Goal: Task Accomplishment & Management: Manage account settings

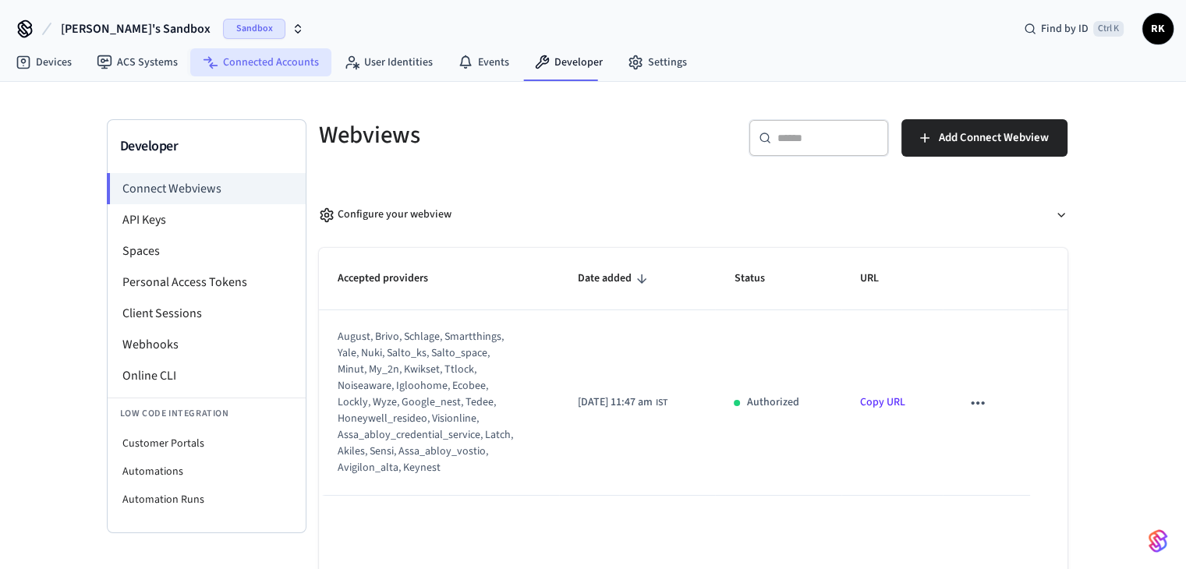
click at [265, 55] on link "Connected Accounts" at bounding box center [260, 62] width 141 height 28
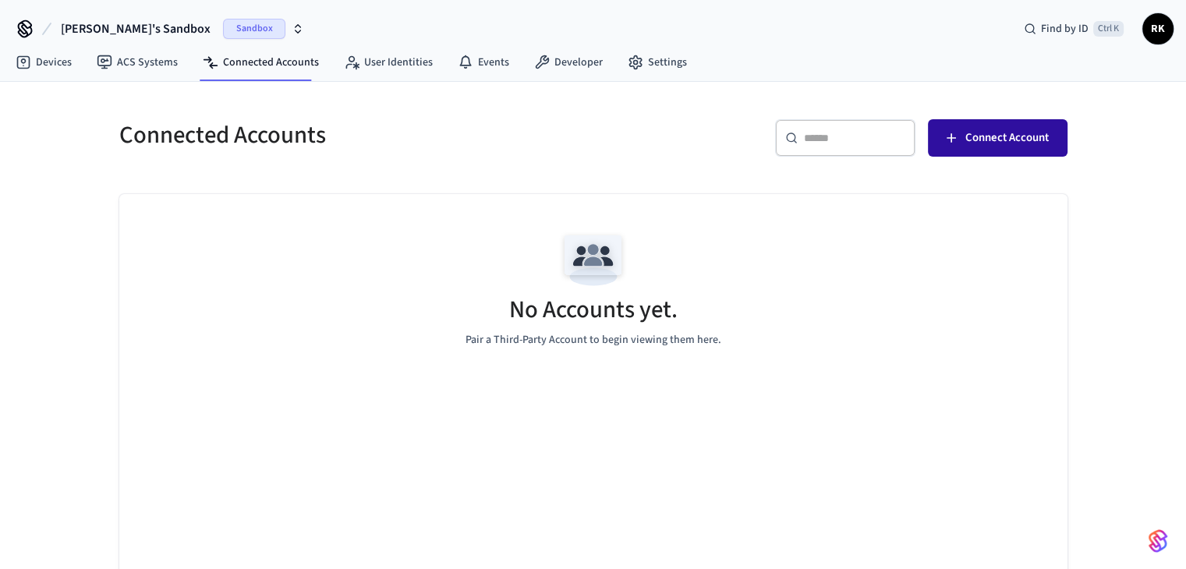
click at [978, 138] on span "Connect Account" at bounding box center [1007, 138] width 83 height 20
click at [109, 34] on span "Rohit's Sandbox" at bounding box center [136, 29] width 150 height 19
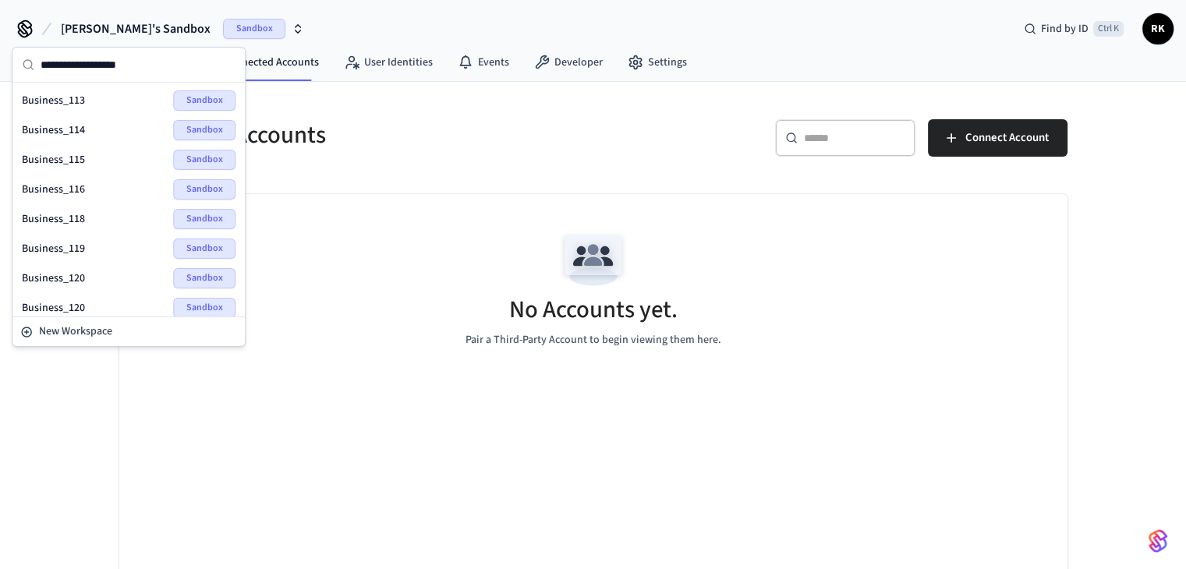
click at [84, 98] on div "Business_113 Sandbox" at bounding box center [129, 100] width 214 height 20
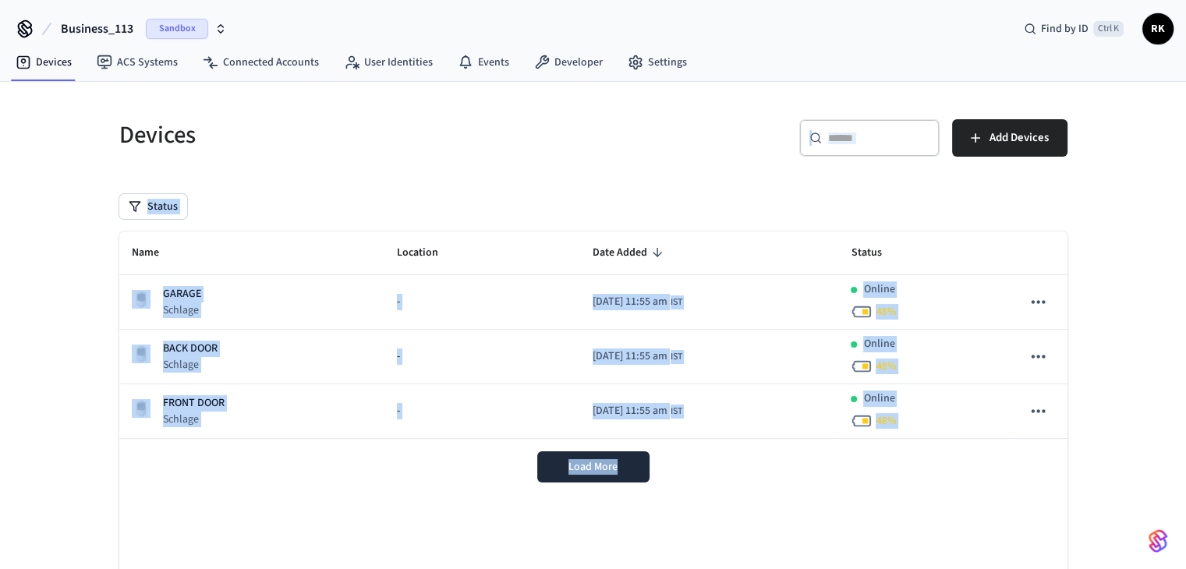
drag, startPoint x: 313, startPoint y: 144, endPoint x: 1004, endPoint y: 605, distance: 830.7
click at [1004, 569] on html "Business_113 Sandbox Find by ID Ctrl K RK Devices ACS Systems Connected Account…" at bounding box center [593, 336] width 1186 height 672
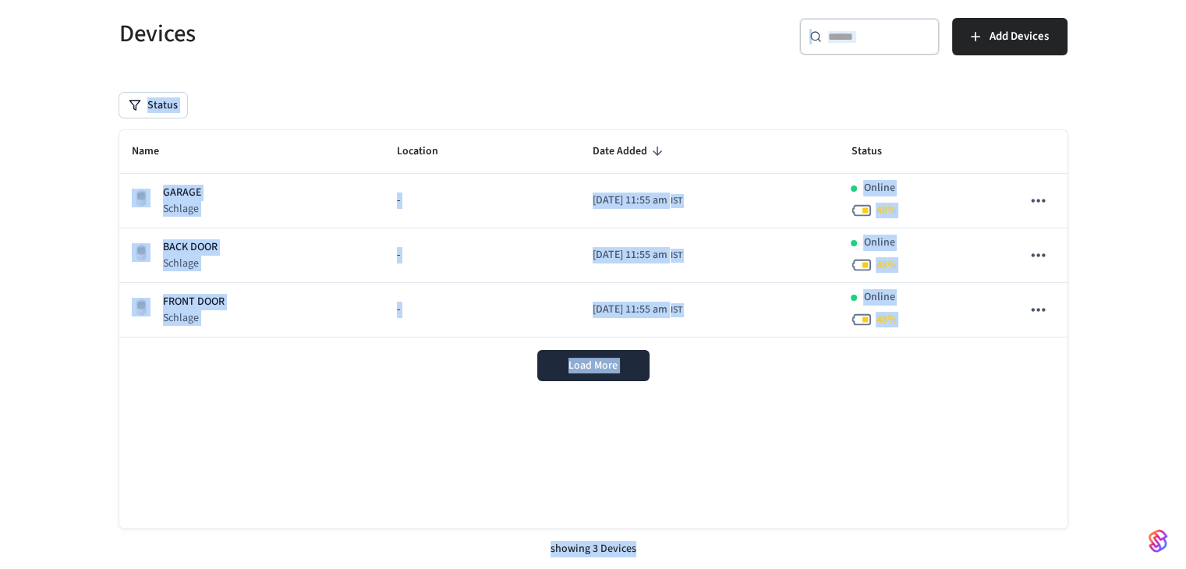
click at [979, 365] on div "Load More" at bounding box center [593, 366] width 948 height 56
drag, startPoint x: 975, startPoint y: 365, endPoint x: 0, endPoint y: -68, distance: 1066.8
click at [0, 0] on html "Business_113 Sandbox Find by ID Ctrl K RK Devices ACS Systems Connected Account…" at bounding box center [593, 235] width 1186 height 672
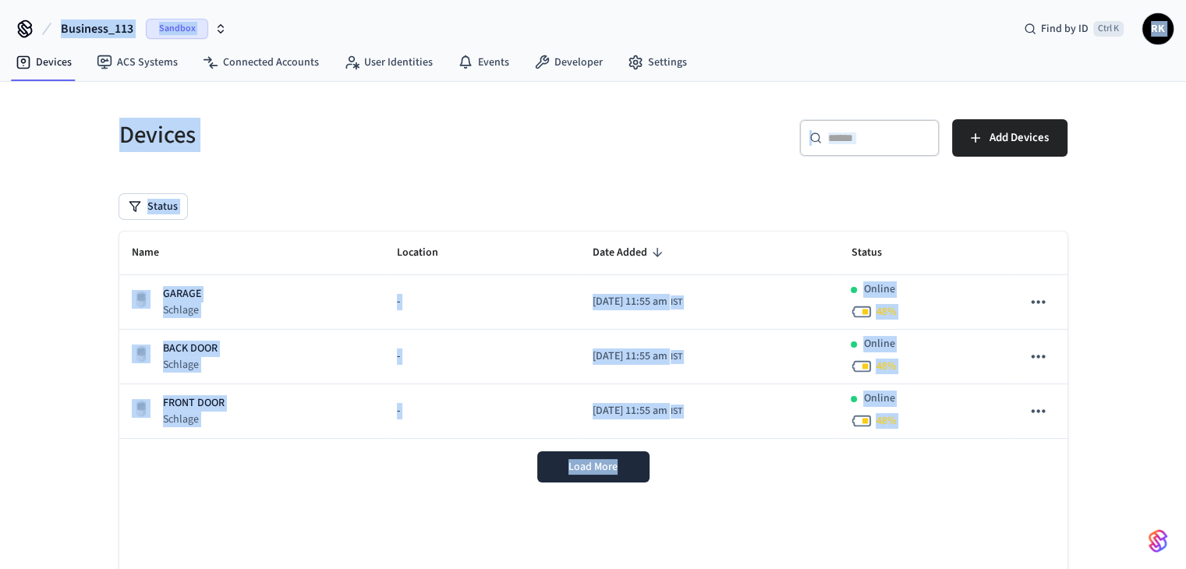
click at [168, 133] on h5 "Devices" at bounding box center [351, 135] width 465 height 32
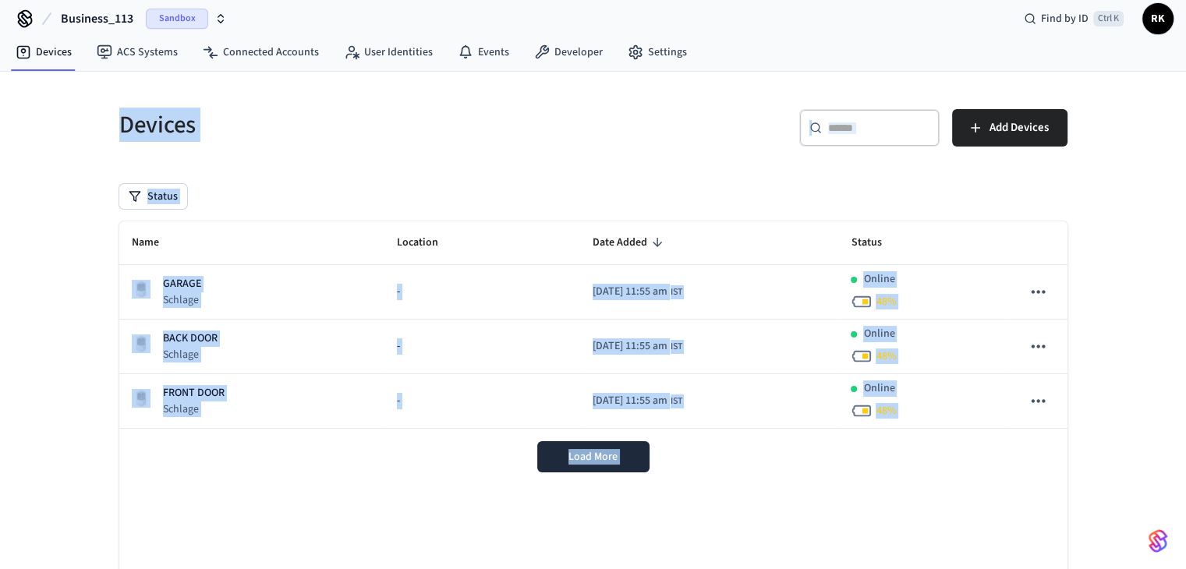
scroll to position [101, 0]
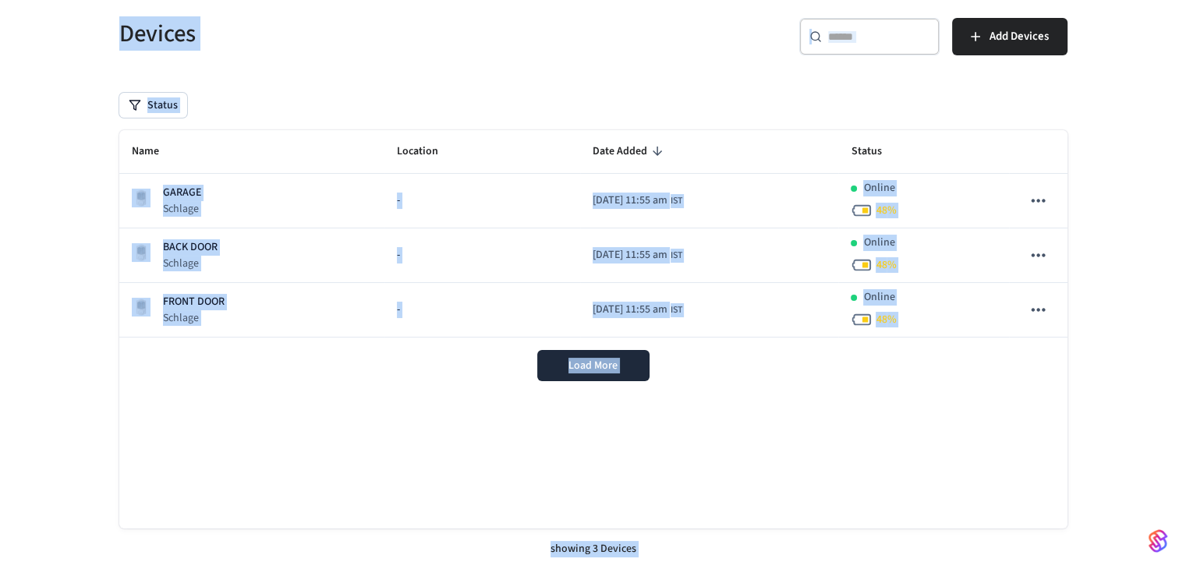
drag, startPoint x: 168, startPoint y: 133, endPoint x: 961, endPoint y: 514, distance: 879.2
click at [941, 569] on html "Business_113 Sandbox Find by ID Ctrl K RK Devices ACS Systems Connected Account…" at bounding box center [593, 235] width 1186 height 672
click at [858, 394] on div "Name Location Date Added Status GARAGE Schlage - 2025/10/14 at 11:55 am IST Onl…" at bounding box center [593, 329] width 948 height 399
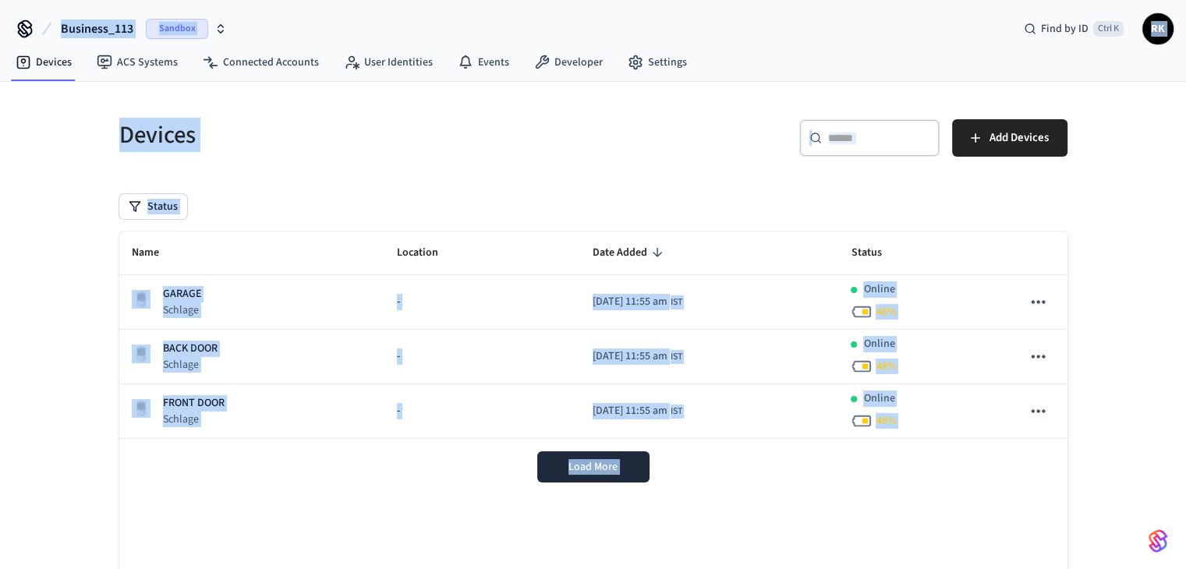
drag, startPoint x: 858, startPoint y: 394, endPoint x: 0, endPoint y: -68, distance: 974.4
click at [0, 0] on html "Business_113 Sandbox Find by ID Ctrl K RK Devices ACS Systems Connected Account…" at bounding box center [593, 336] width 1186 height 672
click at [190, 140] on h5 "Devices" at bounding box center [351, 135] width 465 height 32
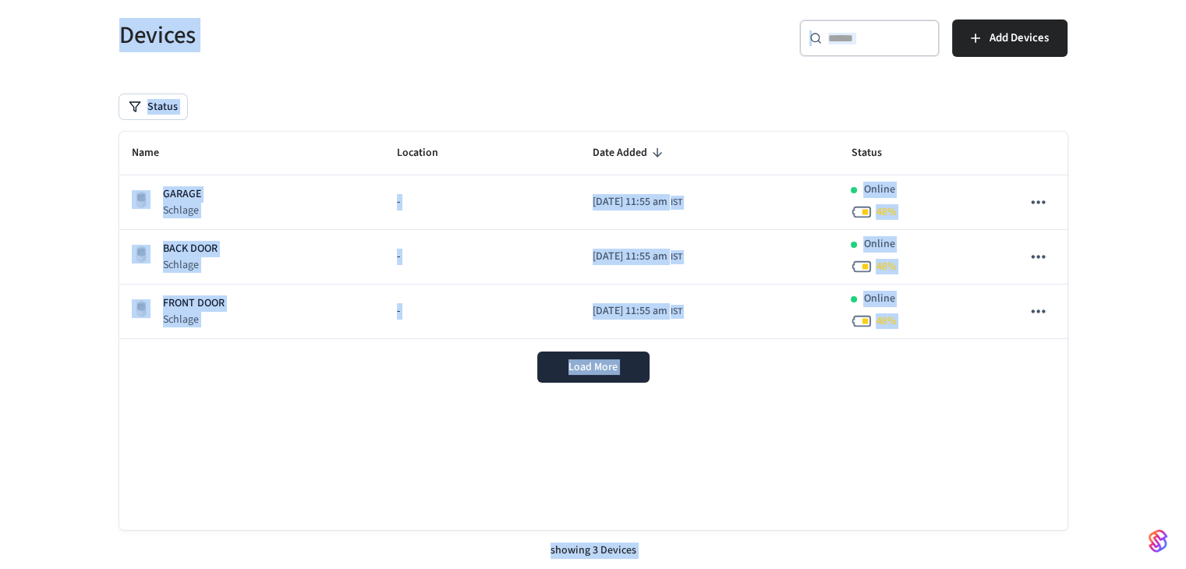
drag, startPoint x: 190, startPoint y: 140, endPoint x: 984, endPoint y: 565, distance: 899.6
click at [977, 569] on html "Business_113 Sandbox Find by ID Ctrl K RK Devices ACS Systems Connected Account…" at bounding box center [593, 236] width 1186 height 672
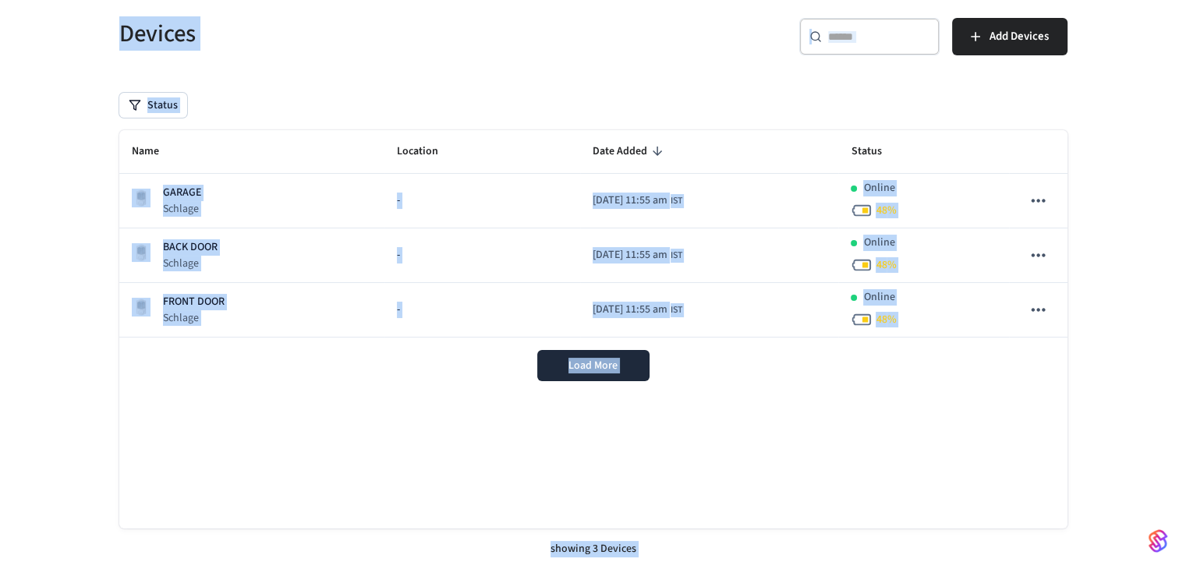
click at [983, 436] on div "Name Location Date Added Status GARAGE Schlage - 2025/10/14 at 11:55 am IST Onl…" at bounding box center [593, 329] width 948 height 399
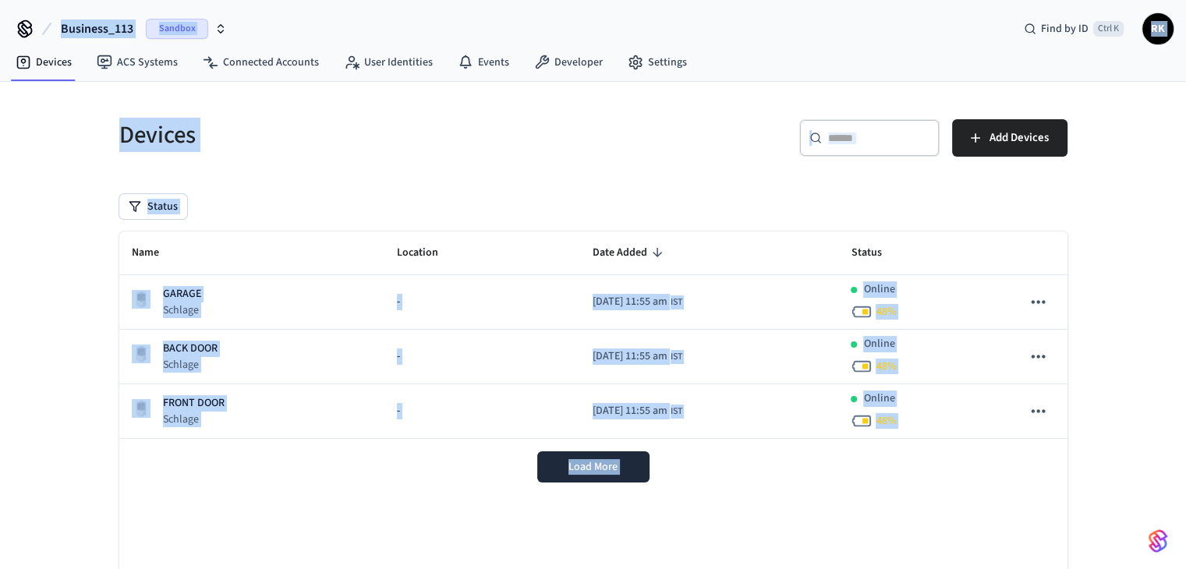
drag, startPoint x: 983, startPoint y: 436, endPoint x: 0, endPoint y: -68, distance: 1104.5
click at [0, 0] on html "Business_113 Sandbox Find by ID Ctrl K RK Devices ACS Systems Connected Account…" at bounding box center [593, 336] width 1186 height 672
click at [194, 152] on div "Devices" at bounding box center [343, 135] width 484 height 69
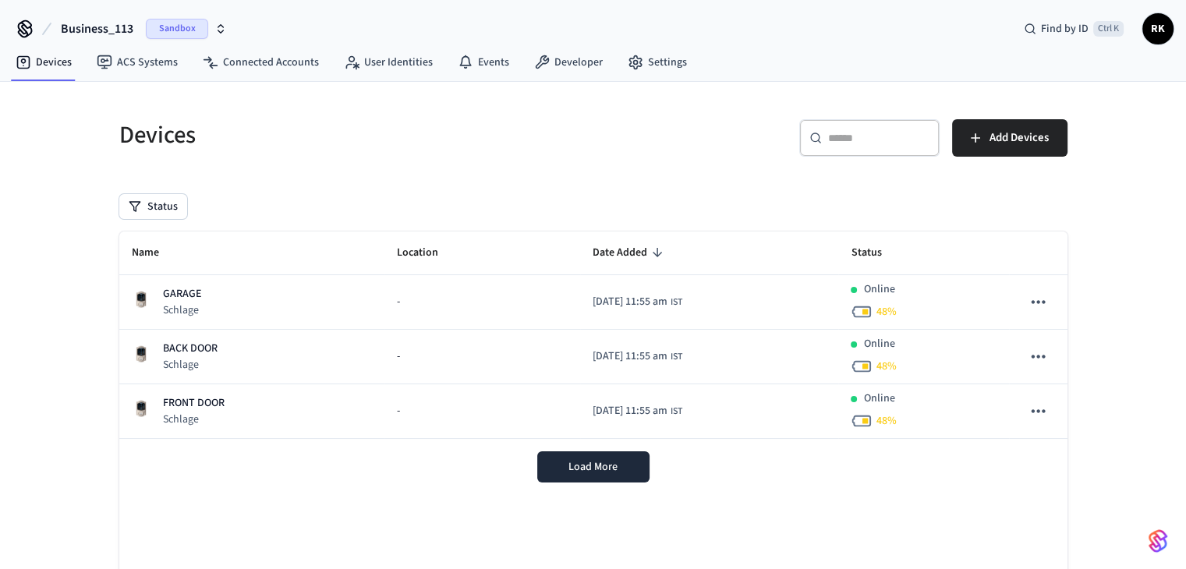
click at [194, 152] on div "Devices" at bounding box center [343, 135] width 484 height 69
click at [176, 133] on h5 "Devices" at bounding box center [351, 135] width 465 height 32
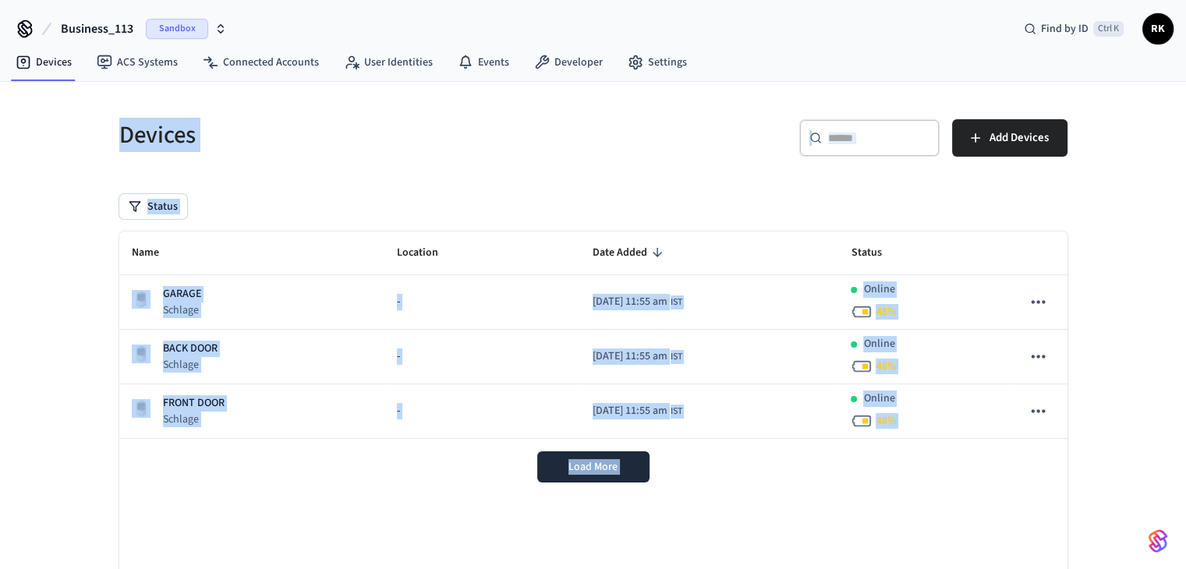
scroll to position [101, 0]
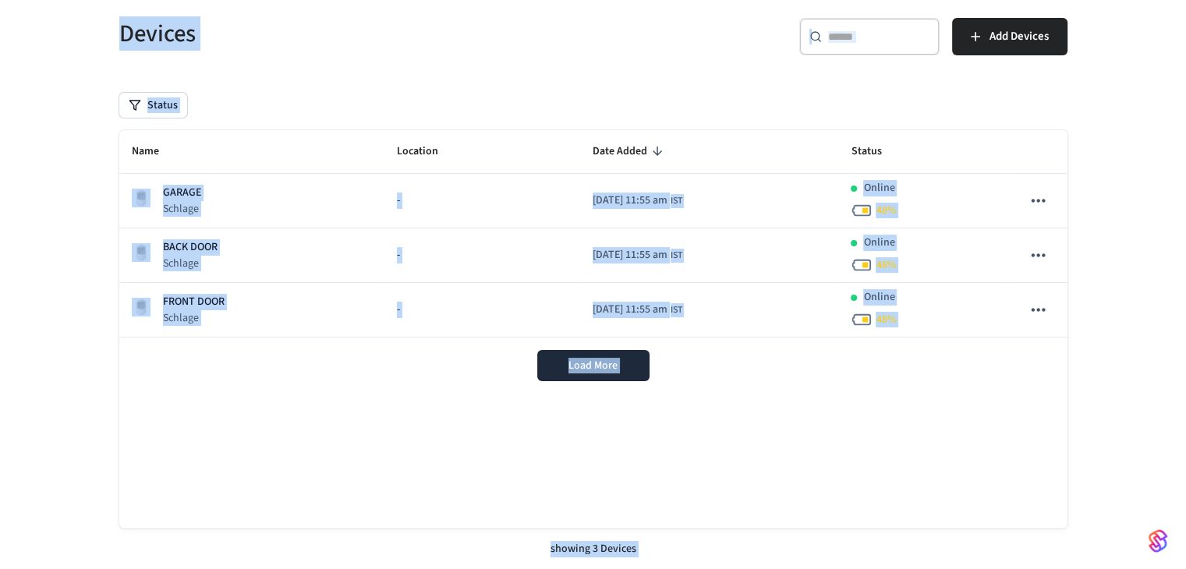
drag, startPoint x: 176, startPoint y: 133, endPoint x: 973, endPoint y: 569, distance: 909.0
click at [973, 569] on html "Business_113 Sandbox Find by ID Ctrl K RK Devices ACS Systems Connected Account…" at bounding box center [593, 235] width 1186 height 672
click at [959, 428] on div "Name Location Date Added Status GARAGE Schlage - 2025/10/14 at 11:55 am IST Onl…" at bounding box center [593, 329] width 948 height 399
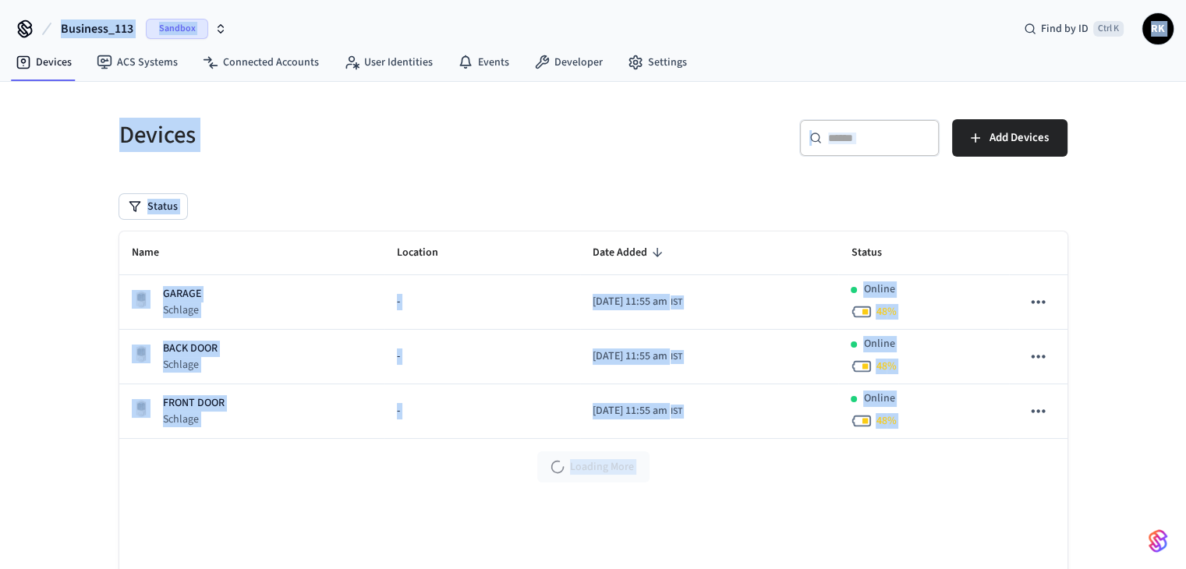
drag, startPoint x: 959, startPoint y: 428, endPoint x: 0, endPoint y: -68, distance: 1080.1
click at [0, 0] on html "Business_113 Sandbox Find by ID Ctrl K RK Devices ACS Systems Connected Account…" at bounding box center [593, 336] width 1186 height 672
click at [337, 129] on h5 "Devices" at bounding box center [351, 135] width 465 height 32
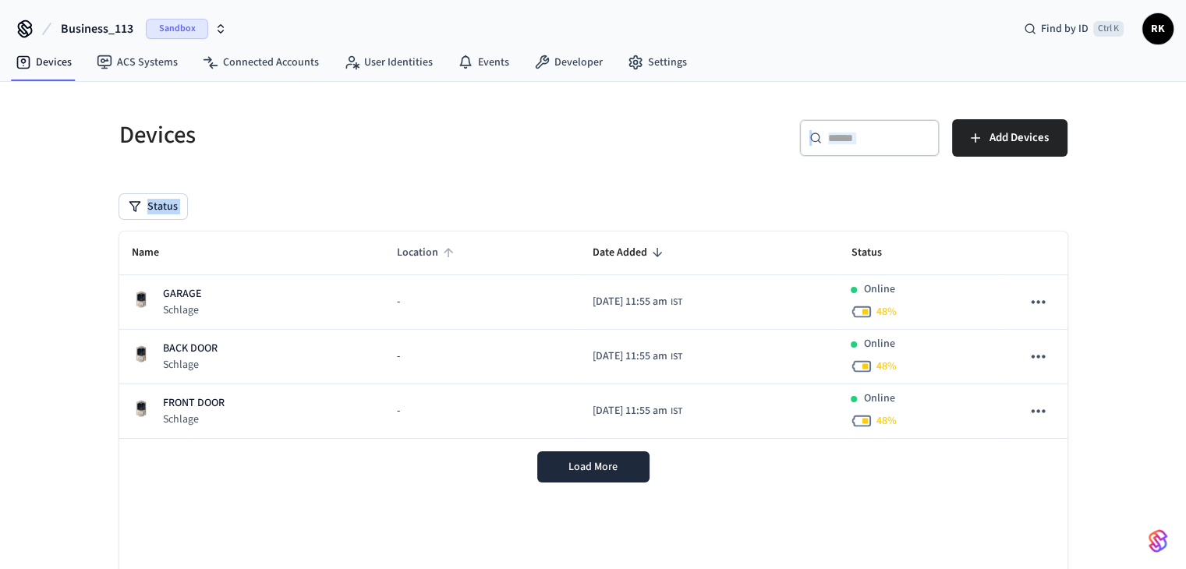
drag, startPoint x: 337, startPoint y: 129, endPoint x: 431, endPoint y: 258, distance: 159.8
click at [431, 258] on div "Devices ​ ​ Add Devices Status Name Location Date Added Status GARAGE Schlage -…" at bounding box center [593, 386] width 973 height 571
click at [431, 183] on div "Devices ​ ​ Add Devices Status Name Location Date Added Status GARAGE Schlage -…" at bounding box center [593, 386] width 973 height 571
click at [571, 63] on link "Developer" at bounding box center [569, 62] width 94 height 28
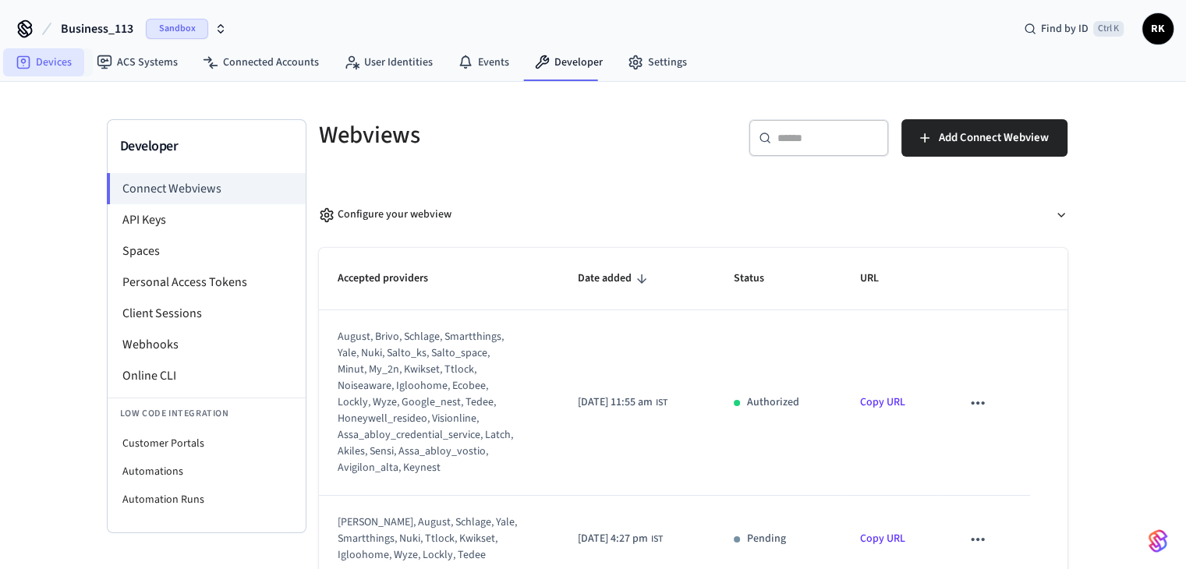
click at [56, 52] on link "Devices" at bounding box center [43, 62] width 81 height 28
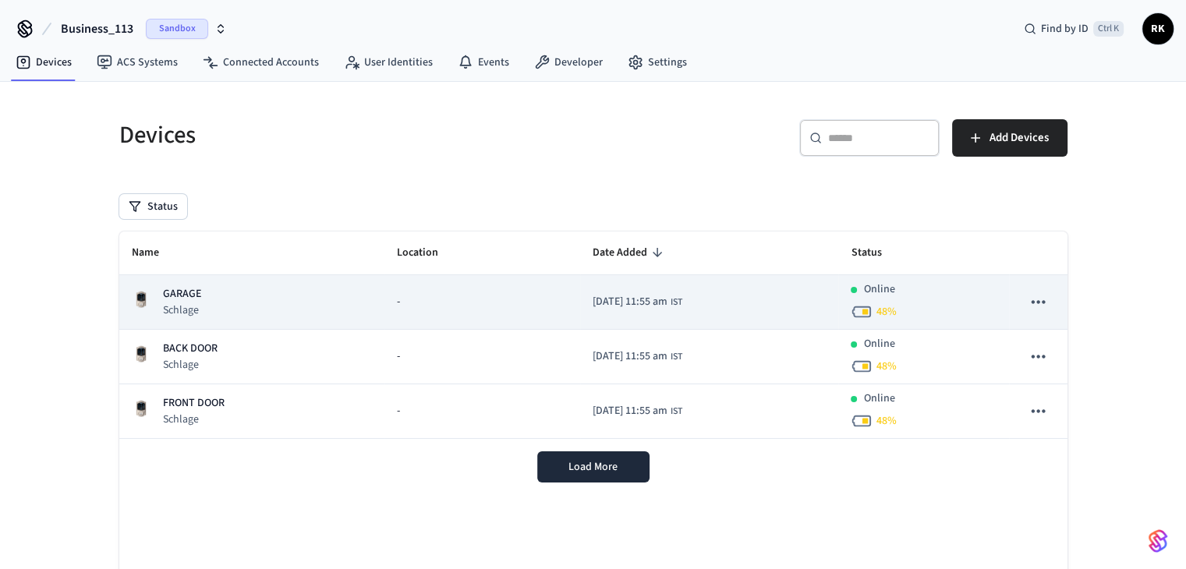
click at [460, 307] on div "-" at bounding box center [482, 302] width 170 height 16
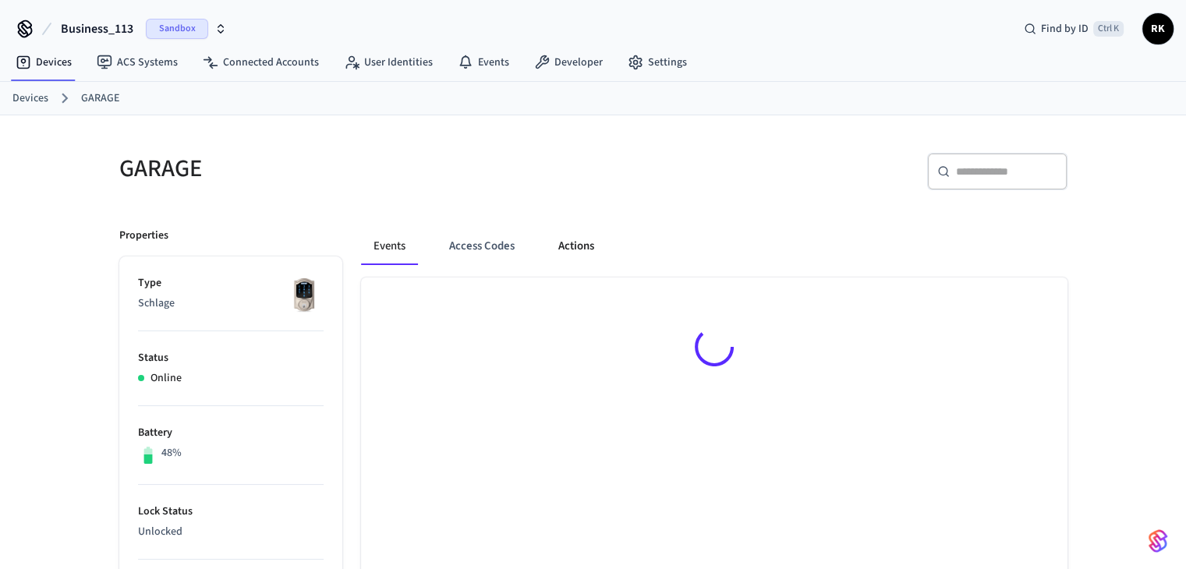
click at [594, 238] on button "Actions" at bounding box center [576, 246] width 61 height 37
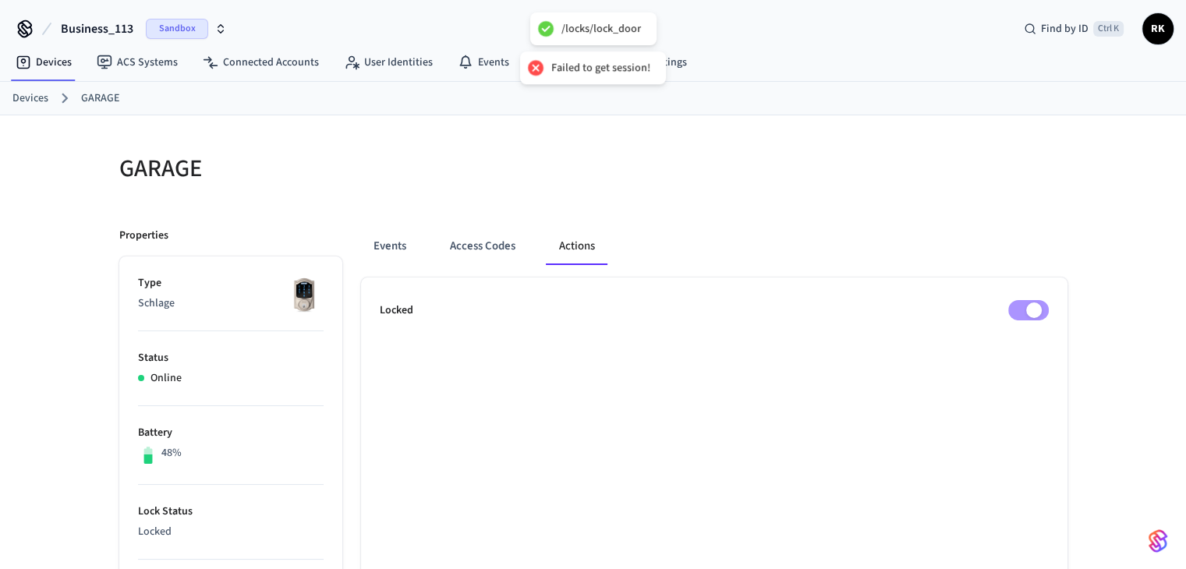
click at [821, 168] on div at bounding box center [835, 178] width 465 height 50
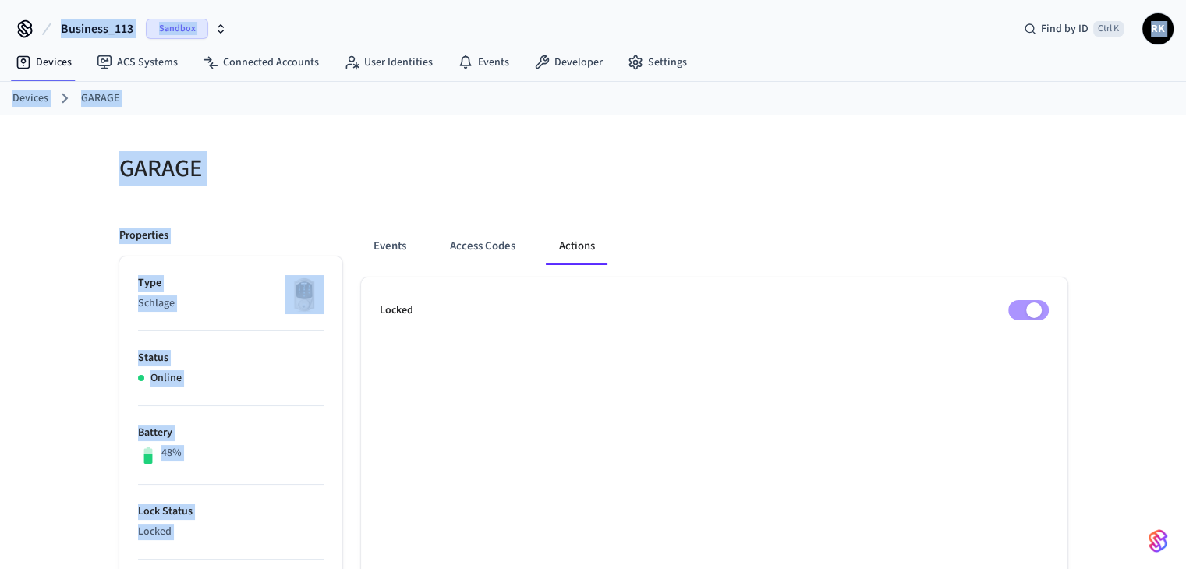
drag, startPoint x: 562, startPoint y: 63, endPoint x: 702, endPoint y: 253, distance: 235.9
click at [699, 253] on div "/locks/lock_door Failed to get session! Business_113 Sandbox Find by ID Ctrl K …" at bounding box center [593, 578] width 1186 height 1157
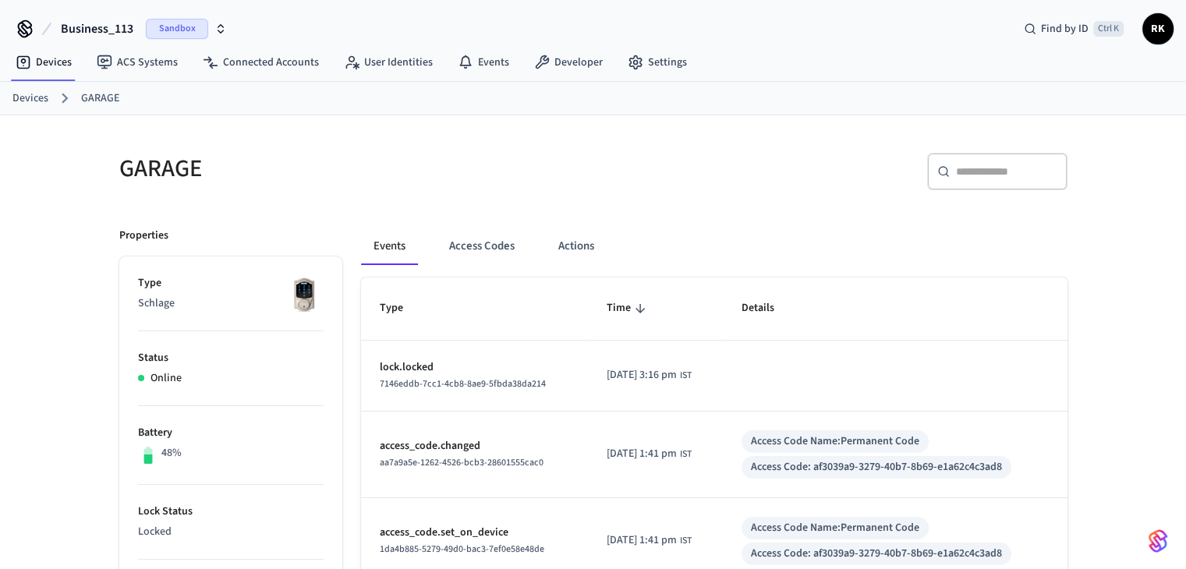
click at [540, 243] on div "Events Access Codes Actions" at bounding box center [714, 246] width 707 height 37
click at [577, 241] on button "Actions" at bounding box center [576, 246] width 61 height 37
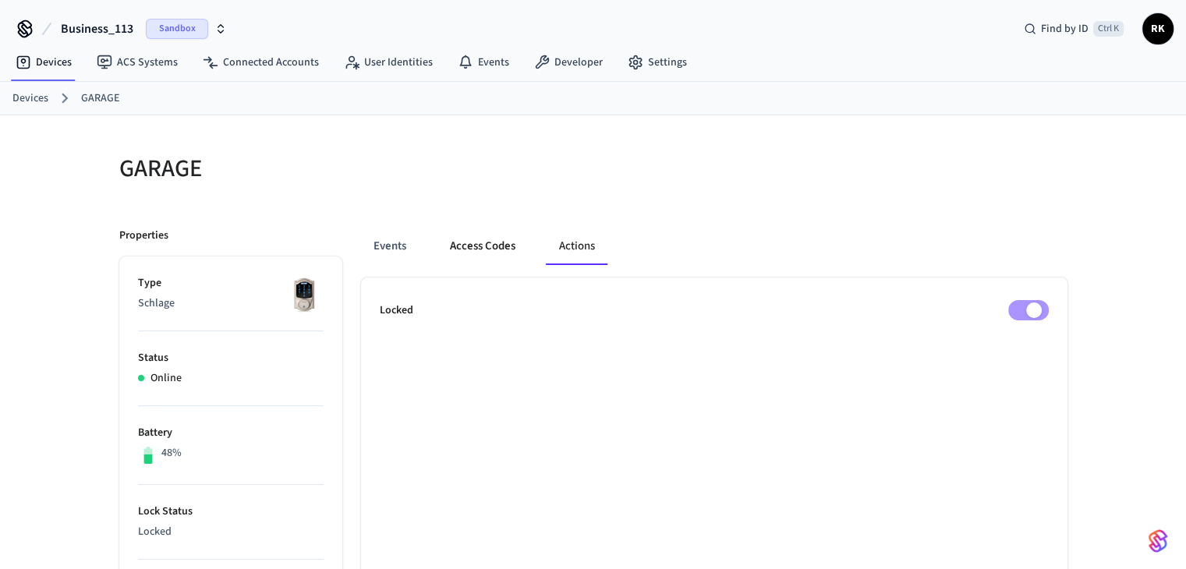
click at [489, 251] on button "Access Codes" at bounding box center [483, 246] width 90 height 37
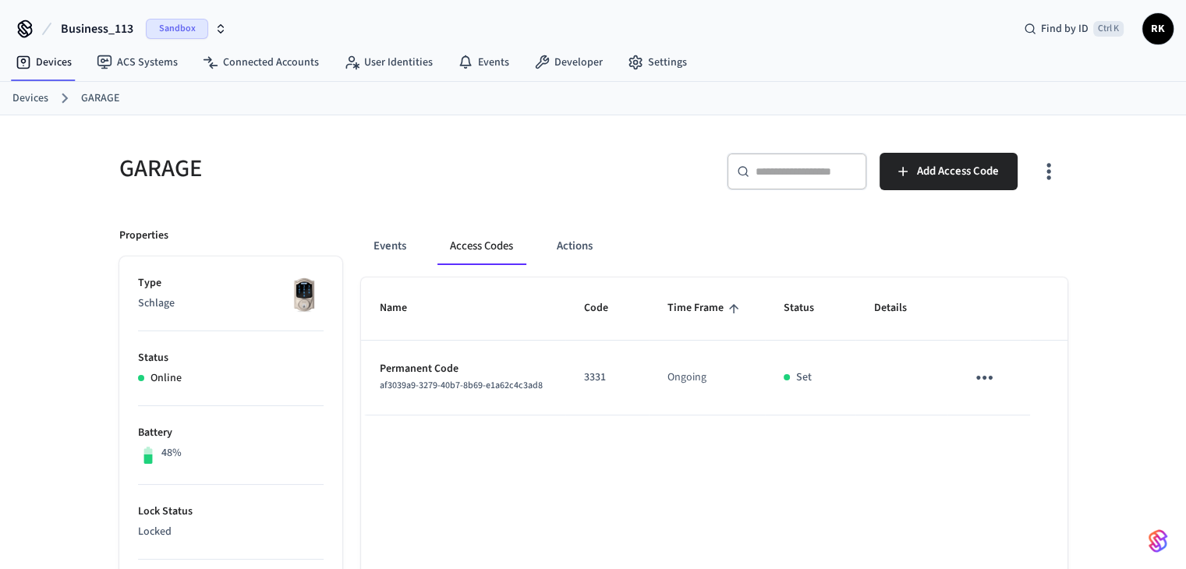
click at [595, 374] on p "3331" at bounding box center [607, 378] width 46 height 16
drag, startPoint x: 595, startPoint y: 374, endPoint x: 839, endPoint y: 388, distance: 243.7
click at [839, 388] on tr "Permanent Code af3039a9-3279-40b7-8b69-e1a62c4c3ad8 3331 Ongoing Set" at bounding box center [714, 378] width 707 height 75
click at [849, 385] on td "Set" at bounding box center [810, 378] width 90 height 75
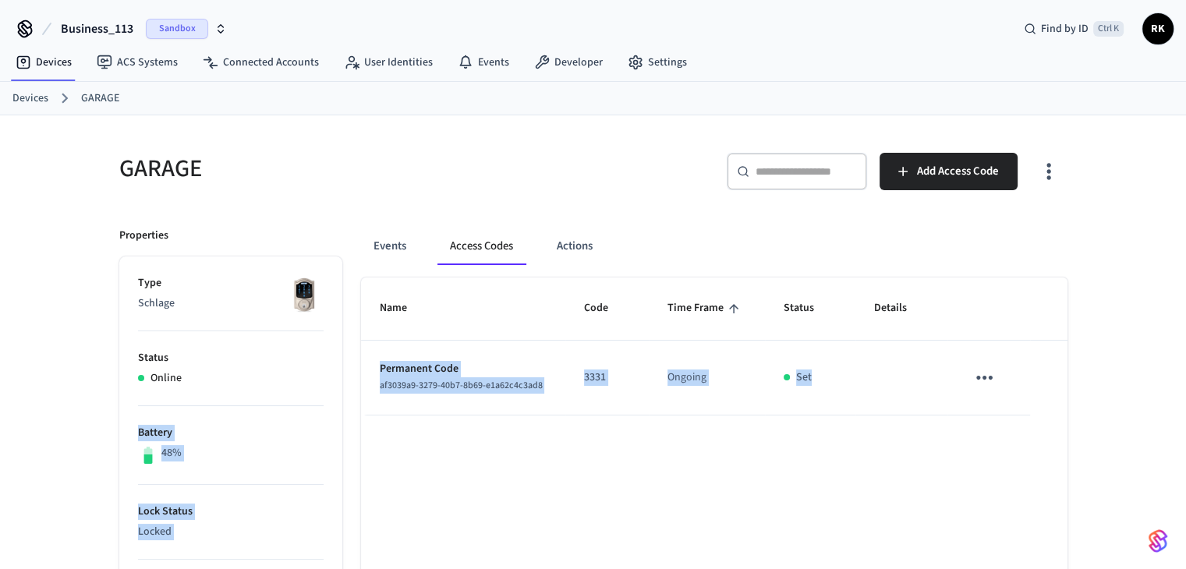
drag, startPoint x: 849, startPoint y: 385, endPoint x: 306, endPoint y: 390, distance: 543.7
click at [502, 392] on span "af3039a9-3279-40b7-8b69-e1a62c4c3ad8" at bounding box center [461, 385] width 163 height 13
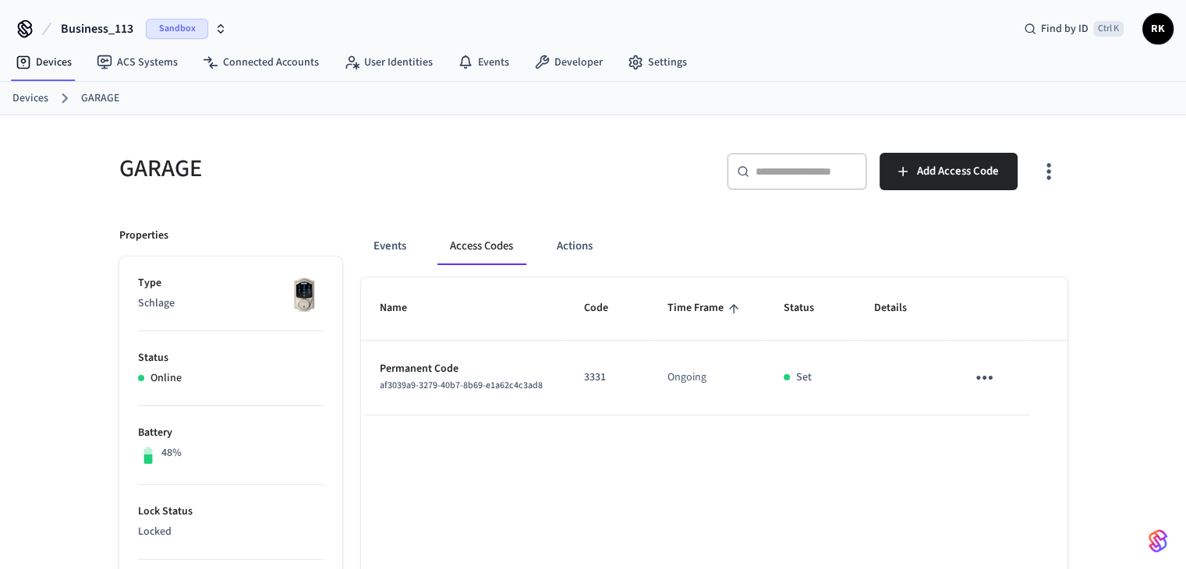
click at [504, 392] on span "af3039a9-3279-40b7-8b69-e1a62c4c3ad8" at bounding box center [461, 385] width 163 height 13
drag, startPoint x: 504, startPoint y: 392, endPoint x: 742, endPoint y: 400, distance: 238.1
click at [707, 400] on tr "Permanent Code af3039a9-3279-40b7-8b69-e1a62c4c3ad8 3331 Ongoing Set" at bounding box center [714, 378] width 707 height 75
click at [771, 400] on td "Set" at bounding box center [810, 378] width 90 height 75
click at [685, 388] on td "Ongoing" at bounding box center [707, 378] width 116 height 75
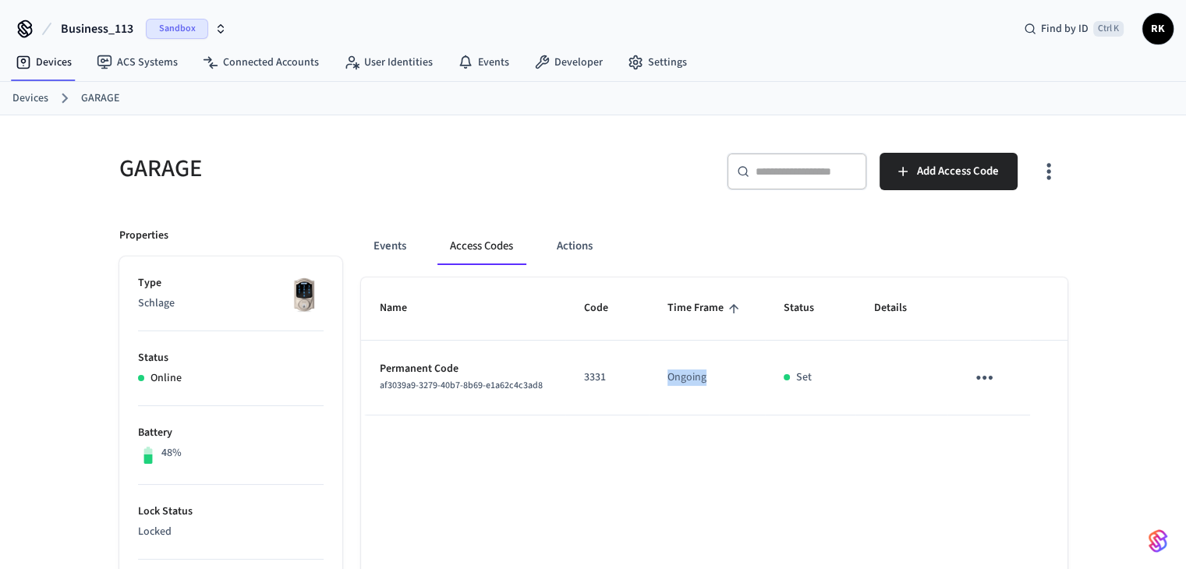
click at [685, 388] on td "Ongoing" at bounding box center [707, 378] width 116 height 75
click at [805, 388] on td "Set" at bounding box center [810, 378] width 90 height 75
drag, startPoint x: 805, startPoint y: 388, endPoint x: 450, endPoint y: 385, distance: 354.9
click at [450, 385] on tr "Permanent Code af3039a9-3279-40b7-8b69-e1a62c4c3ad8 3331 Ongoing Set" at bounding box center [714, 378] width 707 height 75
click at [443, 391] on span "af3039a9-3279-40b7-8b69-e1a62c4c3ad8" at bounding box center [461, 385] width 163 height 13
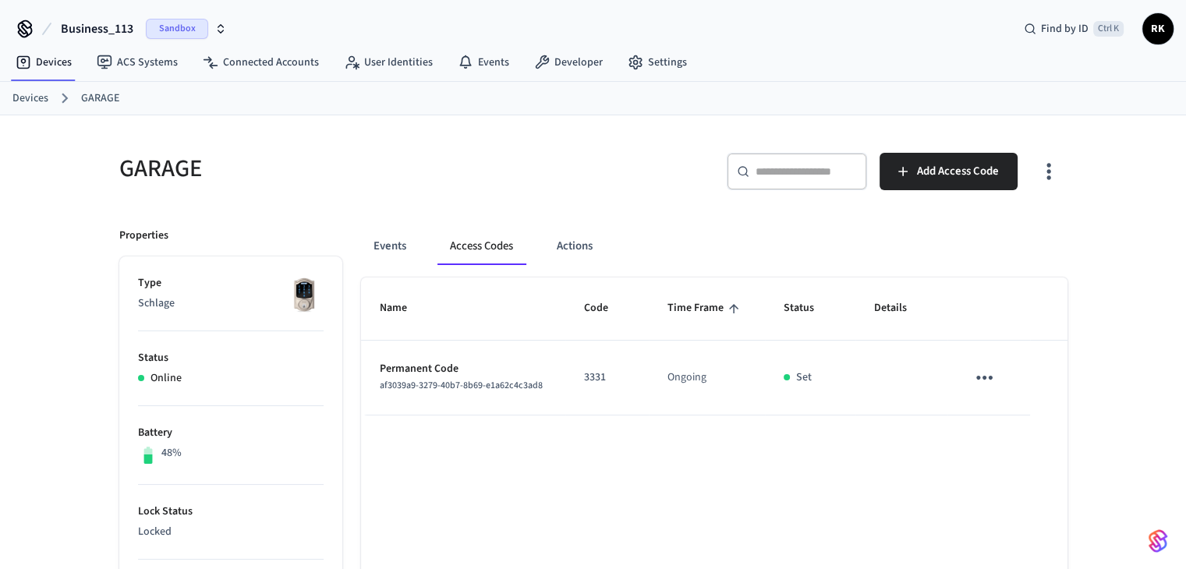
click at [419, 368] on p "Permanent Code" at bounding box center [463, 369] width 167 height 16
click at [440, 173] on h5 "GARAGE" at bounding box center [351, 169] width 465 height 32
click at [564, 69] on link "Developer" at bounding box center [569, 62] width 94 height 28
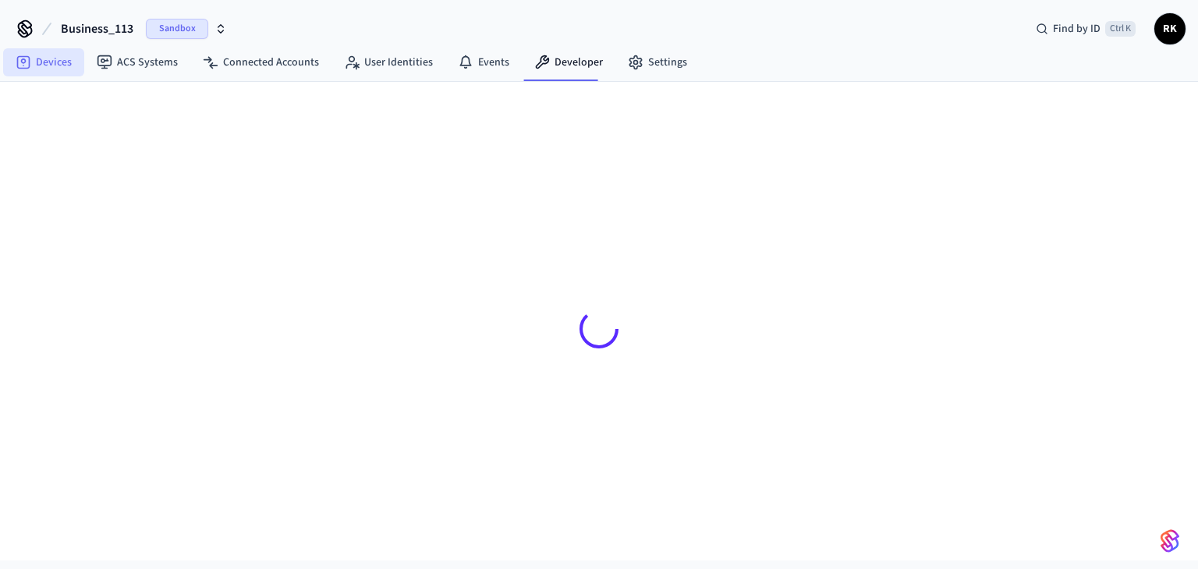
click at [59, 59] on link "Devices" at bounding box center [43, 62] width 81 height 28
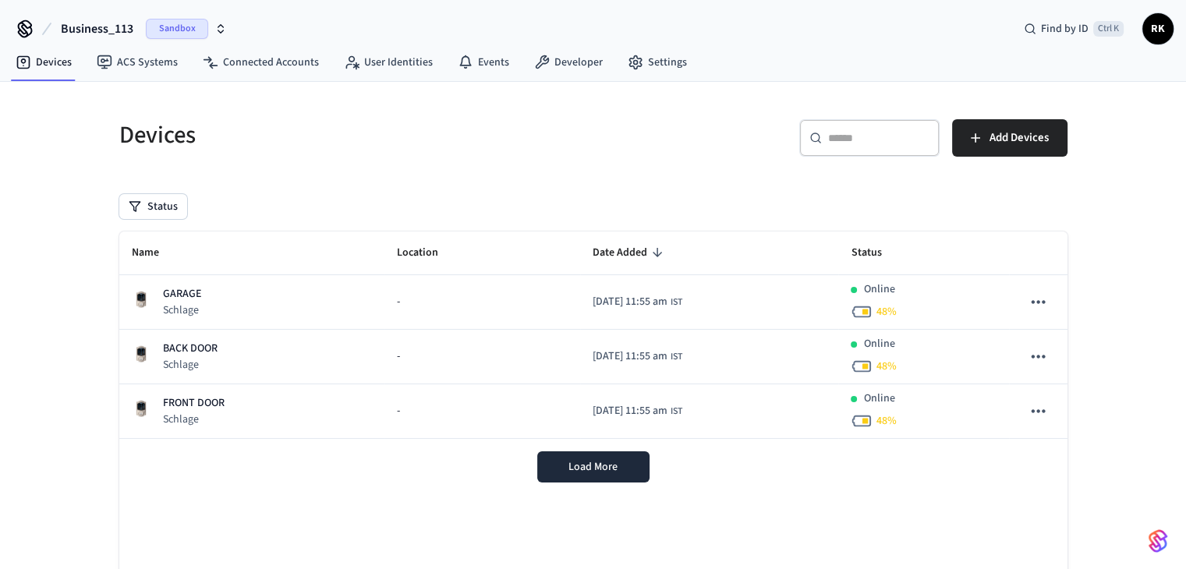
click at [252, 76] on nav "Devices ACS Systems Connected Accounts User Identities Events Developer Settings" at bounding box center [351, 63] width 697 height 36
drag, startPoint x: 251, startPoint y: 59, endPoint x: 256, endPoint y: 68, distance: 9.8
click at [251, 60] on link "Connected Accounts" at bounding box center [260, 62] width 141 height 28
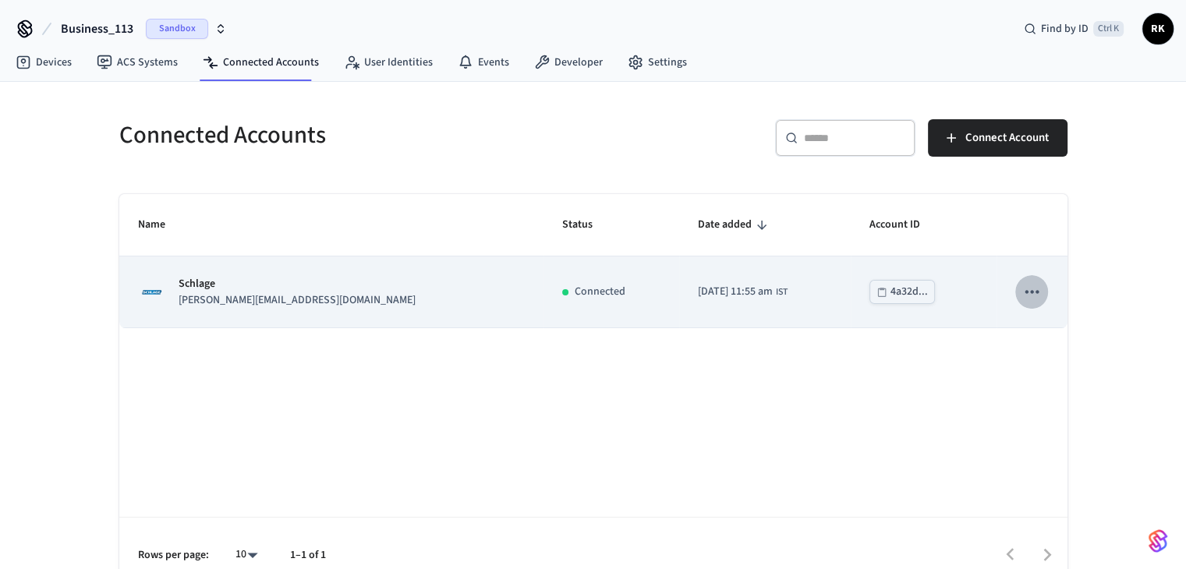
click at [1026, 280] on button "sticky table" at bounding box center [1032, 291] width 33 height 33
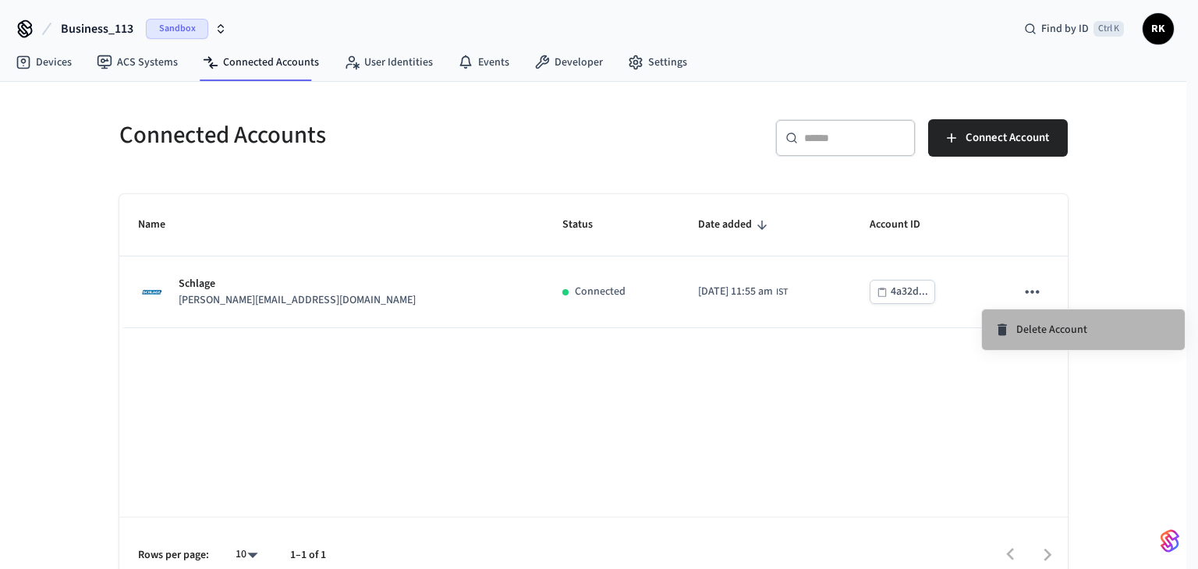
click at [1036, 327] on span "Delete Account" at bounding box center [1051, 330] width 71 height 16
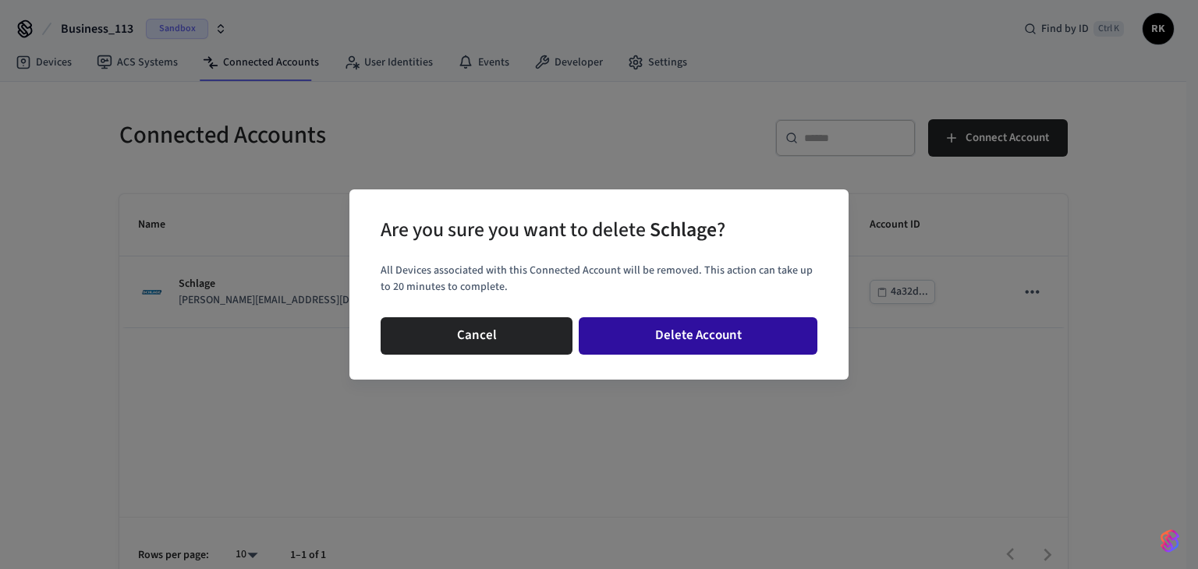
click at [685, 342] on button "Delete Account" at bounding box center [698, 335] width 239 height 37
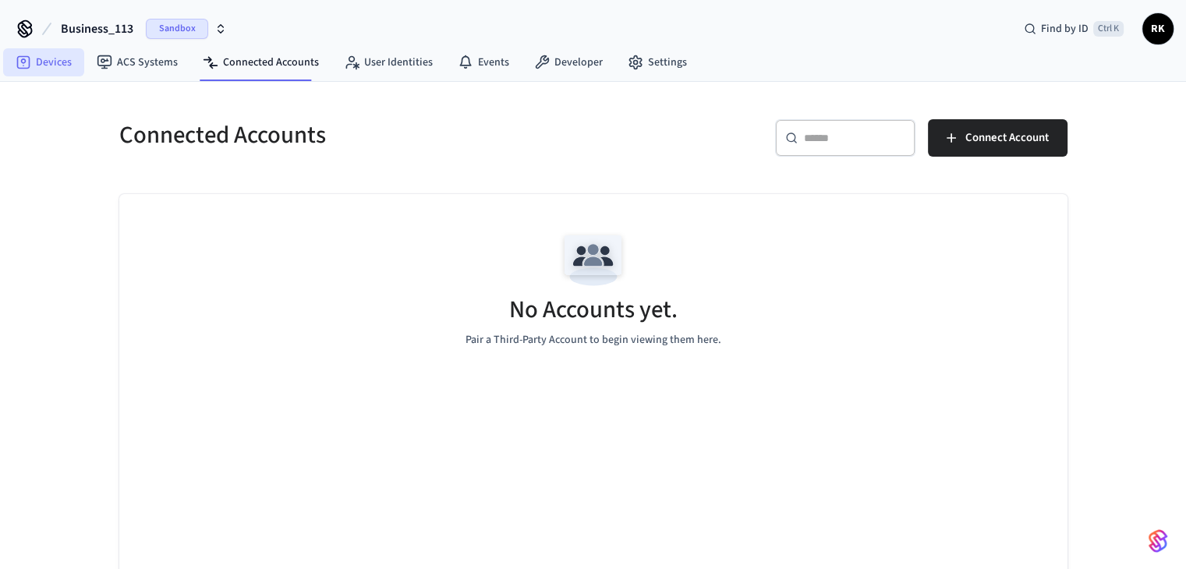
click at [39, 70] on link "Devices" at bounding box center [43, 62] width 81 height 28
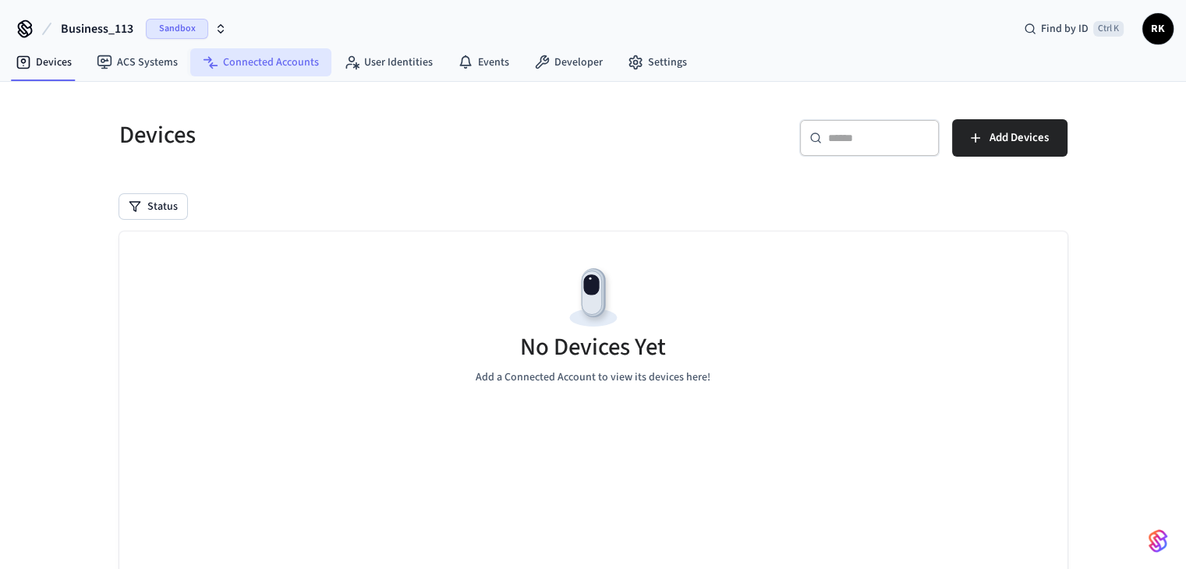
click at [269, 60] on link "Connected Accounts" at bounding box center [260, 62] width 141 height 28
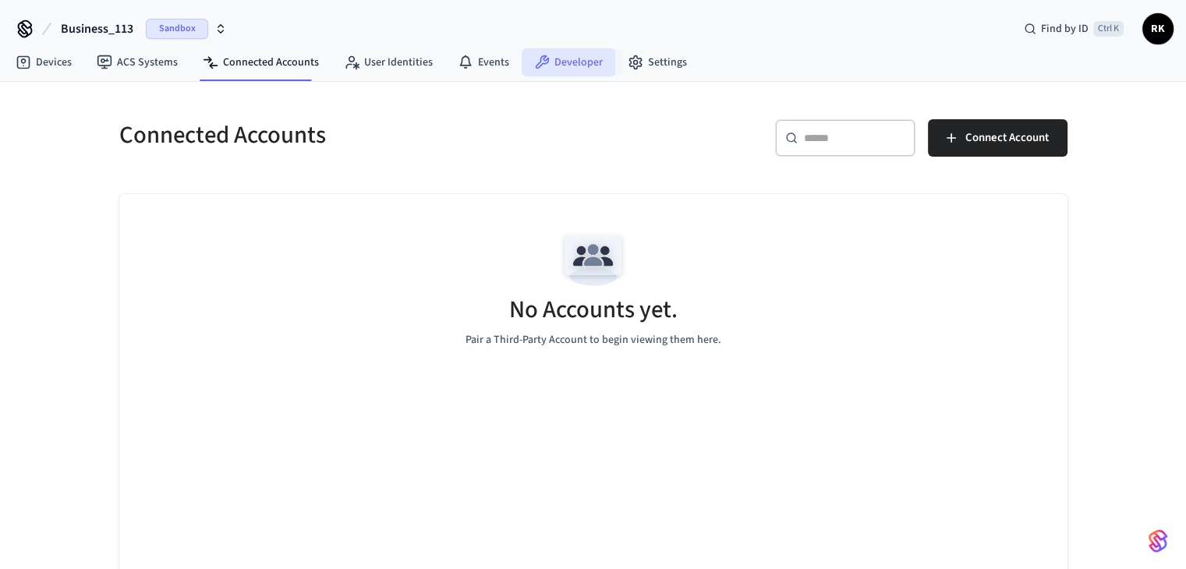
click at [566, 64] on link "Developer" at bounding box center [569, 62] width 94 height 28
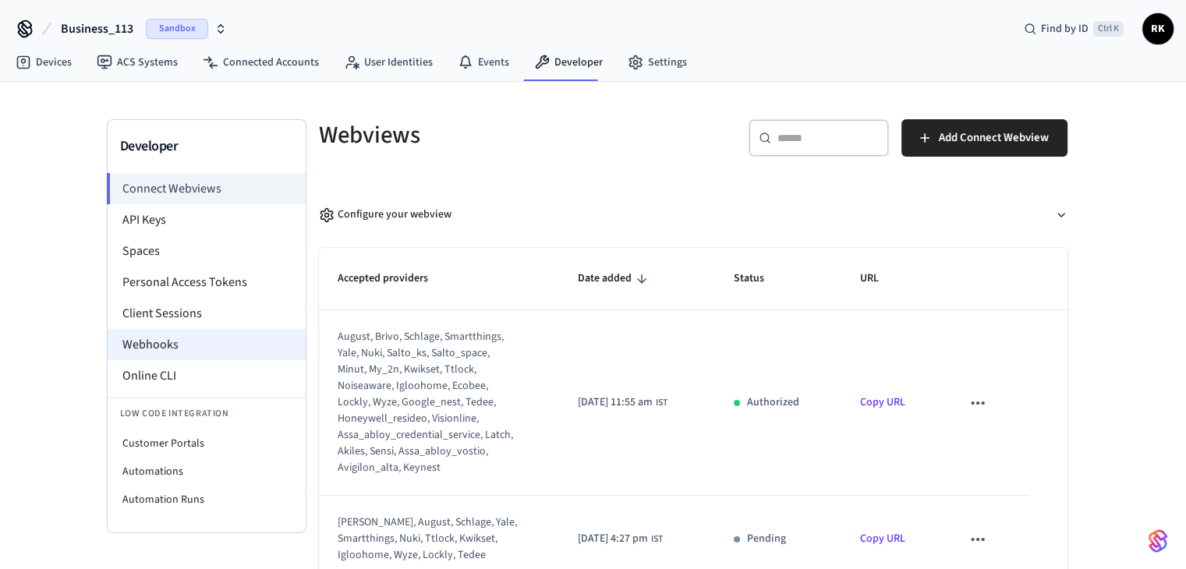
click at [162, 354] on li "Webhooks" at bounding box center [207, 344] width 198 height 31
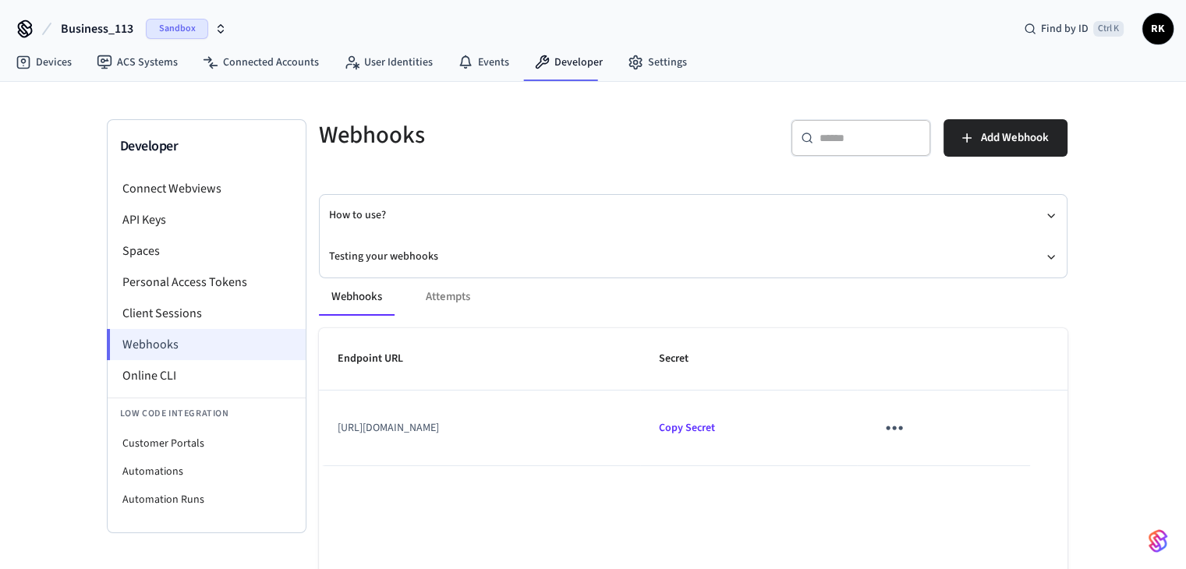
click at [187, 339] on li "Webhooks" at bounding box center [206, 344] width 199 height 31
click at [266, 68] on link "Connected Accounts" at bounding box center [260, 62] width 141 height 28
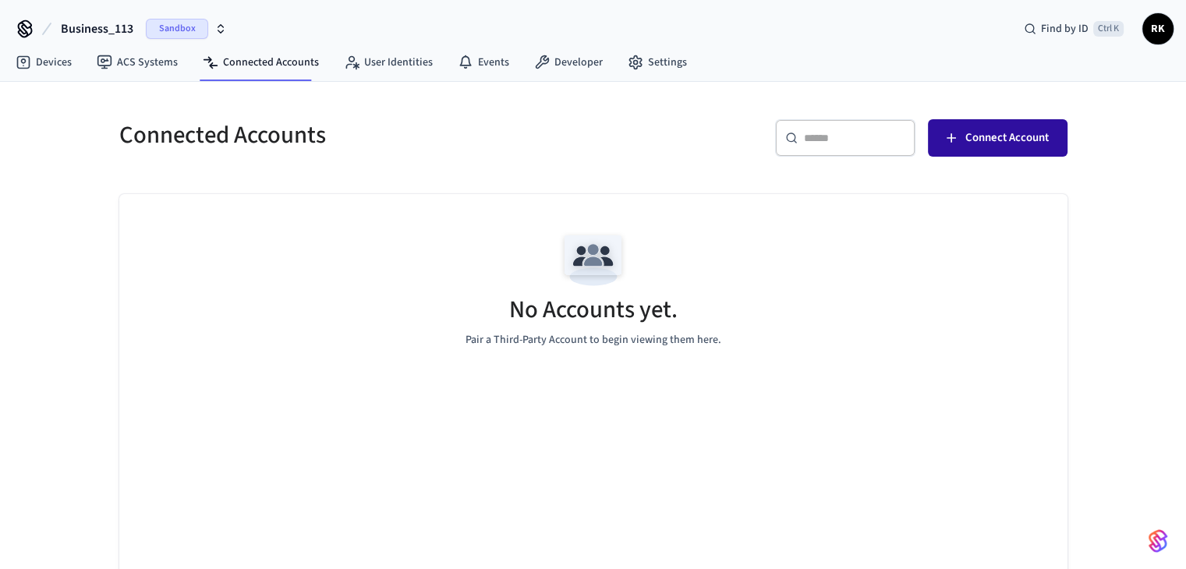
click at [1002, 132] on span "Connect Account" at bounding box center [1007, 138] width 83 height 20
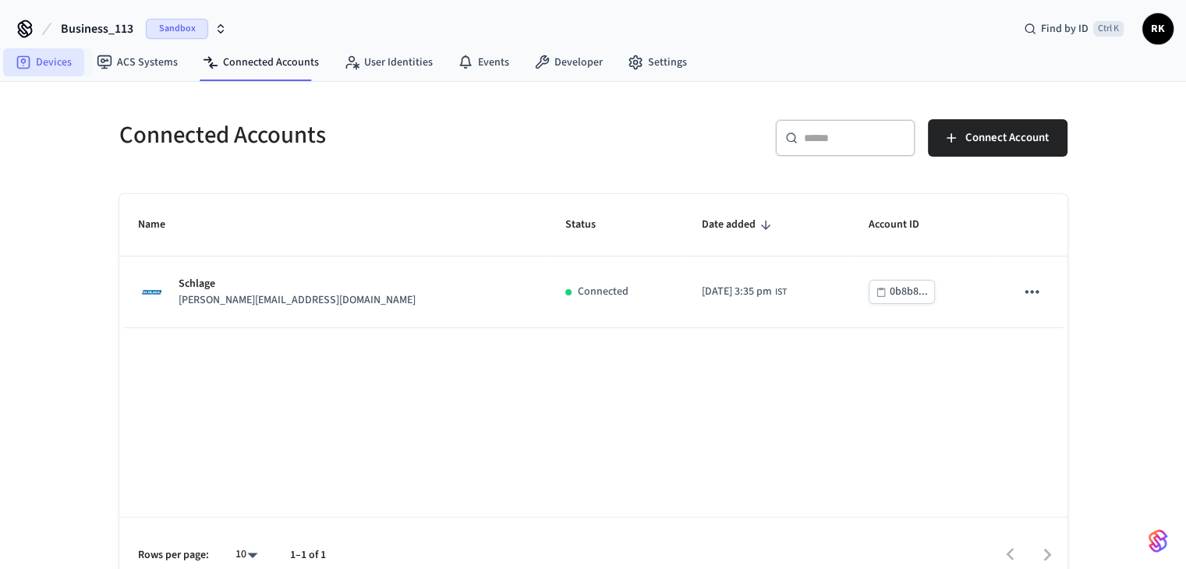
click at [70, 62] on link "Devices" at bounding box center [43, 62] width 81 height 28
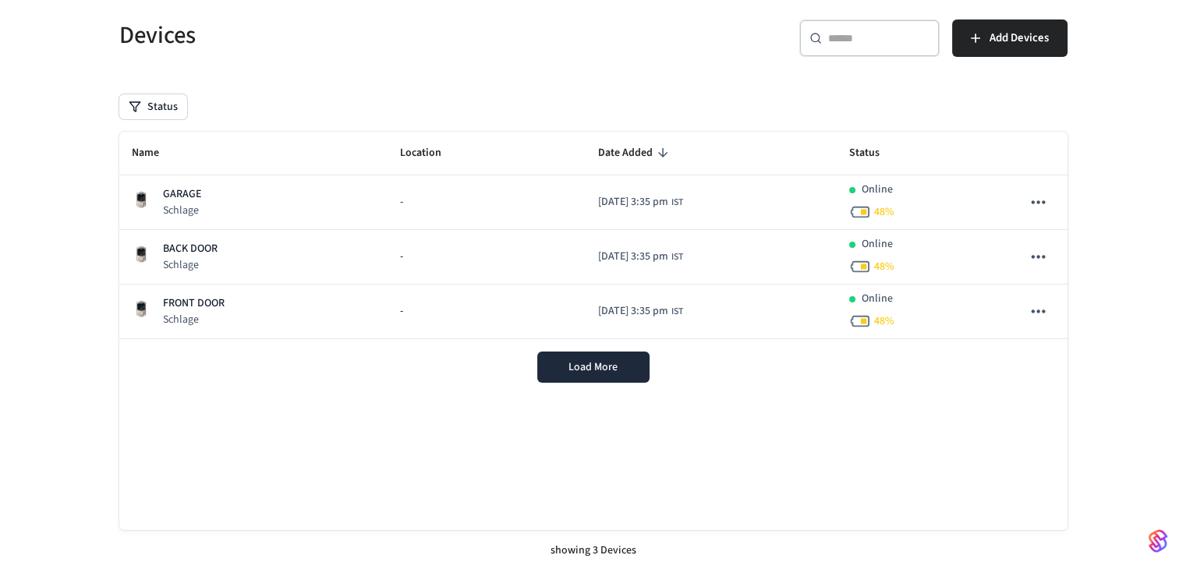
scroll to position [101, 0]
click at [590, 374] on button "Load More" at bounding box center [593, 365] width 112 height 31
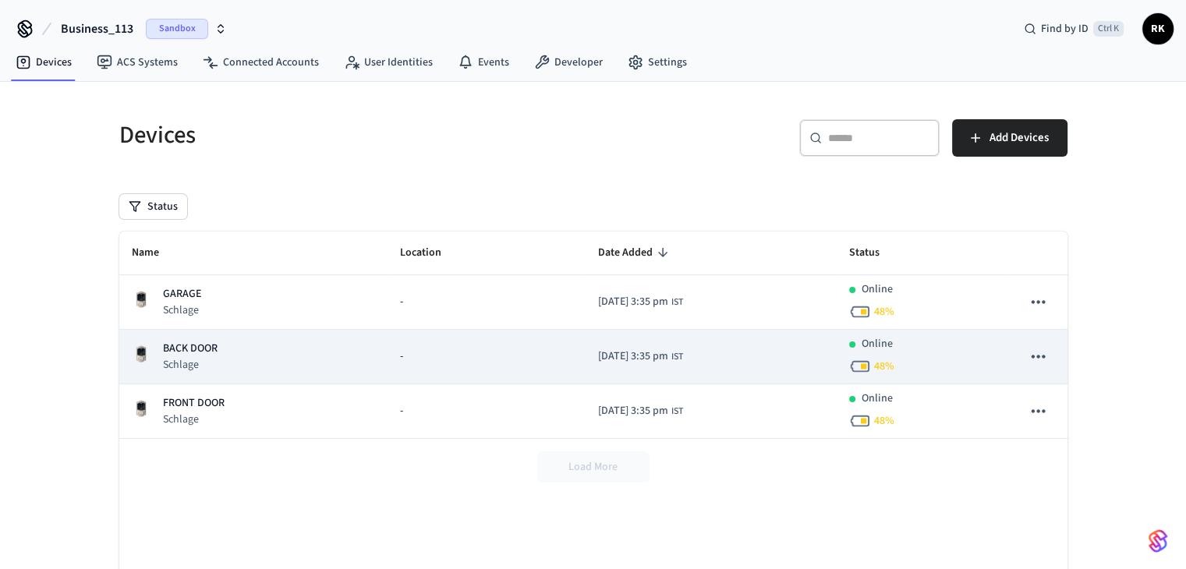
scroll to position [0, 0]
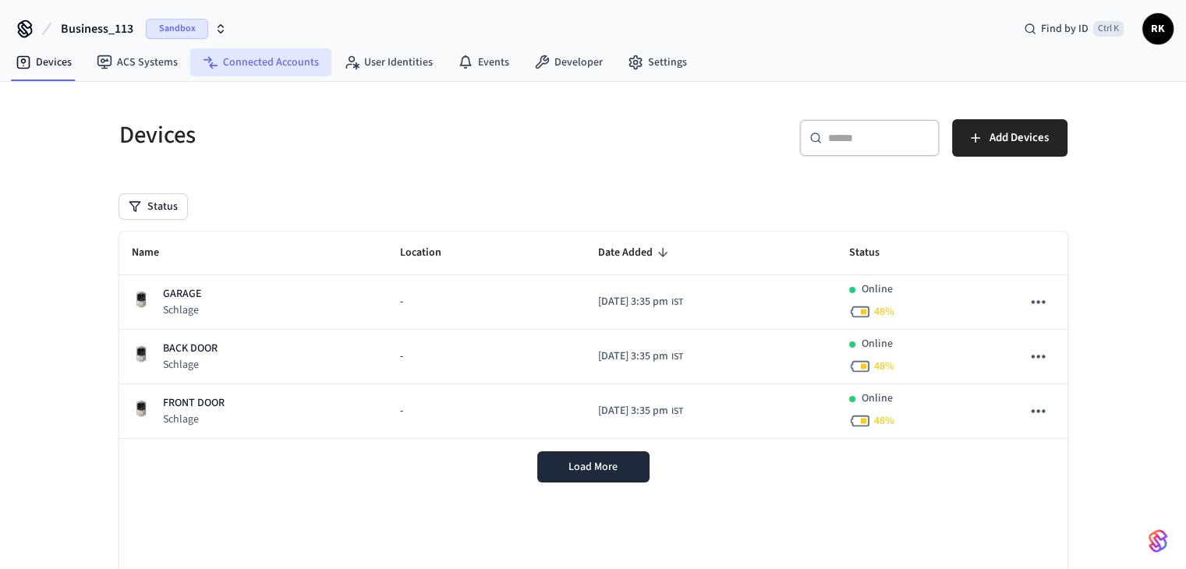
click at [278, 62] on link "Connected Accounts" at bounding box center [260, 62] width 141 height 28
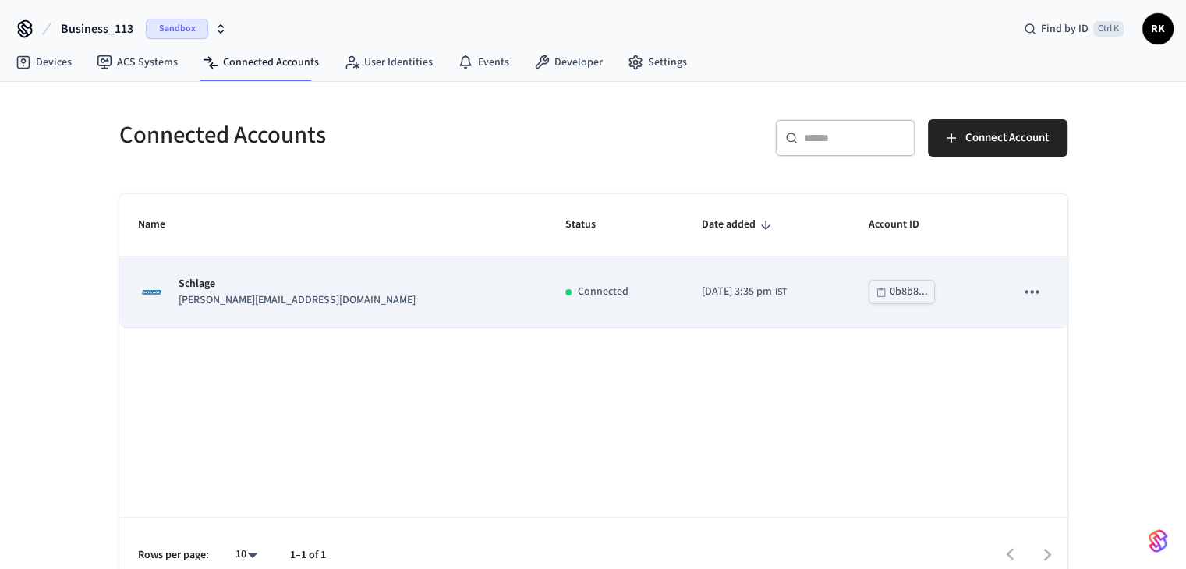
click at [1033, 289] on icon "sticky table" at bounding box center [1032, 292] width 20 height 20
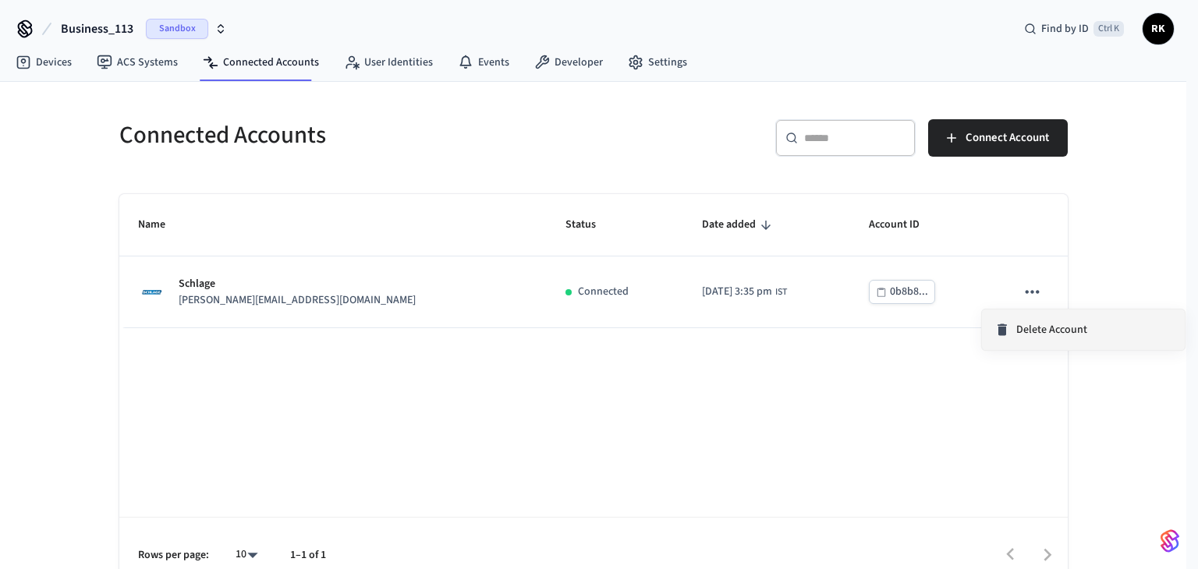
click at [1032, 331] on span "Delete Account" at bounding box center [1051, 330] width 71 height 16
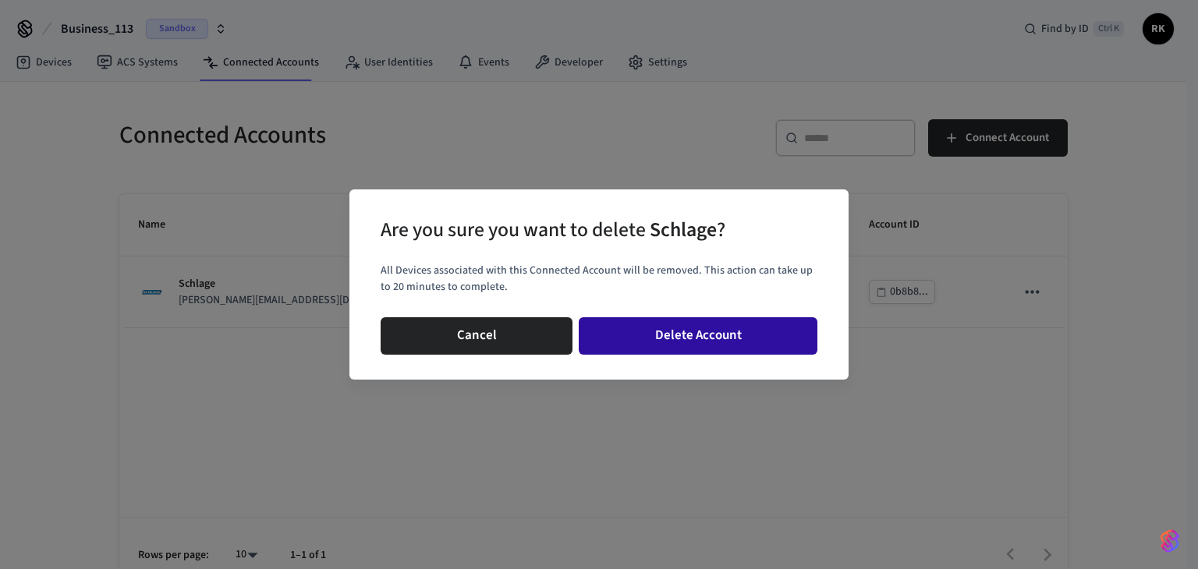
click at [698, 329] on button "Delete Account" at bounding box center [698, 335] width 239 height 37
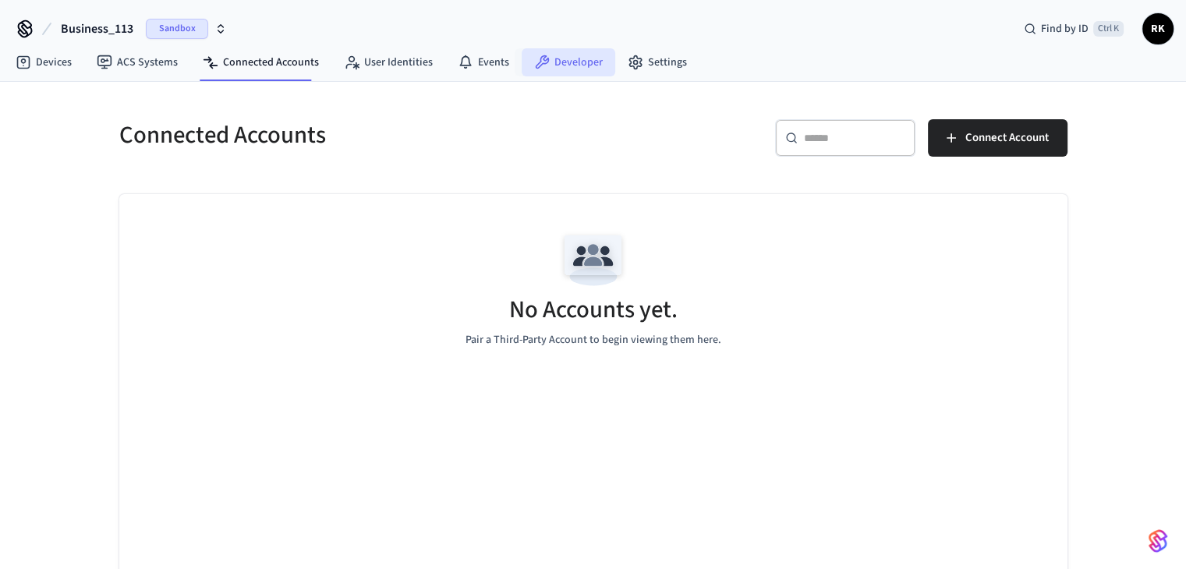
click at [574, 63] on link "Developer" at bounding box center [569, 62] width 94 height 28
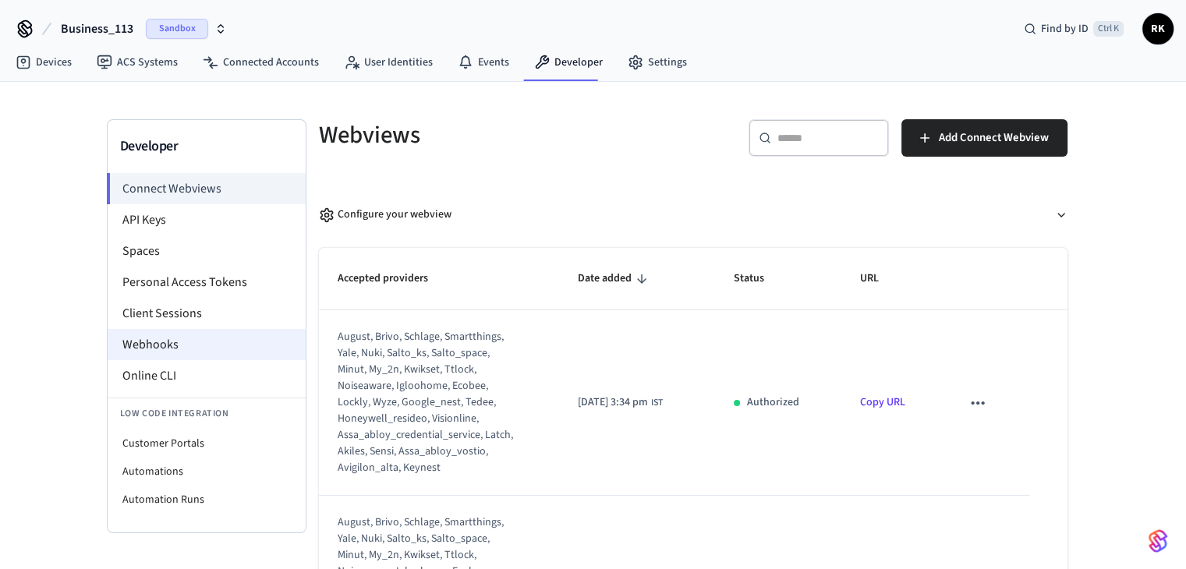
click at [189, 344] on li "Webhooks" at bounding box center [207, 344] width 198 height 31
click at [172, 349] on li "Webhooks" at bounding box center [207, 344] width 198 height 31
click at [121, 349] on li "Webhooks" at bounding box center [207, 344] width 198 height 31
click at [136, 339] on li "Webhooks" at bounding box center [207, 344] width 198 height 31
click at [146, 314] on li "Client Sessions" at bounding box center [207, 313] width 198 height 31
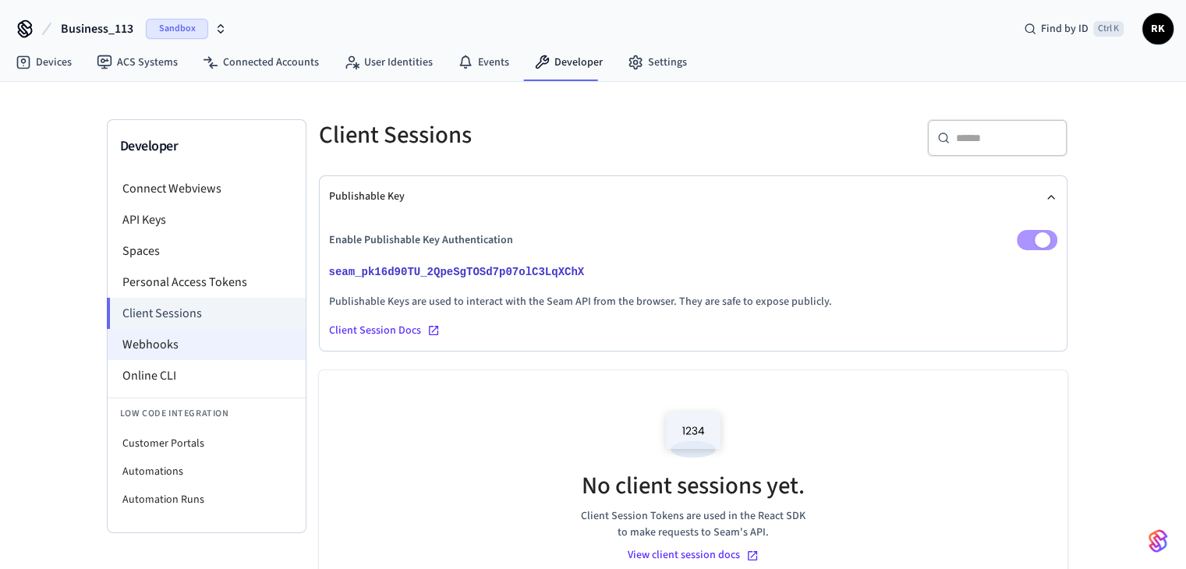
click at [194, 341] on li "Webhooks" at bounding box center [207, 344] width 198 height 31
click at [187, 351] on li "Webhooks" at bounding box center [207, 344] width 198 height 31
click at [161, 342] on li "Webhooks" at bounding box center [207, 344] width 198 height 31
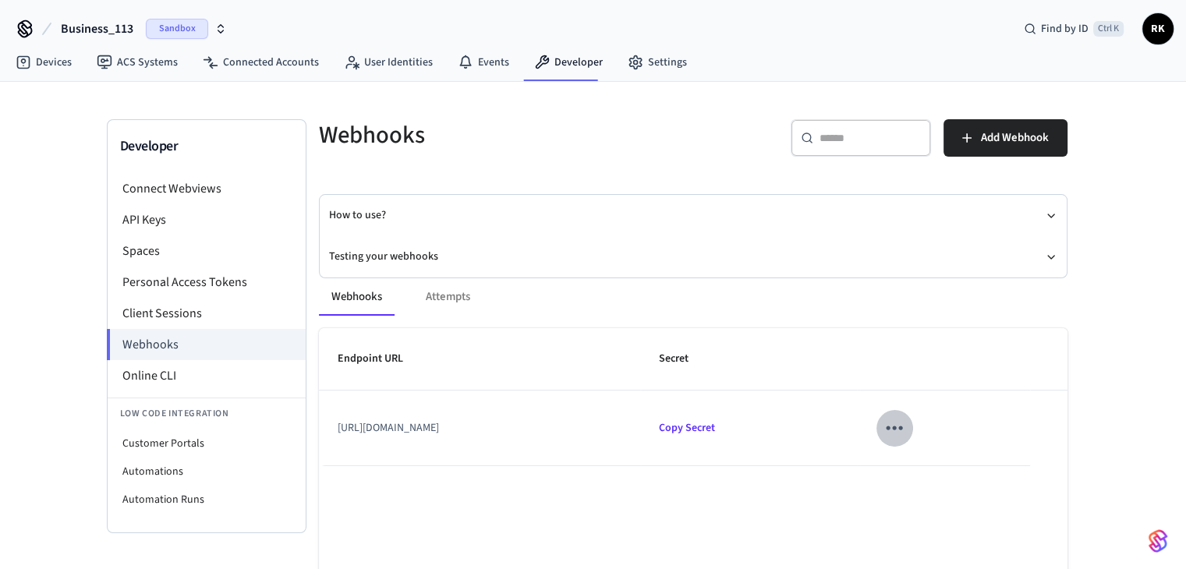
click at [906, 426] on icon "sticky table" at bounding box center [894, 428] width 24 height 24
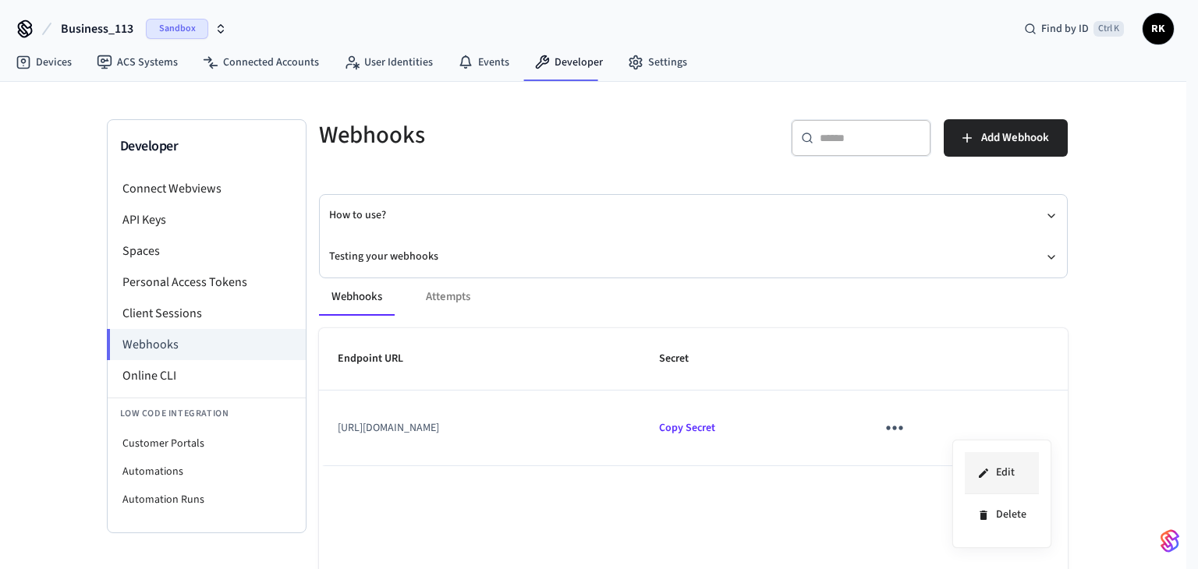
click at [999, 473] on li "Edit" at bounding box center [1002, 473] width 74 height 42
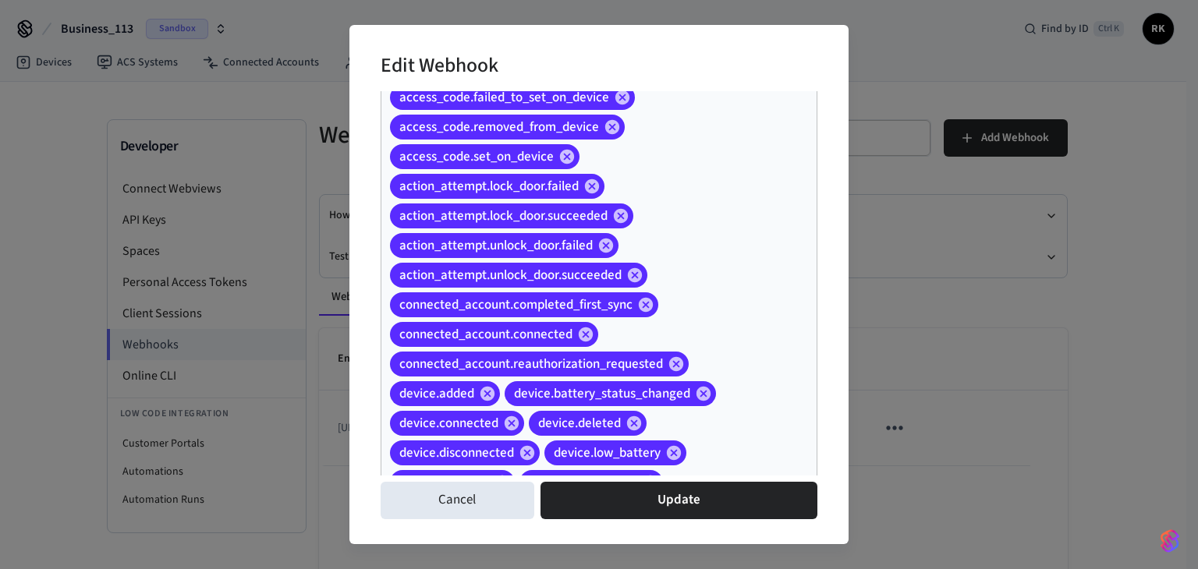
scroll to position [158, 0]
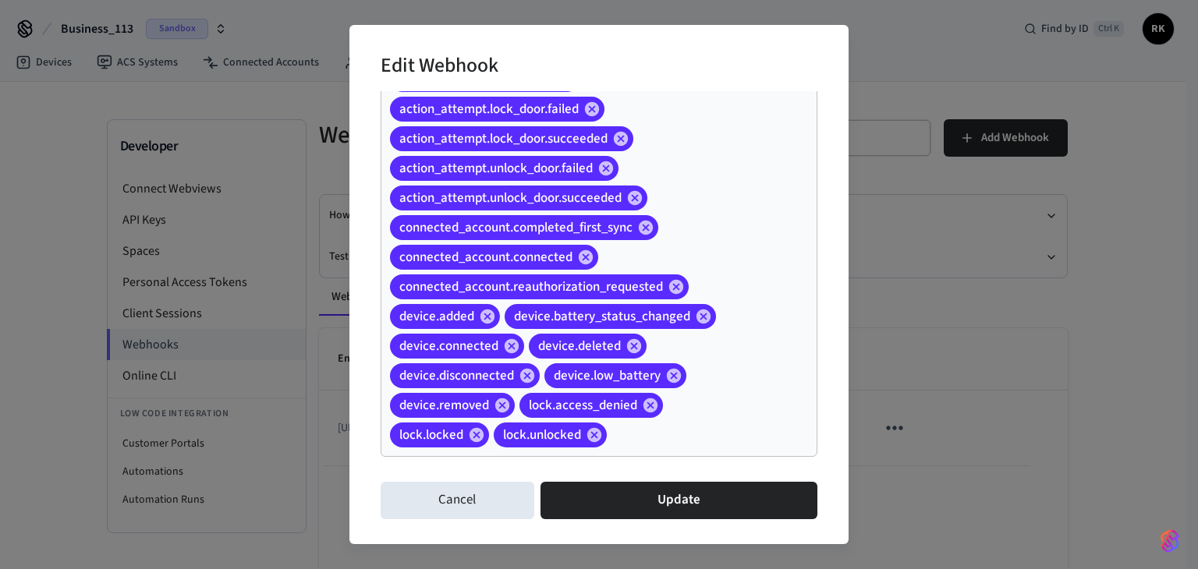
click at [659, 441] on input "Event Types" at bounding box center [688, 435] width 158 height 27
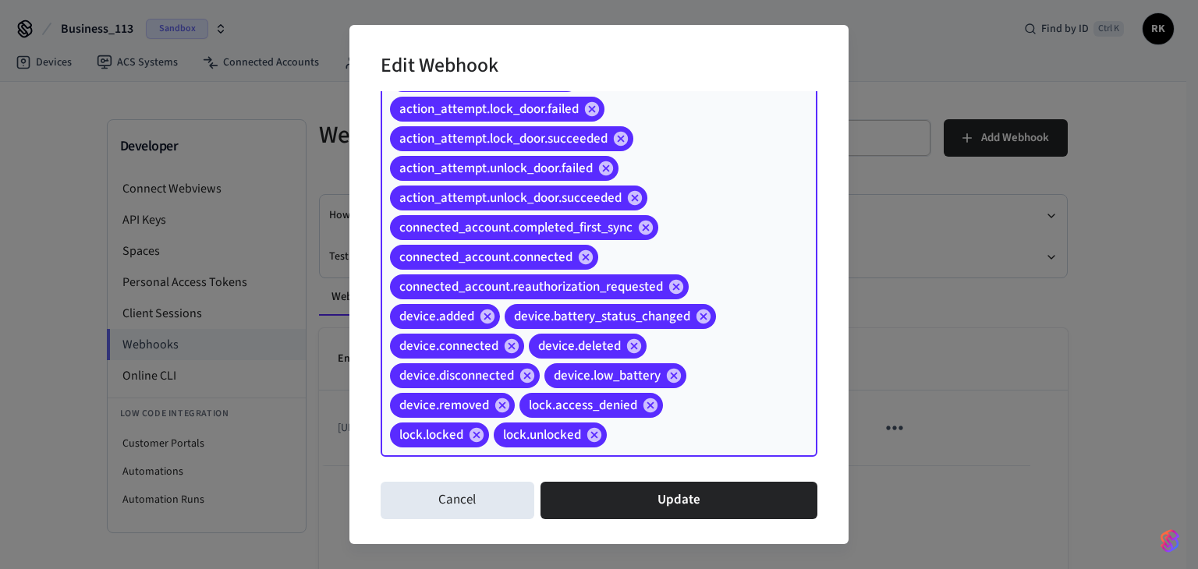
click at [638, 440] on input "Event Types" at bounding box center [688, 435] width 158 height 27
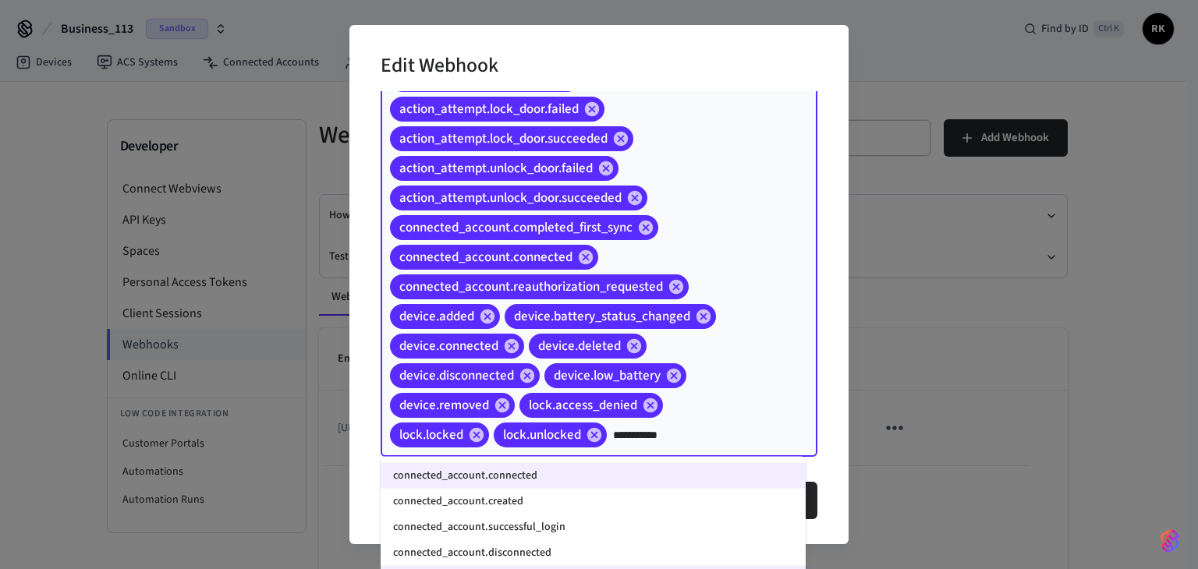
type input "**********"
click at [550, 557] on li "connected_account.disconnected" at bounding box center [593, 554] width 425 height 26
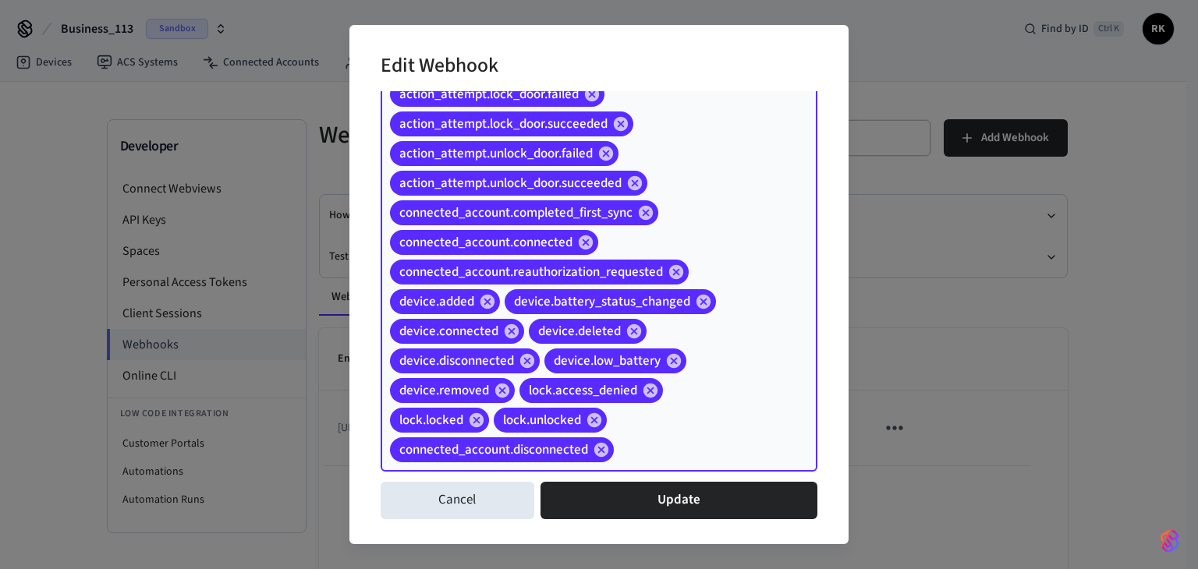
scroll to position [188, 0]
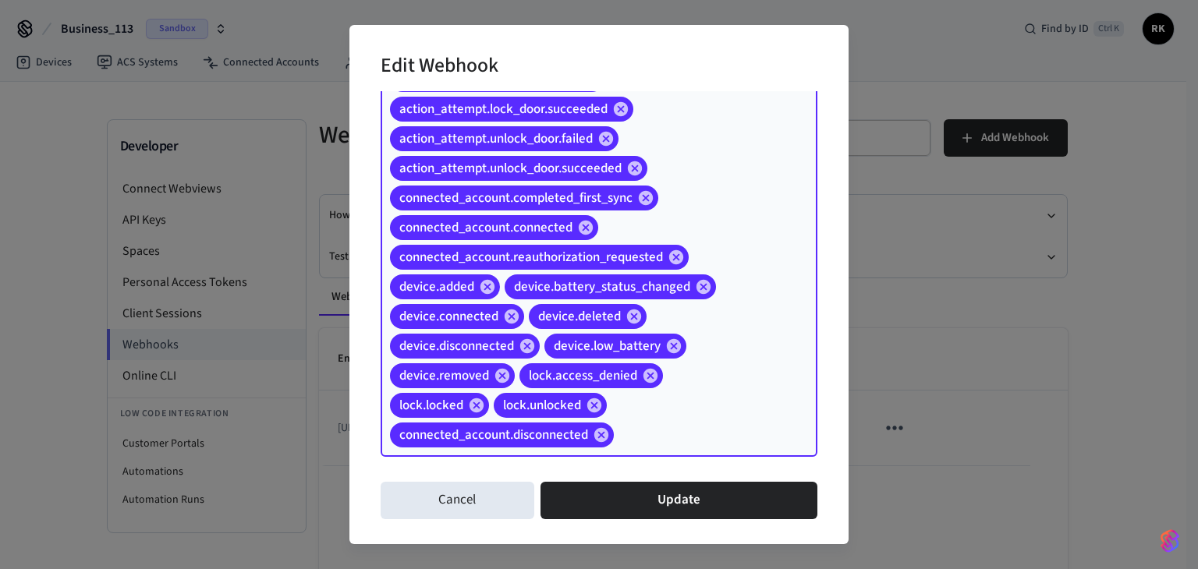
paste input "**********"
type input "**********"
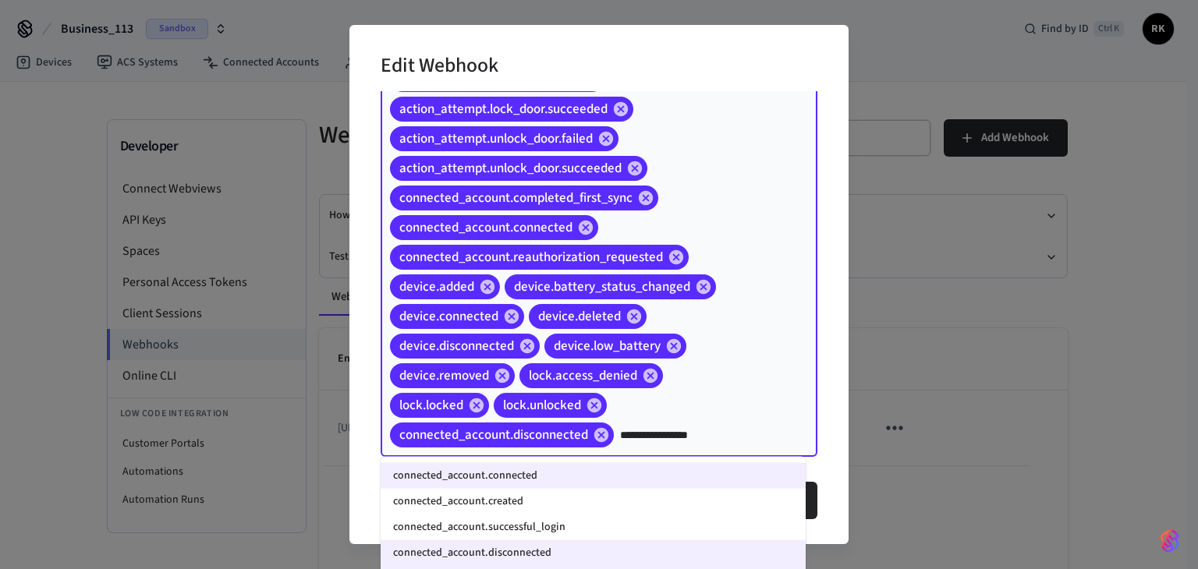
click at [525, 494] on li "connected_account.created" at bounding box center [593, 502] width 425 height 26
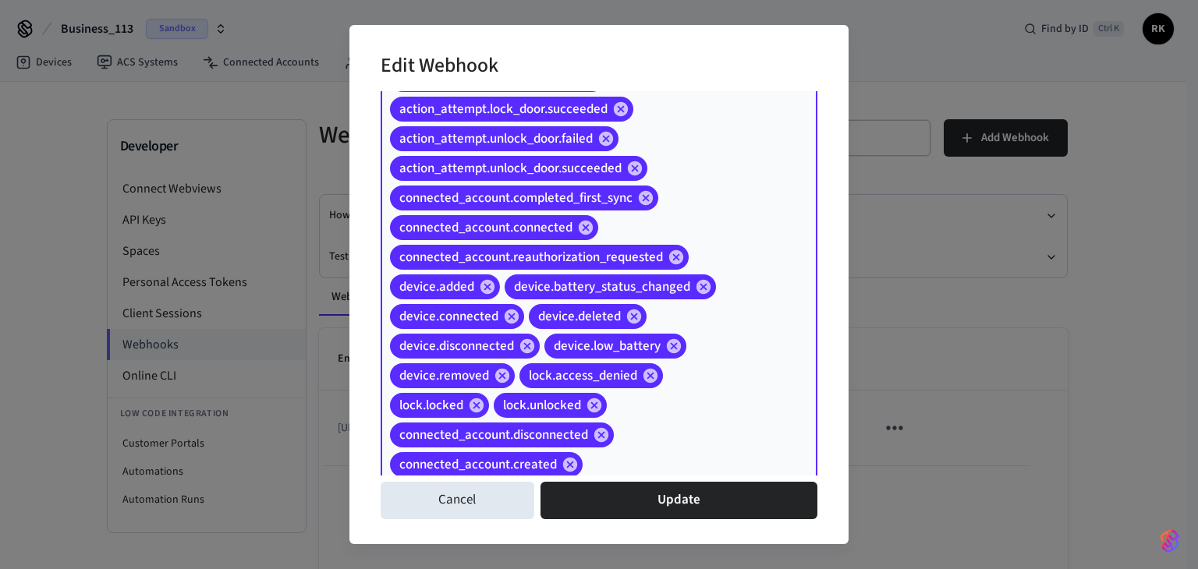
click at [618, 452] on input "Event Types" at bounding box center [676, 465] width 182 height 27
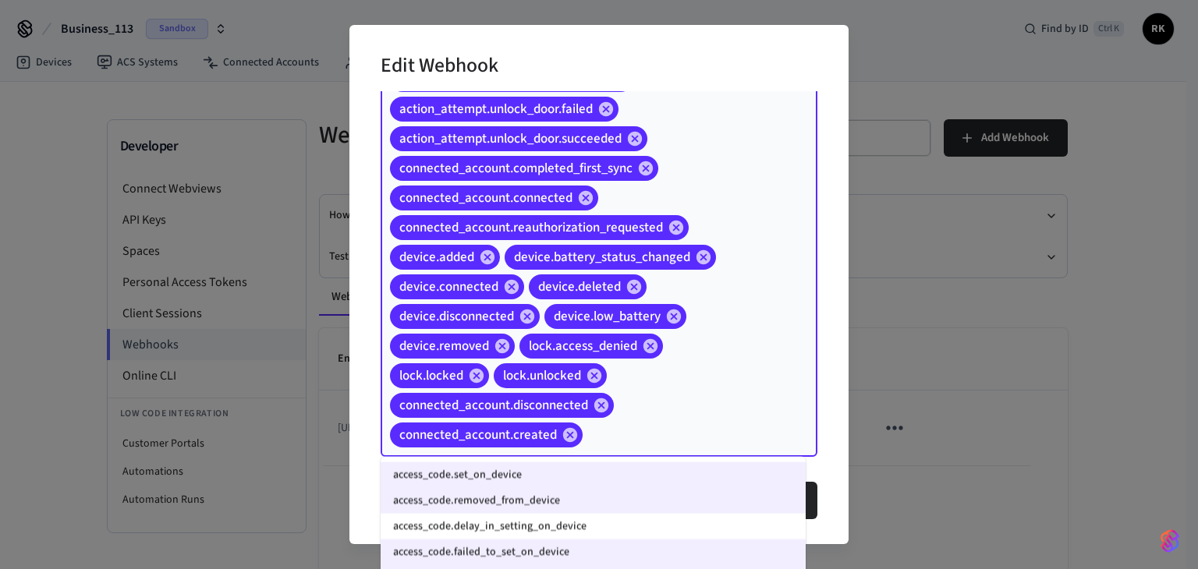
scroll to position [0, 0]
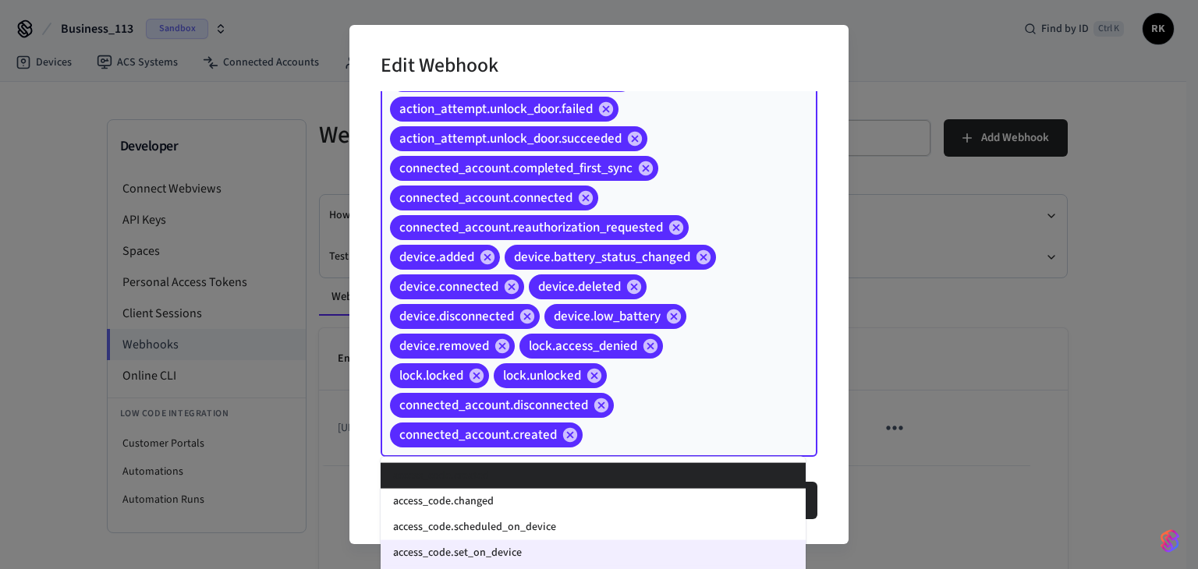
paste input "**********"
type input "**********"
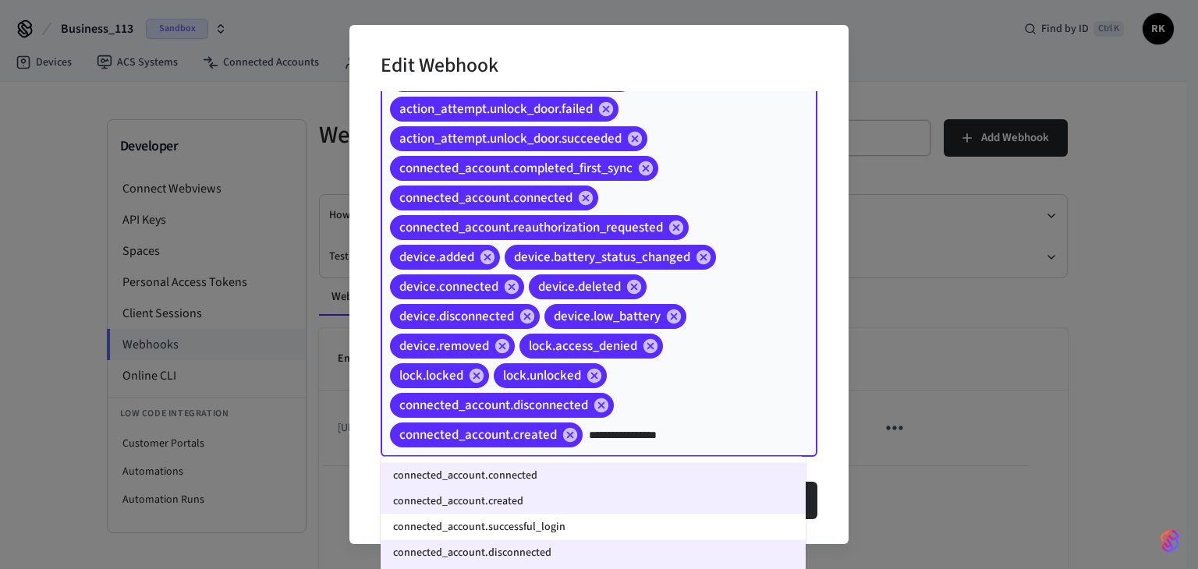
click at [527, 527] on li "connected_account.successful_login" at bounding box center [593, 528] width 425 height 26
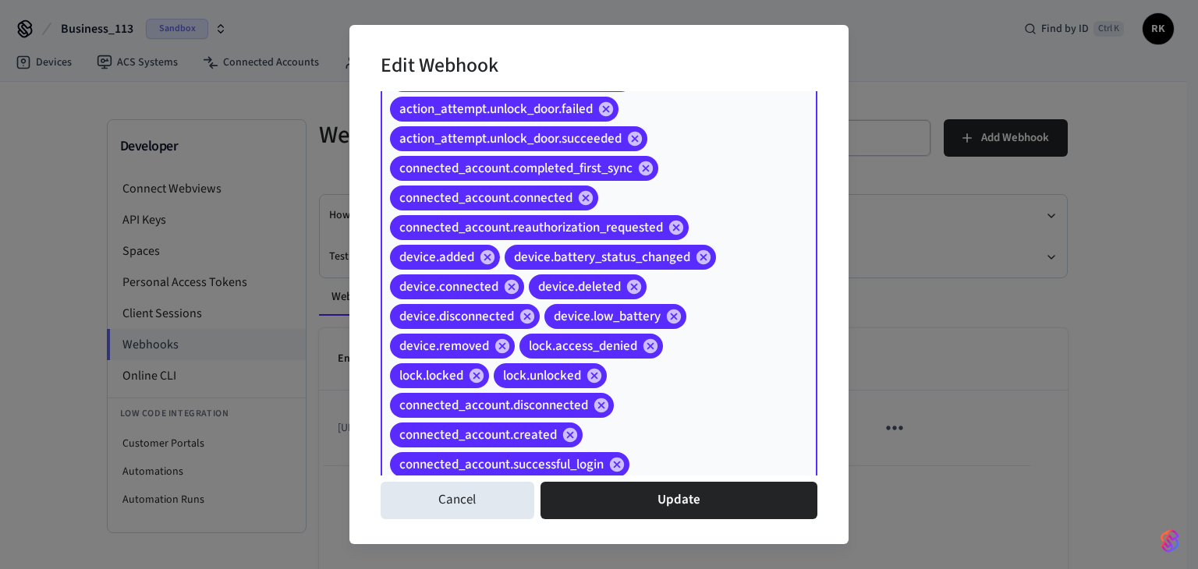
click at [658, 457] on input "Event Types" at bounding box center [699, 465] width 135 height 27
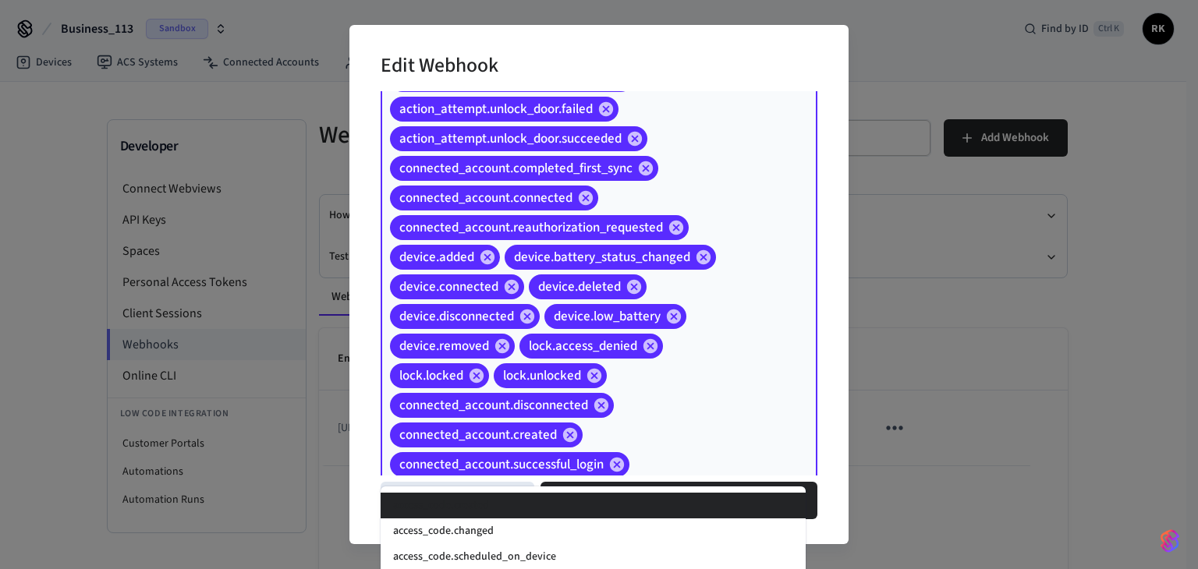
paste input "**********"
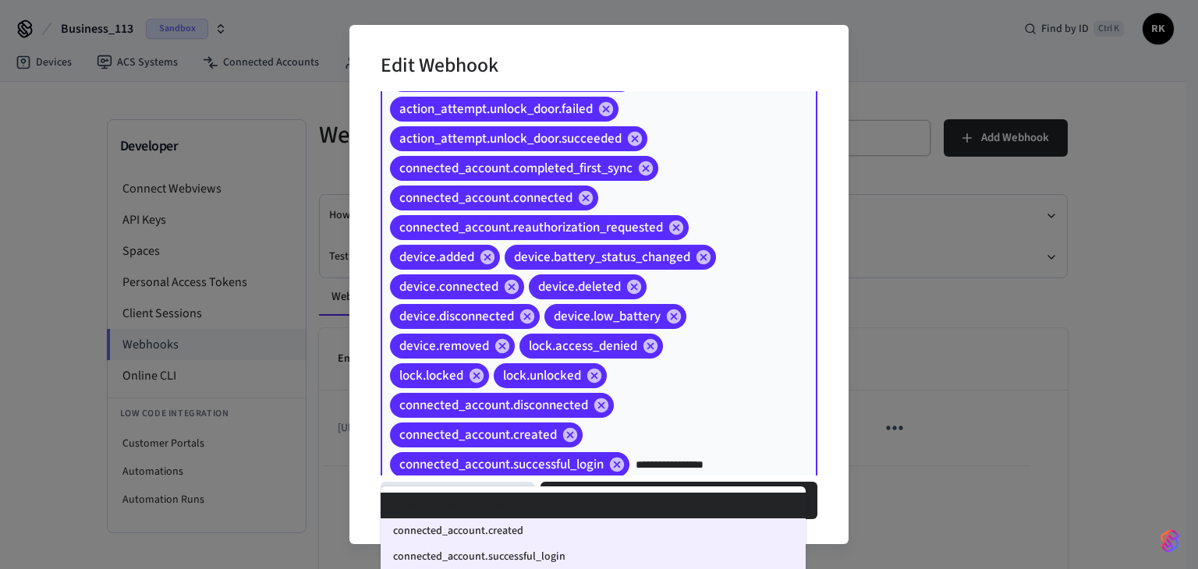
click at [717, 412] on div "**********" at bounding box center [599, 183] width 437 height 607
click at [738, 457] on input "**********" at bounding box center [699, 465] width 135 height 27
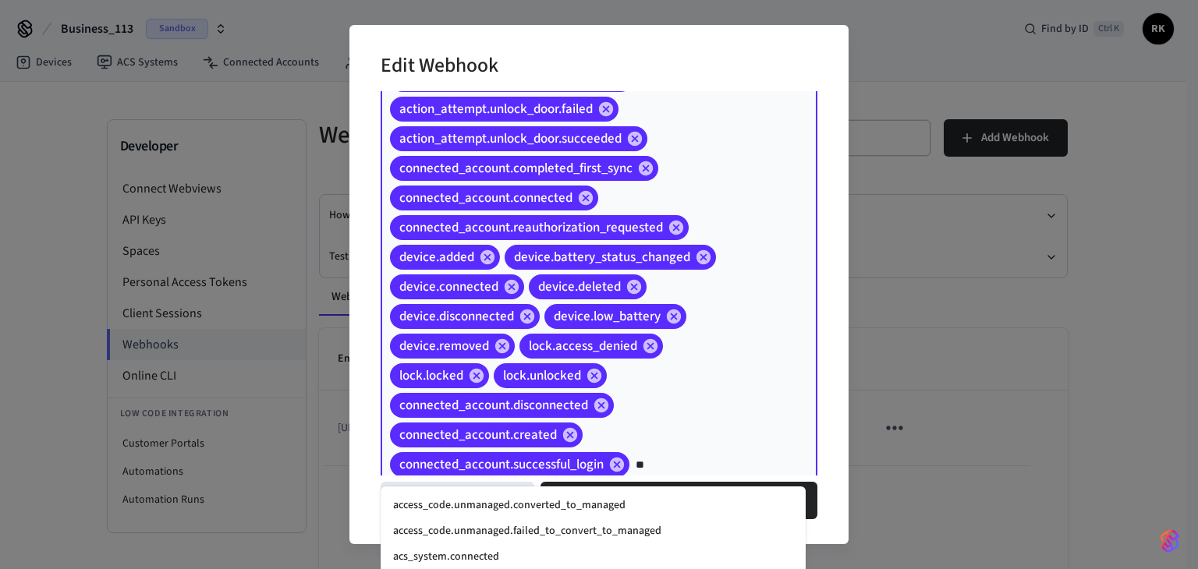
type input "*"
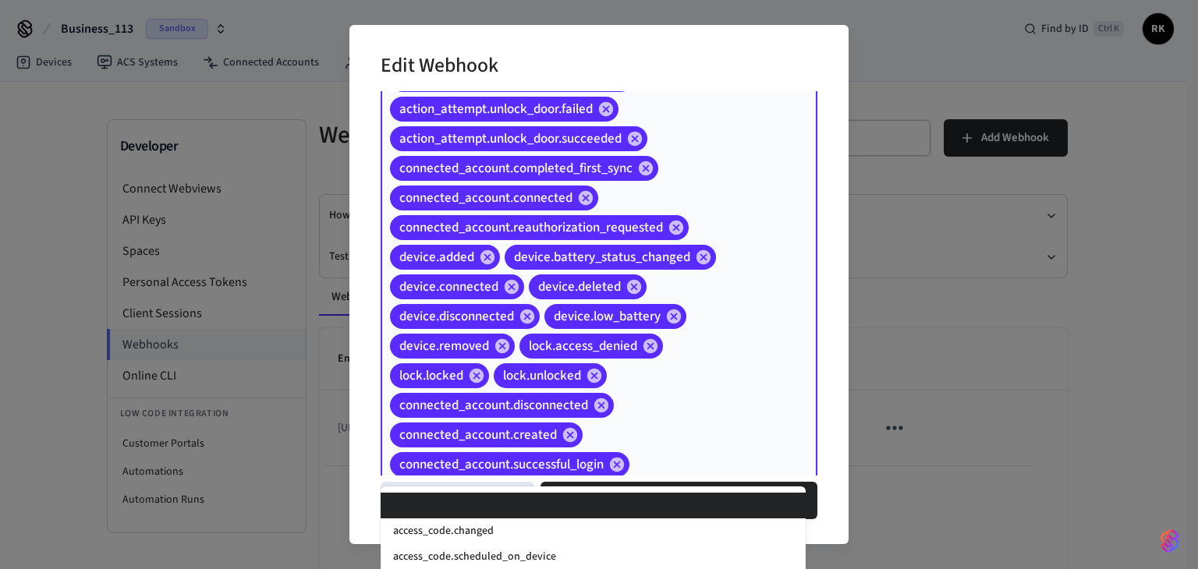
click at [701, 425] on div "access_code.created access_code.deleted access_code.failed_to_remove_from_devic…" at bounding box center [599, 183] width 437 height 607
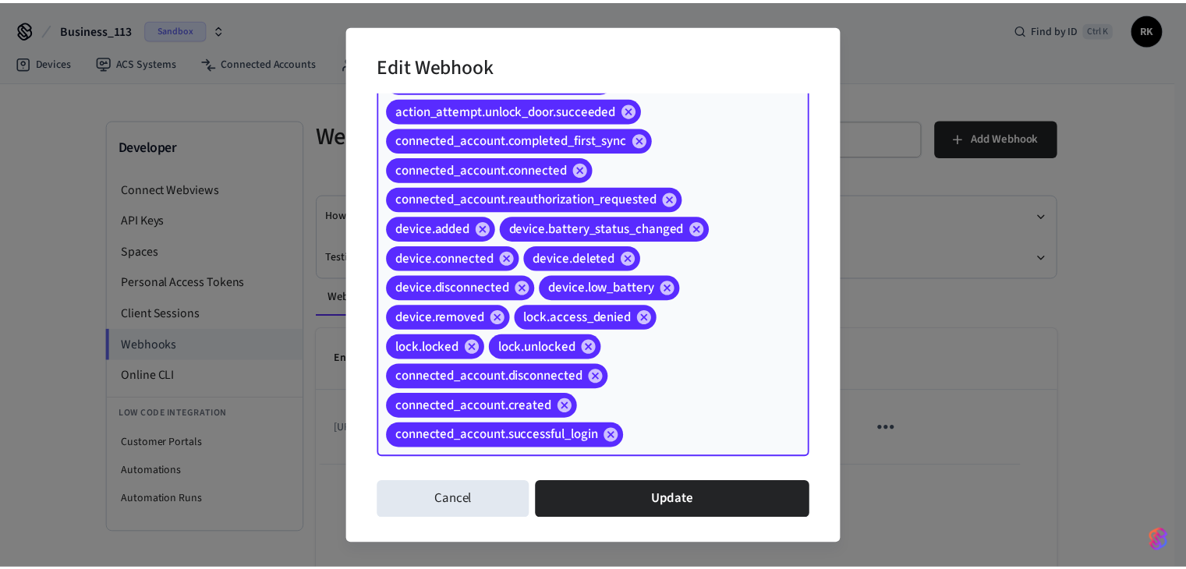
scroll to position [247, 0]
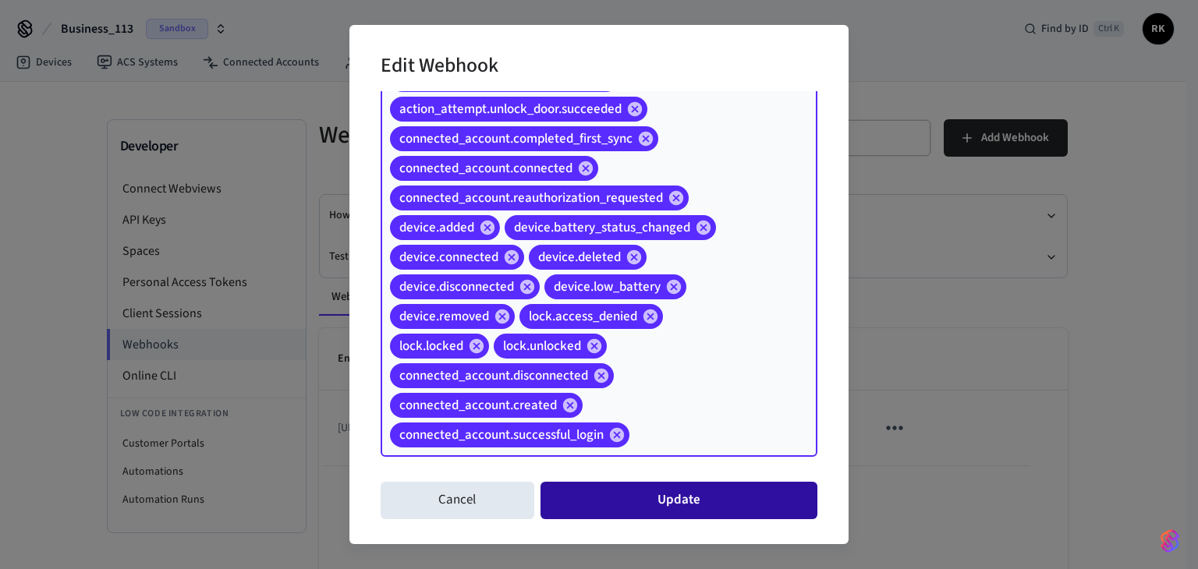
click at [658, 504] on button "Update" at bounding box center [679, 500] width 277 height 37
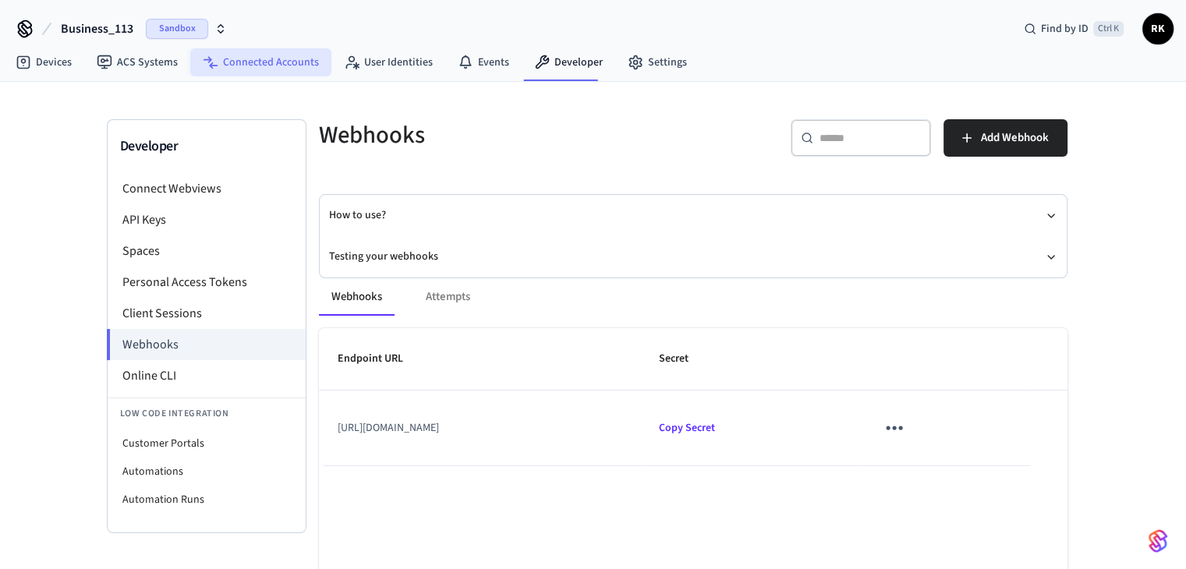
click at [303, 63] on link "Connected Accounts" at bounding box center [260, 62] width 141 height 28
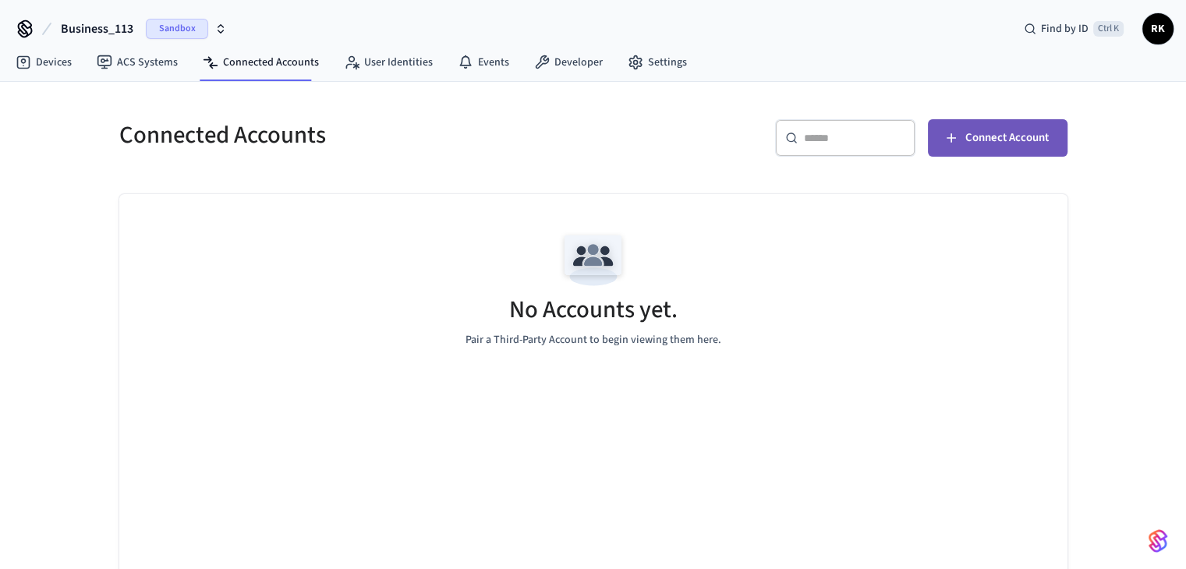
click at [1017, 132] on span "Connect Account" at bounding box center [1007, 138] width 83 height 20
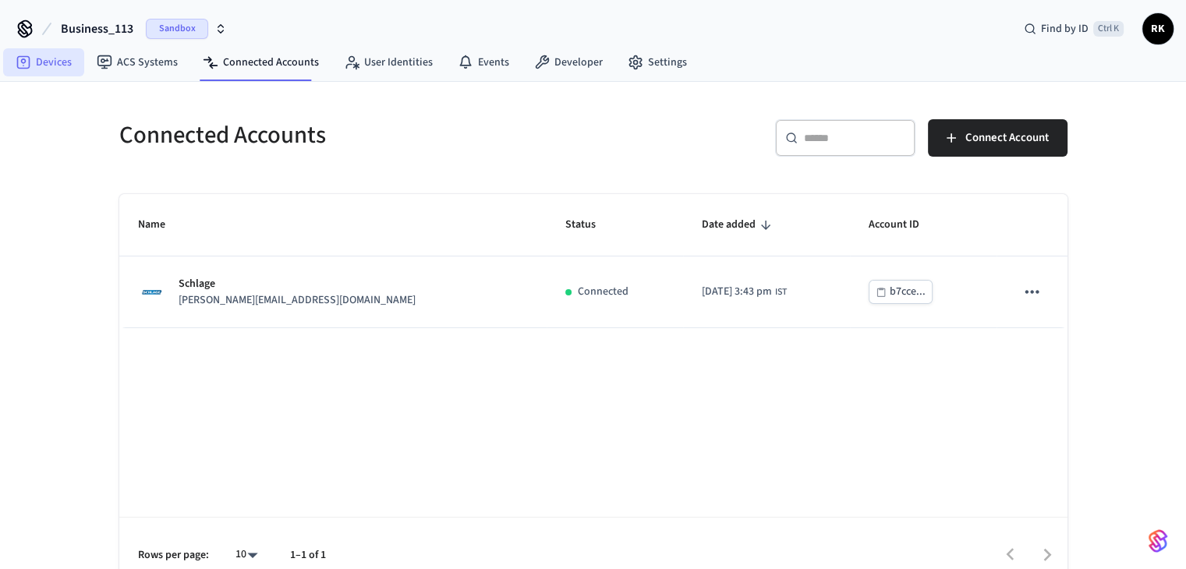
drag, startPoint x: 38, startPoint y: 55, endPoint x: 59, endPoint y: 62, distance: 21.2
click at [38, 55] on link "Devices" at bounding box center [43, 62] width 81 height 28
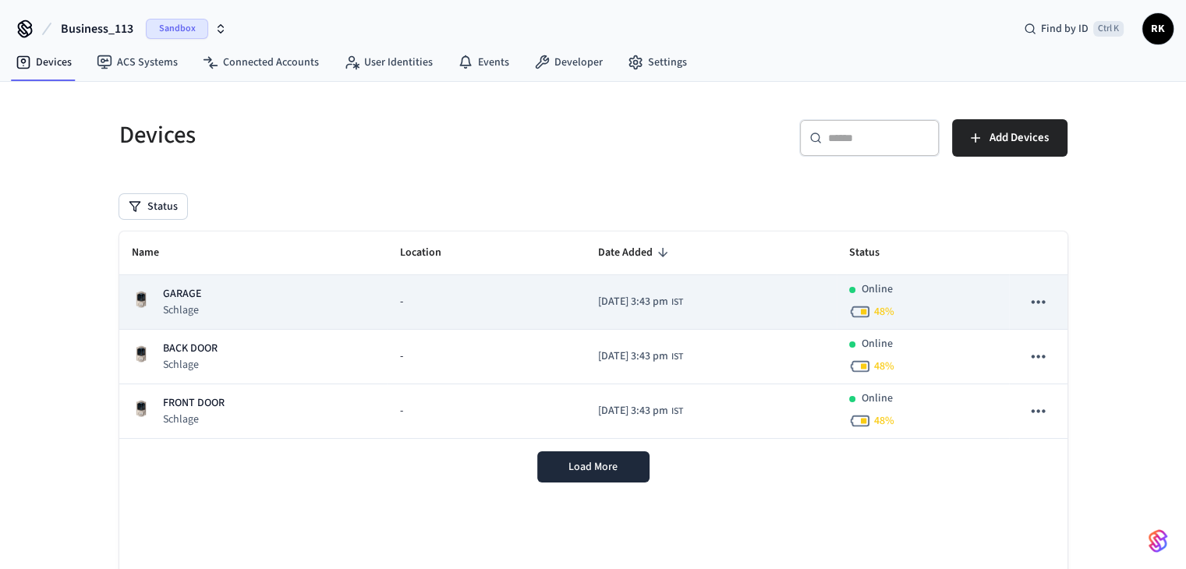
click at [424, 299] on div "-" at bounding box center [486, 302] width 172 height 16
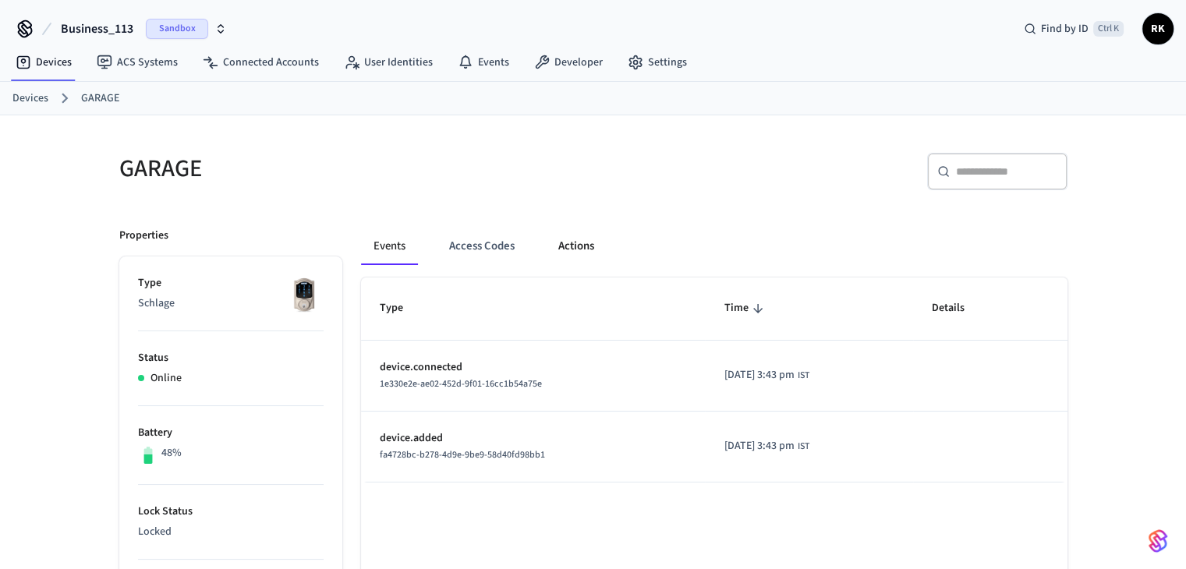
click at [578, 247] on button "Actions" at bounding box center [576, 246] width 61 height 37
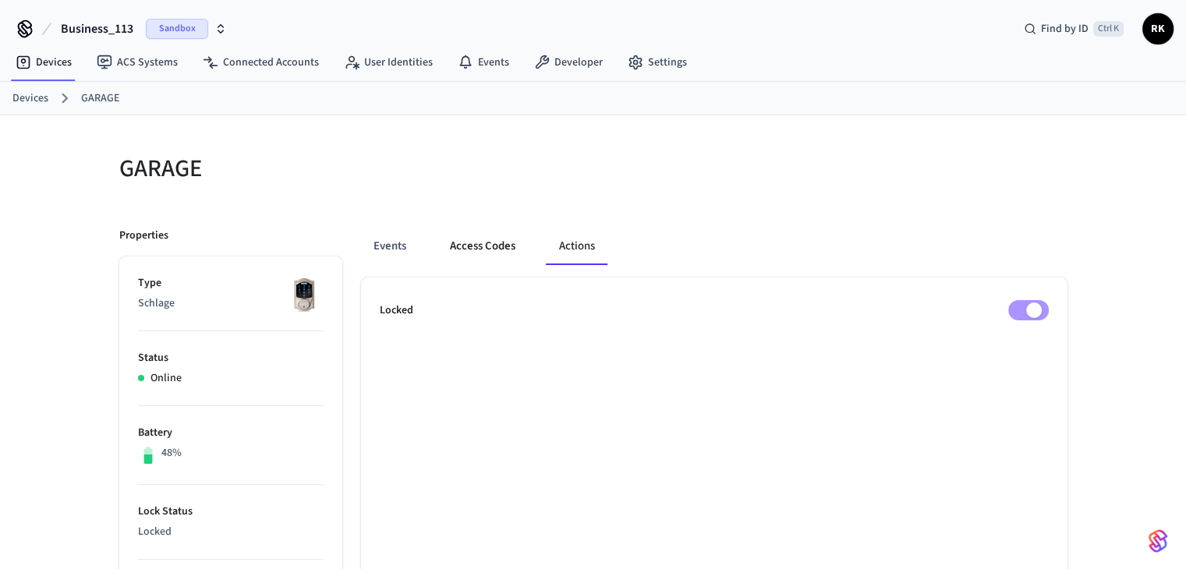
click at [474, 242] on button "Access Codes" at bounding box center [483, 246] width 90 height 37
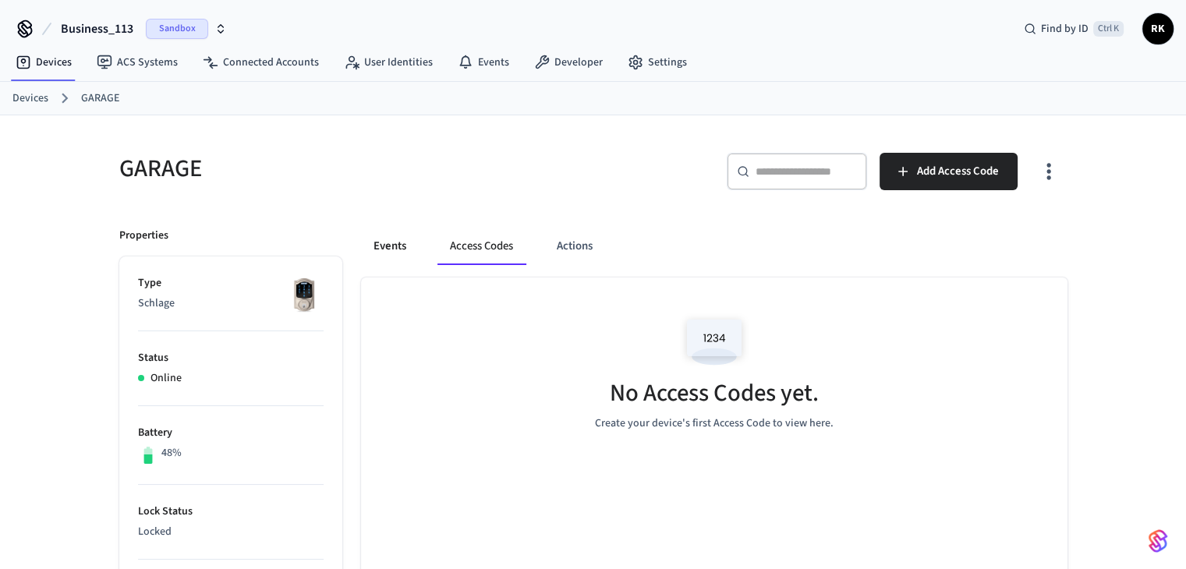
drag, startPoint x: 402, startPoint y: 246, endPoint x: 418, endPoint y: 245, distance: 15.6
click at [401, 246] on button "Events" at bounding box center [390, 246] width 58 height 37
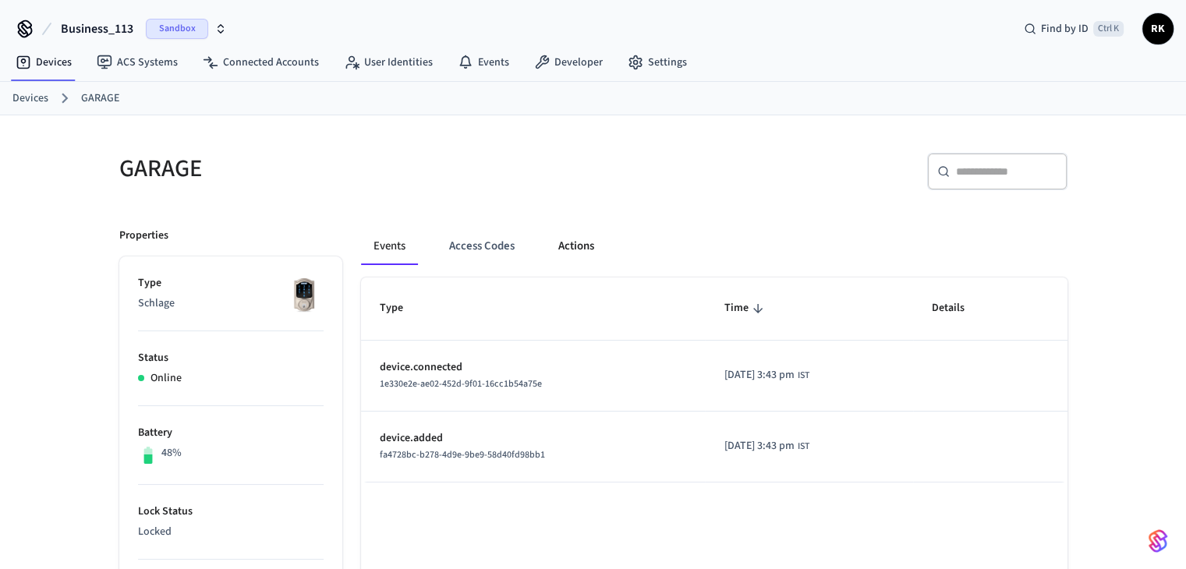
click at [550, 248] on button "Actions" at bounding box center [576, 246] width 61 height 37
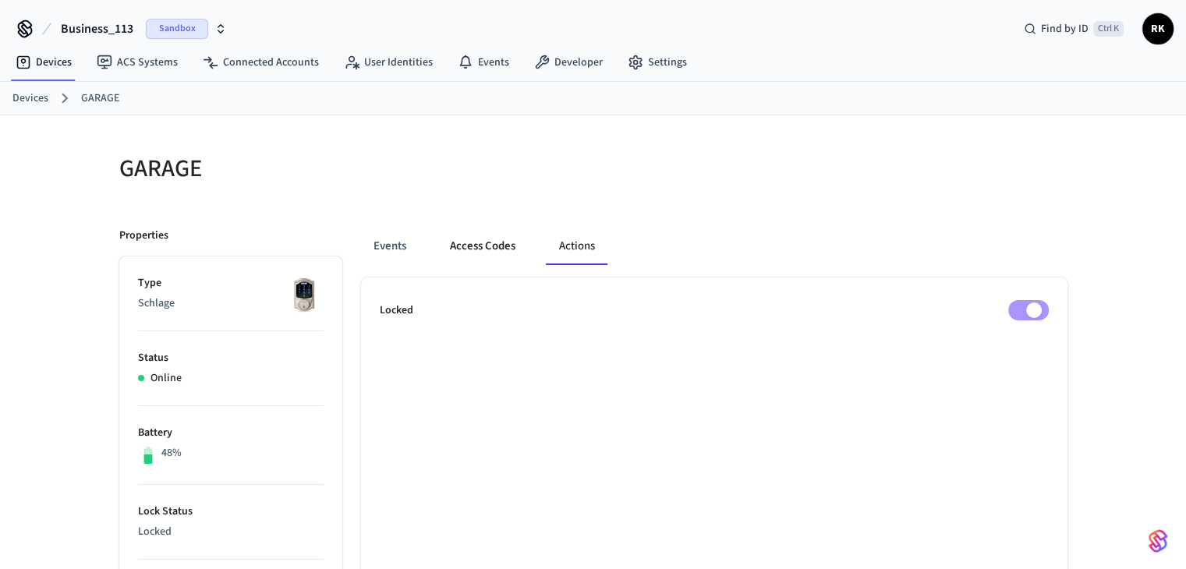
click at [500, 246] on button "Access Codes" at bounding box center [483, 246] width 90 height 37
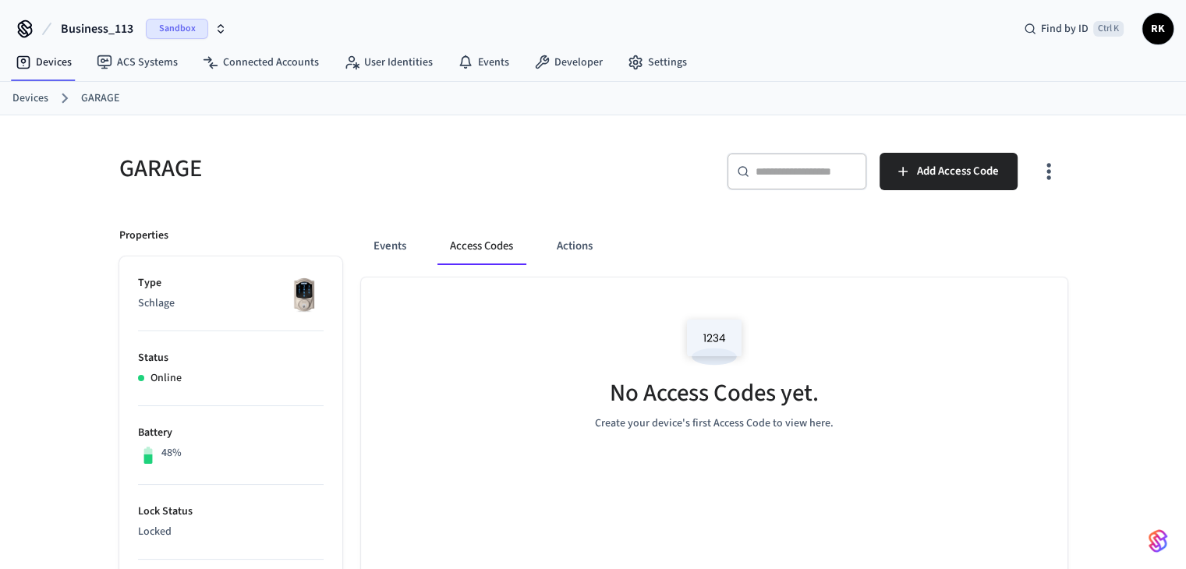
click at [420, 244] on div "Events Access Codes Actions" at bounding box center [714, 246] width 707 height 37
click at [393, 247] on button "Events" at bounding box center [390, 246] width 58 height 37
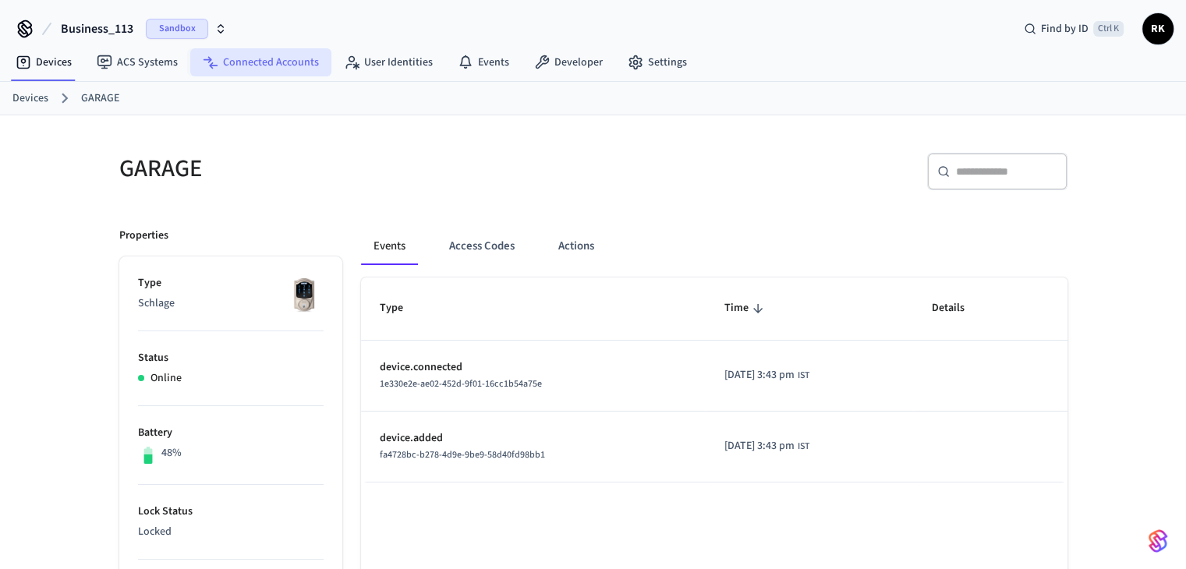
click at [275, 66] on link "Connected Accounts" at bounding box center [260, 62] width 141 height 28
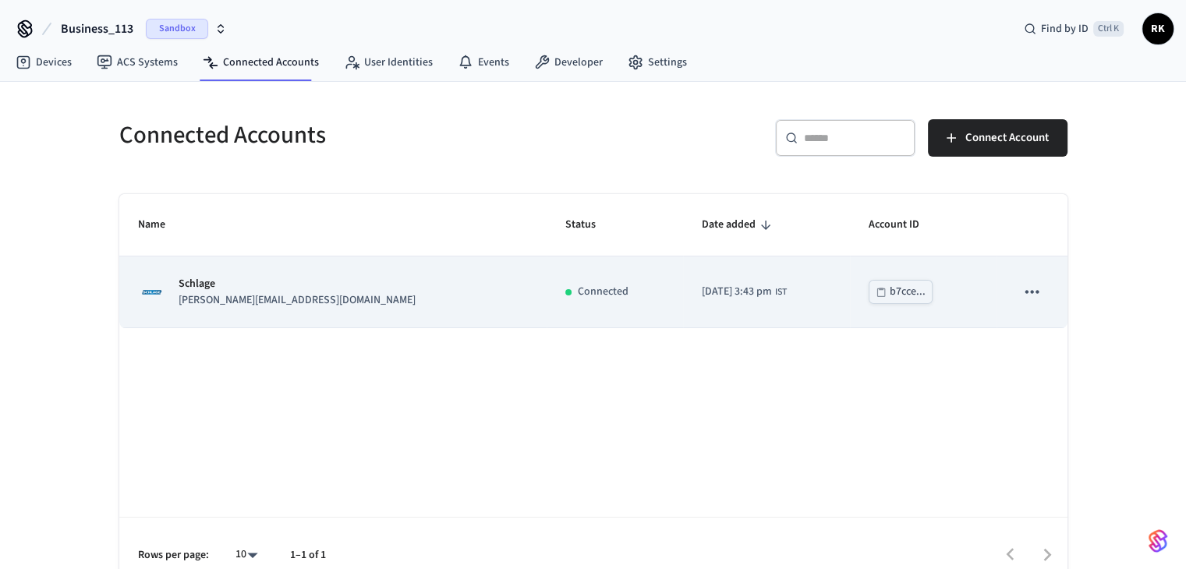
click at [1034, 287] on icon "sticky table" at bounding box center [1032, 292] width 20 height 20
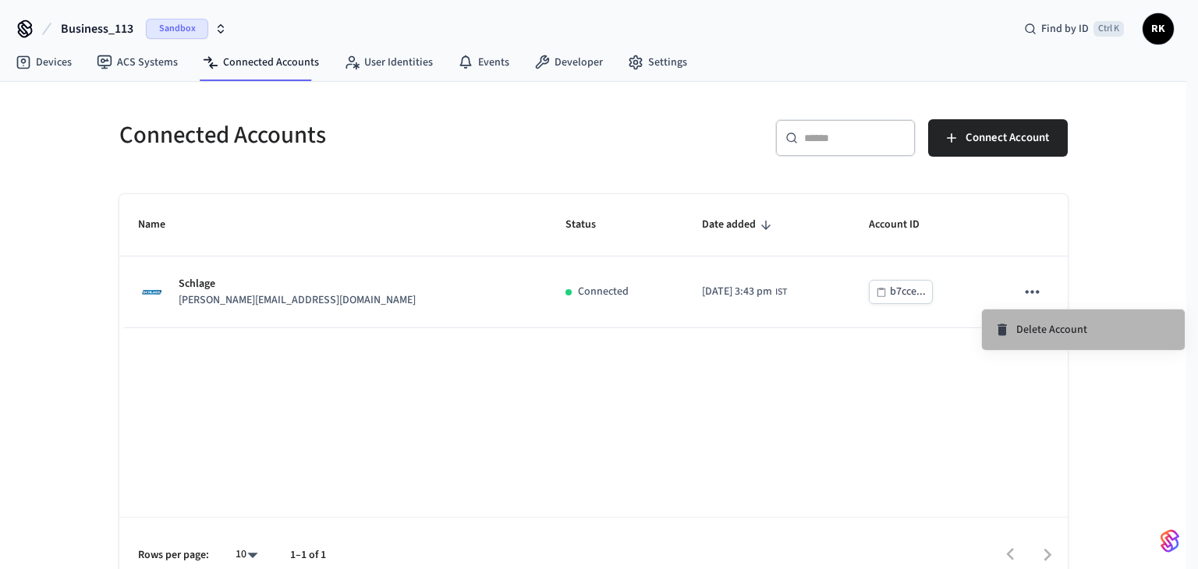
click at [1030, 332] on span "Delete Account" at bounding box center [1051, 330] width 71 height 16
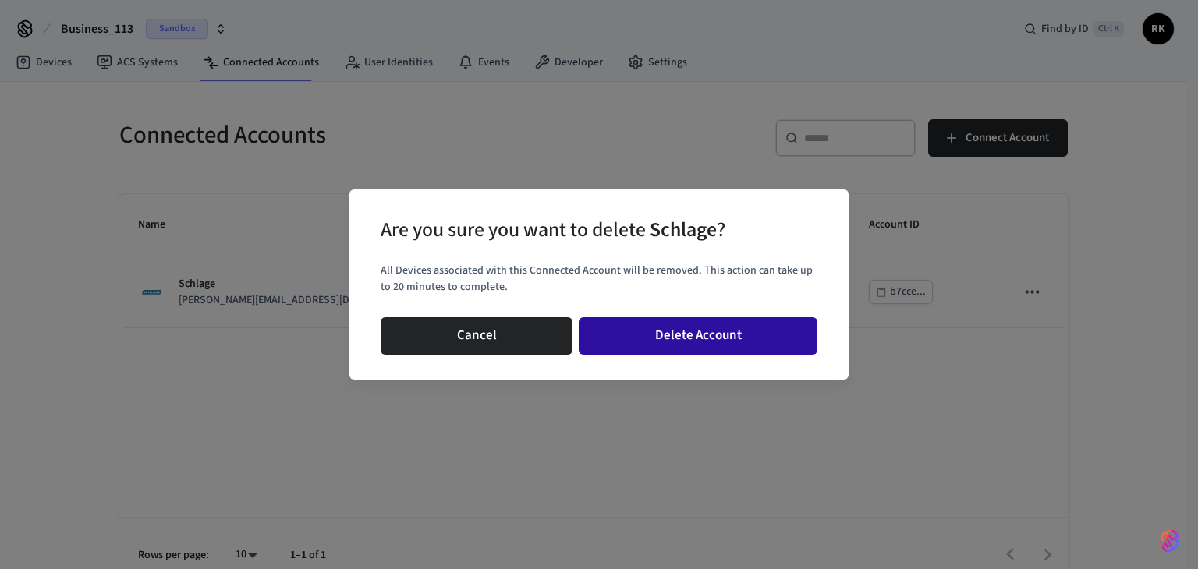
click at [677, 335] on button "Delete Account" at bounding box center [698, 335] width 239 height 37
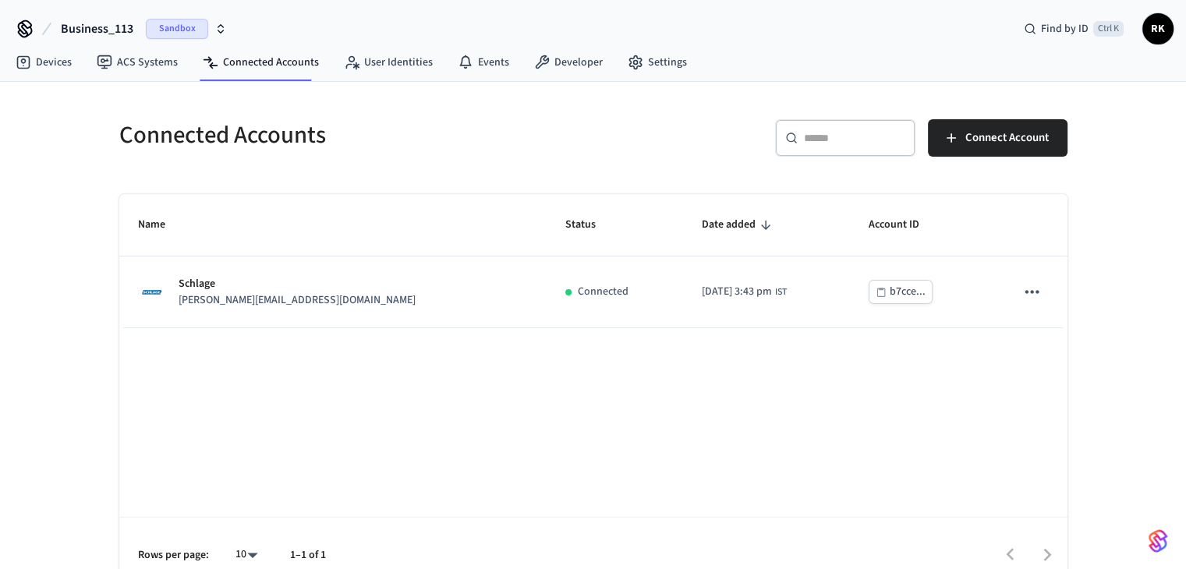
click at [284, 129] on h5 "Connected Accounts" at bounding box center [351, 135] width 465 height 32
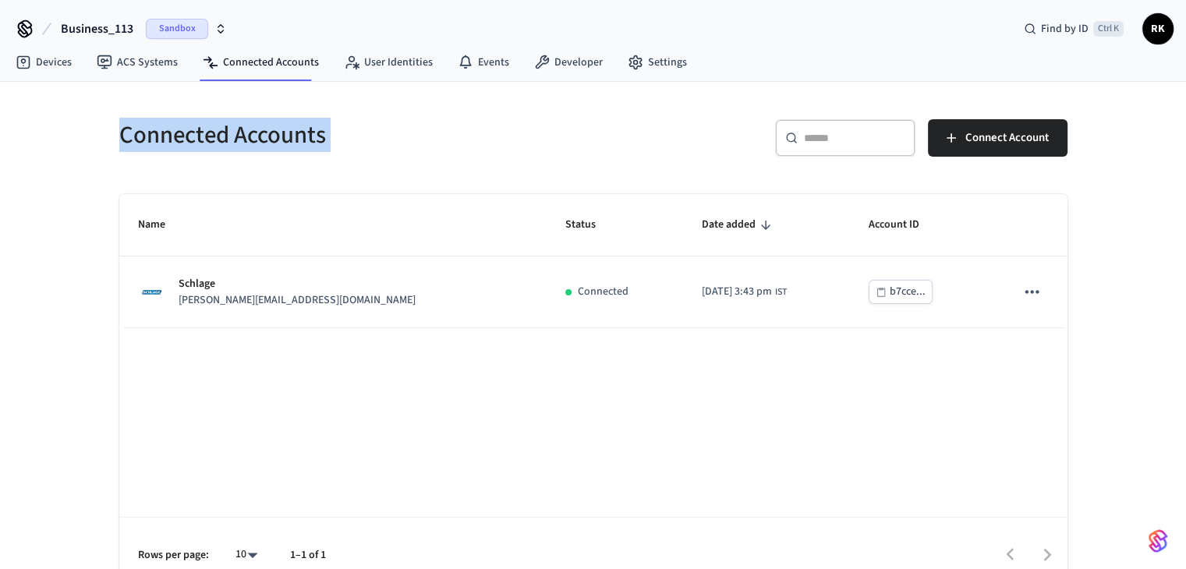
drag, startPoint x: 284, startPoint y: 129, endPoint x: 162, endPoint y: 133, distance: 121.7
click at [162, 133] on h5 "Connected Accounts" at bounding box center [351, 135] width 465 height 32
click at [168, 147] on h5 "Connected Accounts" at bounding box center [351, 135] width 465 height 32
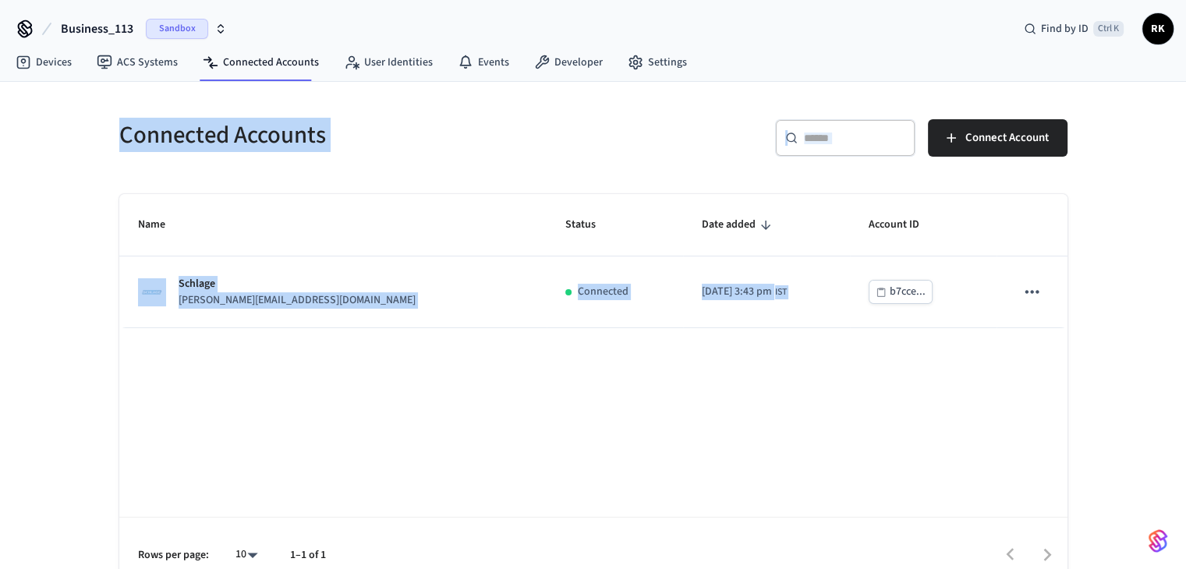
drag, startPoint x: 168, startPoint y: 147, endPoint x: 1082, endPoint y: 388, distance: 944.7
click at [990, 390] on div "Connected Accounts ​ ​ Connect Account Name Status Date added Account ID Schlag…" at bounding box center [593, 347] width 973 height 492
click at [1130, 356] on div "Connected Accounts ​ ​ Connect Account Name Status Date added Account ID Schlag…" at bounding box center [593, 337] width 1186 height 511
drag, startPoint x: 1130, startPoint y: 356, endPoint x: 0, endPoint y: 58, distance: 1169.0
click at [0, 21] on div "Business_113 Sandbox Find by ID Ctrl K RK Devices ACS Systems Connected Account…" at bounding box center [593, 296] width 1186 height 593
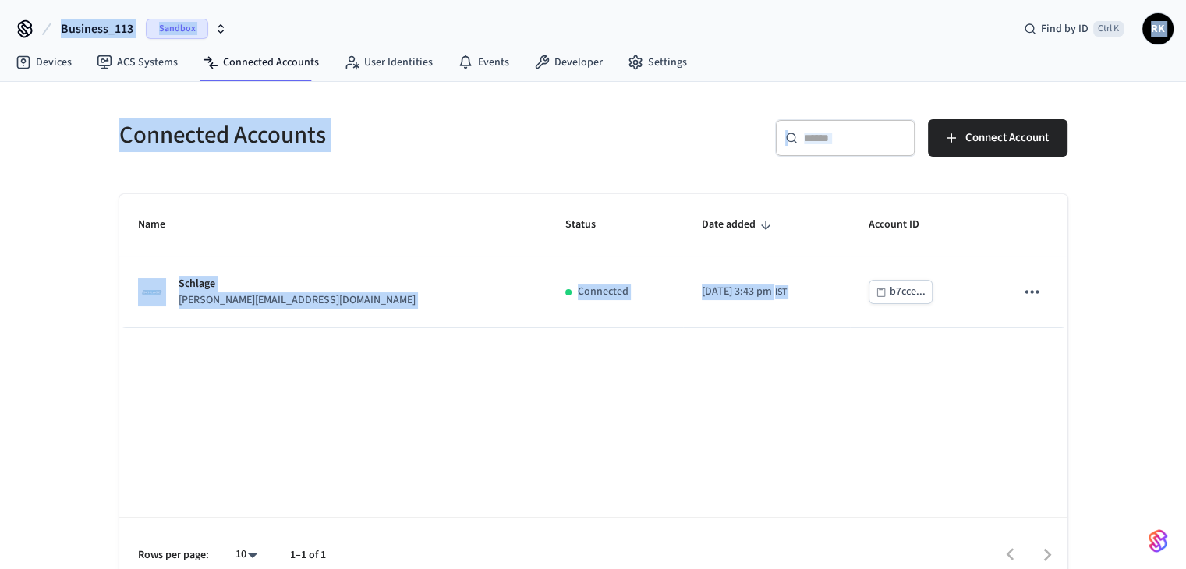
click at [139, 107] on div "Connected Accounts" at bounding box center [343, 135] width 484 height 69
drag, startPoint x: 139, startPoint y: 107, endPoint x: 1155, endPoint y: 441, distance: 1069.8
click at [1109, 447] on div "Connected Accounts ​ ​ Connect Account Name Status Date added Account ID Schlag…" at bounding box center [593, 337] width 1186 height 511
click at [1181, 410] on div "Connected Accounts ​ ​ Connect Account Name Status Date added Account ID Schlag…" at bounding box center [593, 337] width 1186 height 511
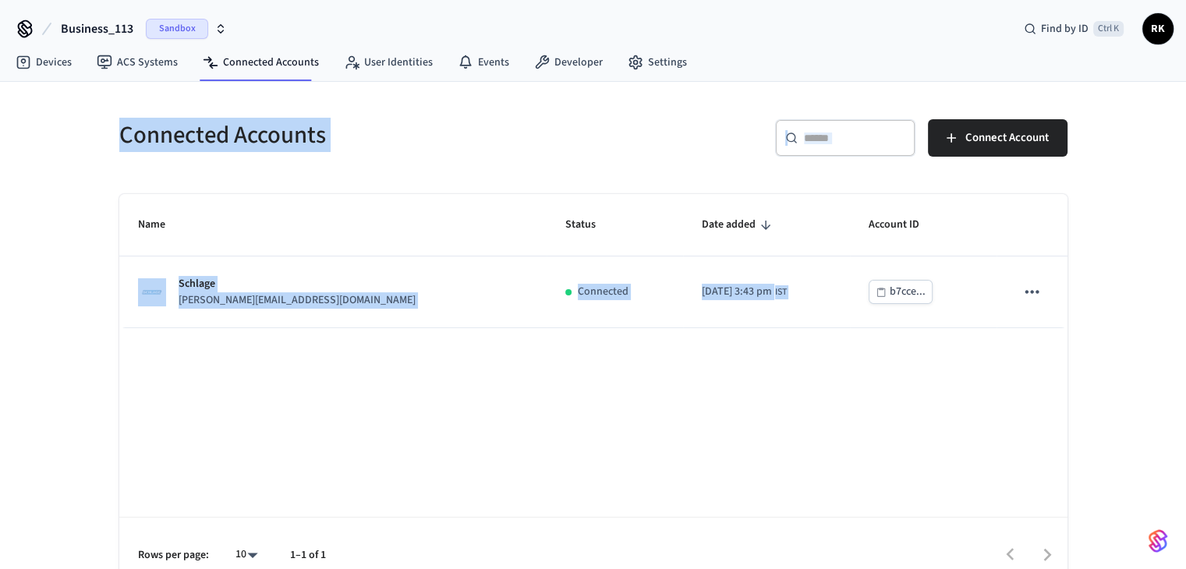
drag, startPoint x: 1181, startPoint y: 409, endPoint x: 0, endPoint y: -68, distance: 1273.5
click at [0, 0] on html "Business_113 Sandbox Find by ID Ctrl K RK Devices ACS Systems Connected Account…" at bounding box center [593, 296] width 1186 height 593
click at [225, 112] on div "Connected Accounts" at bounding box center [343, 135] width 484 height 69
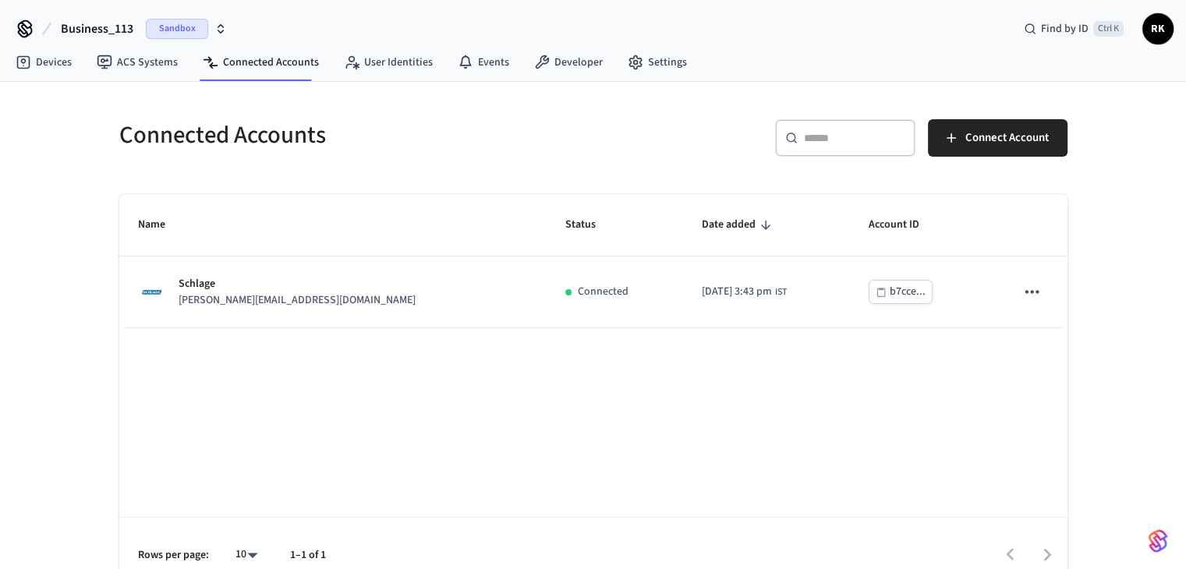
click at [356, 136] on h5 "Connected Accounts" at bounding box center [351, 135] width 465 height 32
click at [59, 53] on link "Devices" at bounding box center [43, 62] width 81 height 28
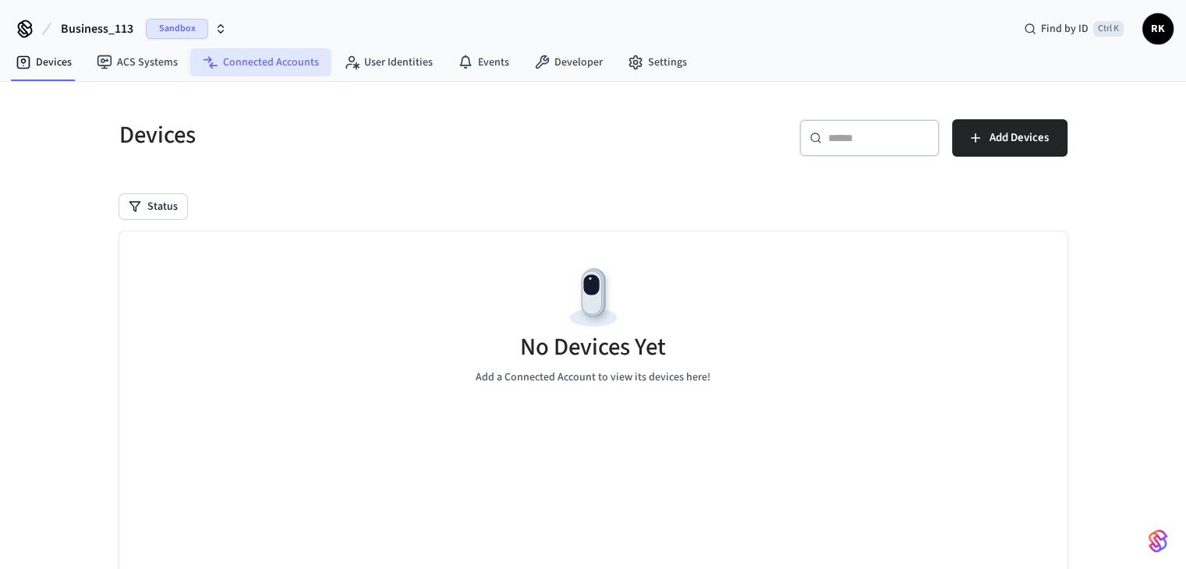
click at [294, 55] on link "Connected Accounts" at bounding box center [260, 62] width 141 height 28
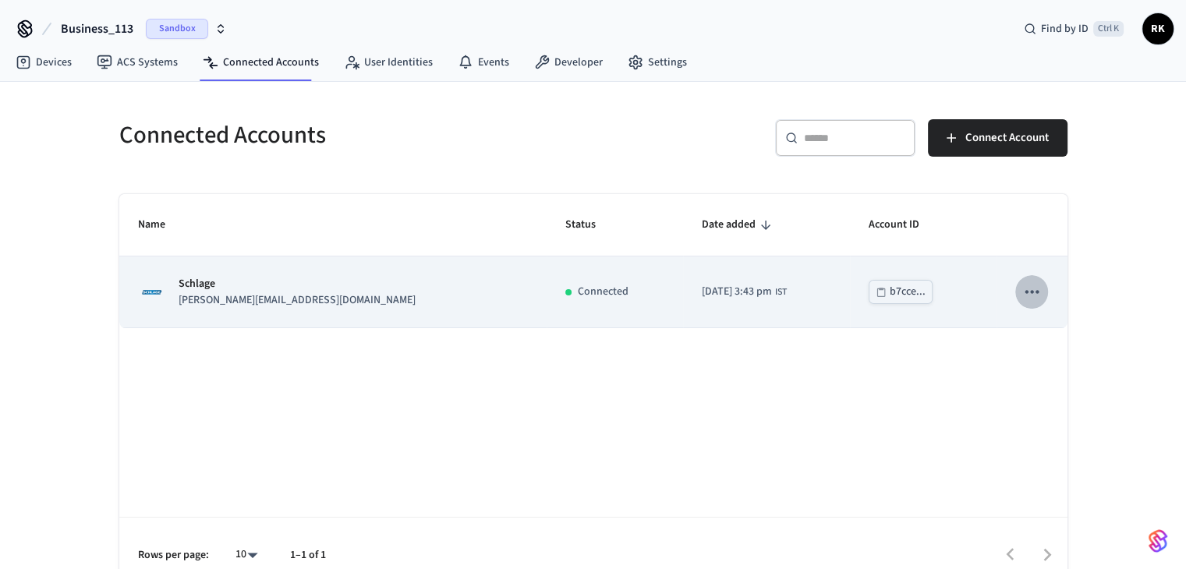
click at [1042, 289] on icon "sticky table" at bounding box center [1032, 292] width 20 height 20
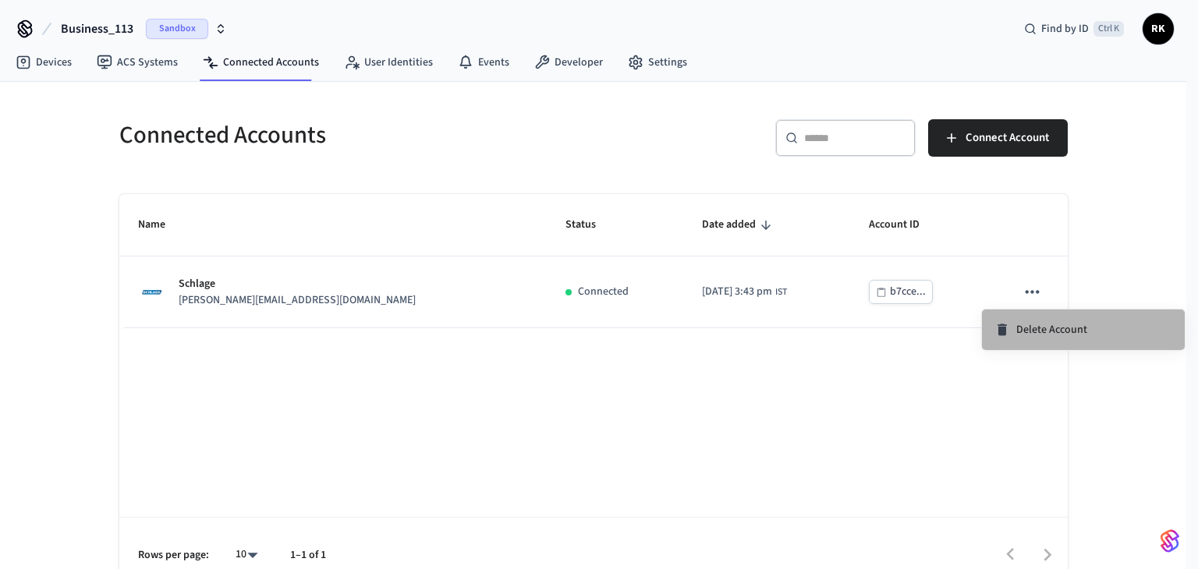
click at [1032, 348] on li "Delete Account" at bounding box center [1083, 330] width 203 height 41
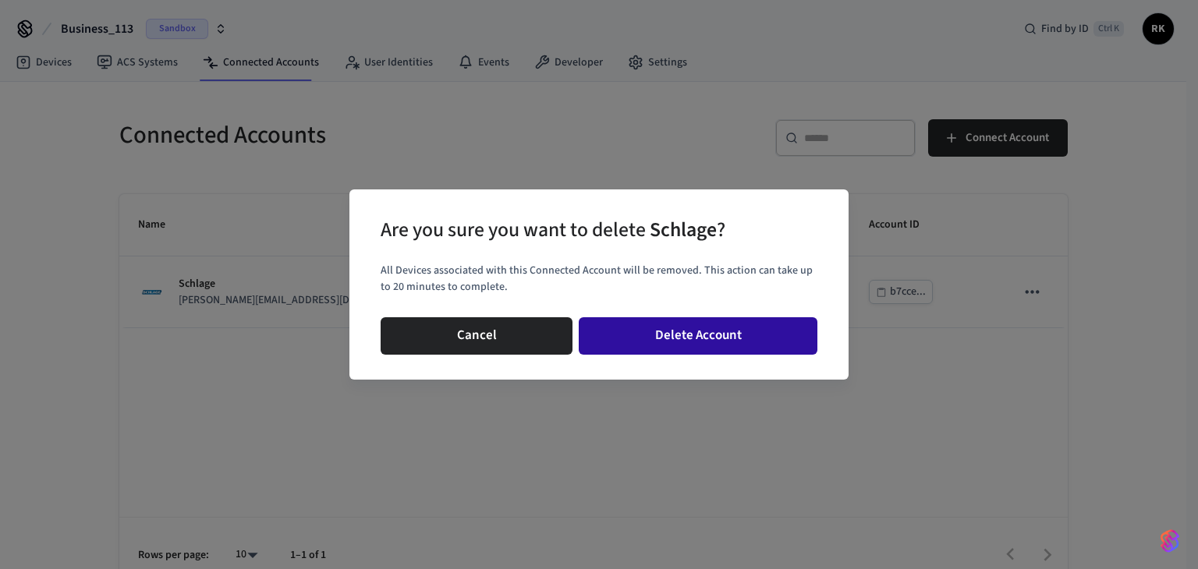
click at [736, 345] on button "Delete Account" at bounding box center [698, 335] width 239 height 37
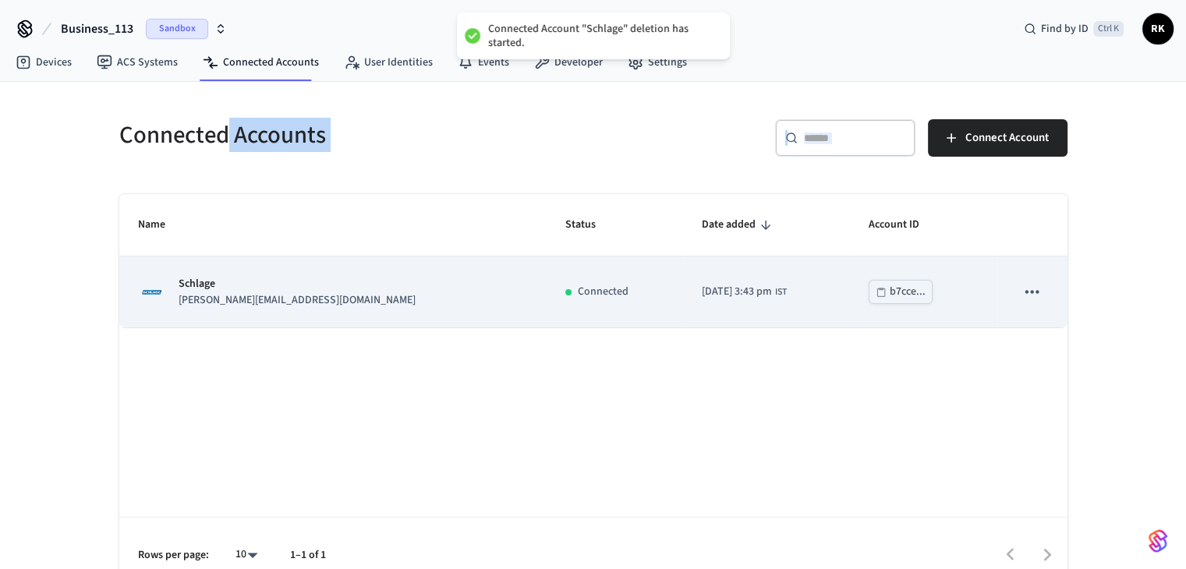
drag, startPoint x: 225, startPoint y: 82, endPoint x: 569, endPoint y: 291, distance: 403.2
click at [473, 267] on div "Connected Accounts ​ ​ Connect Account Name Status Date added Account ID Schlag…" at bounding box center [593, 337] width 998 height 511
click at [702, 296] on span "[DATE] 3:43 pm" at bounding box center [737, 292] width 70 height 16
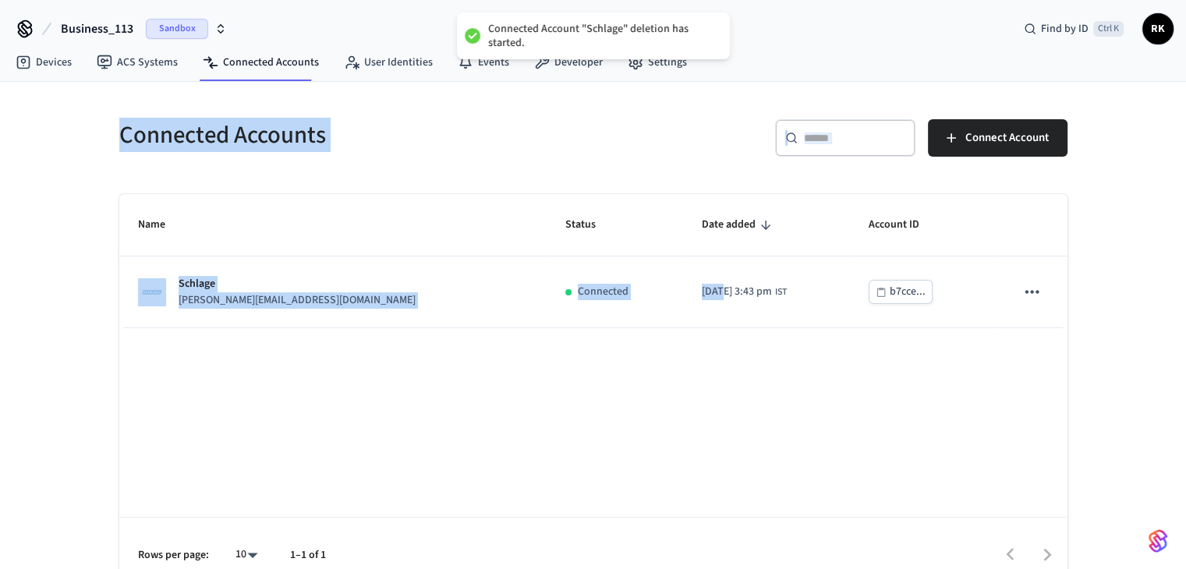
drag, startPoint x: 583, startPoint y: 296, endPoint x: 128, endPoint y: 76, distance: 505.5
click at [128, 76] on div "Connected Account "Schlage" deletion has started. Business_113 Sandbox Find by …" at bounding box center [593, 296] width 1186 height 593
click at [243, 105] on div "Connected Accounts" at bounding box center [343, 135] width 484 height 69
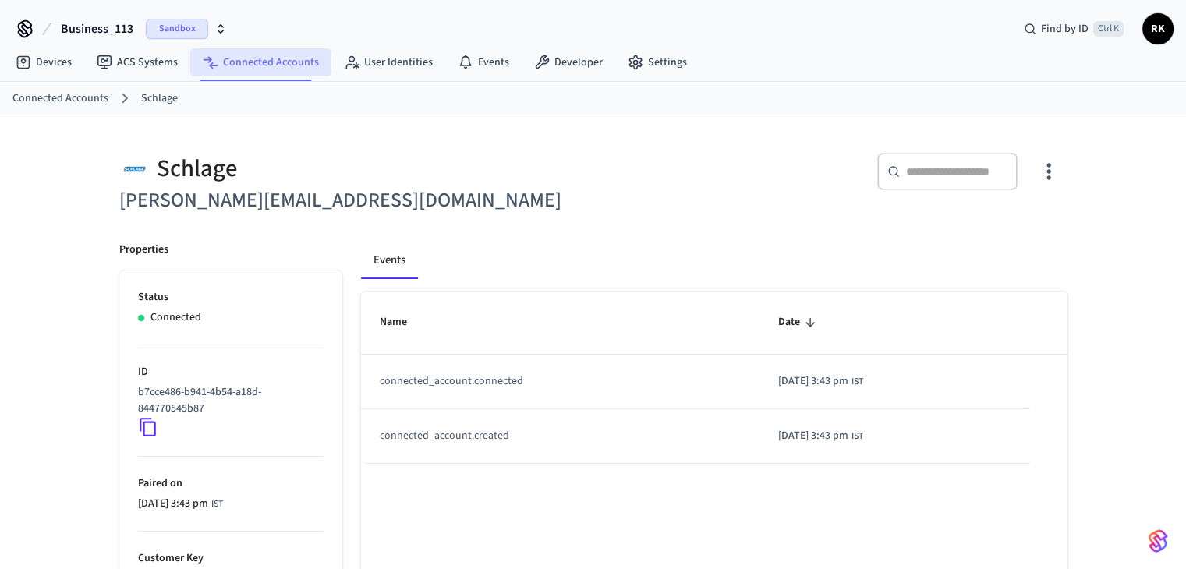
click at [256, 64] on link "Connected Accounts" at bounding box center [260, 62] width 141 height 28
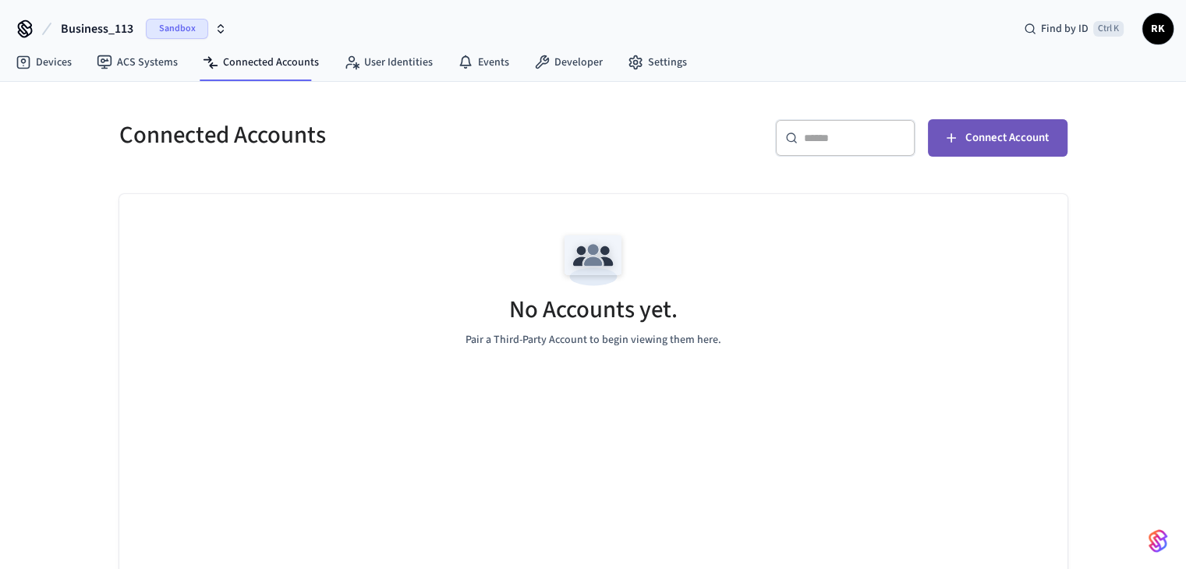
click at [986, 142] on span "Connect Account" at bounding box center [1007, 138] width 83 height 20
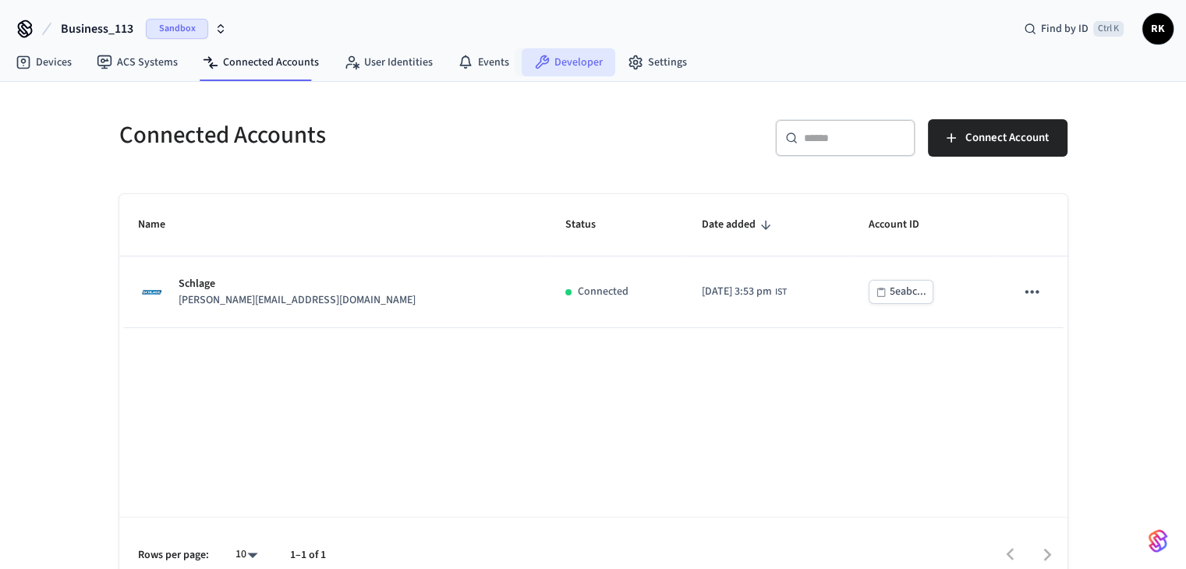
click at [559, 68] on link "Developer" at bounding box center [569, 62] width 94 height 28
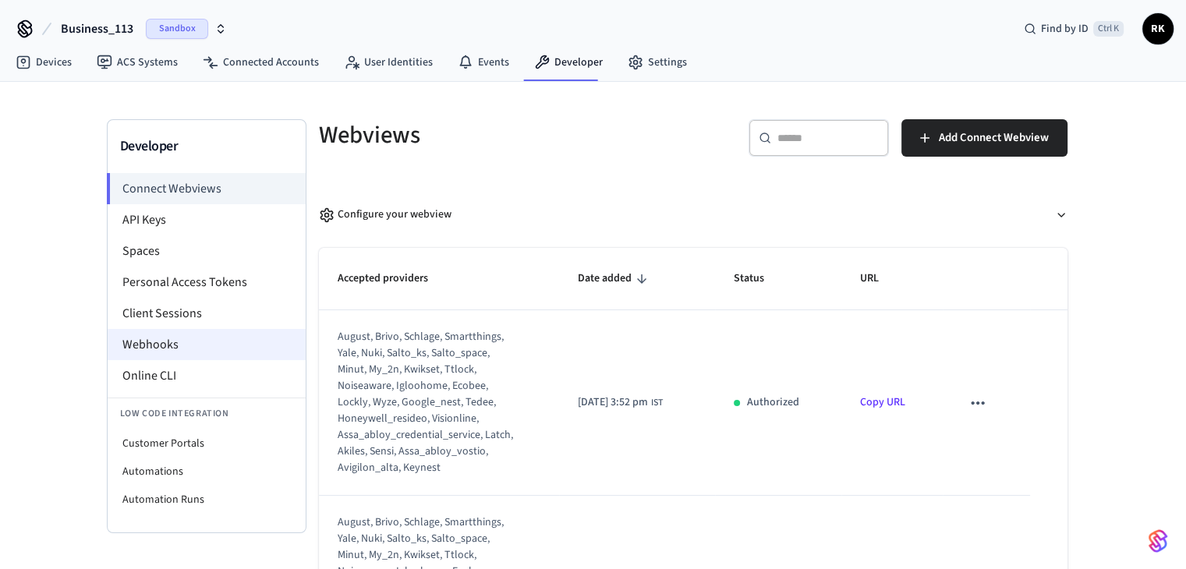
click at [149, 341] on li "Webhooks" at bounding box center [207, 344] width 198 height 31
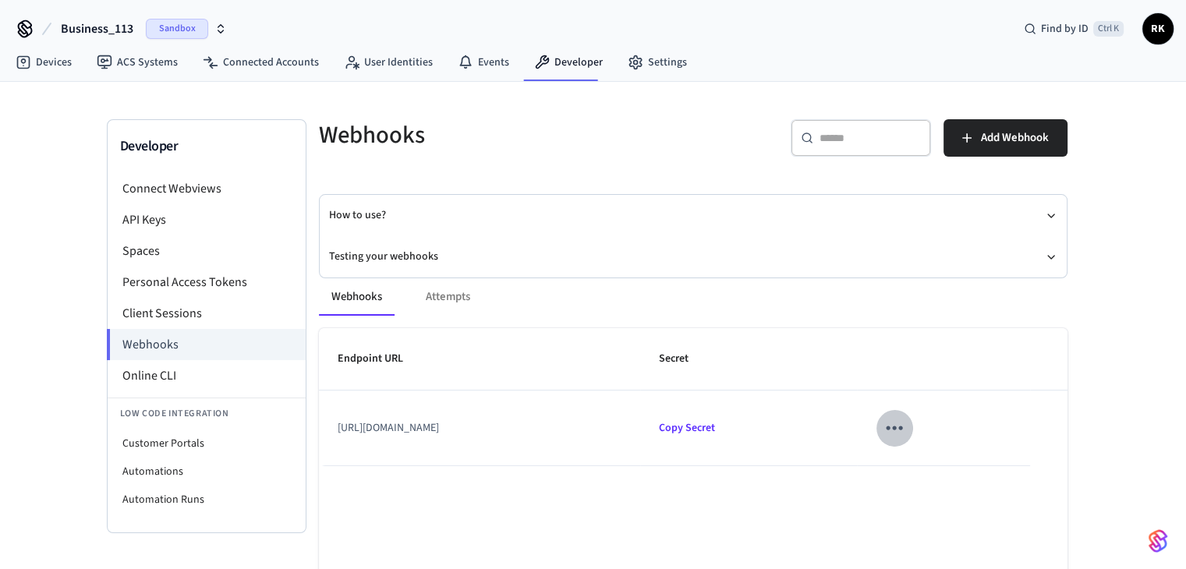
click at [906, 426] on icon "sticky table" at bounding box center [894, 428] width 24 height 24
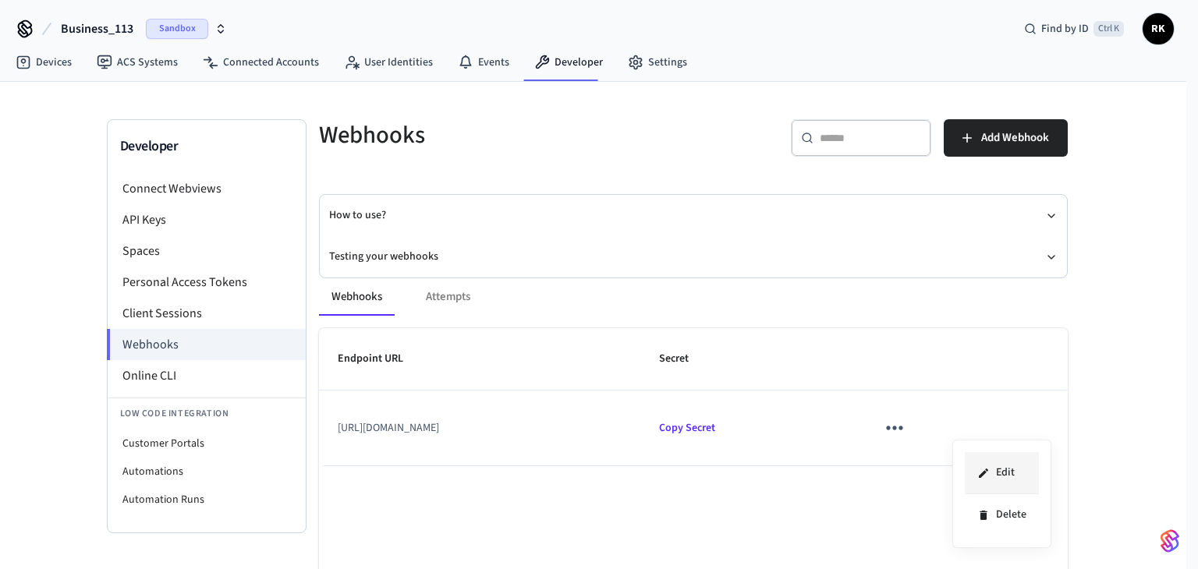
click at [998, 463] on li "Edit" at bounding box center [1002, 473] width 74 height 42
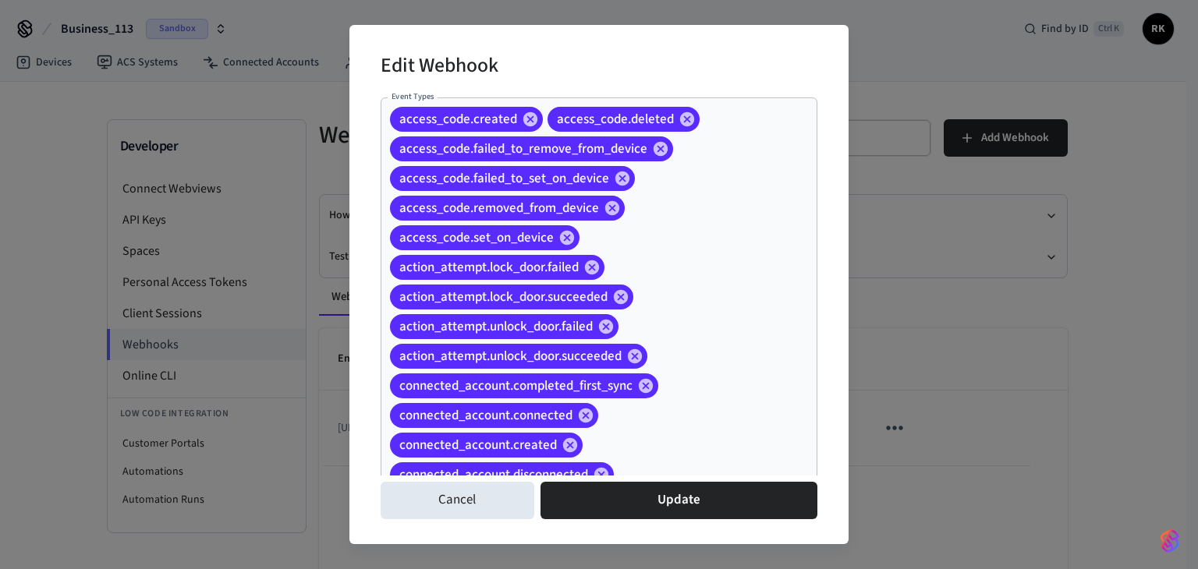
click at [936, 371] on div "Edit Webhook Event Types access_code.created access_code.deleted access_code.fa…" at bounding box center [599, 284] width 1198 height 569
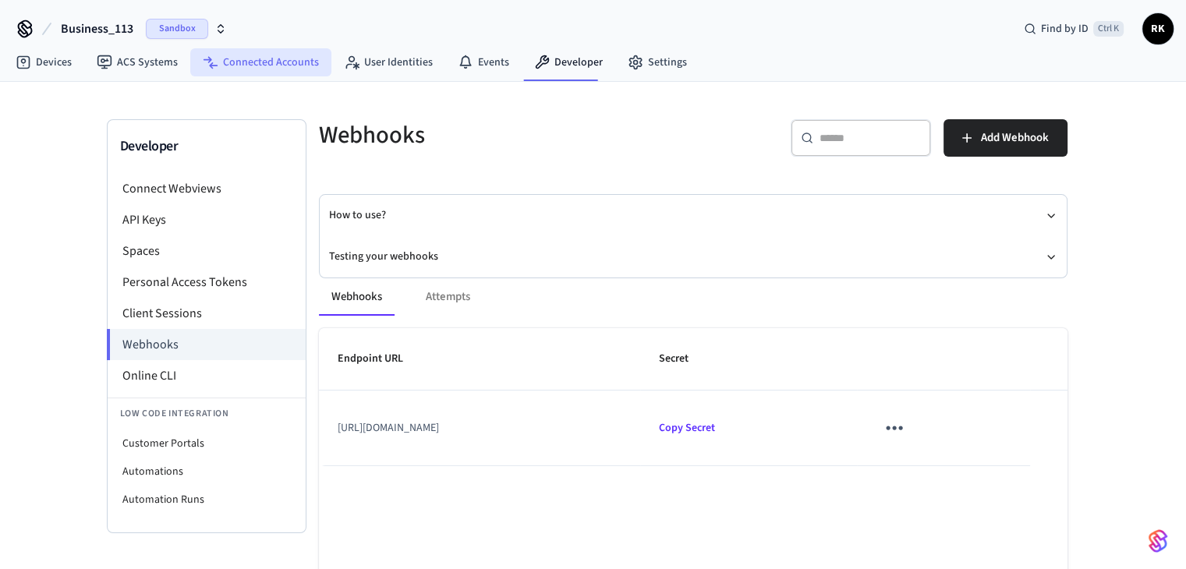
click at [268, 51] on link "Connected Accounts" at bounding box center [260, 62] width 141 height 28
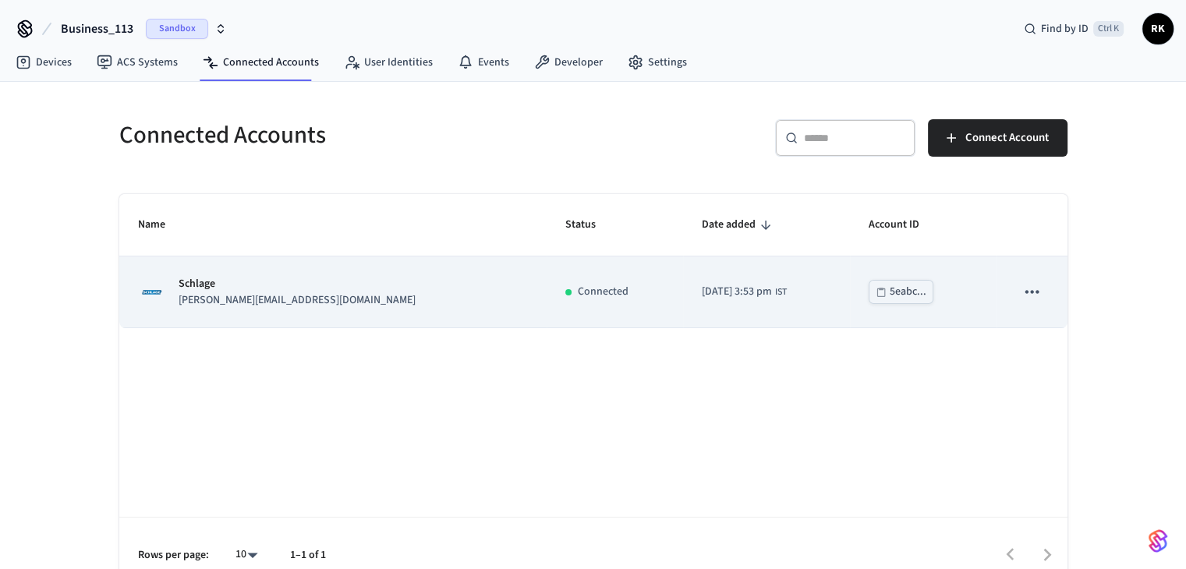
click at [1030, 294] on icon "sticky table" at bounding box center [1032, 292] width 20 height 20
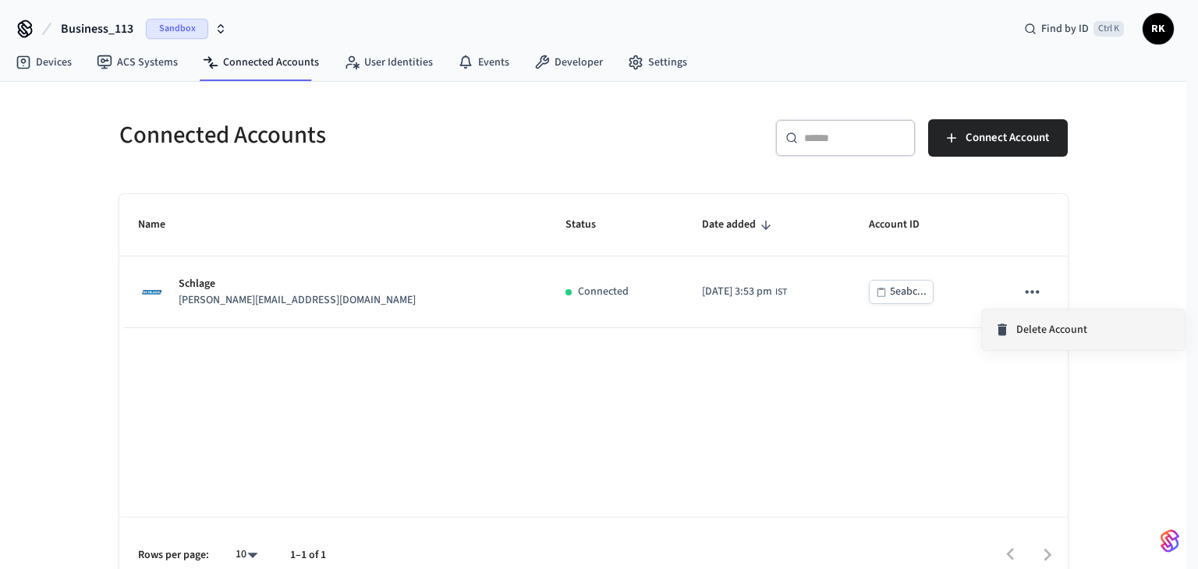
click at [1027, 328] on span "Delete Account" at bounding box center [1051, 330] width 71 height 16
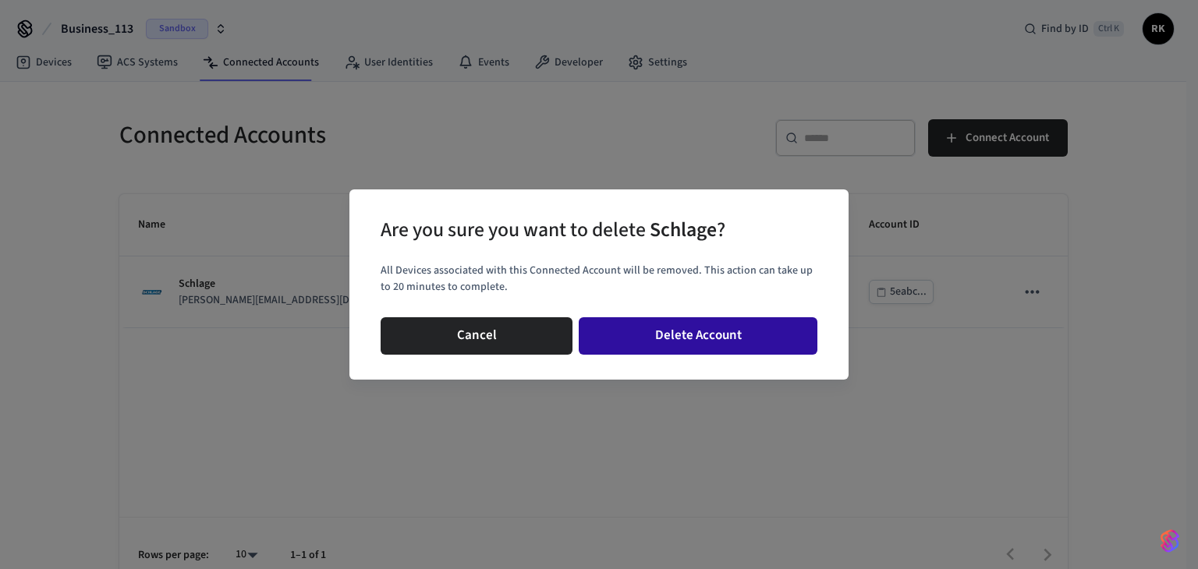
click at [673, 324] on button "Delete Account" at bounding box center [698, 335] width 239 height 37
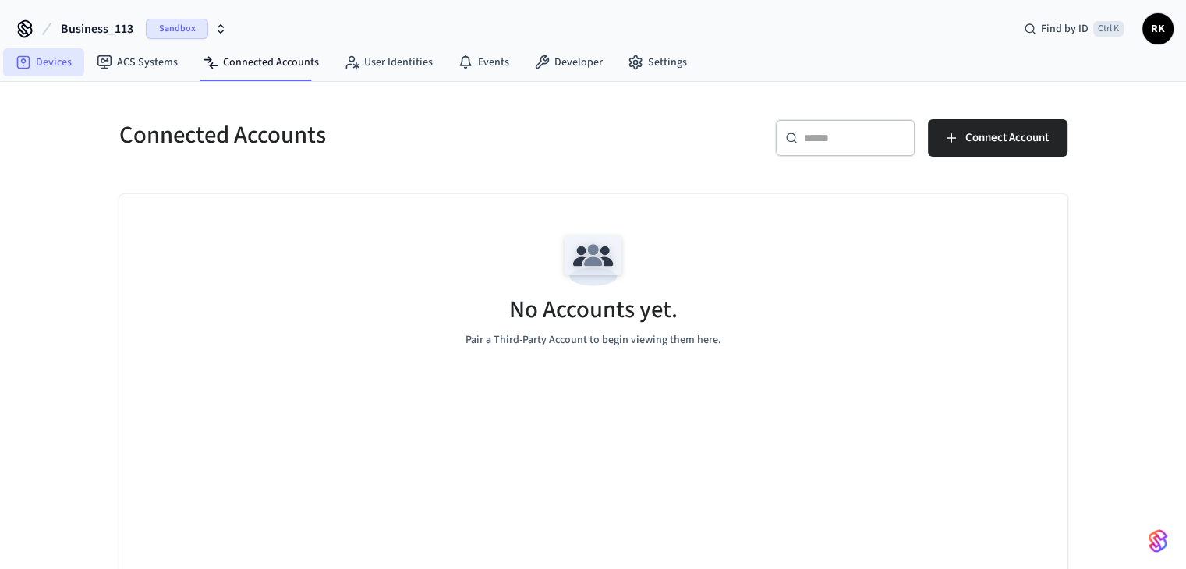
click at [34, 70] on link "Devices" at bounding box center [43, 62] width 81 height 28
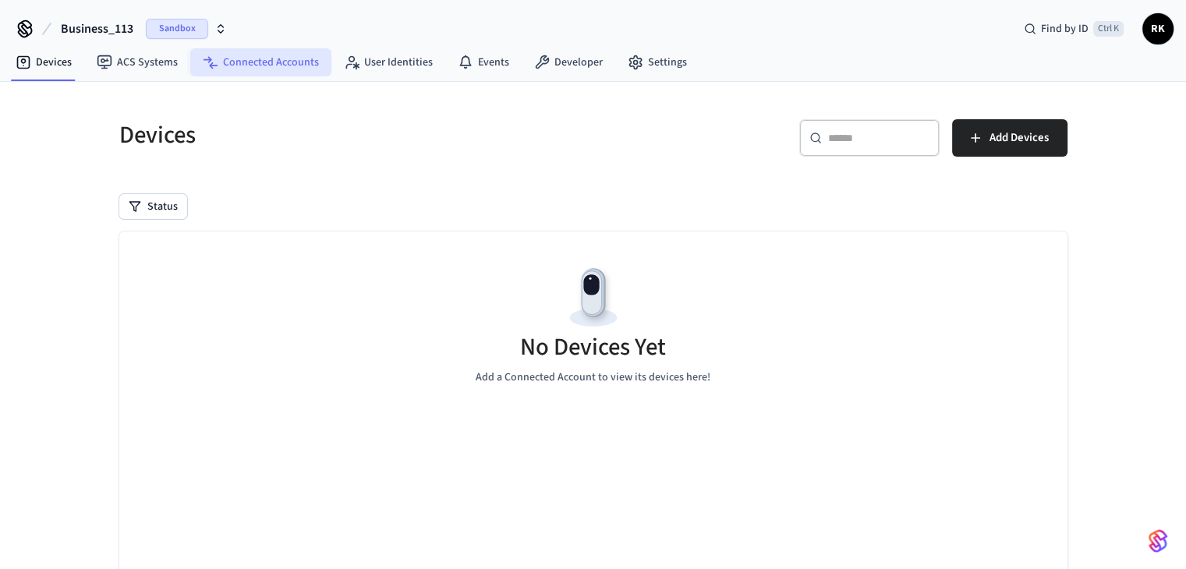
click at [258, 51] on link "Connected Accounts" at bounding box center [260, 62] width 141 height 28
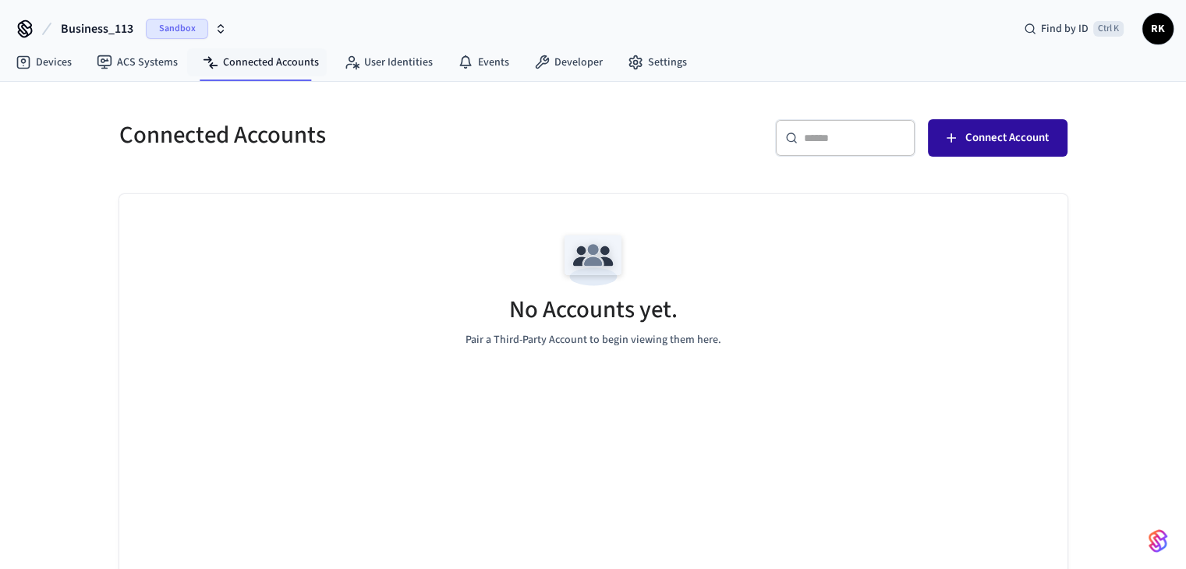
click at [993, 149] on button "Connect Account" at bounding box center [998, 137] width 140 height 37
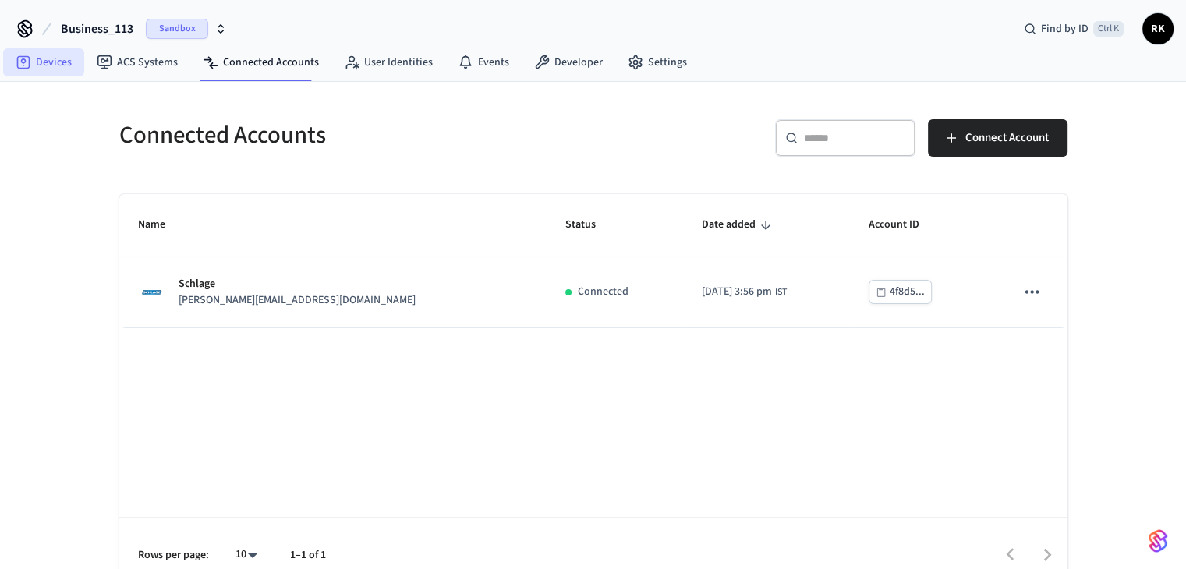
click at [50, 62] on link "Devices" at bounding box center [43, 62] width 81 height 28
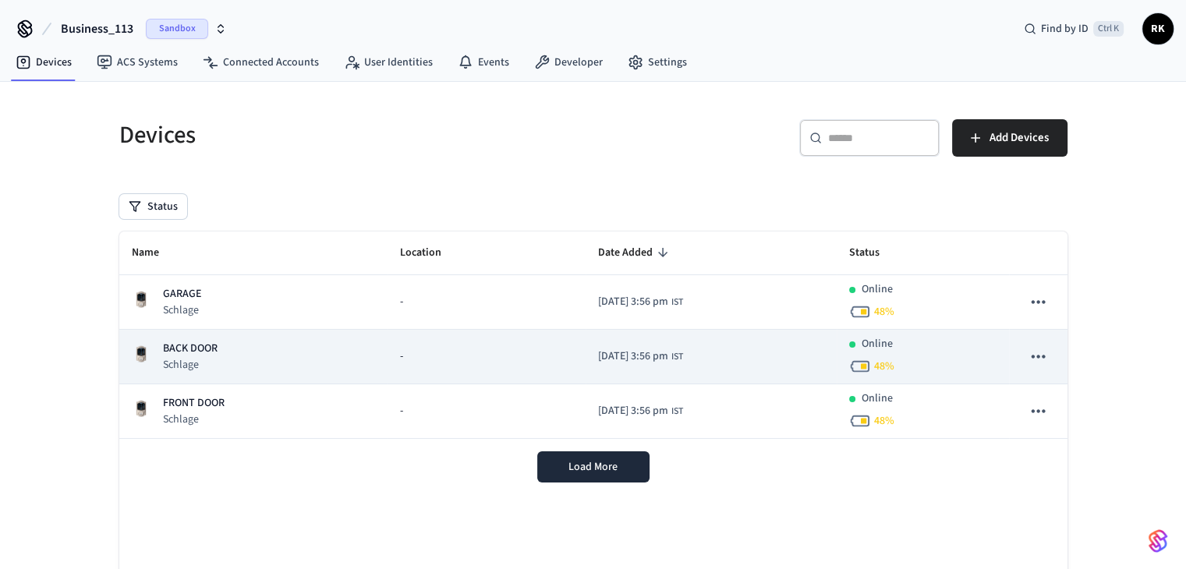
click at [331, 353] on div "BACK DOOR Schlage" at bounding box center [254, 357] width 244 height 32
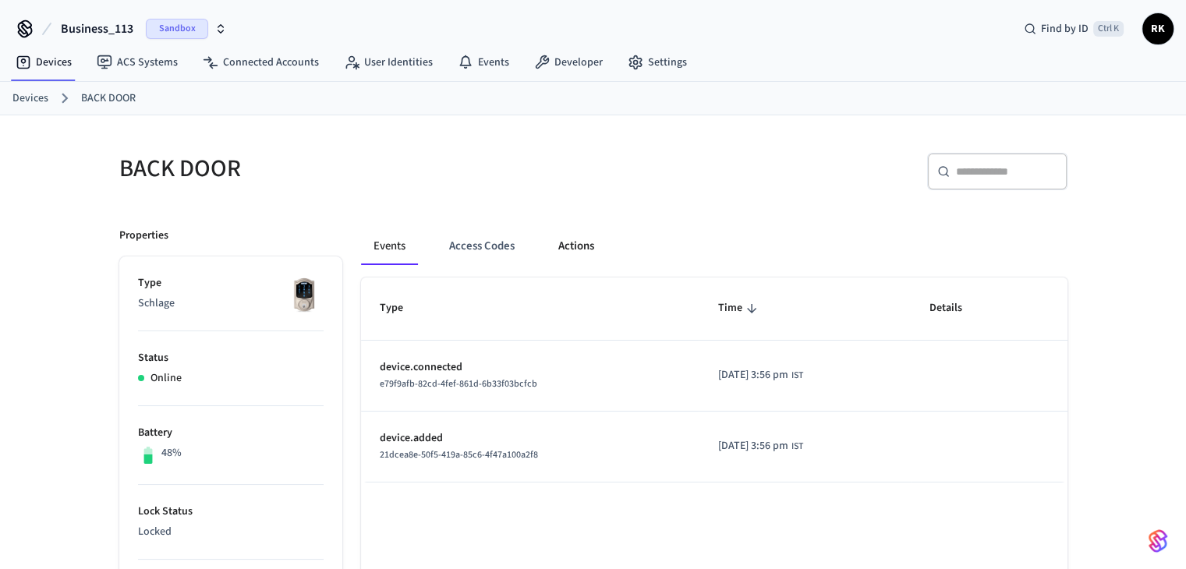
click at [583, 244] on button "Actions" at bounding box center [576, 246] width 61 height 37
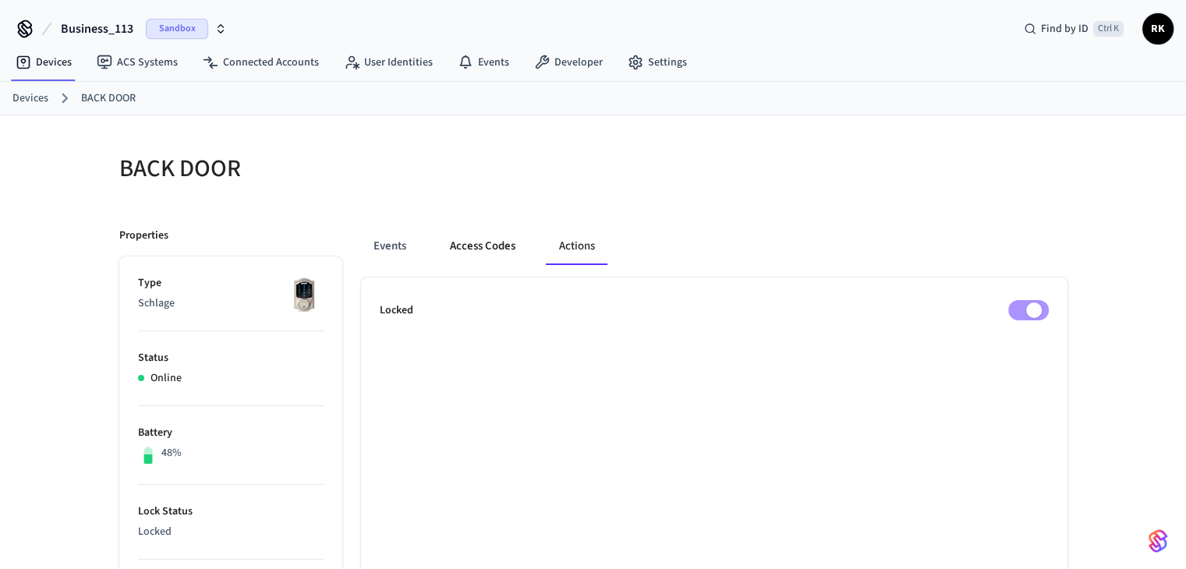
click at [501, 245] on button "Access Codes" at bounding box center [483, 246] width 90 height 37
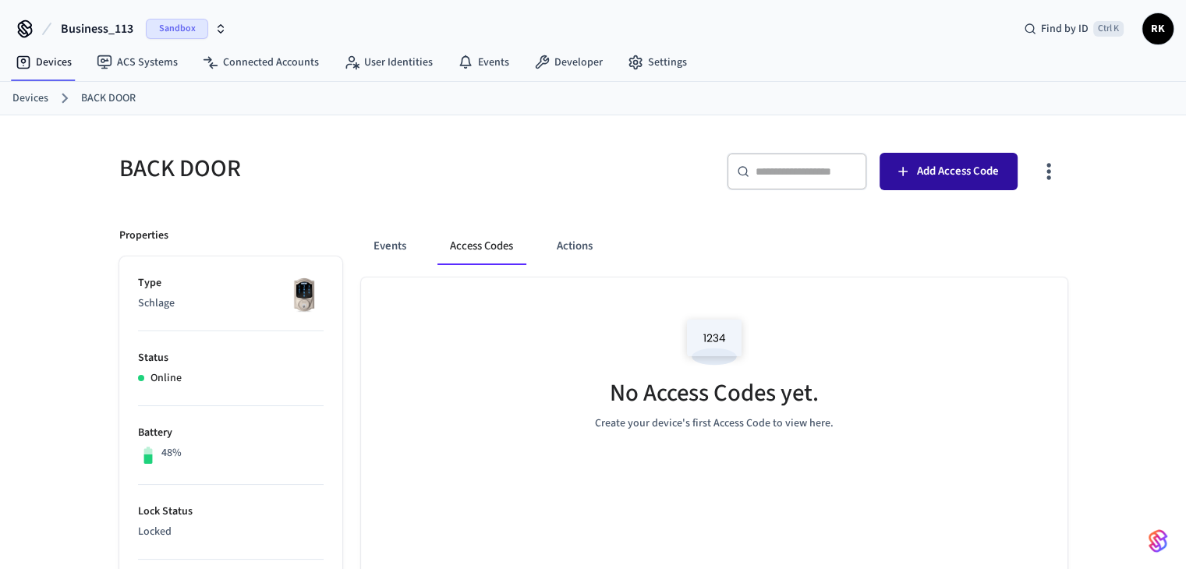
click at [966, 159] on button "Add Access Code" at bounding box center [949, 171] width 138 height 37
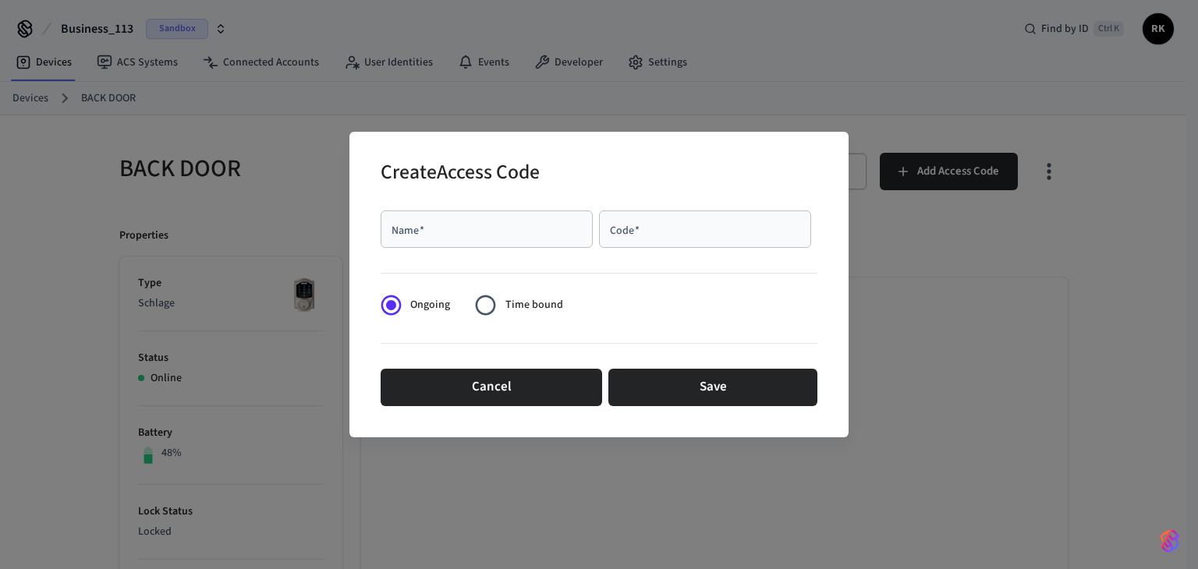
click at [536, 246] on div "Name   *" at bounding box center [487, 229] width 212 height 37
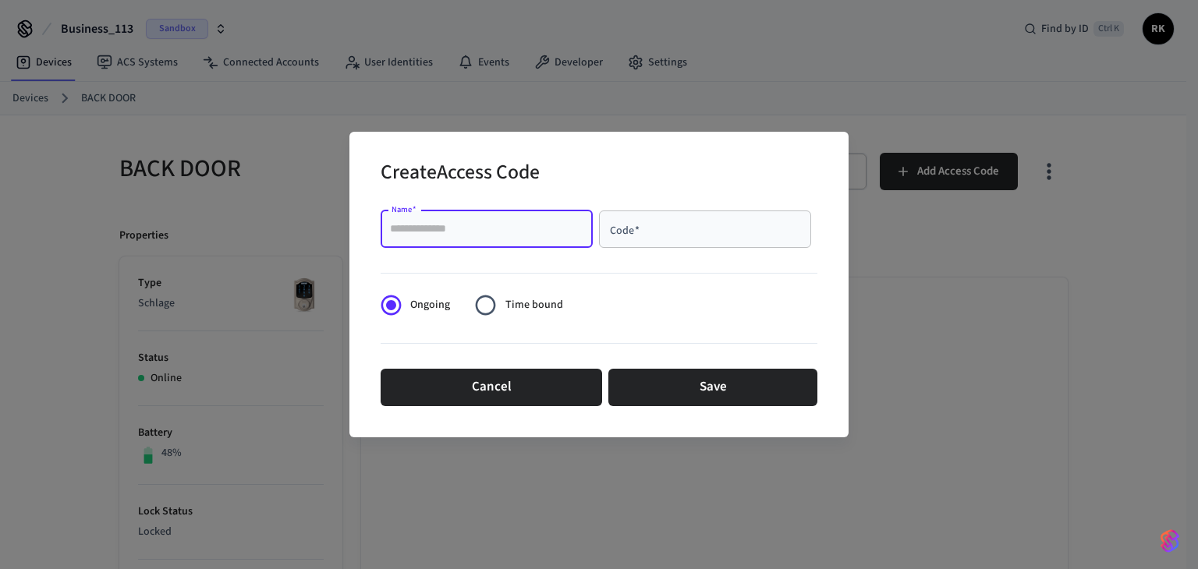
type input "*"
type input "**********"
click at [661, 232] on input "Code   *" at bounding box center [704, 230] width 193 height 16
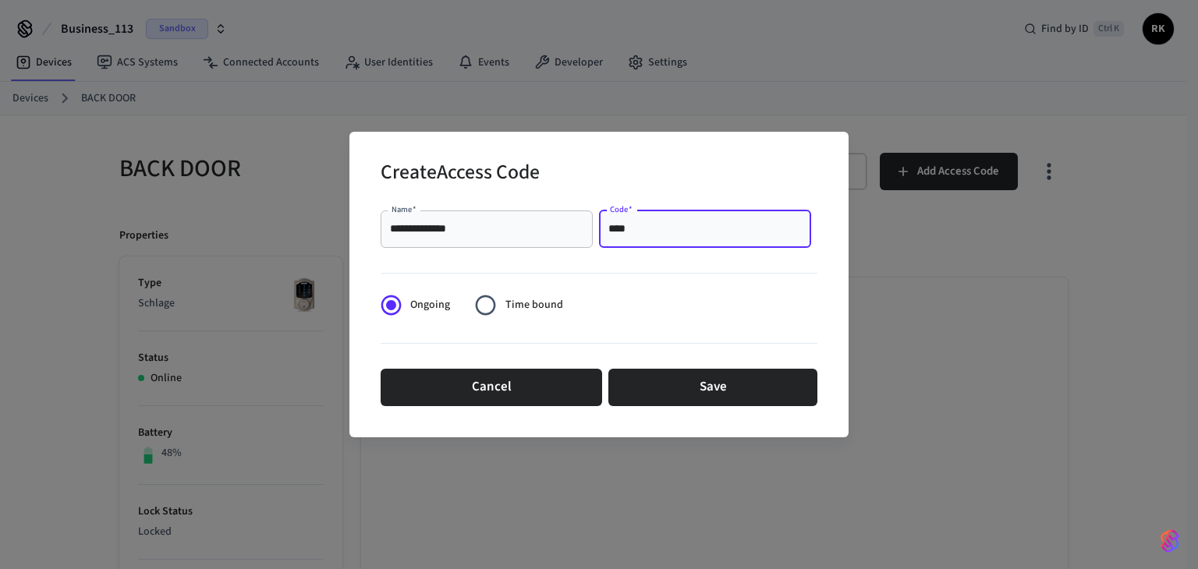
drag, startPoint x: 640, startPoint y: 236, endPoint x: 618, endPoint y: 232, distance: 23.1
click at [618, 232] on input "****" at bounding box center [704, 230] width 193 height 16
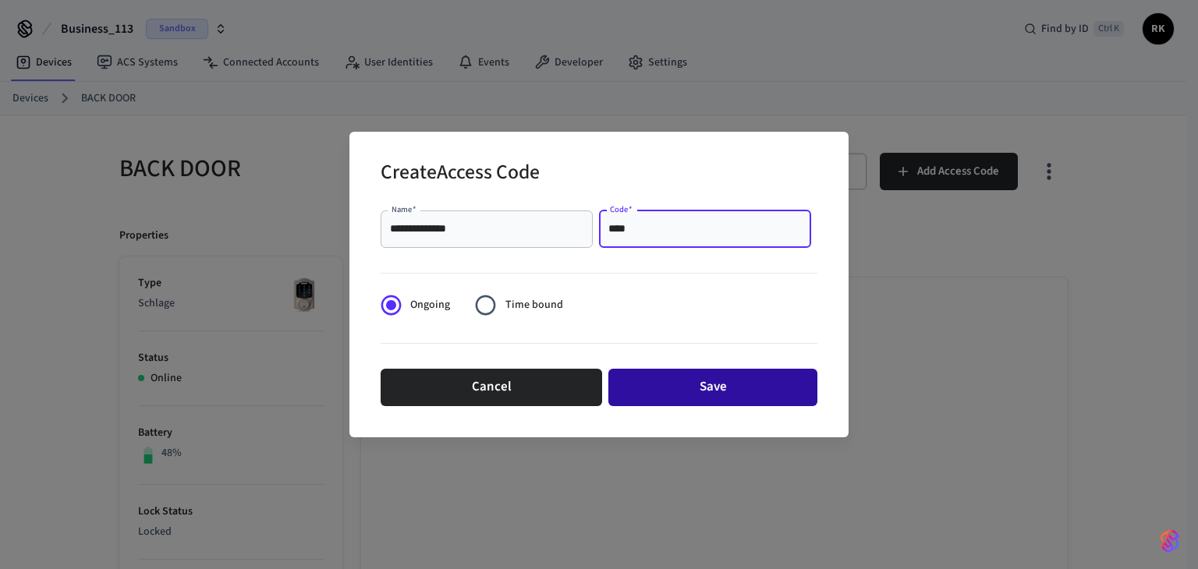
type input "****"
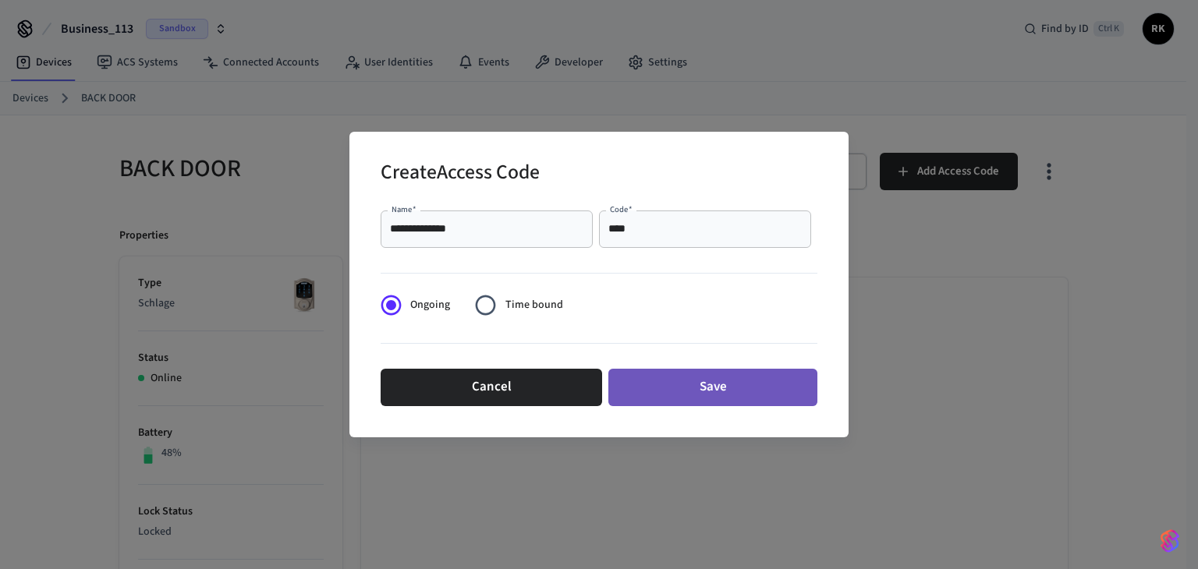
click at [660, 388] on button "Save" at bounding box center [712, 387] width 209 height 37
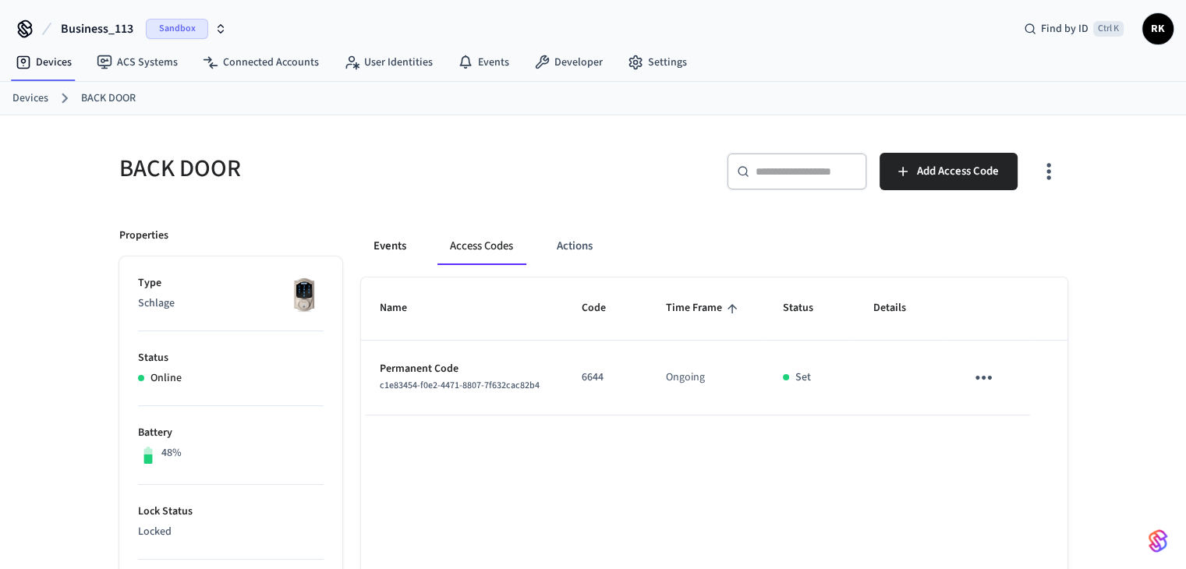
click at [393, 239] on button "Events" at bounding box center [390, 246] width 58 height 37
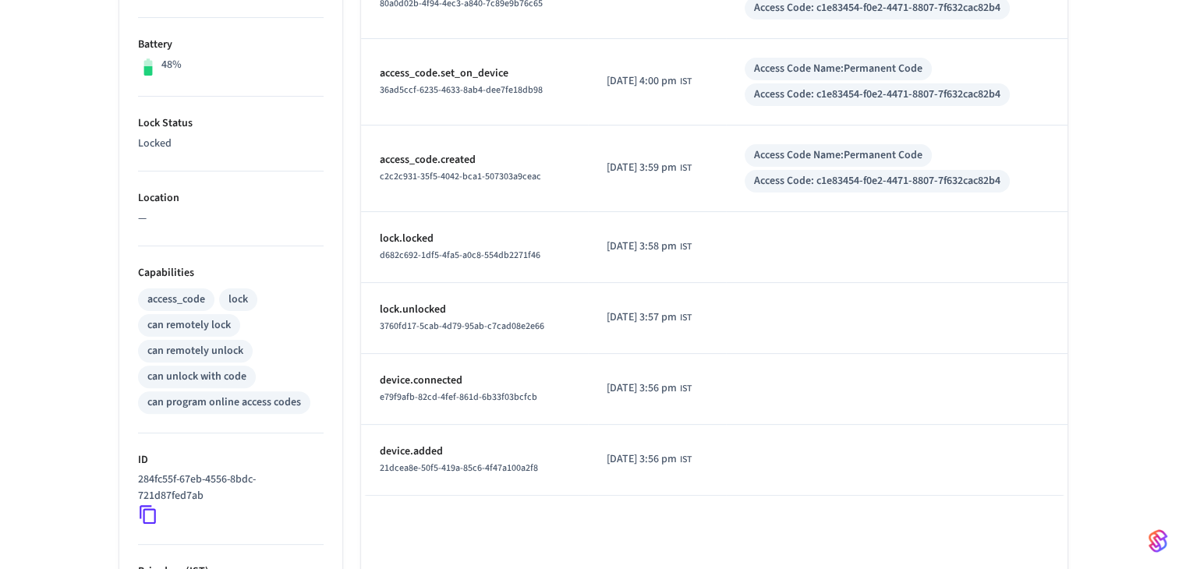
scroll to position [390, 0]
click at [420, 459] on div "21dcea8e-50f5-419a-85c6-4f47a100a2f8" at bounding box center [475, 467] width 190 height 16
drag, startPoint x: 420, startPoint y: 458, endPoint x: 413, endPoint y: 410, distance: 48.1
click at [415, 427] on td "device.added 21dcea8e-50f5-419a-85c6-4f47a100a2f8" at bounding box center [475, 459] width 228 height 71
click at [409, 378] on p "device.connected" at bounding box center [475, 379] width 190 height 16
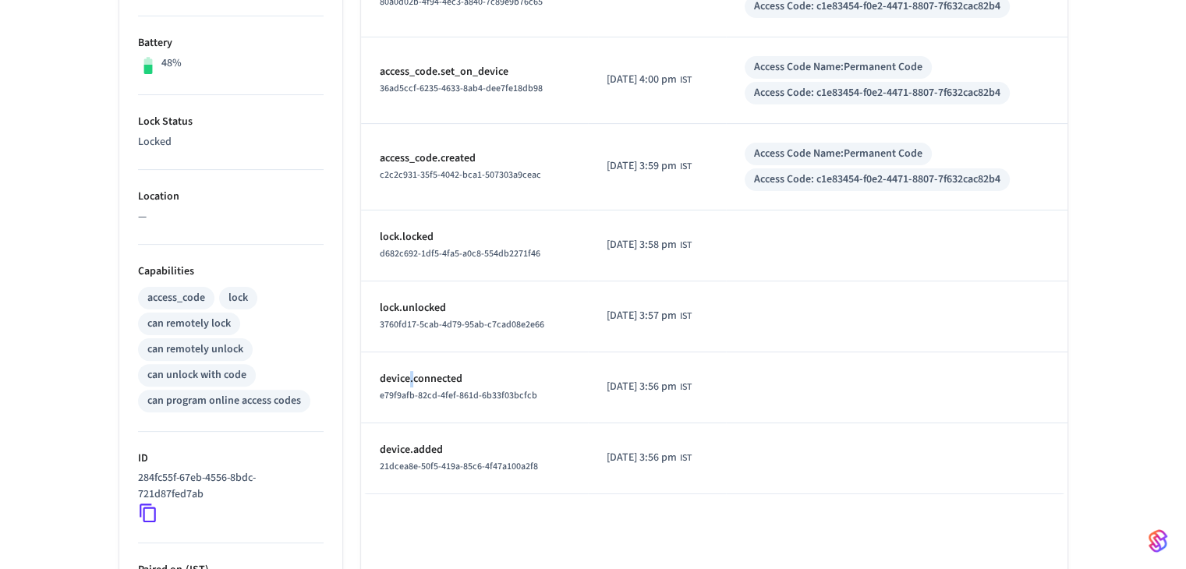
click at [409, 378] on p "device.connected" at bounding box center [475, 379] width 190 height 16
click at [401, 275] on td "lock.locked d682c692-1df5-4fa5-a0c8-554db2271f46" at bounding box center [475, 246] width 228 height 71
click at [401, 258] on span "d682c692-1df5-4fa5-a0c8-554db2271f46" at bounding box center [460, 253] width 161 height 13
click at [401, 256] on span "d682c692-1df5-4fa5-a0c8-554db2271f46" at bounding box center [460, 253] width 161 height 13
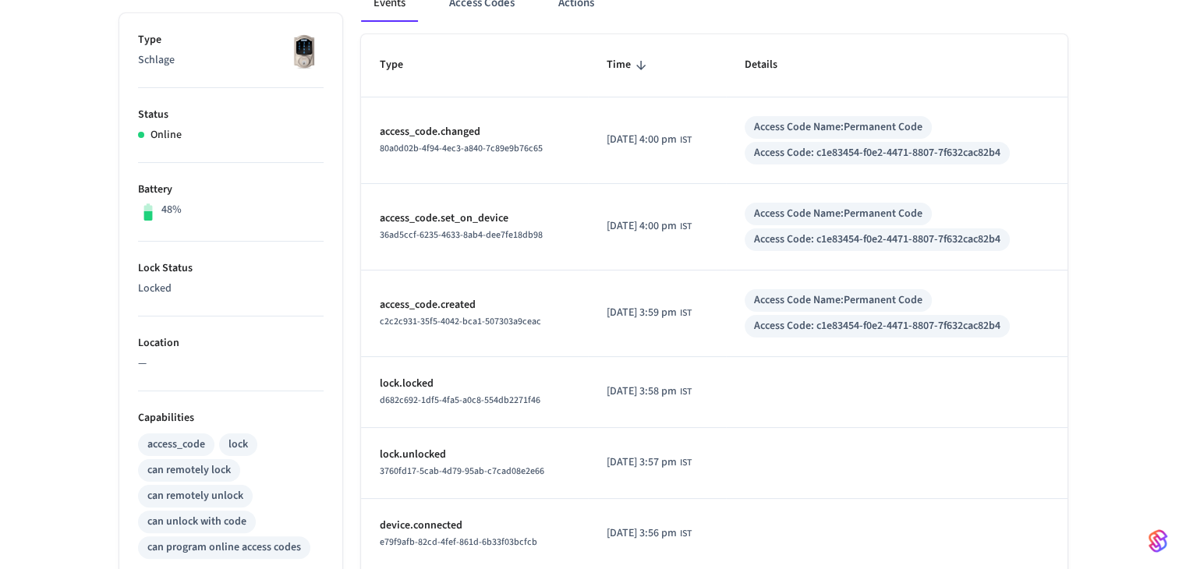
scroll to position [234, 0]
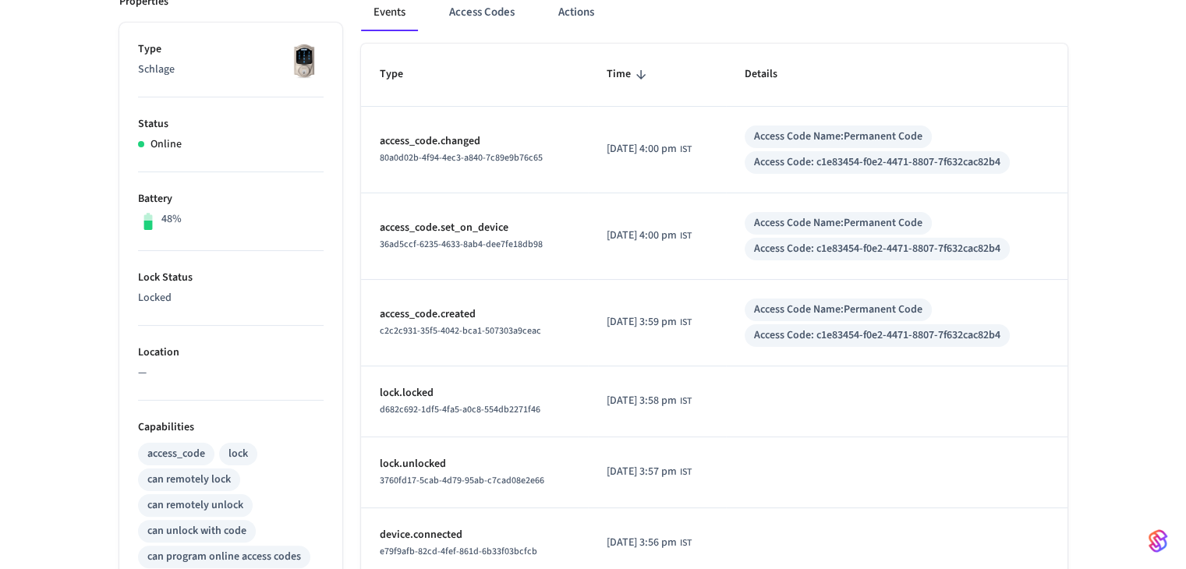
click at [448, 309] on p "access_code.created" at bounding box center [475, 315] width 190 height 16
click at [446, 309] on p "access_code.created" at bounding box center [475, 315] width 190 height 16
click at [437, 232] on p "access_code.set_on_device" at bounding box center [475, 228] width 190 height 16
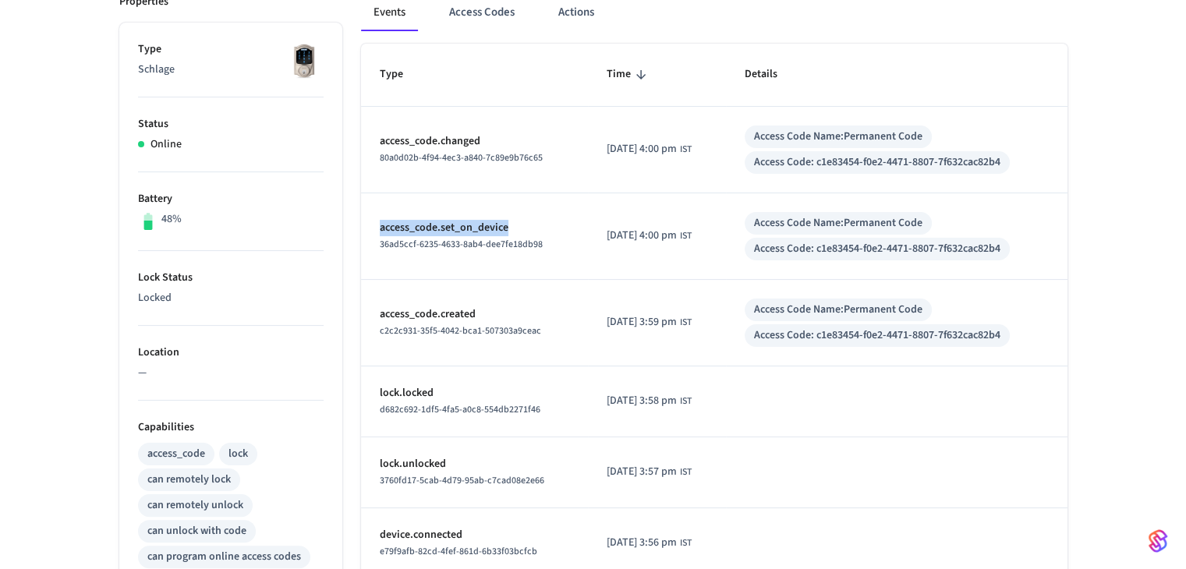
click at [437, 232] on p "access_code.set_on_device" at bounding box center [475, 228] width 190 height 16
click at [421, 118] on td "access_code.changed 80a0d02b-4f94-4ec3-a840-7c89e9b76c65" at bounding box center [475, 150] width 228 height 87
click at [433, 137] on p "access_code.changed" at bounding box center [475, 141] width 190 height 16
click at [162, 218] on p "48%" at bounding box center [171, 219] width 20 height 16
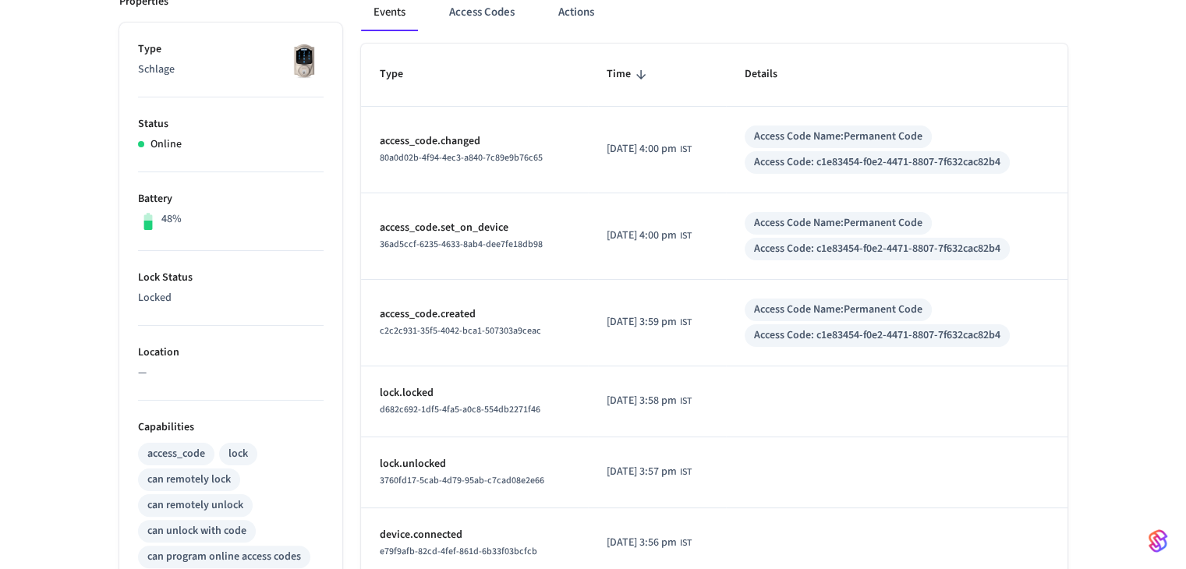
click at [158, 282] on p "Lock Status" at bounding box center [231, 278] width 186 height 16
drag, startPoint x: 158, startPoint y: 282, endPoint x: 176, endPoint y: 328, distance: 48.4
click at [173, 325] on ul "Type Schlage Status Online Battery 48% Lock Status Locked Location — Capabiliti…" at bounding box center [230, 465] width 223 height 884
click at [195, 312] on li "Lock Status Locked" at bounding box center [231, 288] width 186 height 75
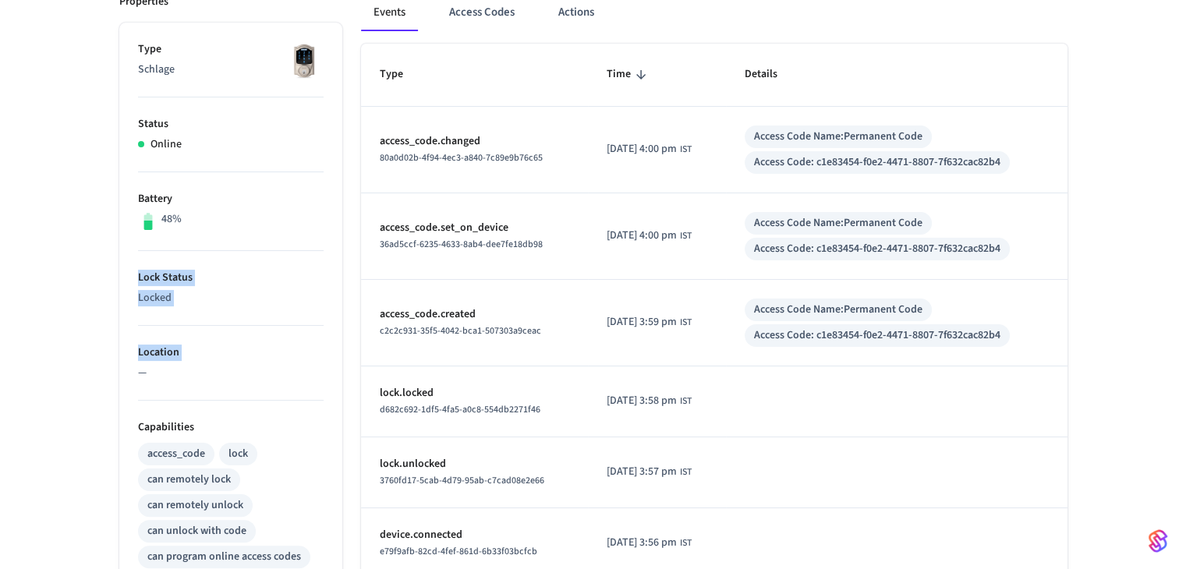
click at [161, 290] on p "Locked" at bounding box center [231, 298] width 186 height 16
click at [159, 290] on p "Locked" at bounding box center [231, 298] width 186 height 16
drag, startPoint x: 159, startPoint y: 288, endPoint x: 191, endPoint y: 300, distance: 34.3
click at [160, 293] on p "Locked" at bounding box center [231, 298] width 186 height 16
click at [191, 294] on p "Locked" at bounding box center [231, 298] width 186 height 16
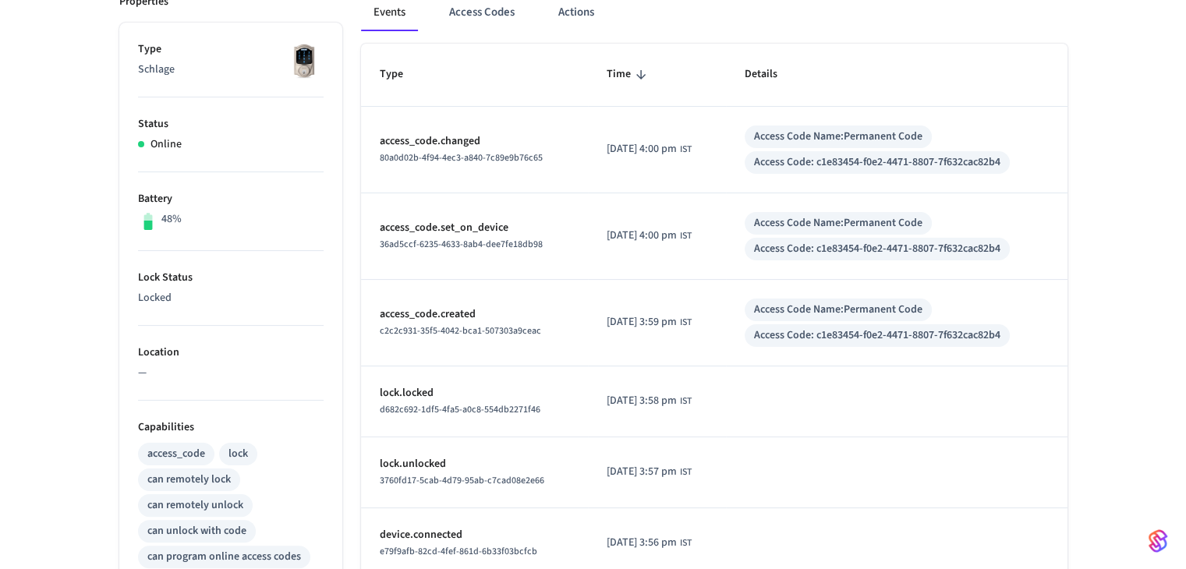
scroll to position [312, 0]
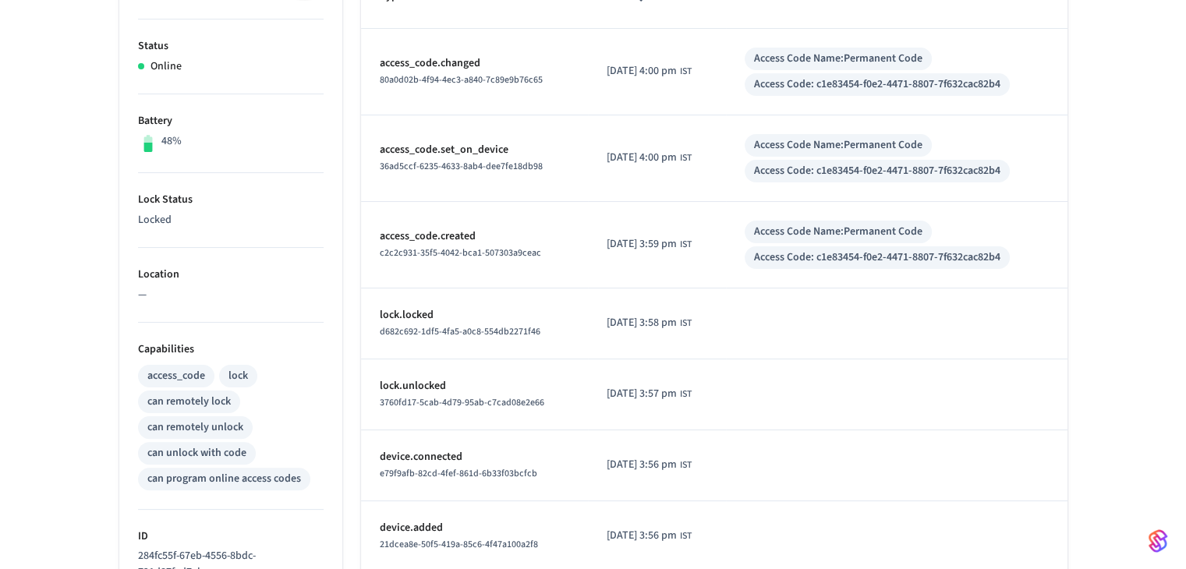
click at [151, 276] on p "Location" at bounding box center [231, 275] width 186 height 16
click at [149, 276] on p "Location" at bounding box center [231, 275] width 186 height 16
click at [147, 276] on p "Location" at bounding box center [231, 275] width 186 height 16
click at [178, 291] on p "—" at bounding box center [231, 295] width 186 height 16
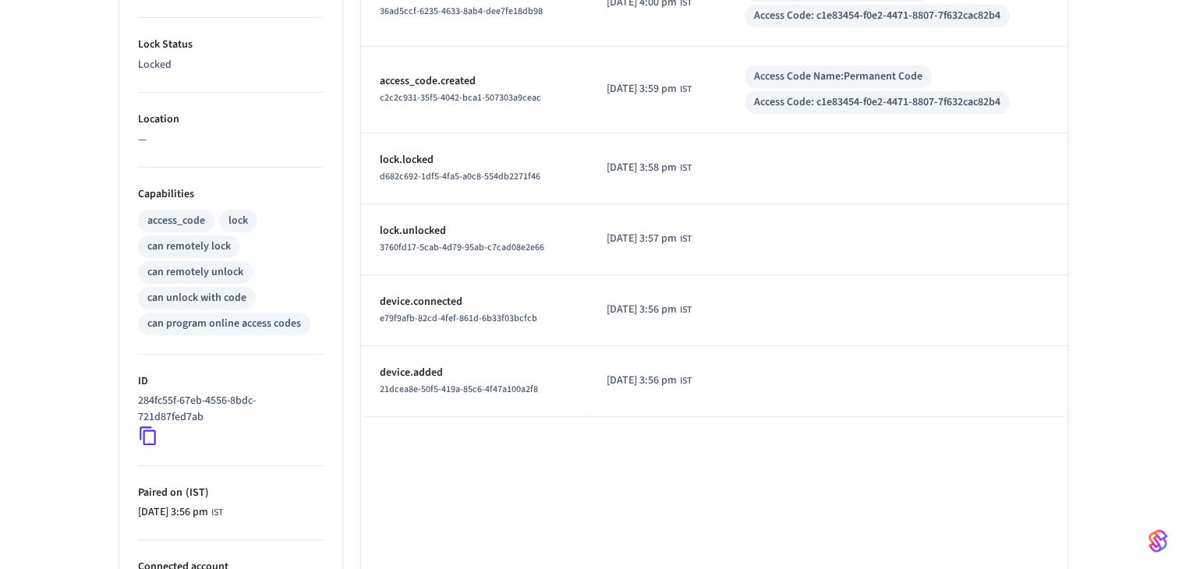
scroll to position [468, 0]
click at [211, 326] on div "can program online access codes" at bounding box center [224, 323] width 154 height 16
drag, startPoint x: 211, startPoint y: 326, endPoint x: 264, endPoint y: 326, distance: 53.0
click at [222, 326] on div "can program online access codes" at bounding box center [224, 323] width 154 height 16
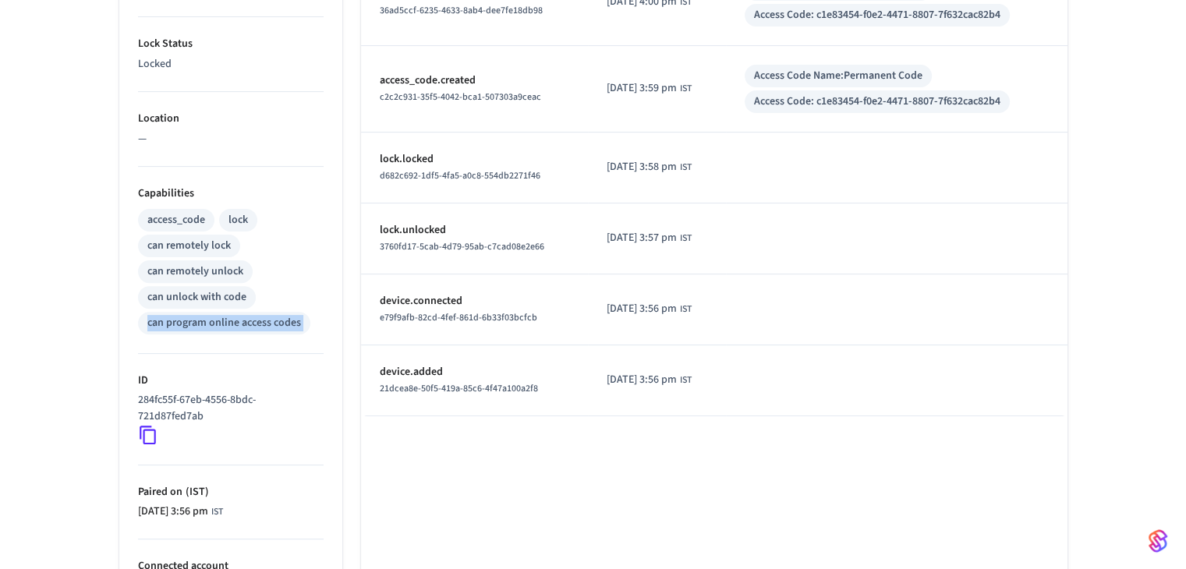
click at [271, 321] on div "can program online access codes" at bounding box center [224, 323] width 154 height 16
drag, startPoint x: 255, startPoint y: 310, endPoint x: 202, endPoint y: 289, distance: 57.4
click at [202, 289] on div "access_code lock can remotely lock can remotely unlock can unlock with code can…" at bounding box center [231, 270] width 186 height 129
click at [200, 289] on div "can unlock with code" at bounding box center [196, 297] width 99 height 16
drag, startPoint x: 200, startPoint y: 287, endPoint x: 296, endPoint y: 319, distance: 101.9
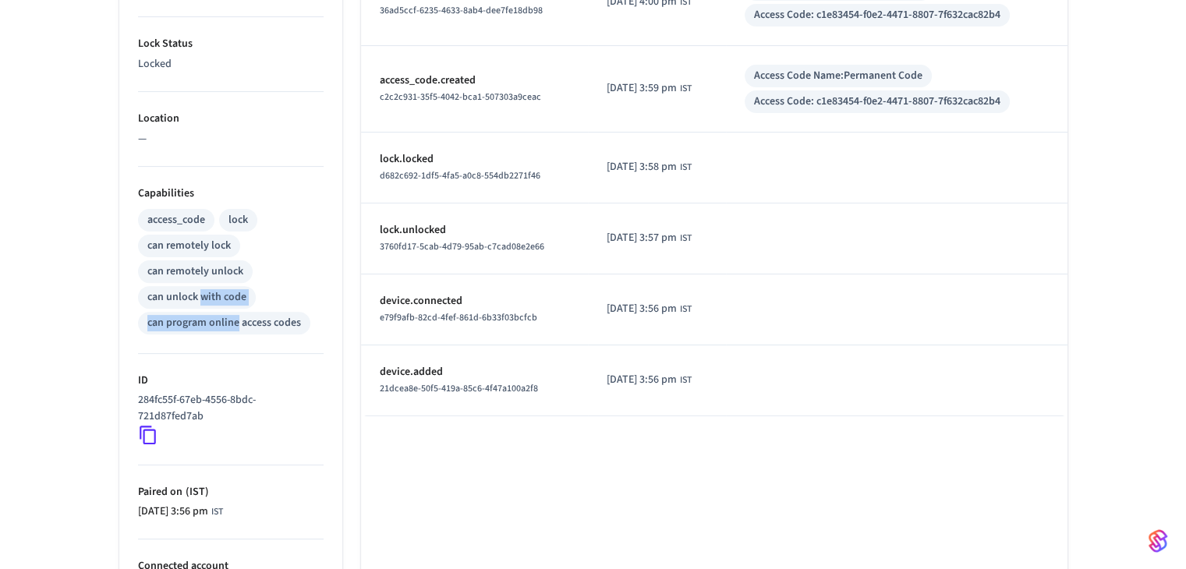
click at [230, 319] on div "access_code lock can remotely lock can remotely unlock can unlock with code can…" at bounding box center [231, 270] width 186 height 129
click at [296, 317] on div "can program online access codes" at bounding box center [224, 323] width 154 height 16
drag, startPoint x: 296, startPoint y: 317, endPoint x: 218, endPoint y: 288, distance: 83.4
click at [220, 289] on div "access_code lock can remotely lock can remotely unlock can unlock with code can…" at bounding box center [231, 270] width 186 height 129
click at [218, 289] on div "can unlock with code" at bounding box center [196, 297] width 99 height 16
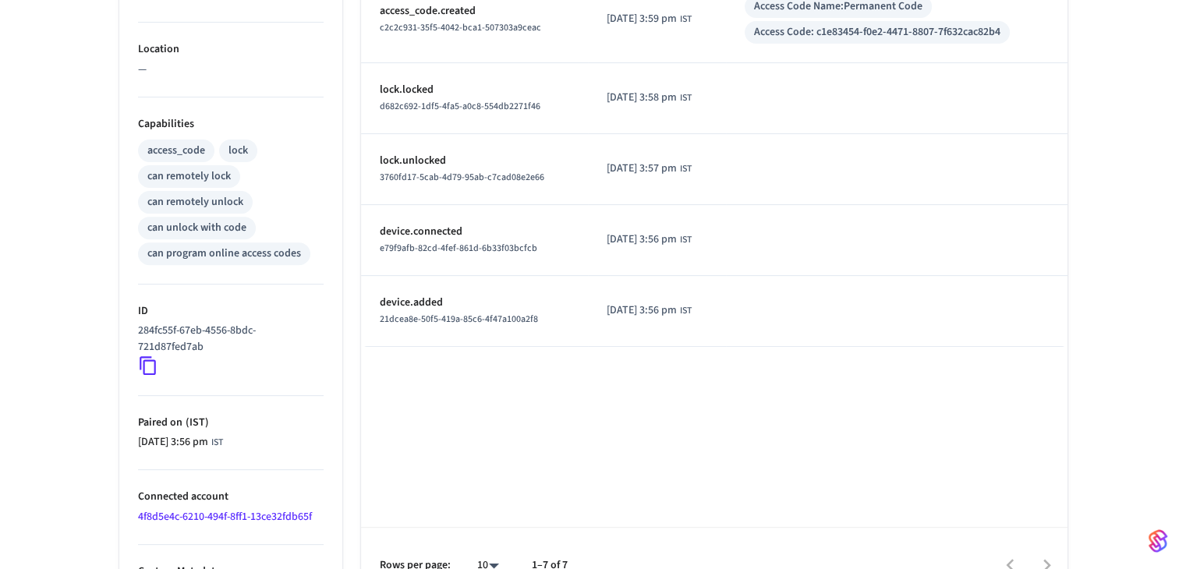
scroll to position [491, 0]
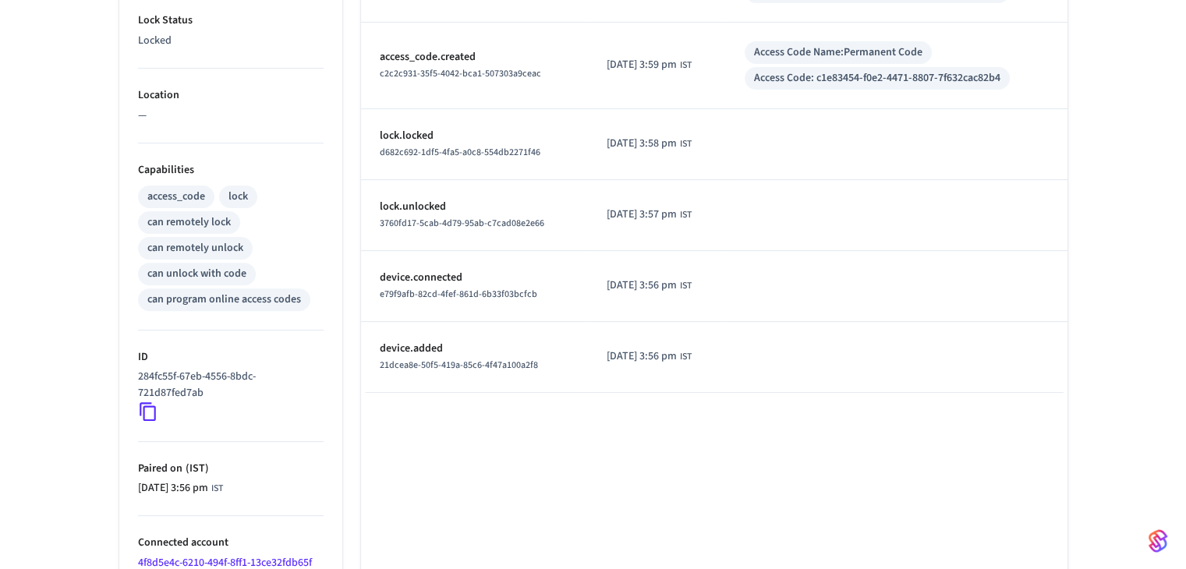
click at [410, 359] on span "21dcea8e-50f5-419a-85c6-4f47a100a2f8" at bounding box center [459, 365] width 158 height 13
click at [495, 354] on p "device.added" at bounding box center [475, 349] width 190 height 16
drag, startPoint x: 495, startPoint y: 354, endPoint x: 562, endPoint y: 377, distance: 70.1
click at [562, 377] on td "device.added 21dcea8e-50f5-419a-85c6-4f47a100a2f8" at bounding box center [475, 357] width 228 height 71
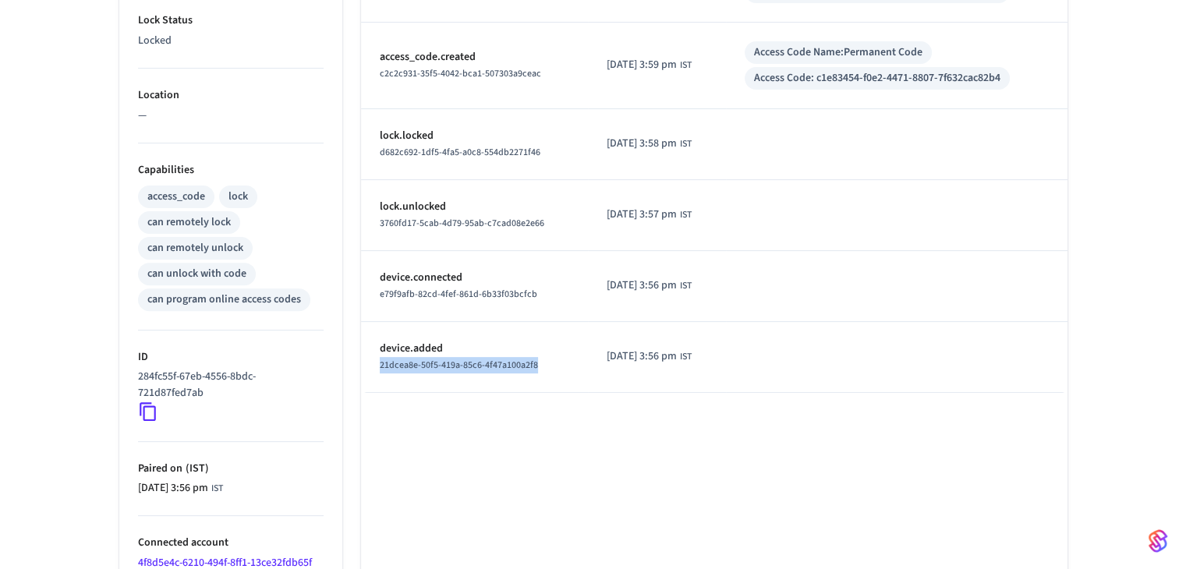
copy td "21dcea8e-50f5-419a-85c6-4f47a100a2f8"
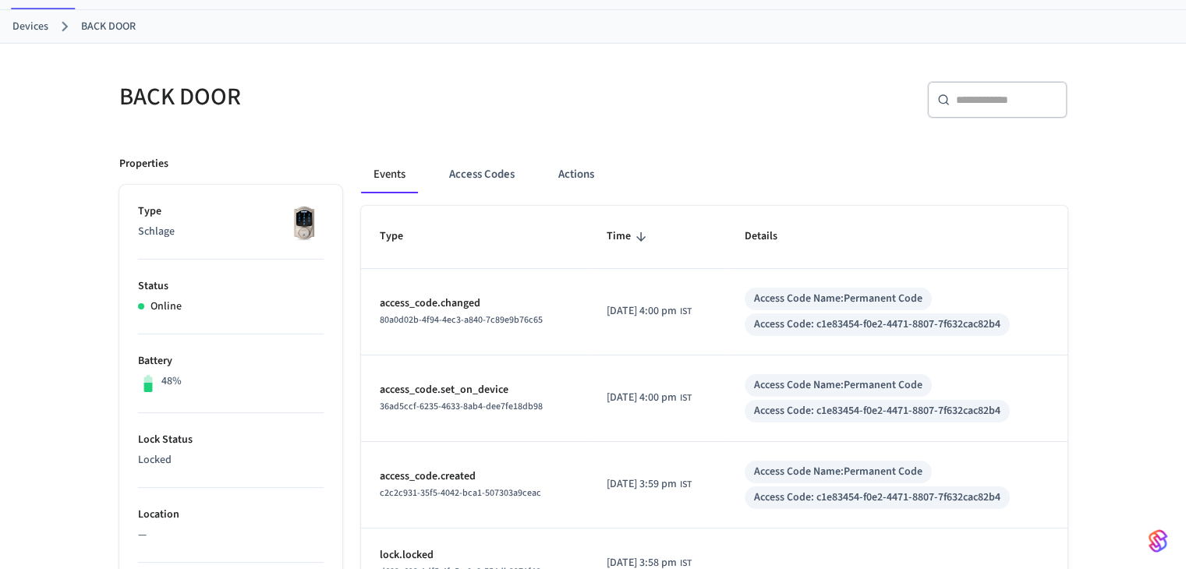
scroll to position [0, 0]
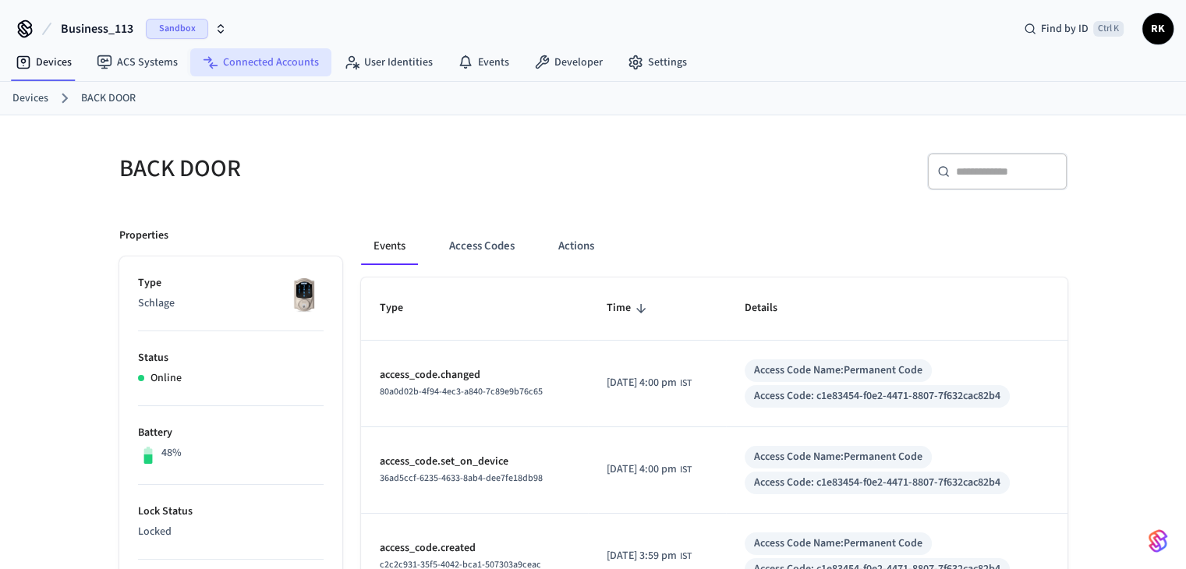
click at [268, 57] on link "Connected Accounts" at bounding box center [260, 62] width 141 height 28
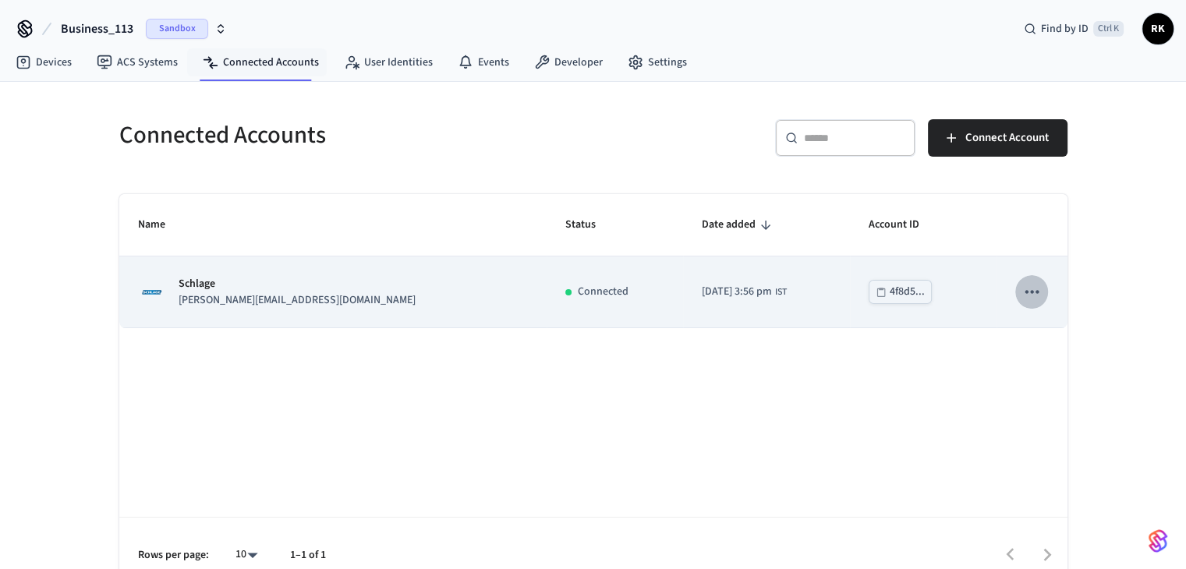
click at [1032, 290] on icon "sticky table" at bounding box center [1032, 292] width 20 height 20
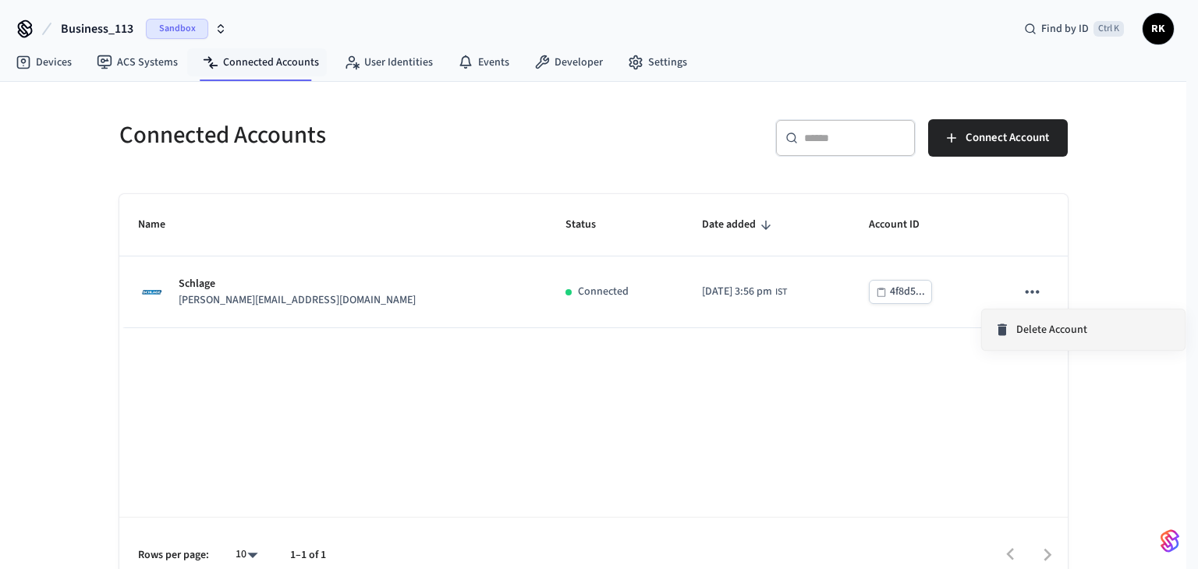
click at [1034, 325] on span "Delete Account" at bounding box center [1051, 330] width 71 height 16
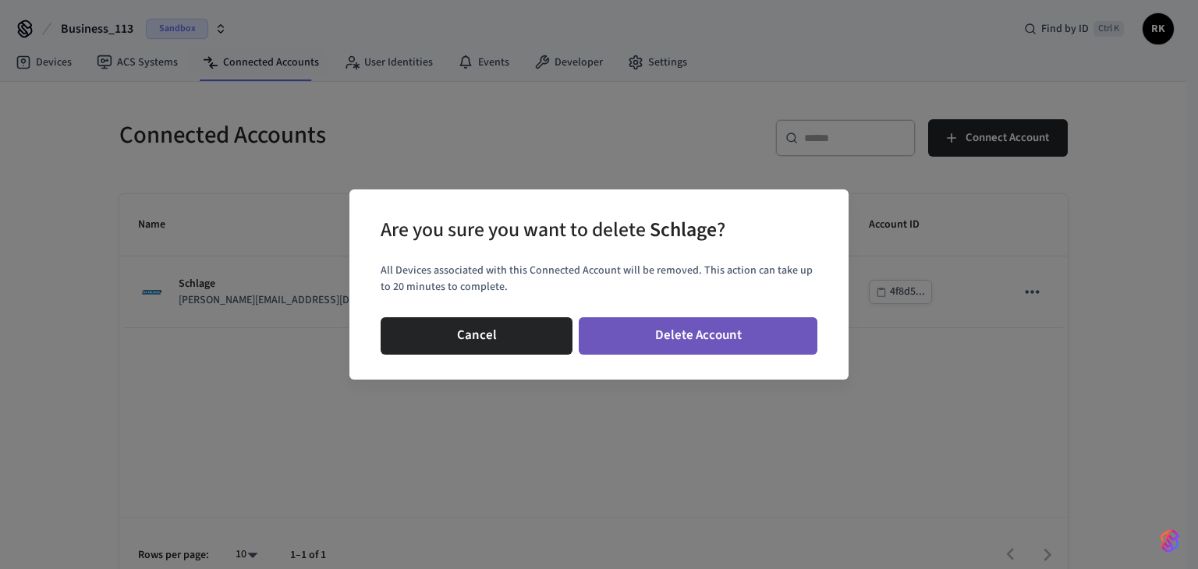
click at [694, 341] on button "Delete Account" at bounding box center [698, 335] width 239 height 37
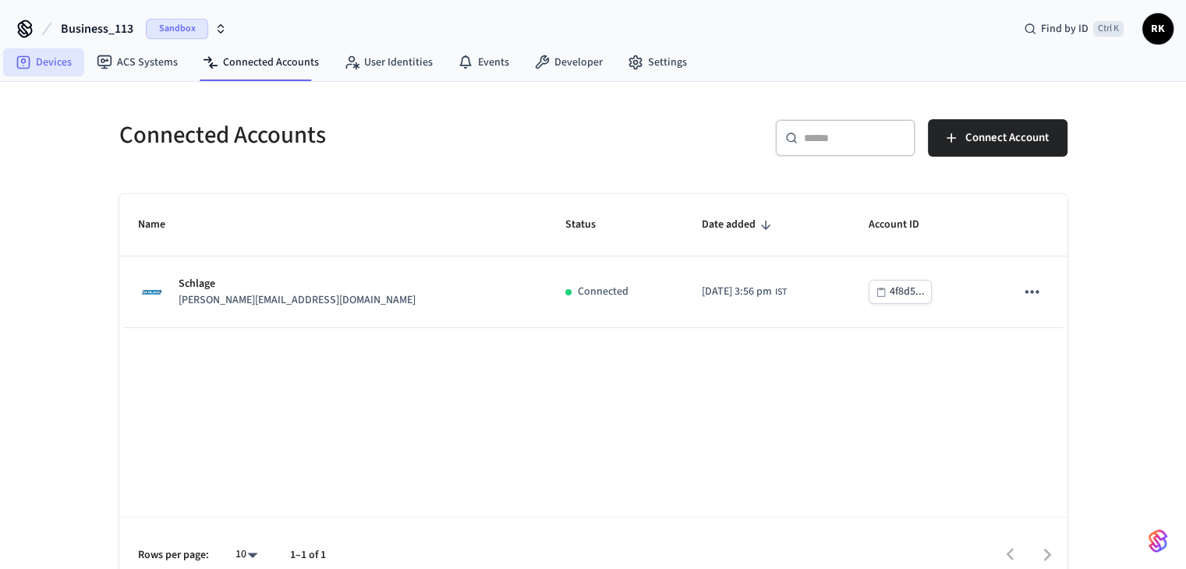
click at [52, 60] on link "Devices" at bounding box center [43, 62] width 81 height 28
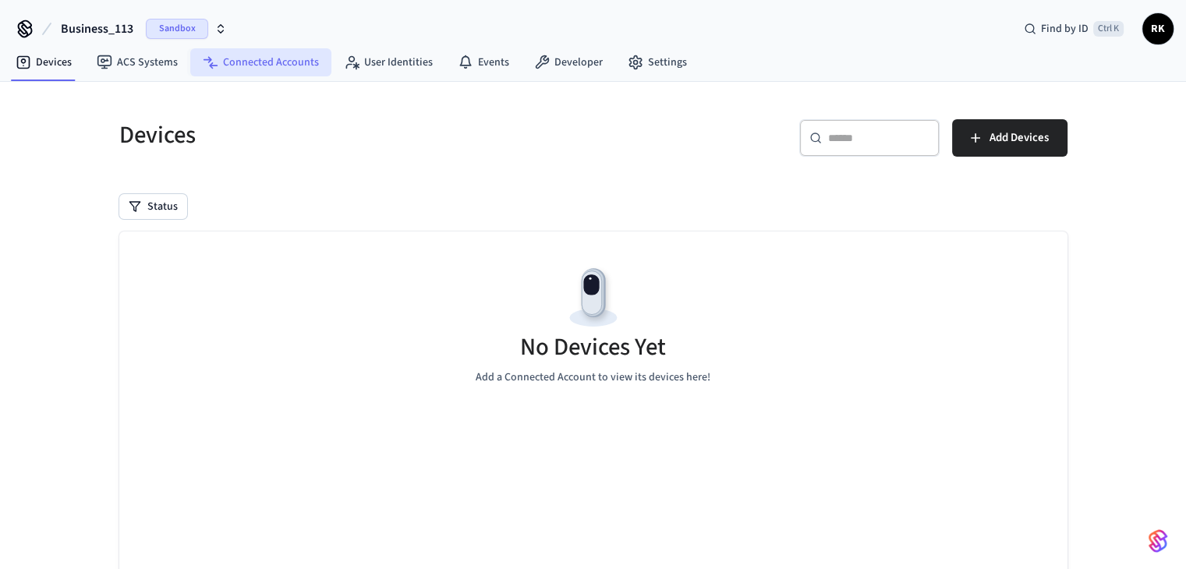
click at [281, 66] on link "Connected Accounts" at bounding box center [260, 62] width 141 height 28
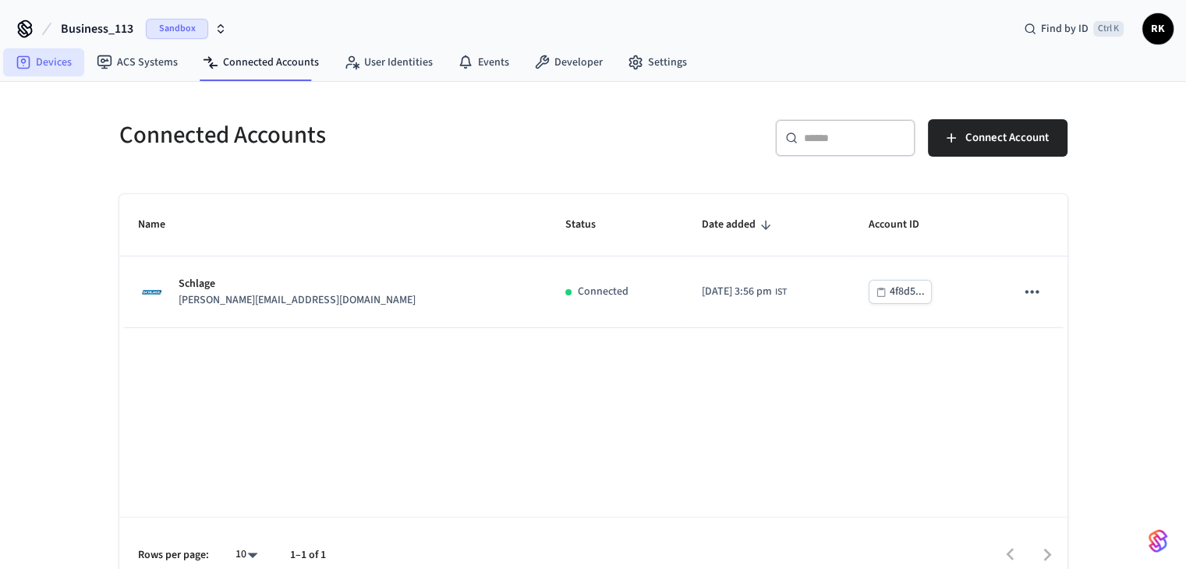
click at [47, 62] on link "Devices" at bounding box center [43, 62] width 81 height 28
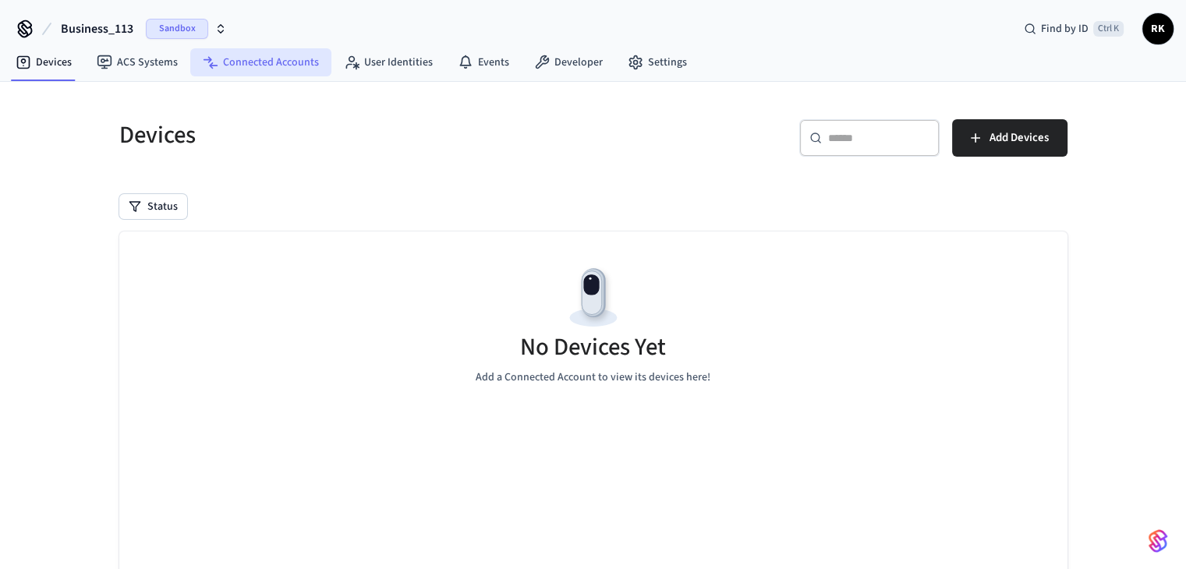
click at [278, 67] on link "Connected Accounts" at bounding box center [260, 62] width 141 height 28
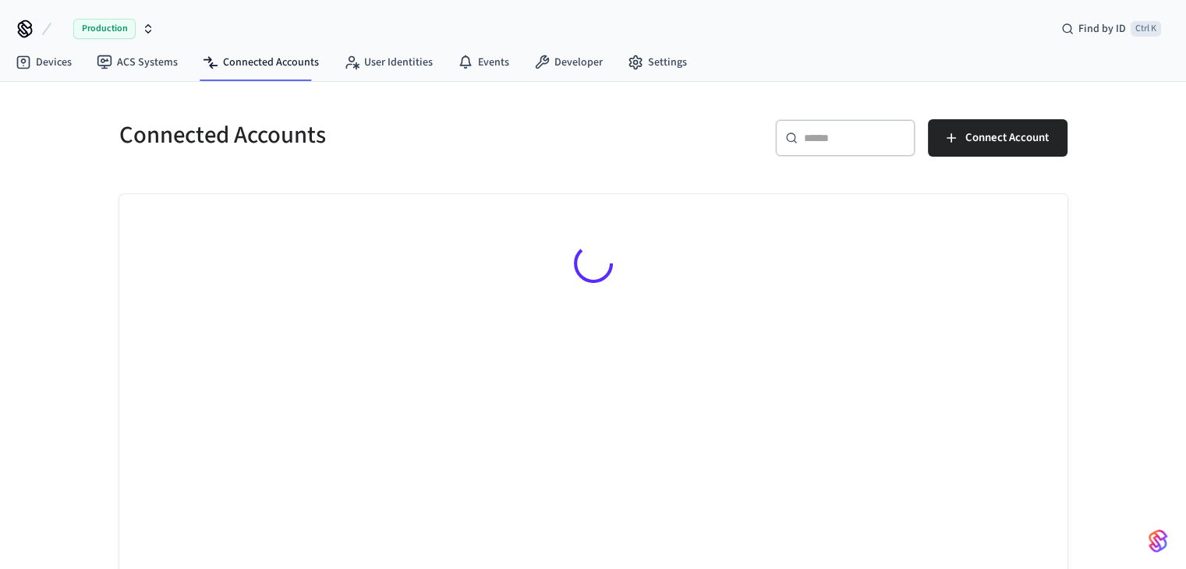
click at [396, 166] on div "Connected Accounts" at bounding box center [343, 135] width 484 height 69
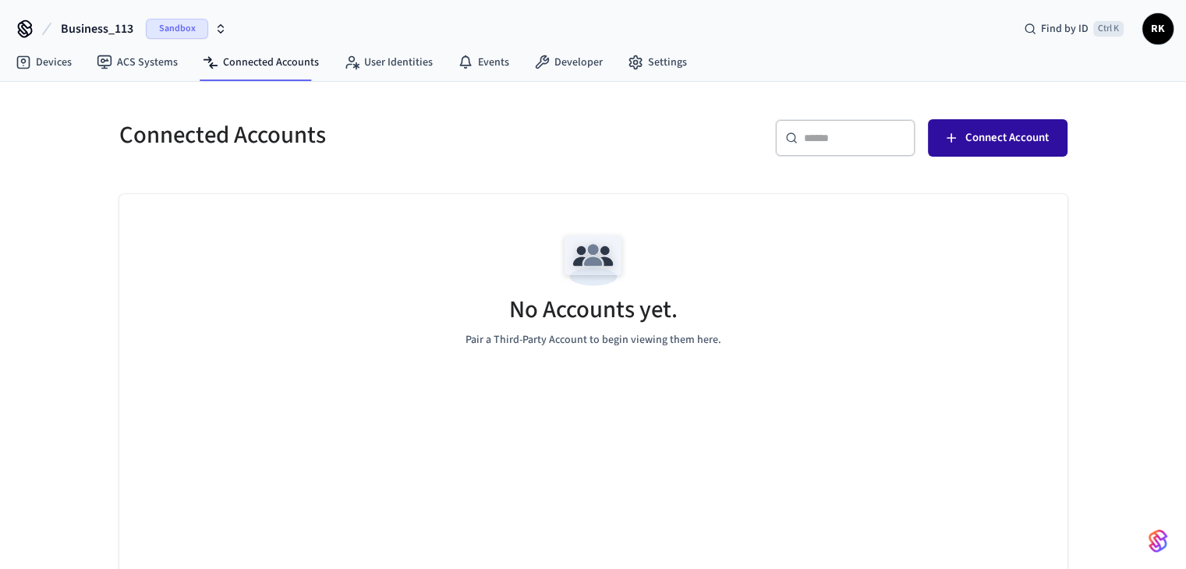
click at [980, 136] on span "Connect Account" at bounding box center [1007, 138] width 83 height 20
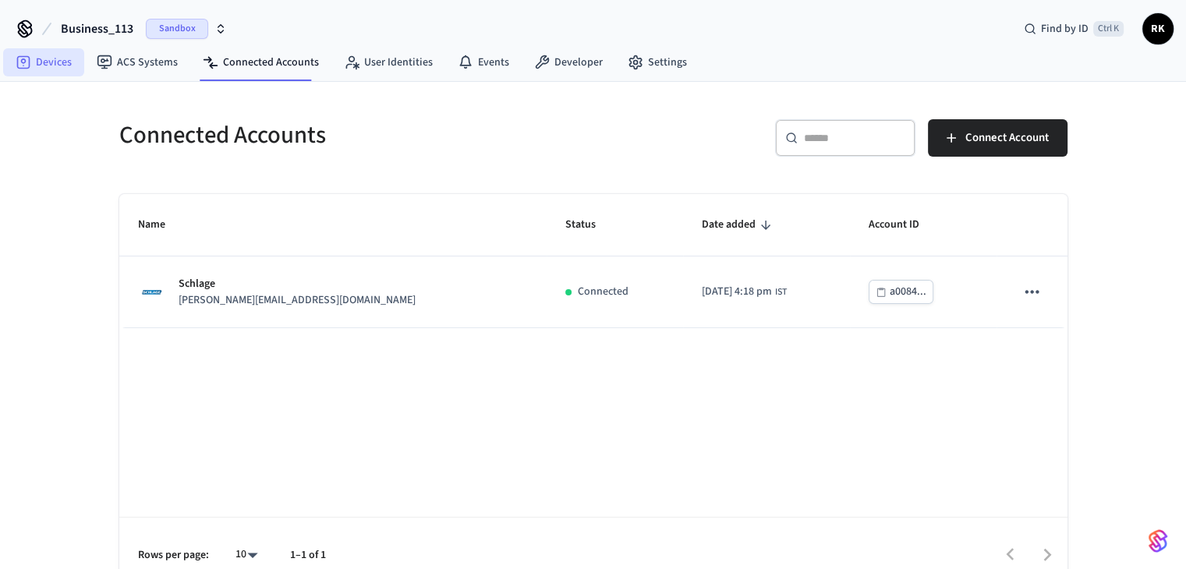
click at [44, 73] on link "Devices" at bounding box center [43, 62] width 81 height 28
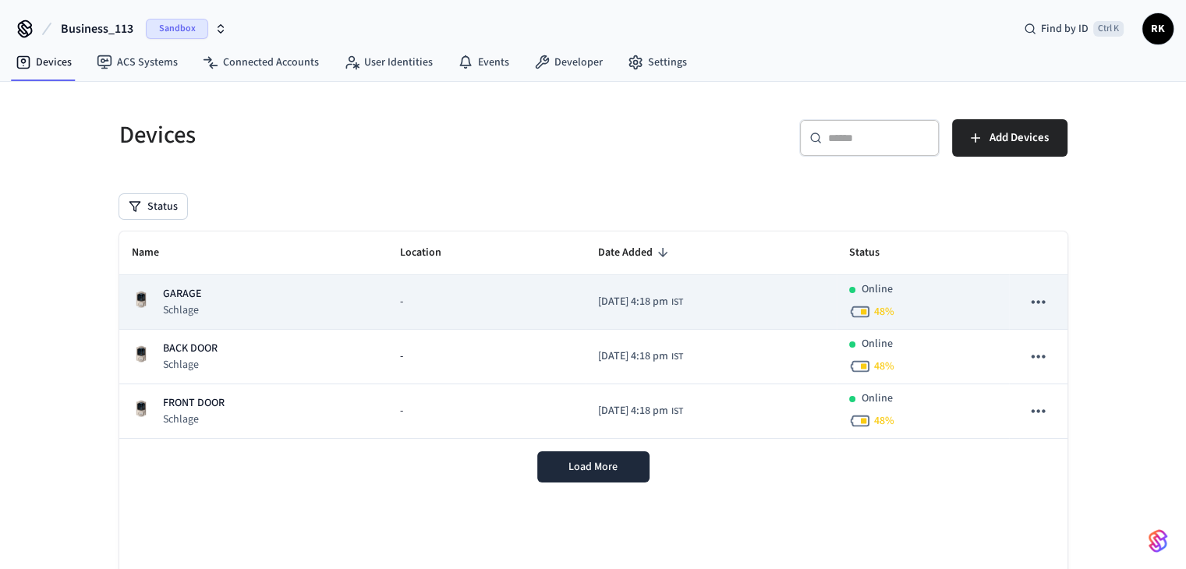
click at [466, 307] on div "-" at bounding box center [486, 302] width 172 height 16
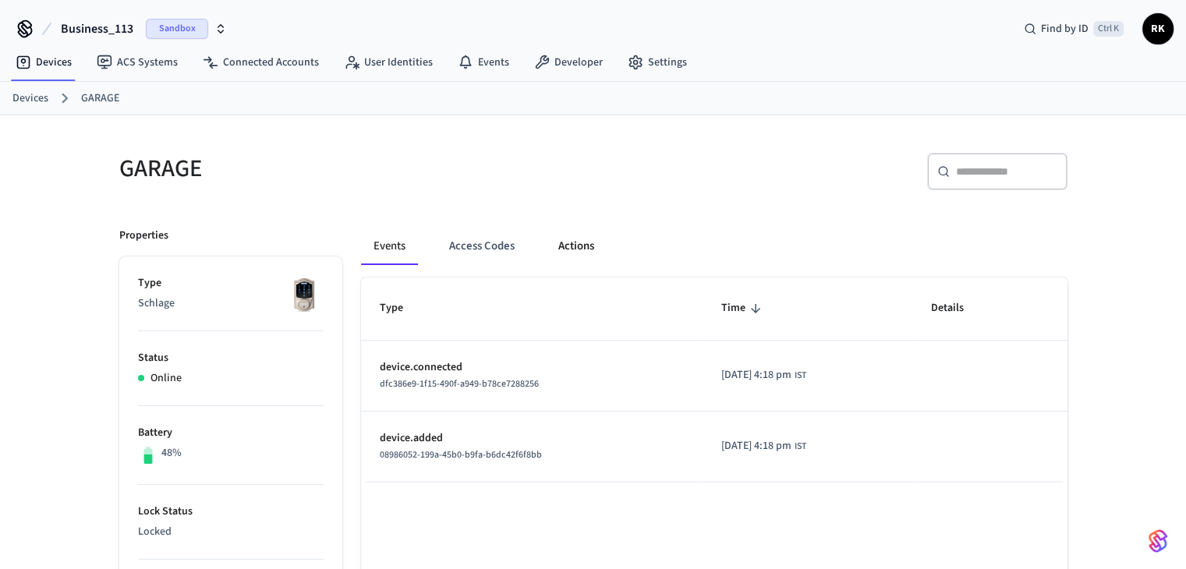
click at [578, 246] on button "Actions" at bounding box center [576, 246] width 61 height 37
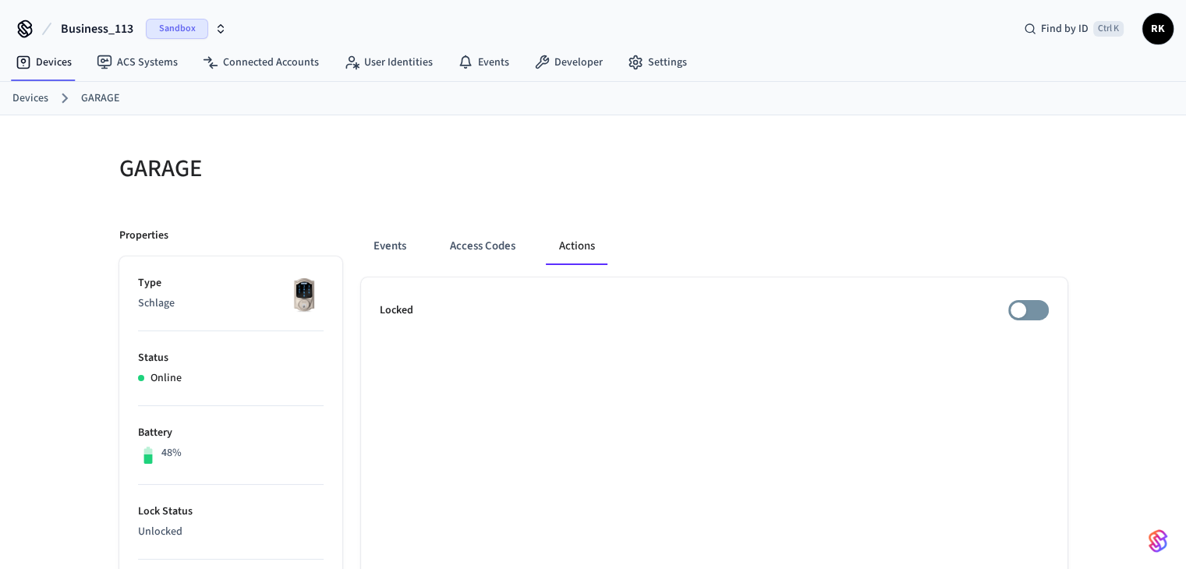
click at [661, 183] on div at bounding box center [835, 178] width 465 height 50
click at [278, 69] on link "Connected Accounts" at bounding box center [260, 62] width 141 height 28
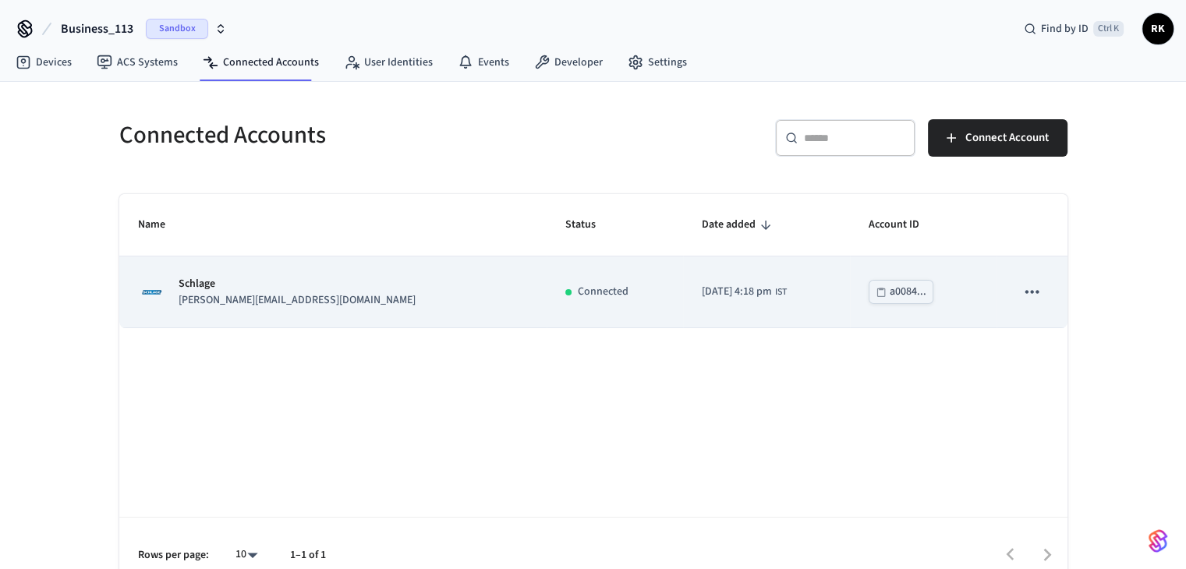
click at [1033, 287] on icon "sticky table" at bounding box center [1032, 292] width 20 height 20
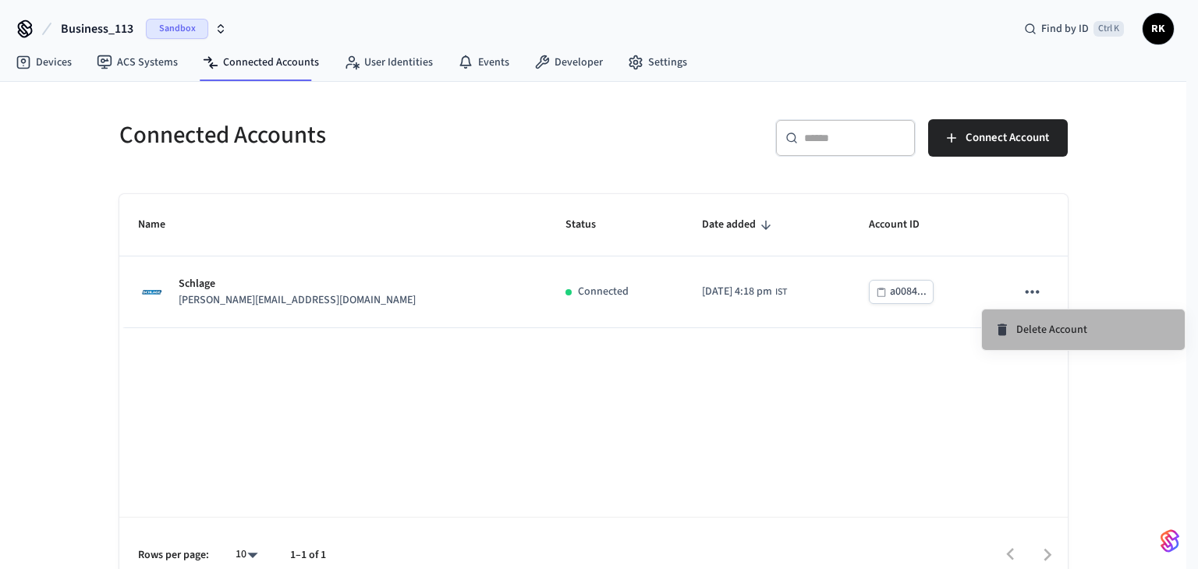
click at [1041, 326] on span "Delete Account" at bounding box center [1051, 330] width 71 height 16
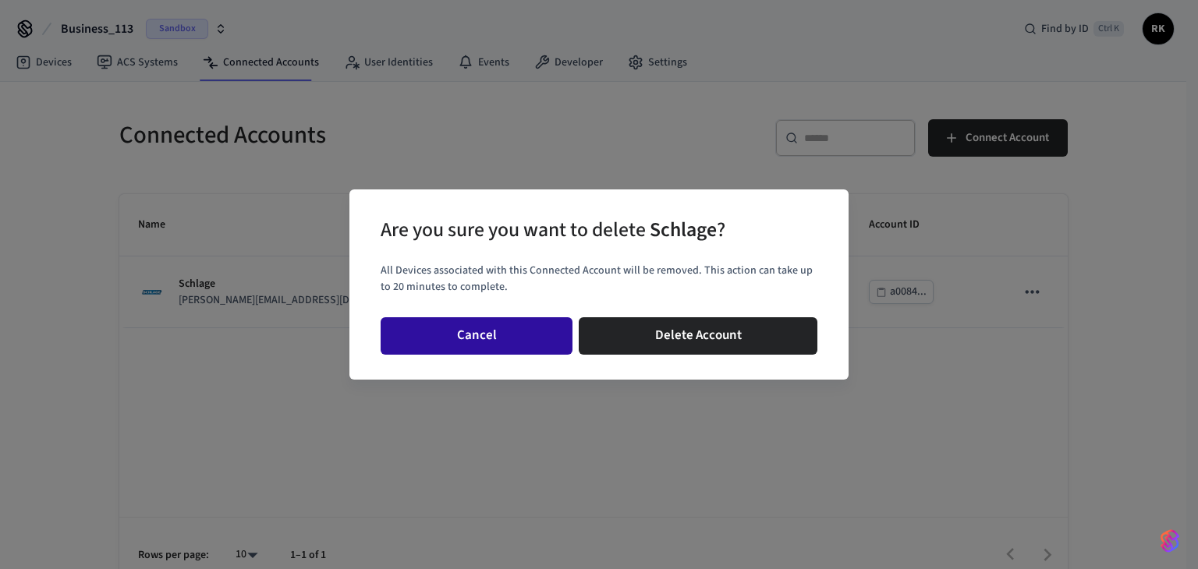
click at [519, 337] on button "Cancel" at bounding box center [477, 335] width 192 height 37
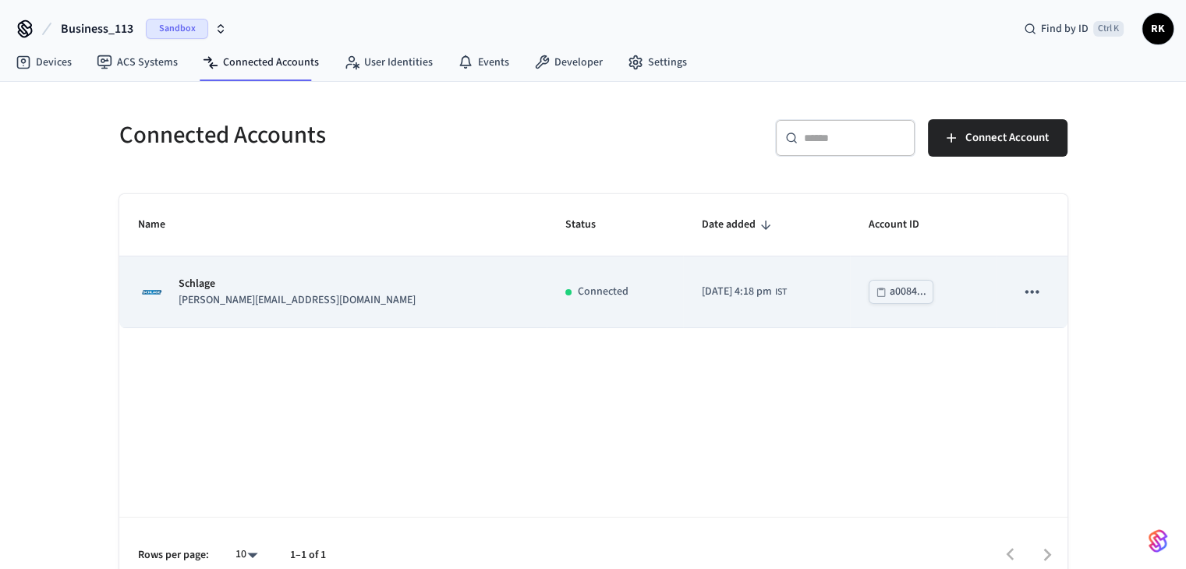
click at [1033, 292] on icon "sticky table" at bounding box center [1032, 291] width 13 height 3
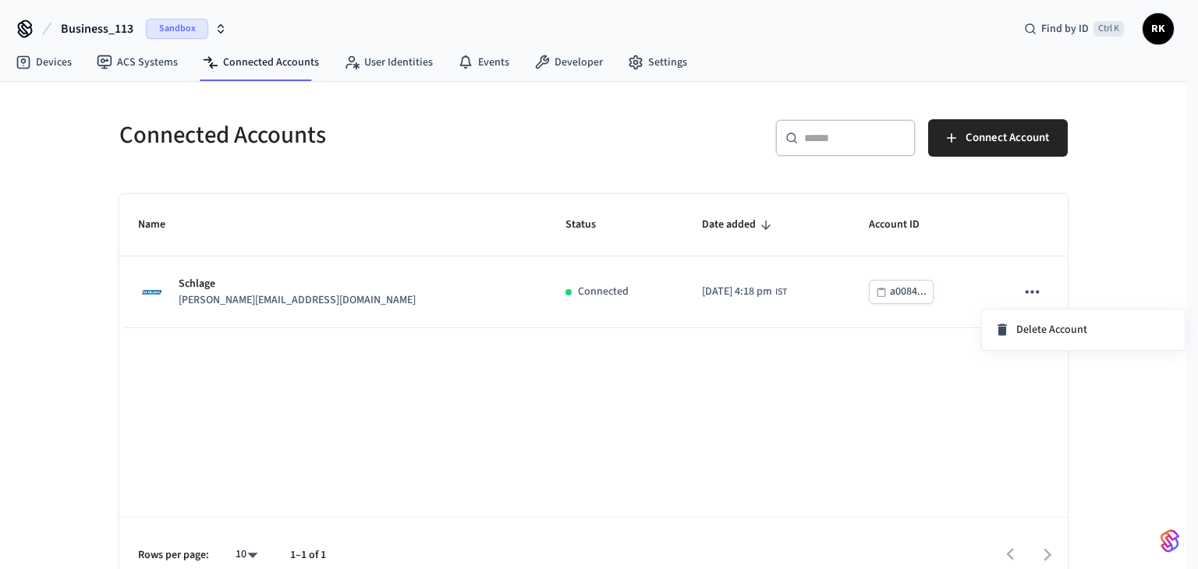
click at [855, 353] on div at bounding box center [599, 284] width 1198 height 569
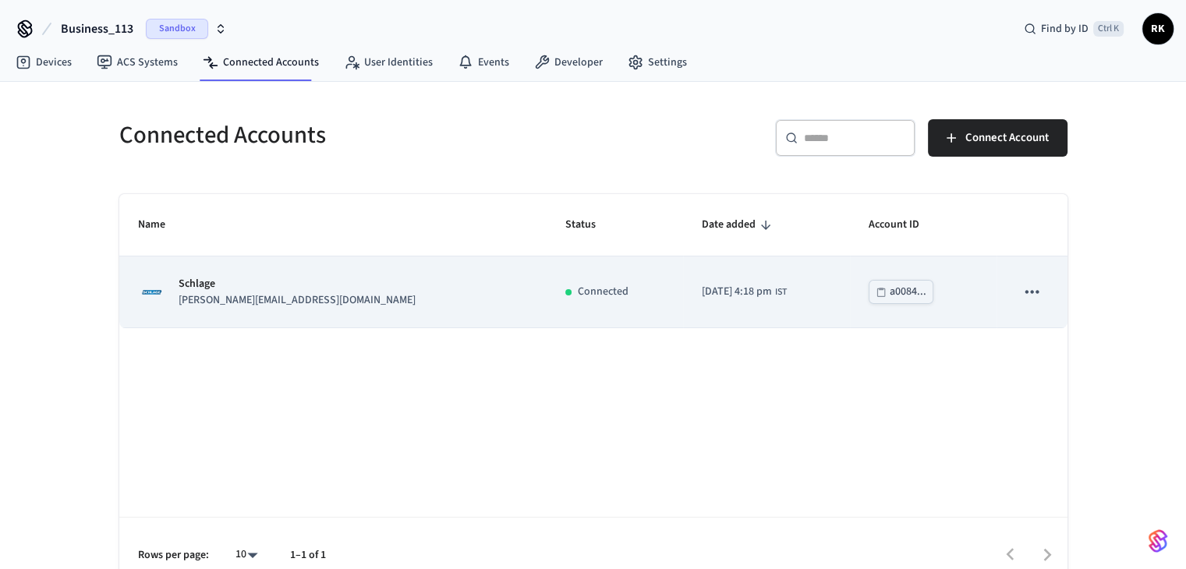
click at [1033, 291] on icon "sticky table" at bounding box center [1032, 291] width 13 height 3
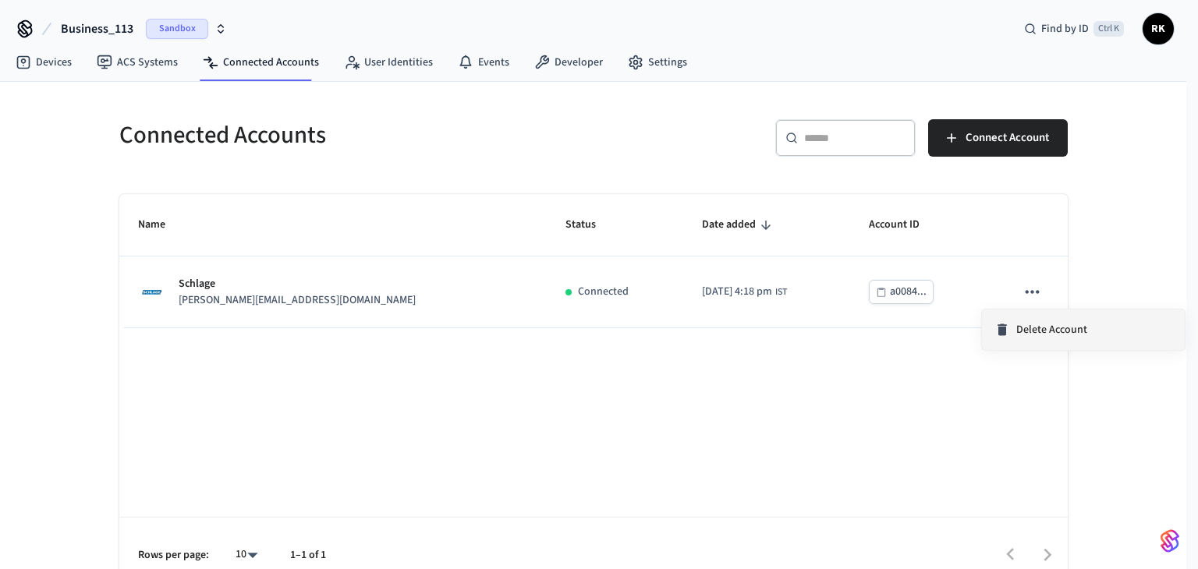
click at [1037, 328] on span "Delete Account" at bounding box center [1051, 330] width 71 height 16
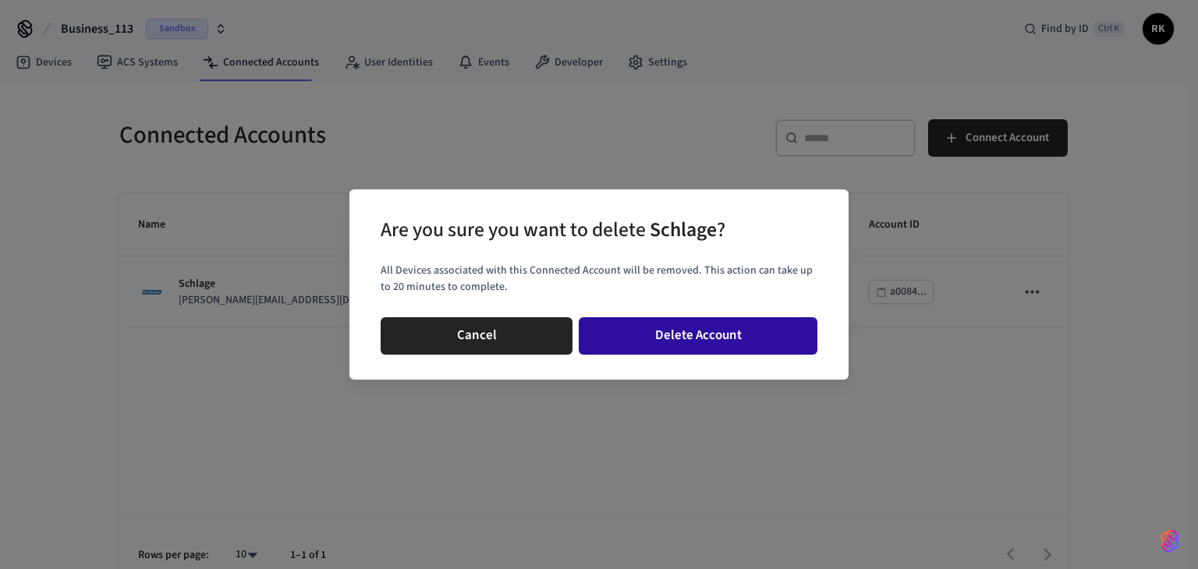
click at [683, 338] on button "Delete Account" at bounding box center [698, 335] width 239 height 37
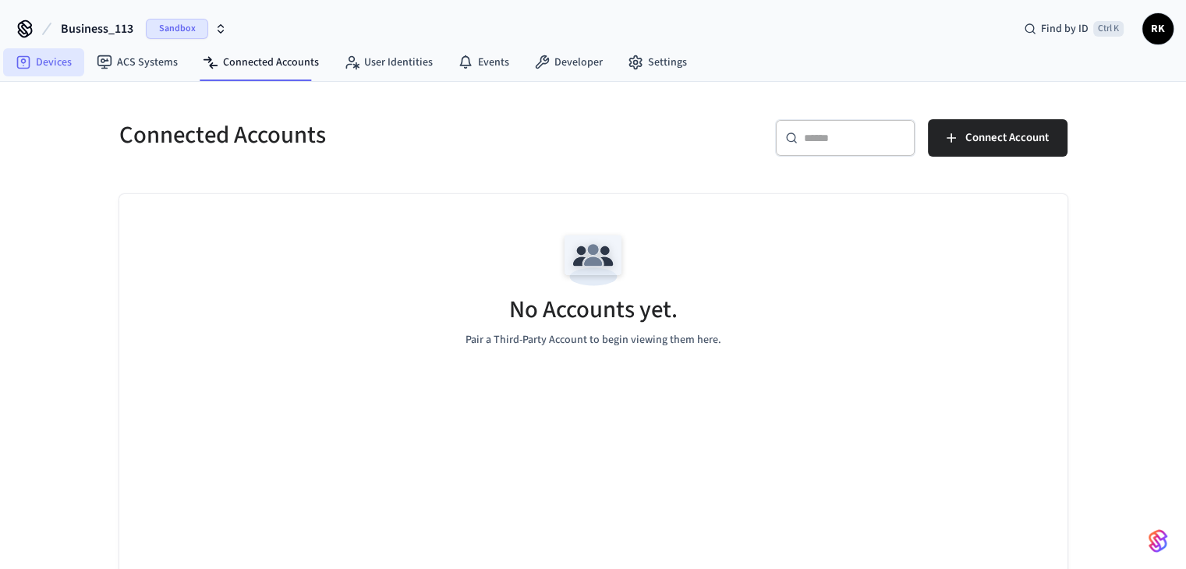
click at [68, 73] on link "Devices" at bounding box center [43, 62] width 81 height 28
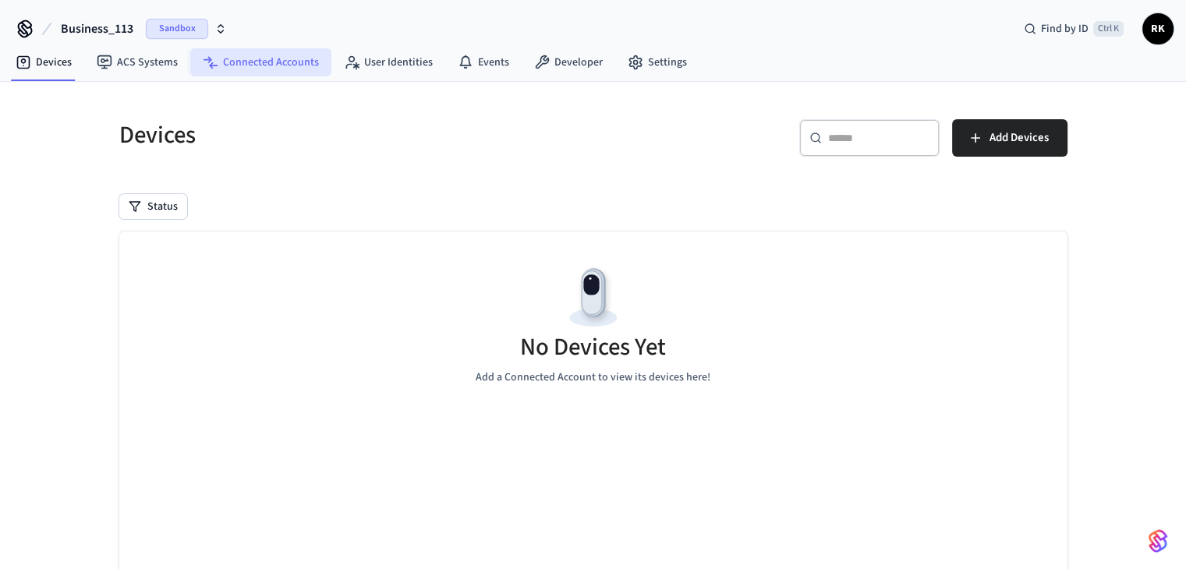
click at [227, 75] on link "Connected Accounts" at bounding box center [260, 62] width 141 height 28
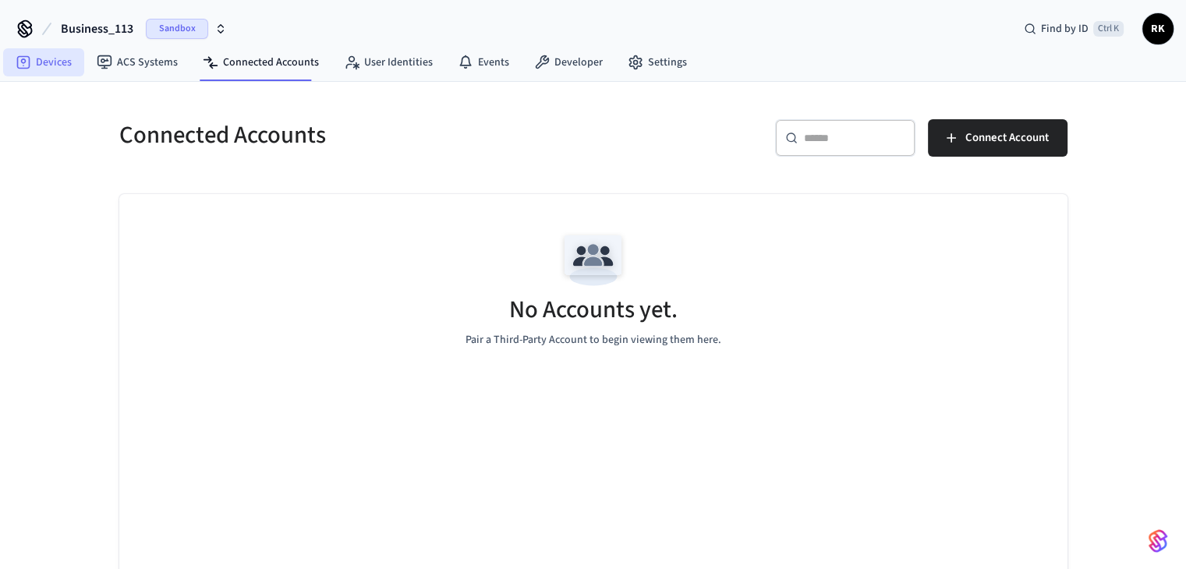
drag, startPoint x: 47, startPoint y: 63, endPoint x: 47, endPoint y: 55, distance: 8.6
click at [47, 63] on link "Devices" at bounding box center [43, 62] width 81 height 28
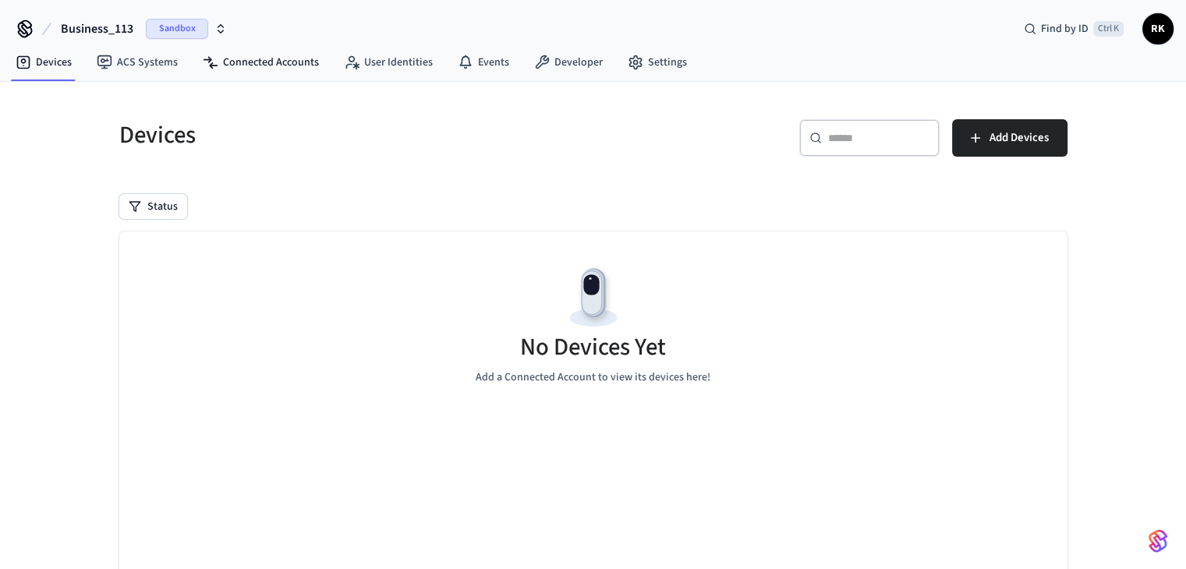
click at [277, 45] on nav "Devices ACS Systems Connected Accounts User Identities Events Developer Settings" at bounding box center [351, 63] width 697 height 36
click at [267, 71] on link "Connected Accounts" at bounding box center [260, 62] width 141 height 28
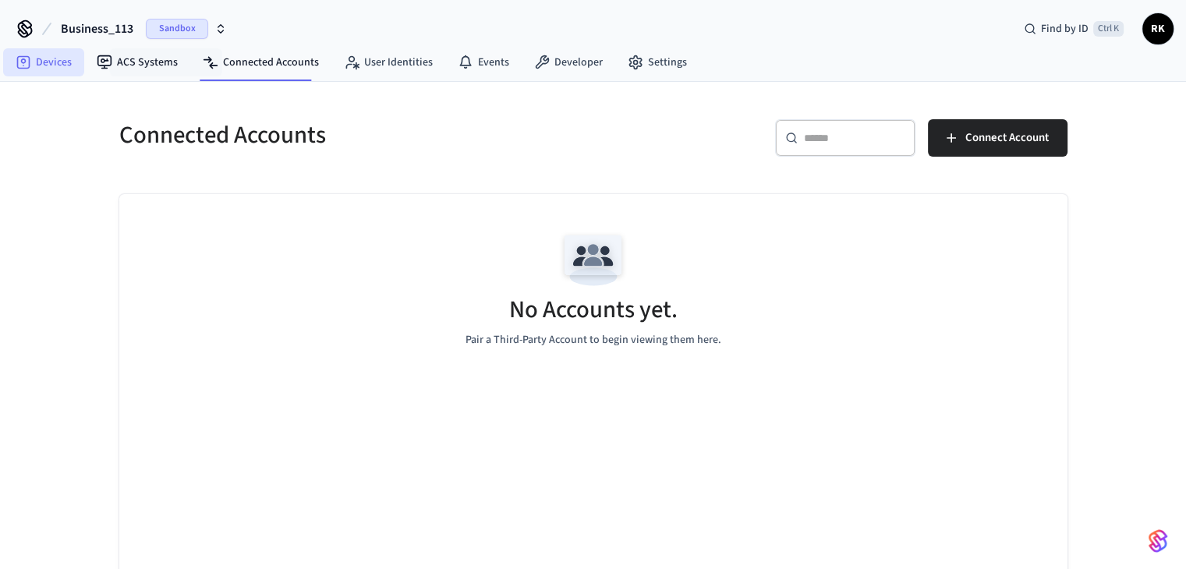
click at [82, 69] on link "Devices" at bounding box center [43, 62] width 81 height 28
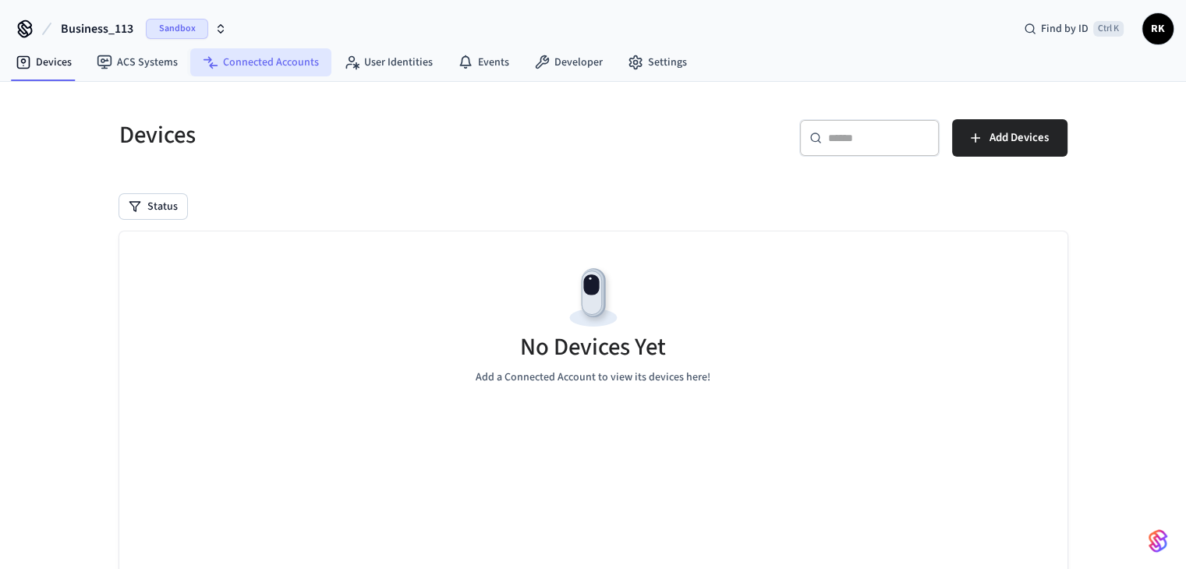
click at [277, 73] on link "Connected Accounts" at bounding box center [260, 62] width 141 height 28
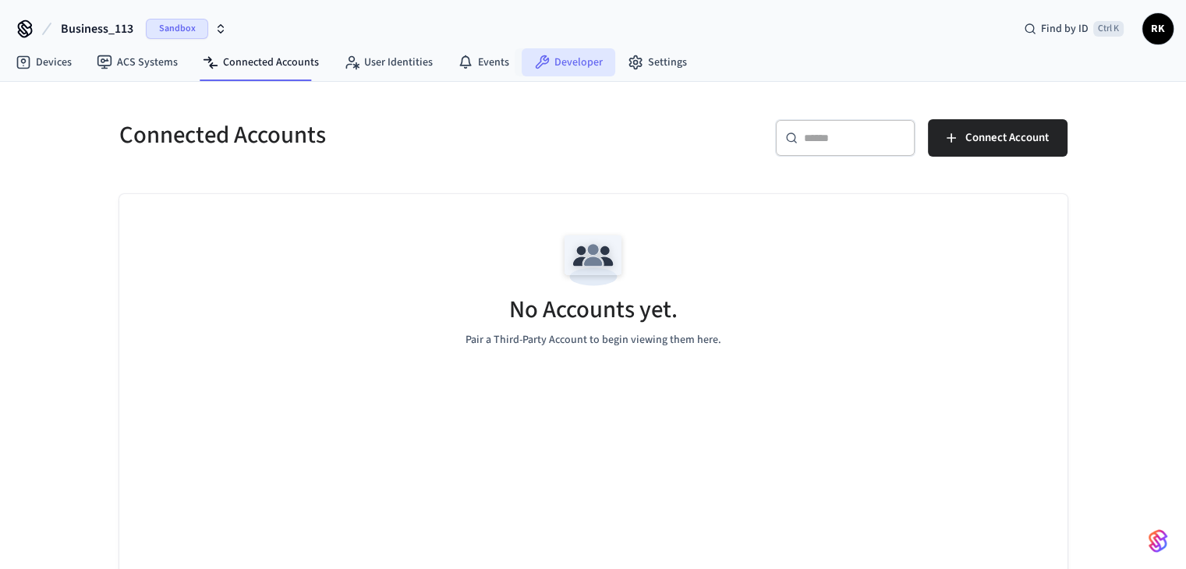
click at [554, 66] on link "Developer" at bounding box center [569, 62] width 94 height 28
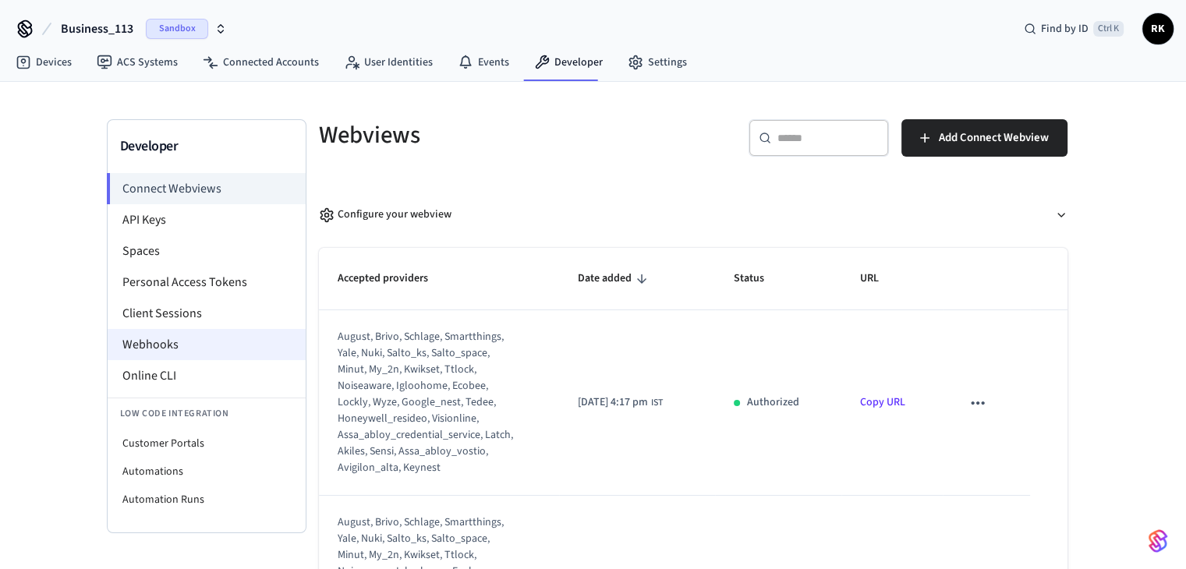
click at [159, 335] on li "Webhooks" at bounding box center [207, 344] width 198 height 31
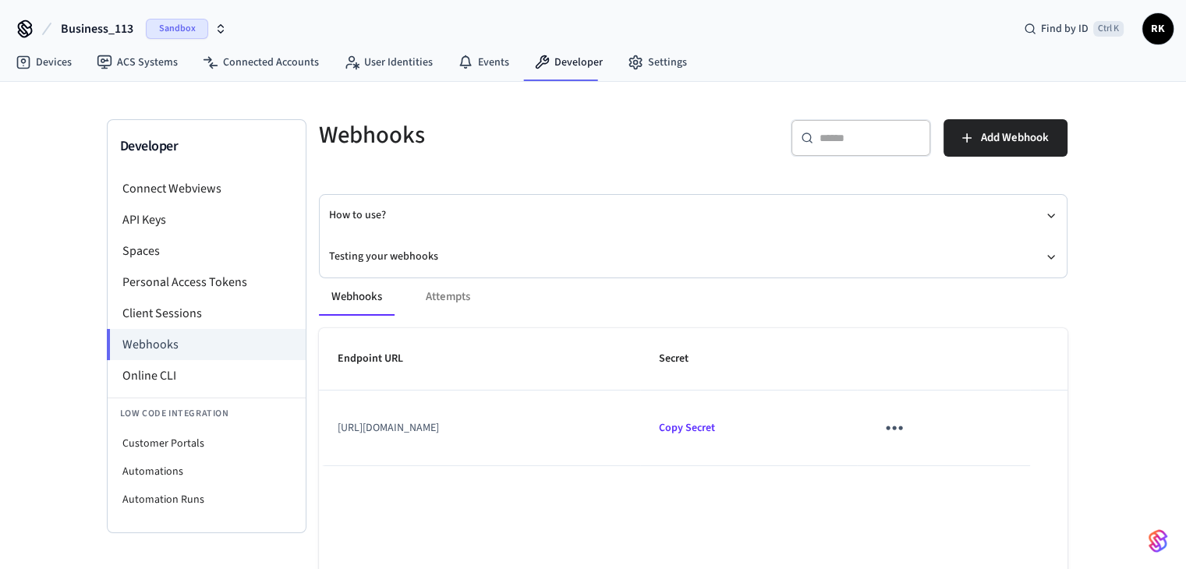
click at [906, 423] on icon "sticky table" at bounding box center [894, 428] width 24 height 24
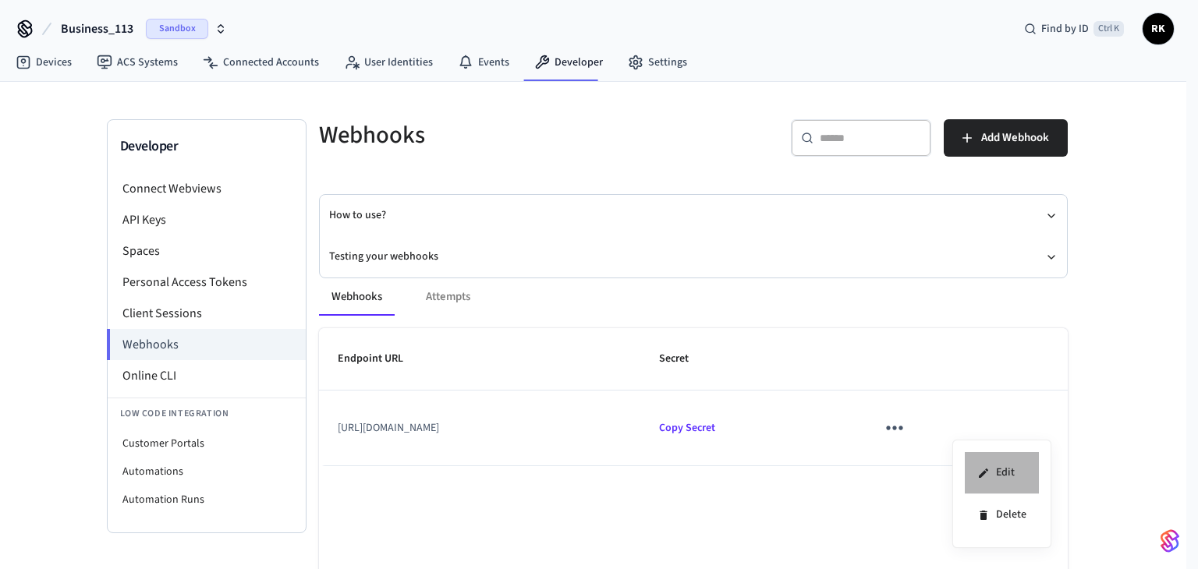
click at [1006, 478] on li "Edit" at bounding box center [1002, 473] width 74 height 42
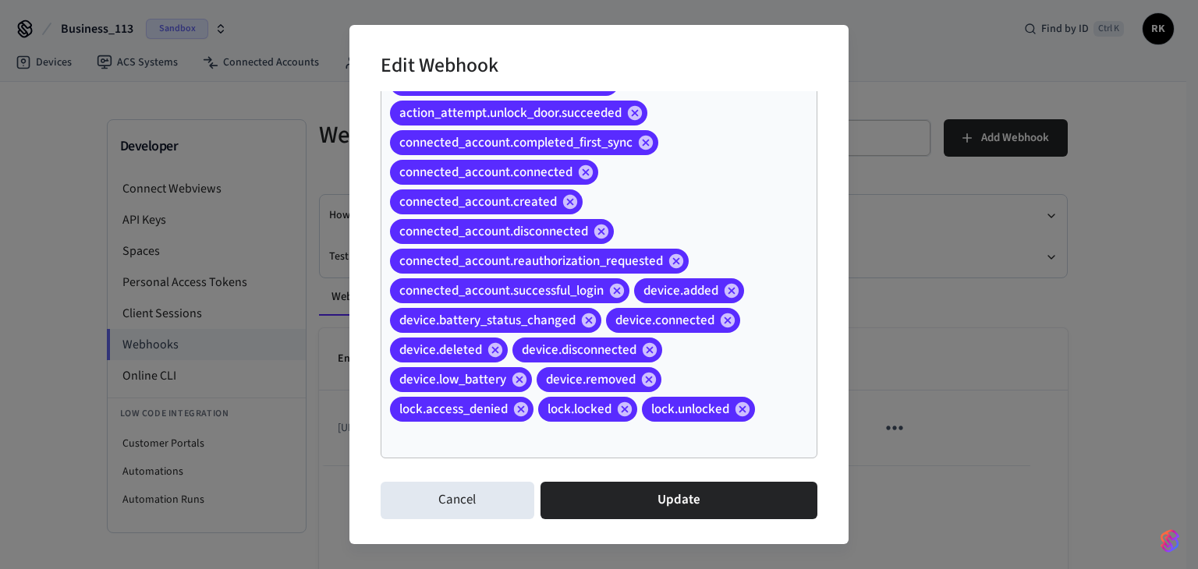
scroll to position [247, 0]
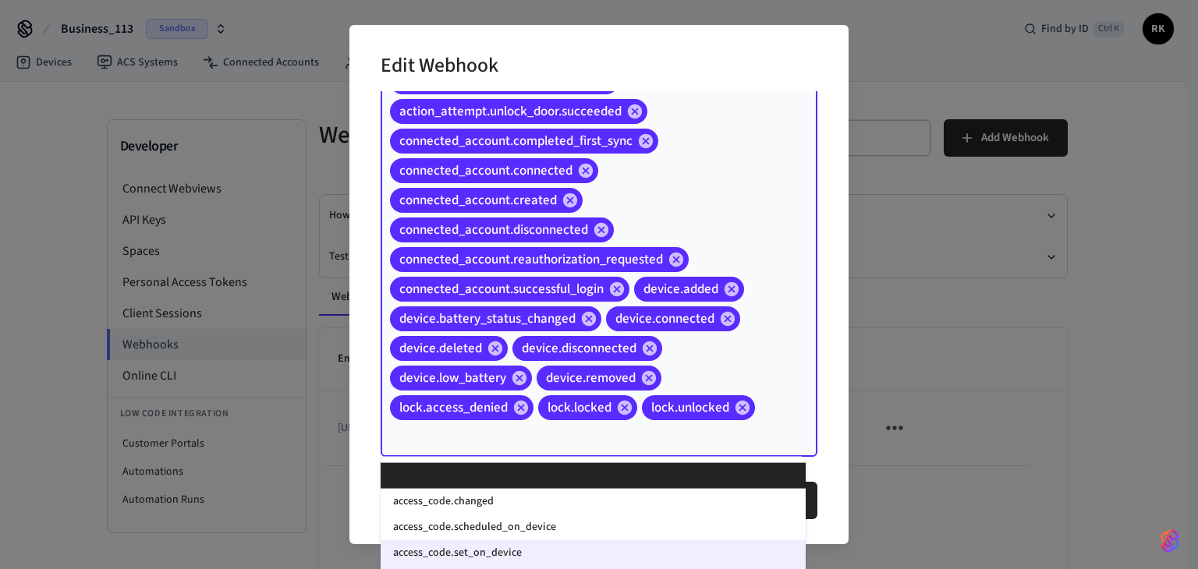
click at [541, 434] on input "Event Types" at bounding box center [577, 436] width 379 height 27
paste input "**********"
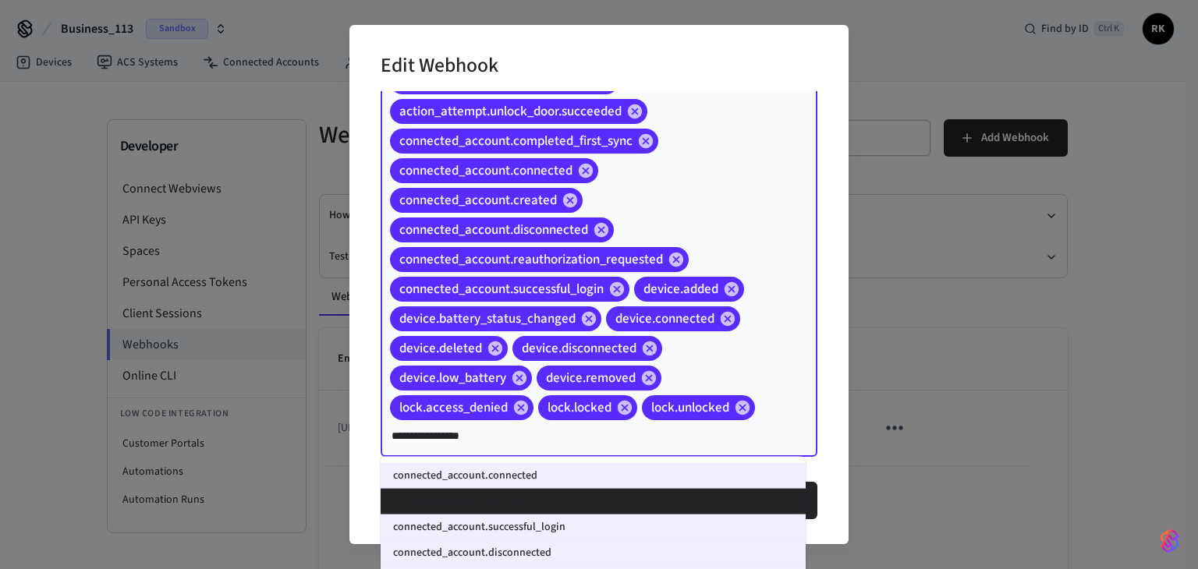
type input "**********"
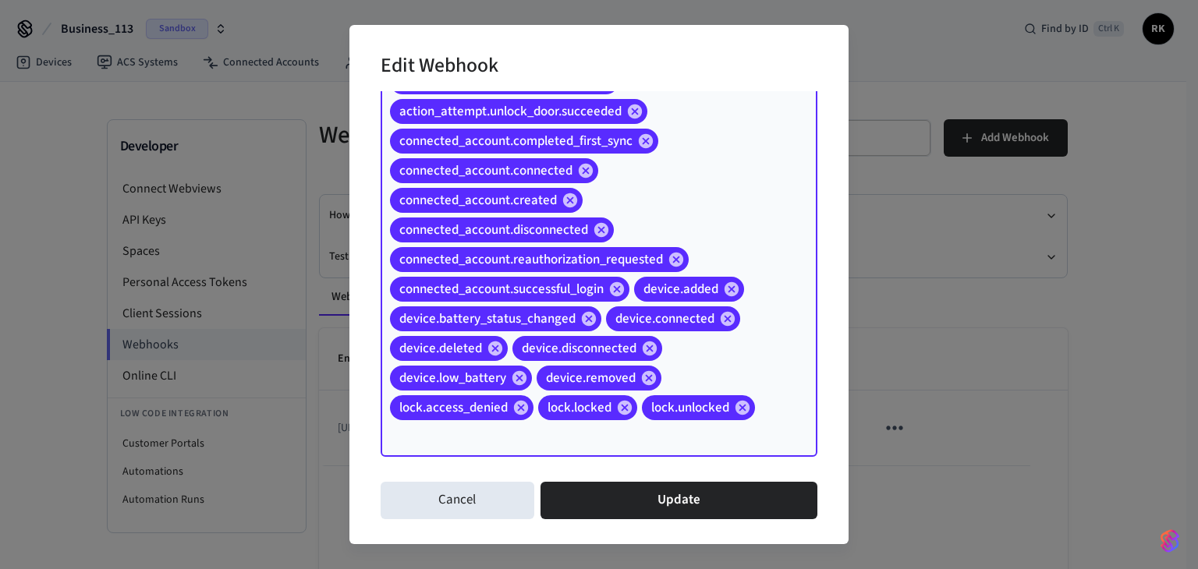
paste input "**********"
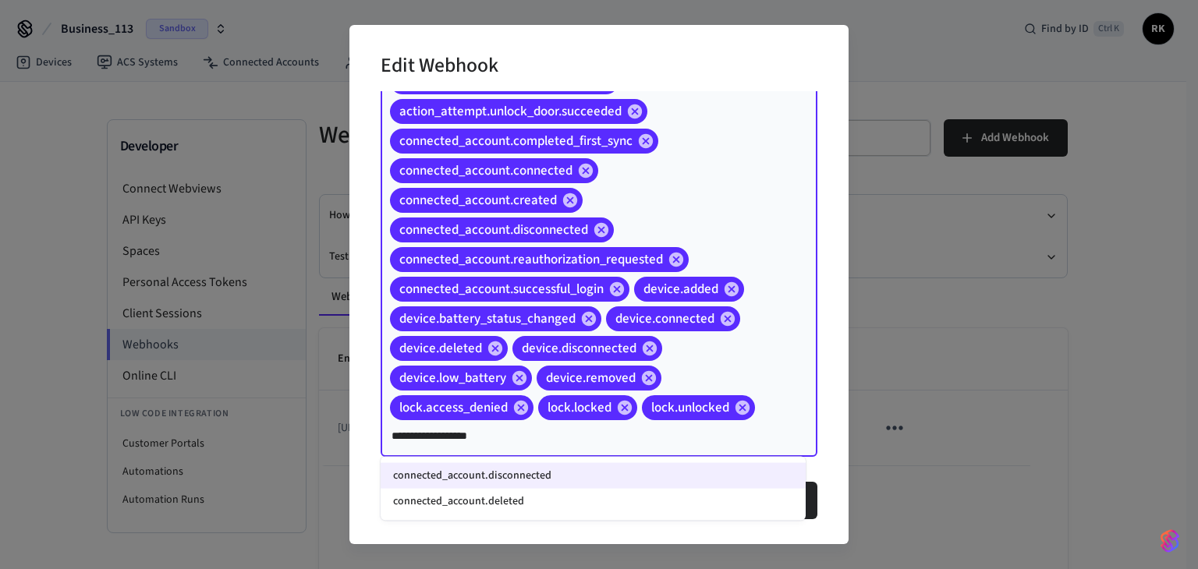
type input "**********"
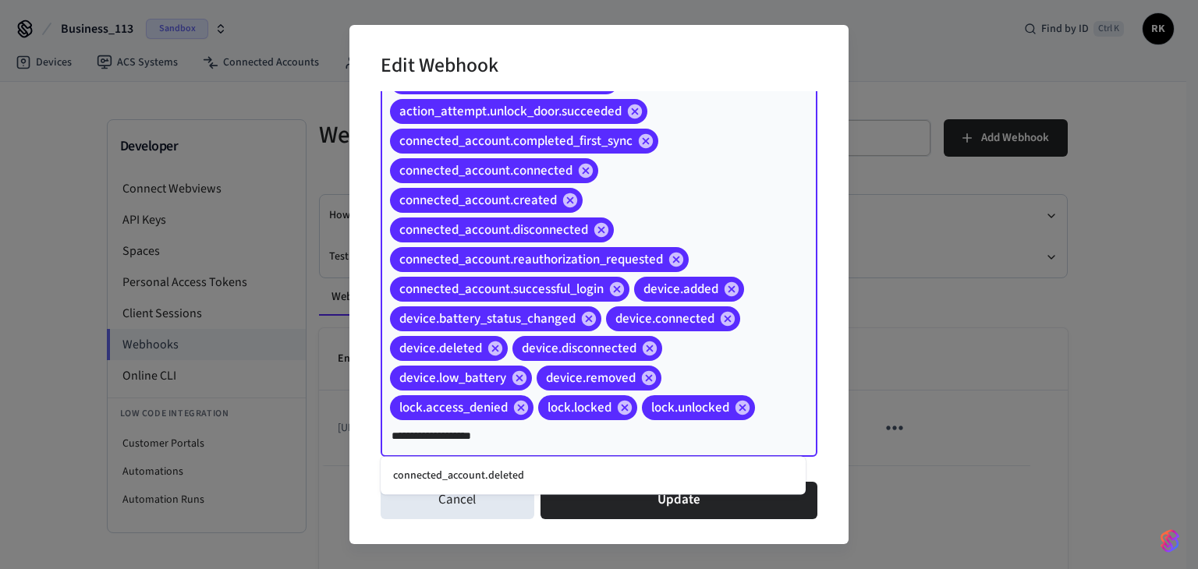
click at [546, 473] on li "connected_account.deleted" at bounding box center [593, 476] width 425 height 26
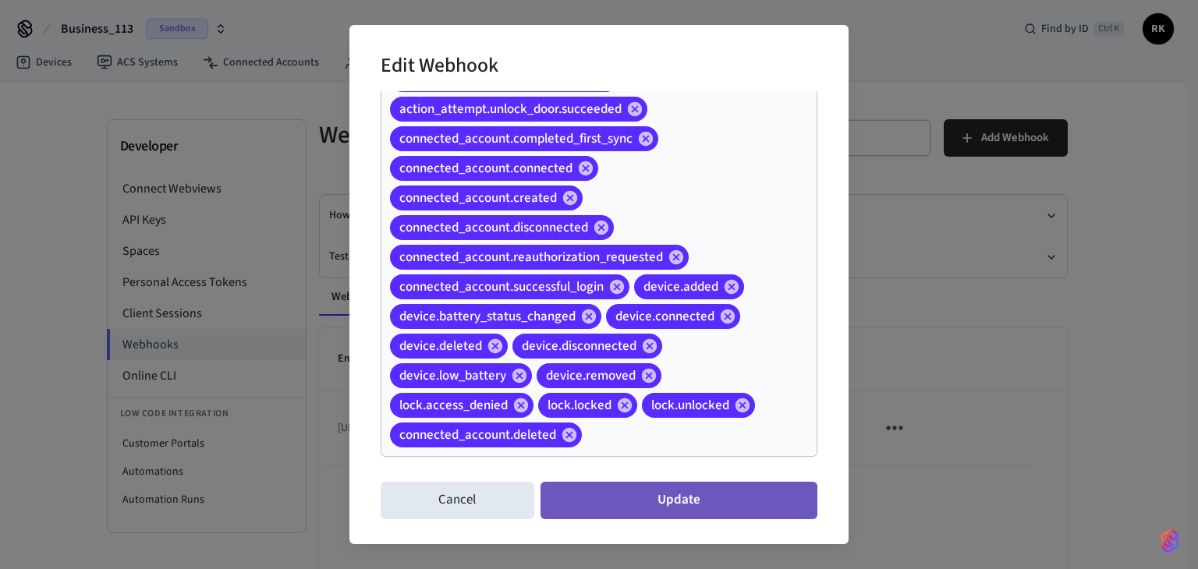
click at [665, 505] on button "Update" at bounding box center [679, 500] width 277 height 37
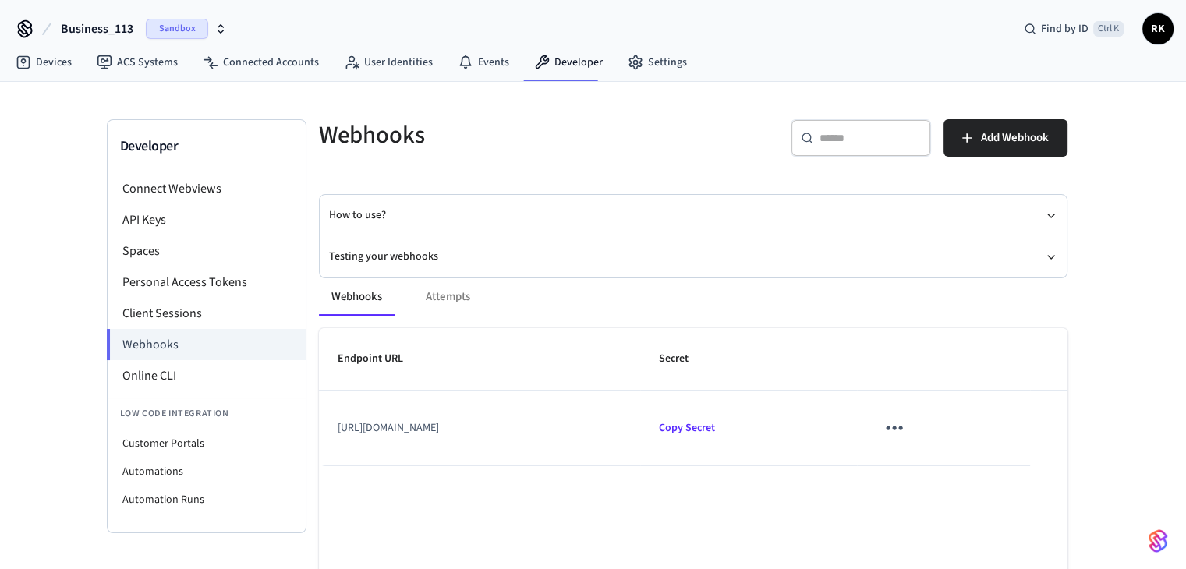
click at [547, 176] on div "Webhooks ​ ​ Add Webhook How to use? Testing your webhooks Webhooks Attempts En…" at bounding box center [694, 388] width 774 height 539
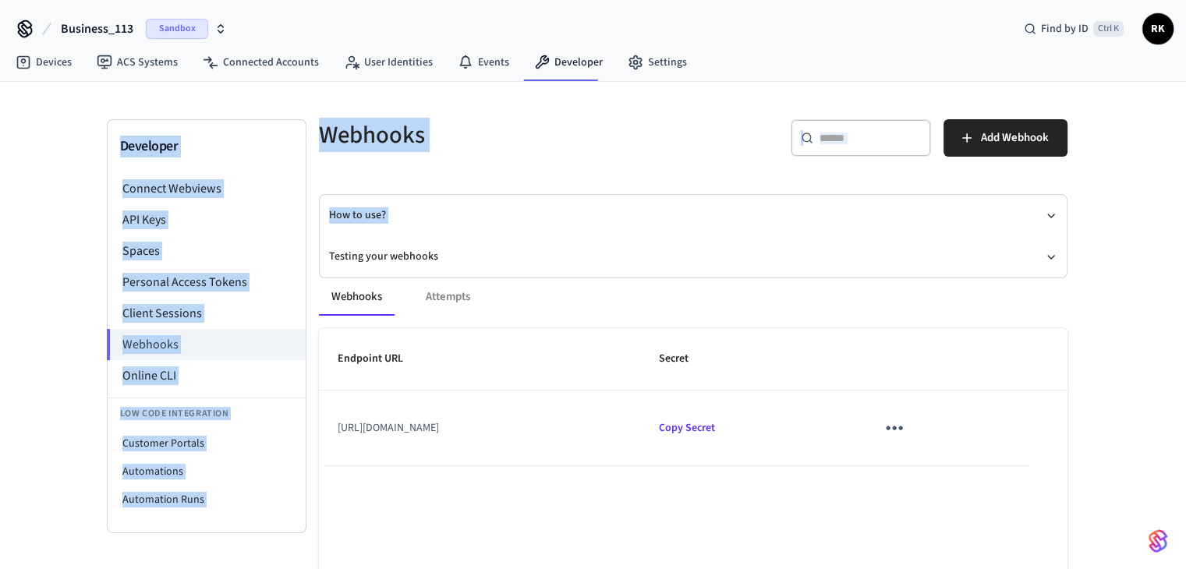
drag, startPoint x: 547, startPoint y: 176, endPoint x: 388, endPoint y: 79, distance: 186.2
click at [388, 79] on div "Business_113 Sandbox Find by ID Ctrl K RK Devices ACS Systems Connected Account…" at bounding box center [593, 329] width 1186 height 658
click at [402, 98] on div "Developer Connect Webviews API Keys Spaces Personal Access Tokens Client Sessio…" at bounding box center [593, 370] width 998 height 576
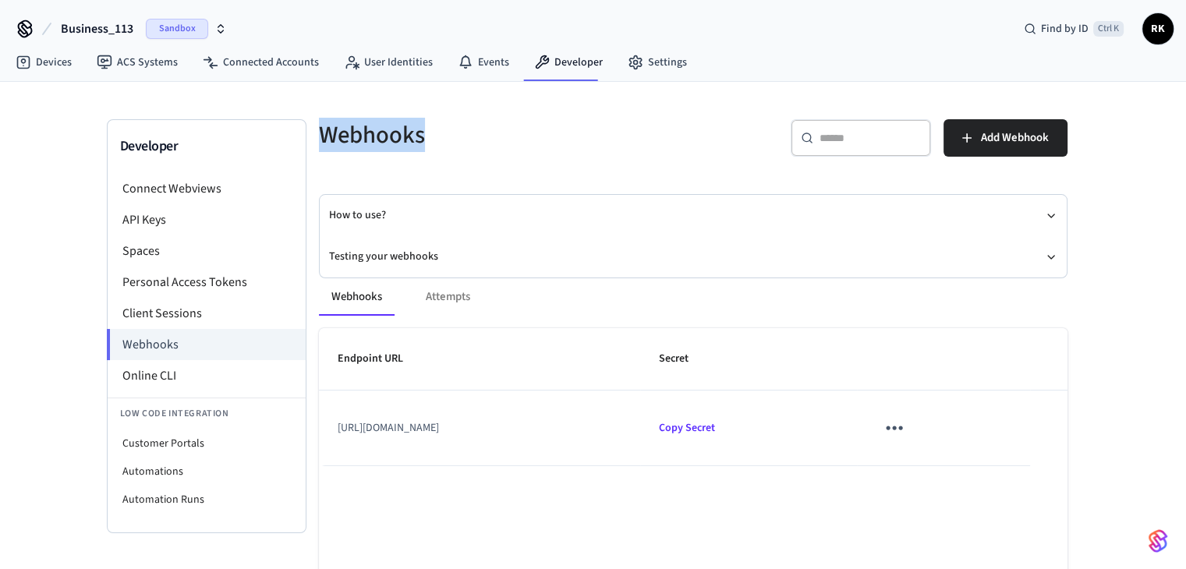
click at [402, 98] on div "Developer Connect Webviews API Keys Spaces Personal Access Tokens Client Sessio…" at bounding box center [593, 370] width 998 height 576
drag, startPoint x: 402, startPoint y: 98, endPoint x: 564, endPoint y: 197, distance: 189.8
click at [495, 205] on div "Developer Connect Webviews API Keys Spaces Personal Access Tokens Client Sessio…" at bounding box center [593, 370] width 998 height 576
click at [569, 183] on div "Webhooks ​ ​ Add Webhook How to use? Testing your webhooks Webhooks Attempts En…" at bounding box center [694, 388] width 774 height 539
click at [906, 424] on icon "sticky table" at bounding box center [894, 428] width 24 height 24
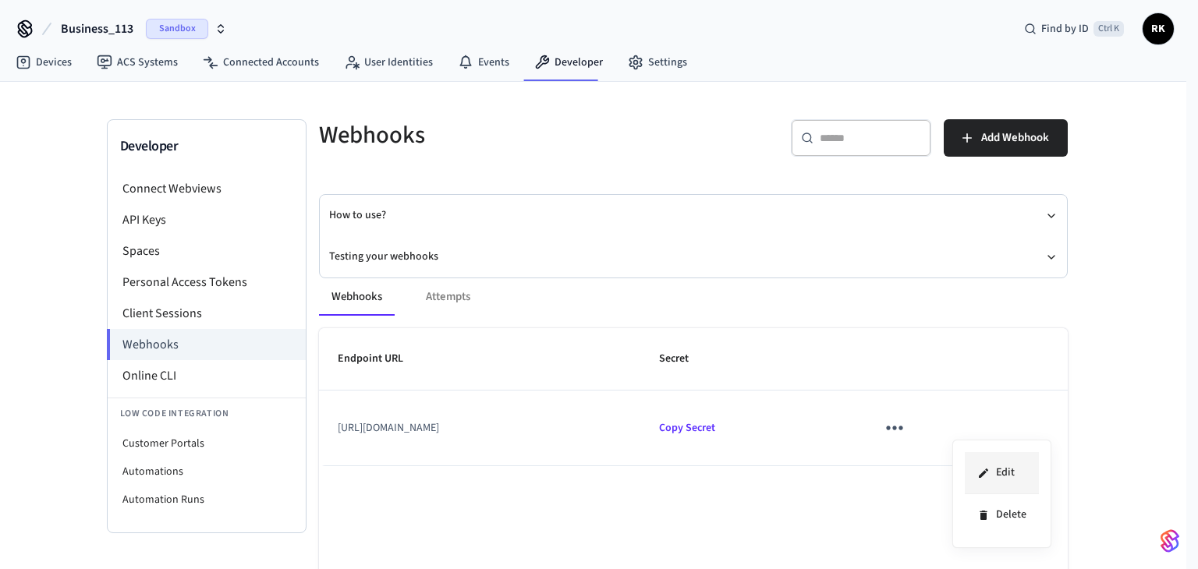
click at [984, 469] on icon at bounding box center [983, 473] width 12 height 12
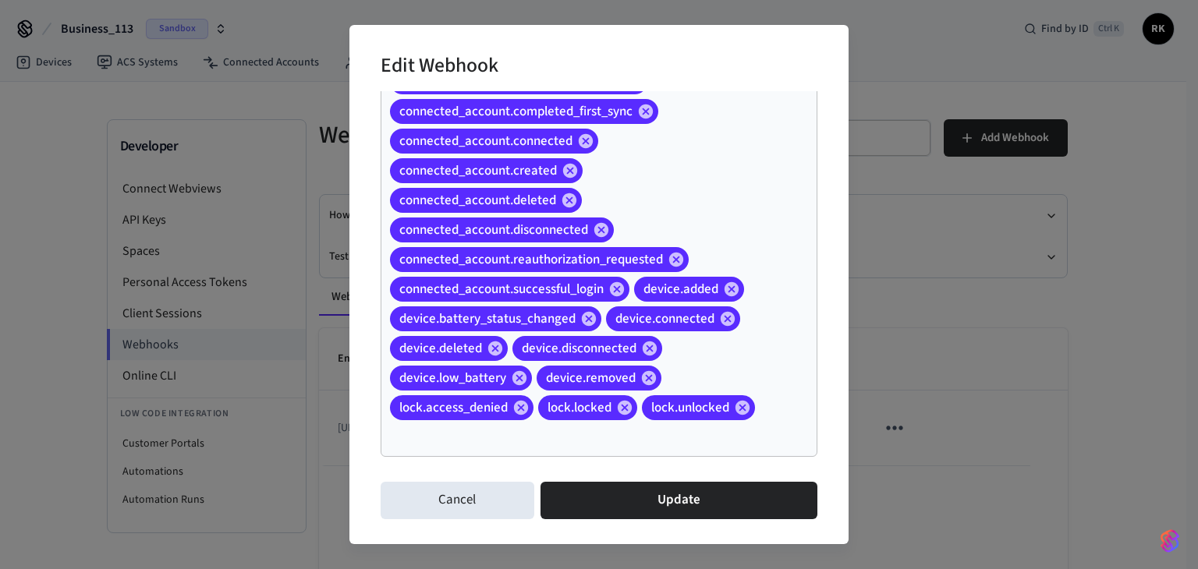
scroll to position [199, 0]
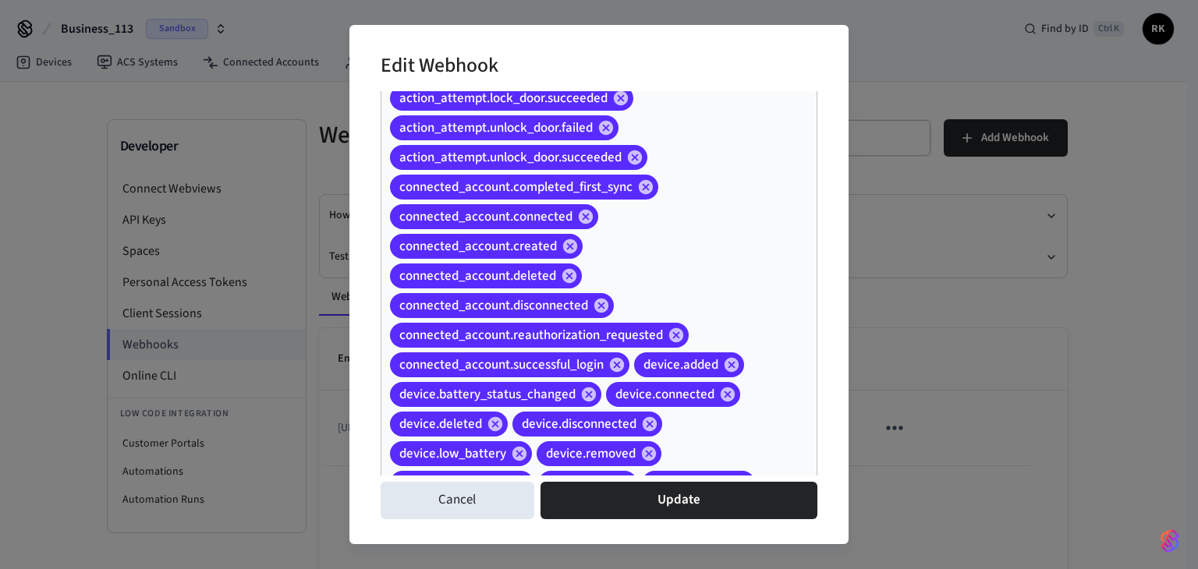
drag, startPoint x: 396, startPoint y: 276, endPoint x: 665, endPoint y: 271, distance: 268.4
click at [665, 271] on div "access_code.created access_code.deleted access_code.failed_to_remove_from_devic…" at bounding box center [599, 216] width 437 height 634
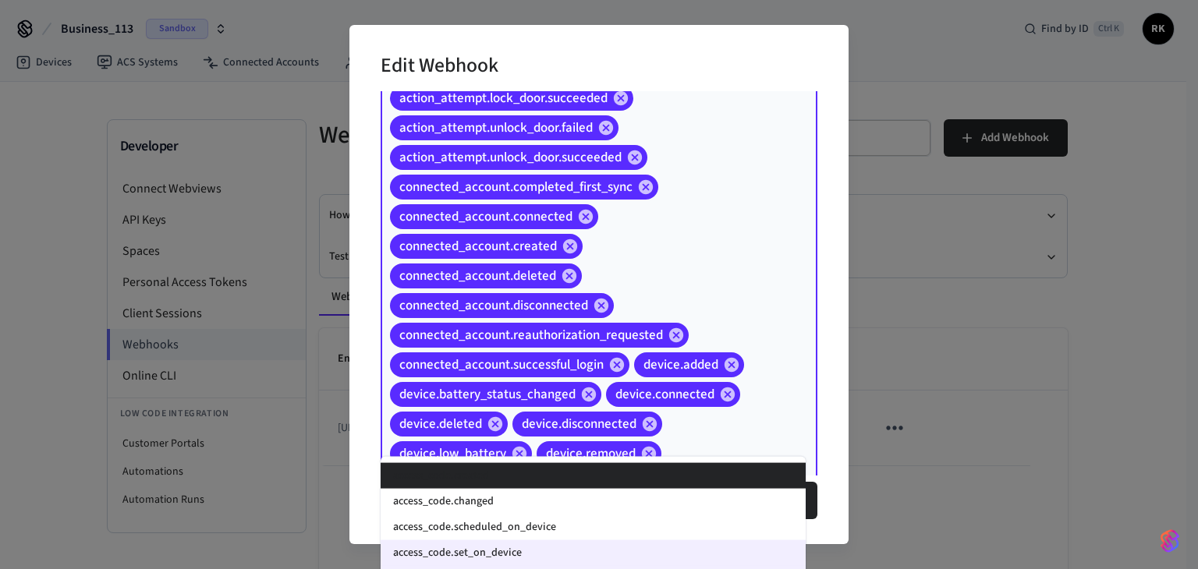
scroll to position [277, 0]
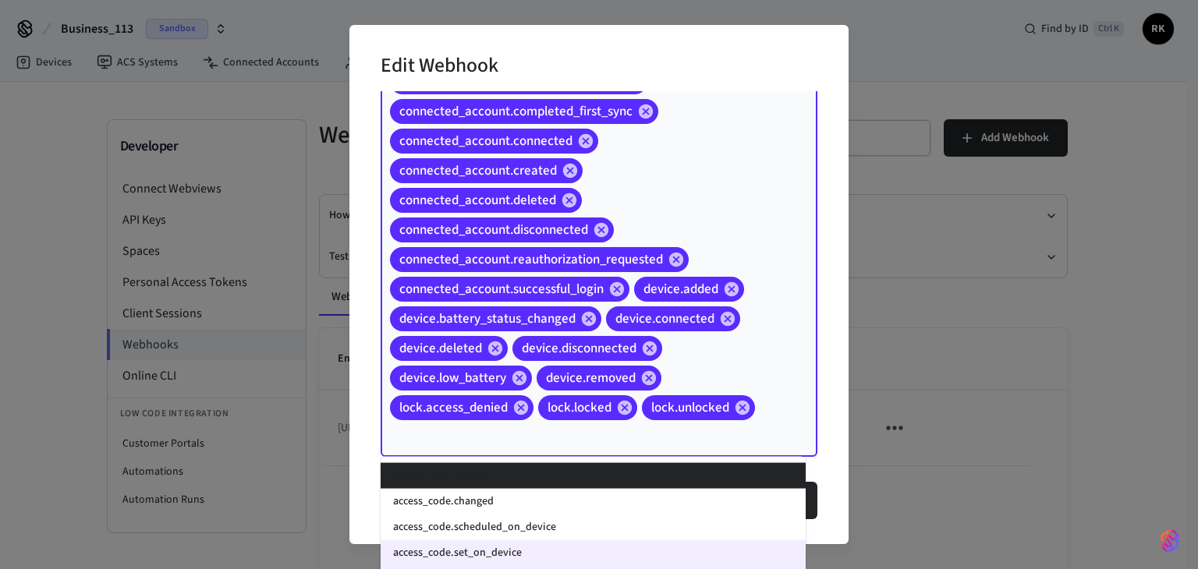
click at [661, 264] on span "connected_account.reauthorization_requested" at bounding box center [531, 260] width 282 height 16
click at [699, 186] on div "access_code.created access_code.deleted access_code.failed_to_remove_from_devic…" at bounding box center [599, 140] width 437 height 634
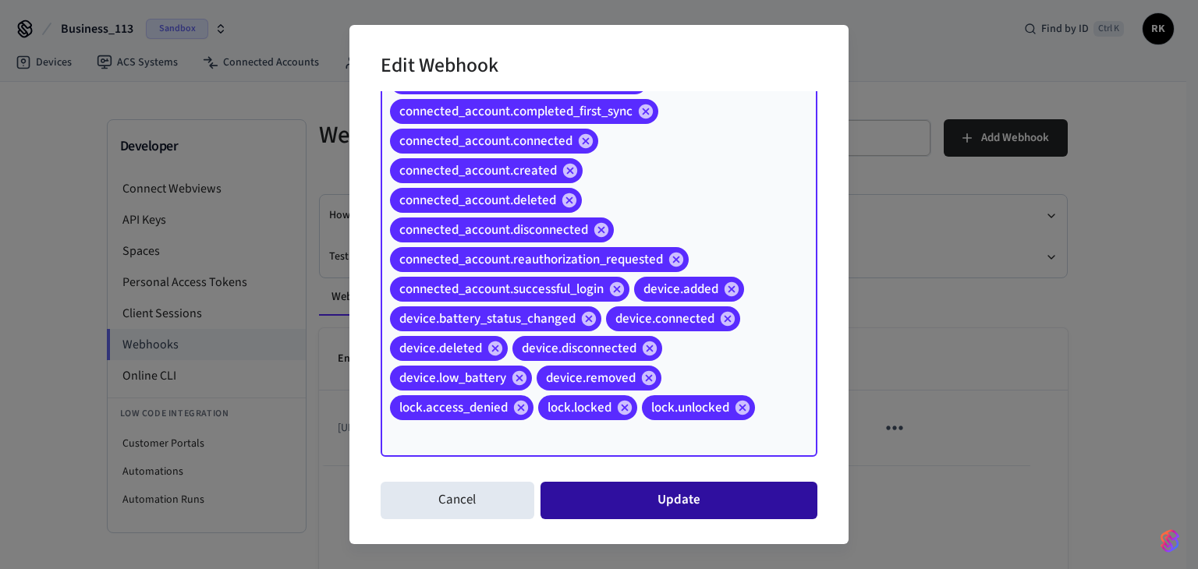
click at [681, 516] on button "Update" at bounding box center [679, 500] width 277 height 37
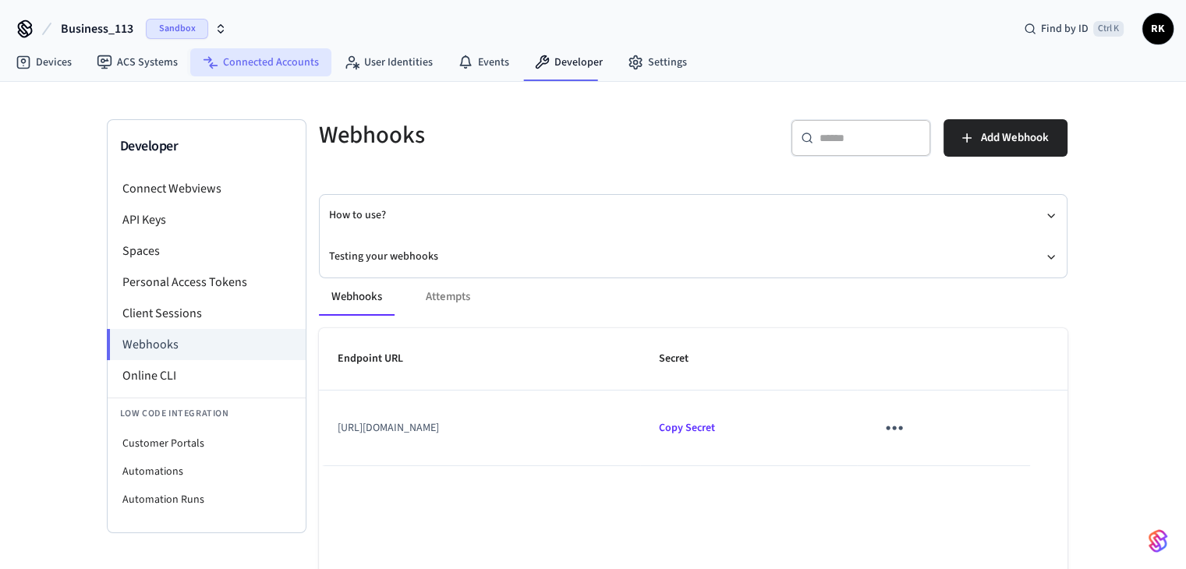
click at [236, 69] on link "Connected Accounts" at bounding box center [260, 62] width 141 height 28
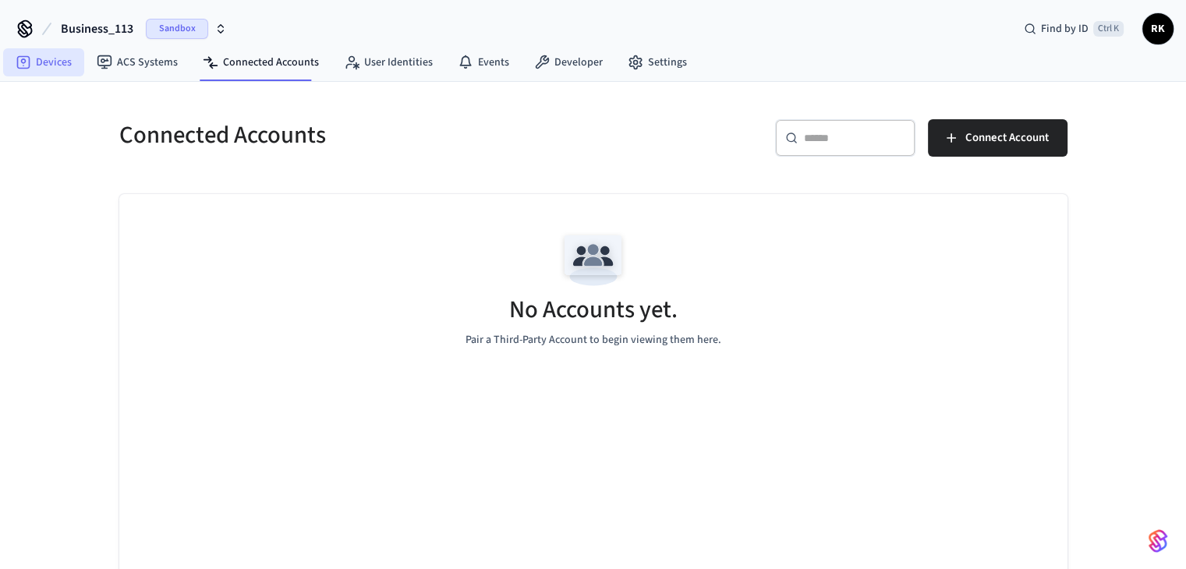
click at [30, 57] on icon at bounding box center [24, 63] width 16 height 16
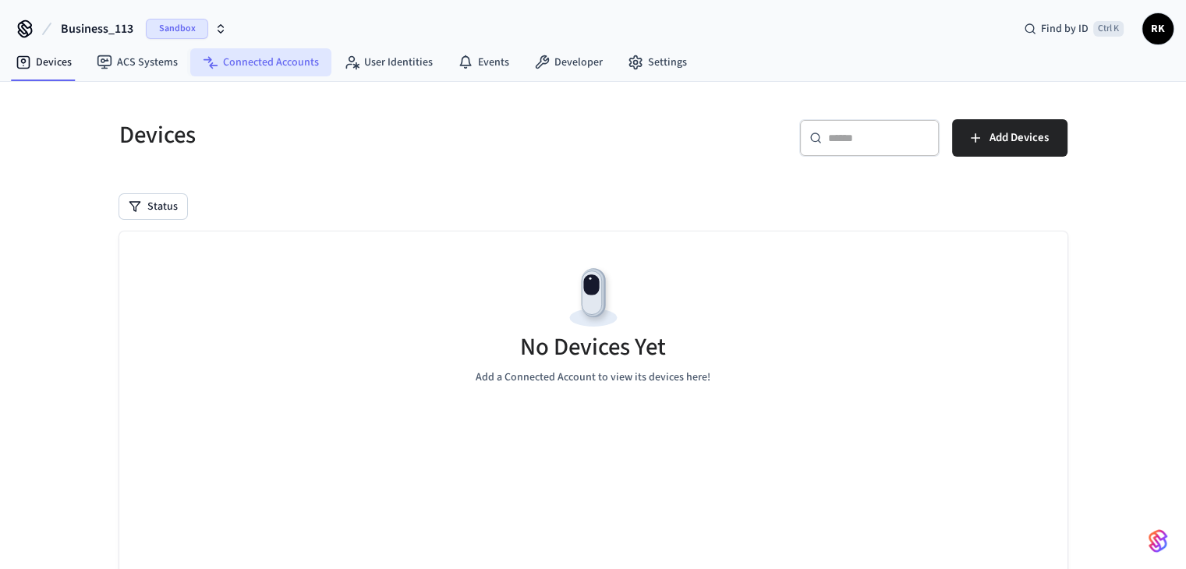
click at [298, 58] on link "Connected Accounts" at bounding box center [260, 62] width 141 height 28
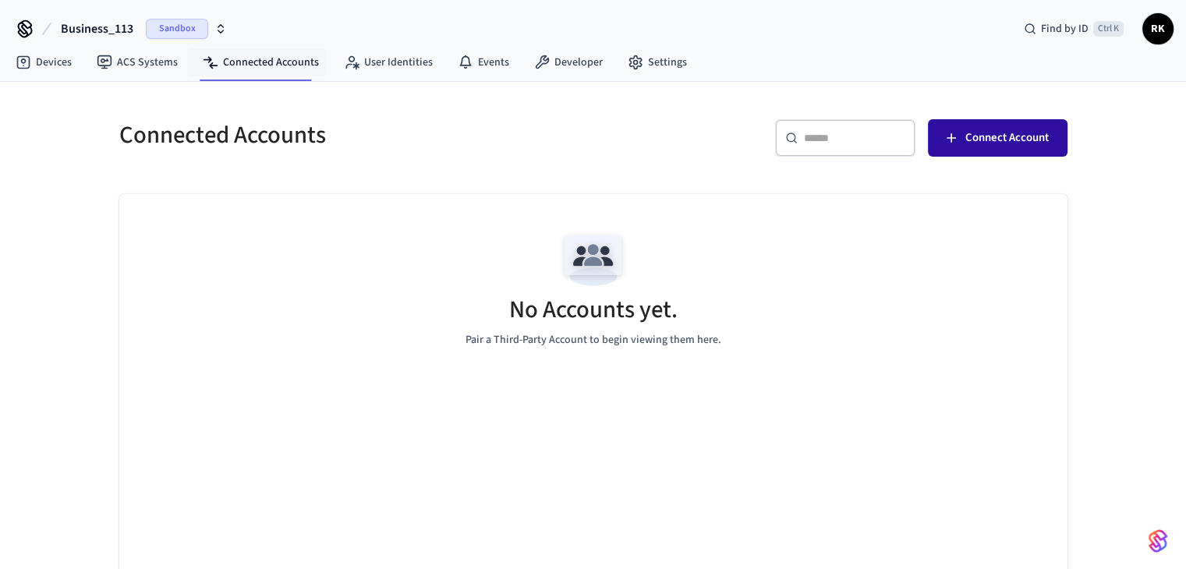
click at [1004, 122] on button "Connect Account" at bounding box center [998, 137] width 140 height 37
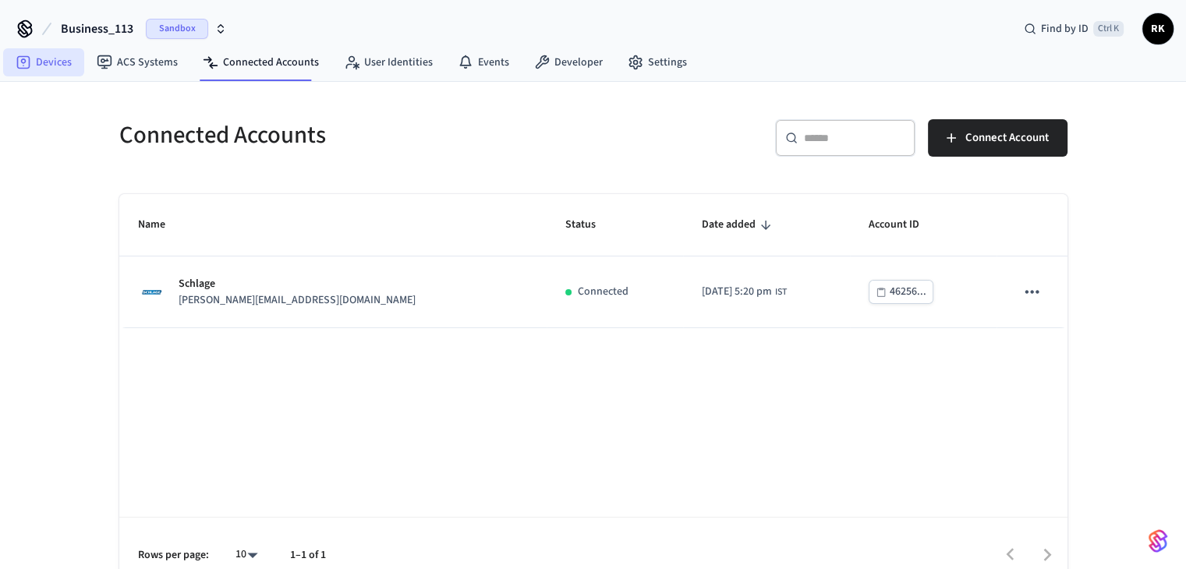
click at [50, 68] on link "Devices" at bounding box center [43, 62] width 81 height 28
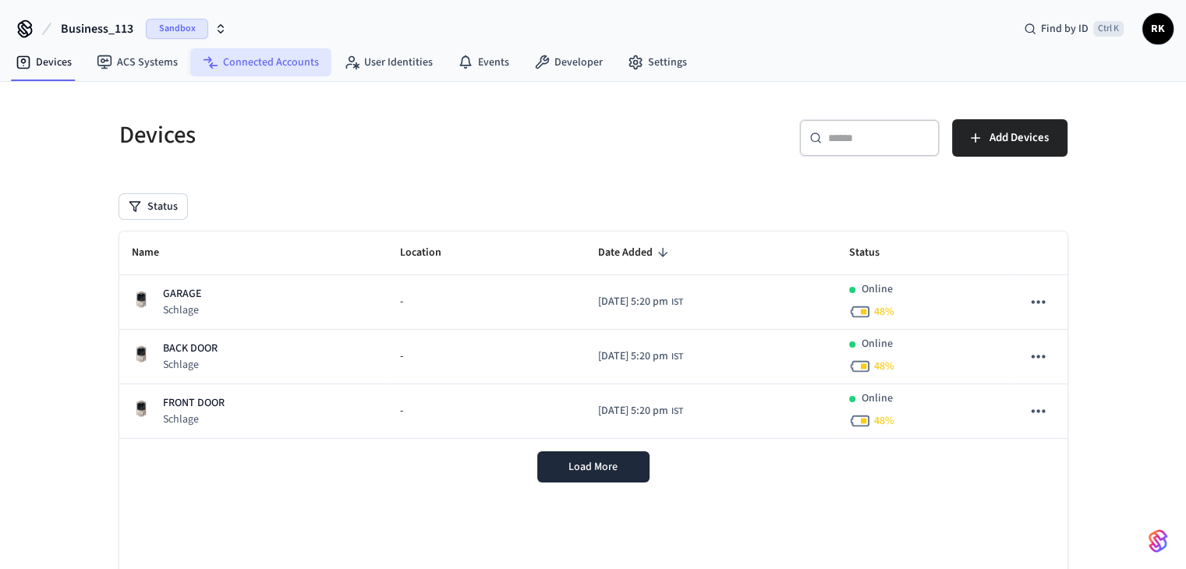
click at [269, 73] on link "Connected Accounts" at bounding box center [260, 62] width 141 height 28
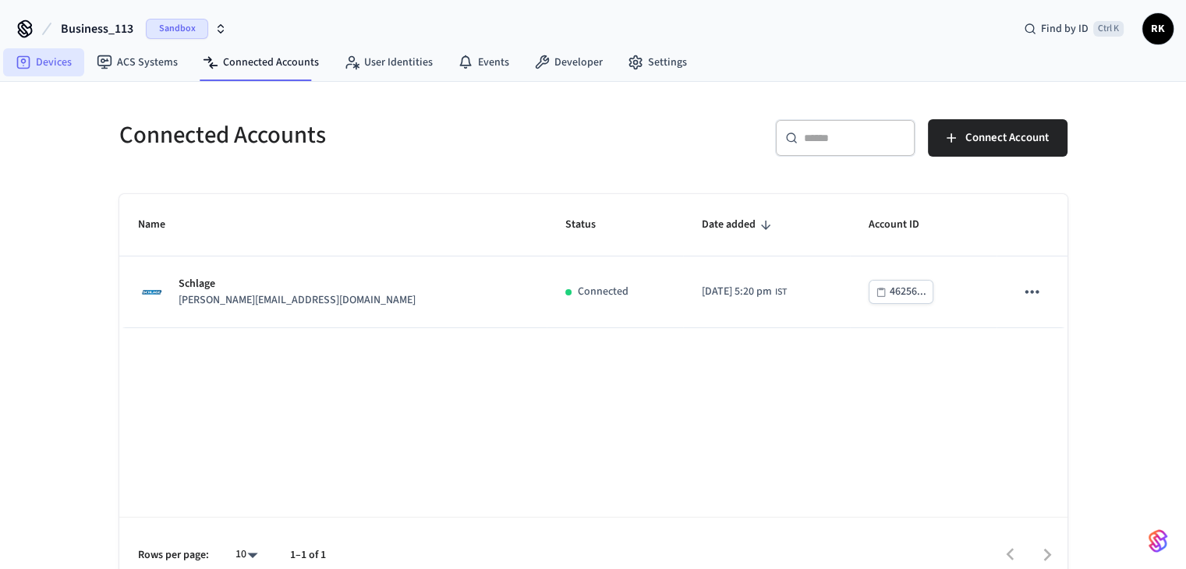
click at [59, 60] on link "Devices" at bounding box center [43, 62] width 81 height 28
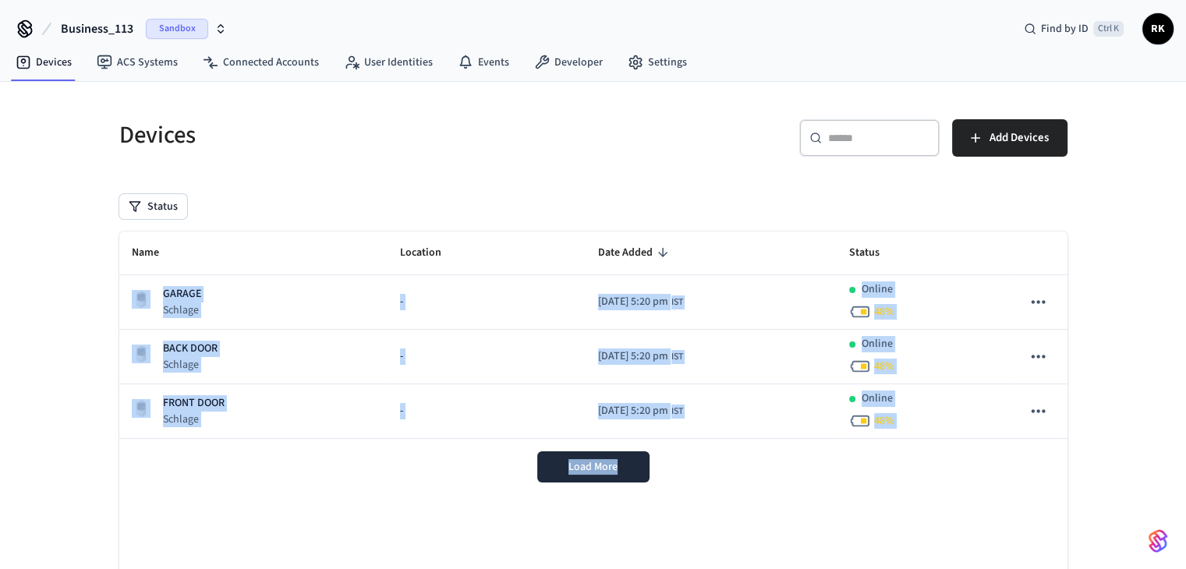
drag, startPoint x: 76, startPoint y: 288, endPoint x: 917, endPoint y: 522, distance: 872.8
click at [913, 522] on div "Devices ​ ​ Add Devices Status Name Location Date Added Status GARAGE Schlage -…" at bounding box center [593, 377] width 1186 height 590
click at [909, 496] on div "Name Location Date Added Status GARAGE Schlage - 2025/10/14 at 5:20 pm IST Onli…" at bounding box center [593, 431] width 948 height 399
drag, startPoint x: 909, startPoint y: 496, endPoint x: 0, endPoint y: 294, distance: 930.9
click at [0, 296] on div "Devices ​ ​ Add Devices Status Name Location Date Added Status GARAGE Schlage -…" at bounding box center [593, 377] width 1186 height 590
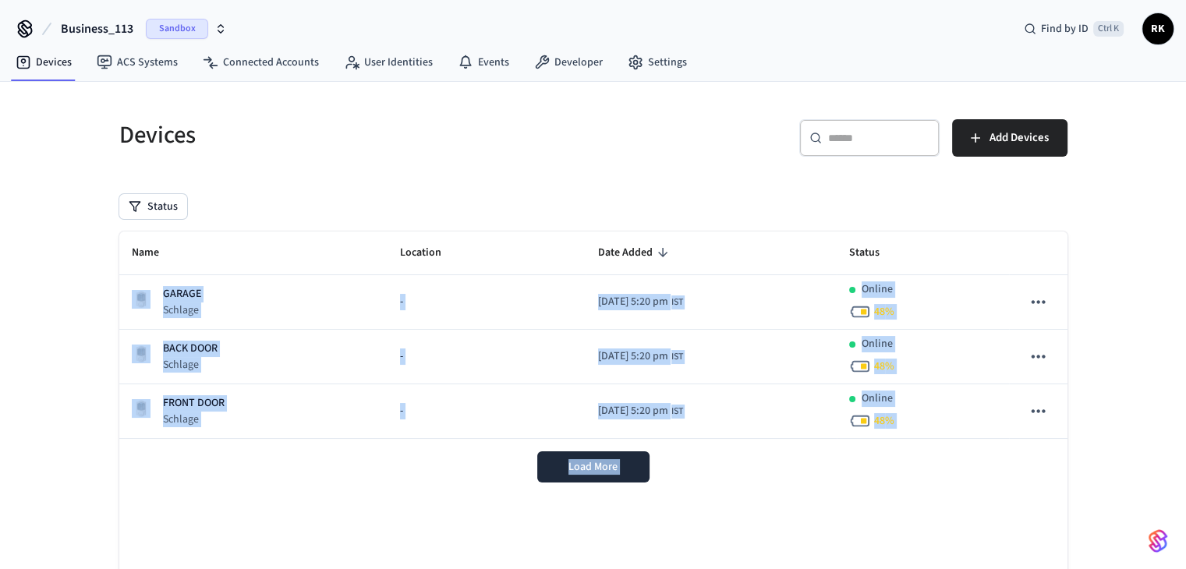
click at [3, 294] on div "Devices ​ ​ Add Devices Status Name Location Date Added Status GARAGE Schlage -…" at bounding box center [593, 377] width 1186 height 590
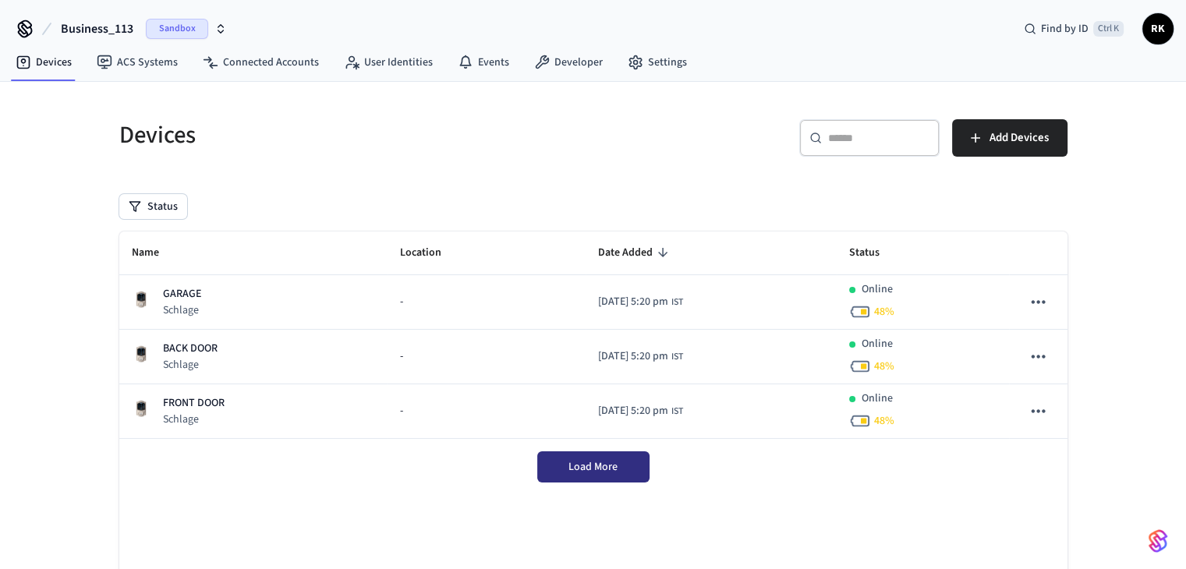
click at [610, 472] on span "Load More" at bounding box center [593, 467] width 49 height 16
click at [409, 459] on div "Load More" at bounding box center [593, 467] width 948 height 56
drag, startPoint x: 409, startPoint y: 459, endPoint x: 768, endPoint y: 463, distance: 358.8
click at [689, 491] on div "Load More" at bounding box center [593, 467] width 948 height 56
click at [768, 456] on div "Load More" at bounding box center [593, 467] width 948 height 56
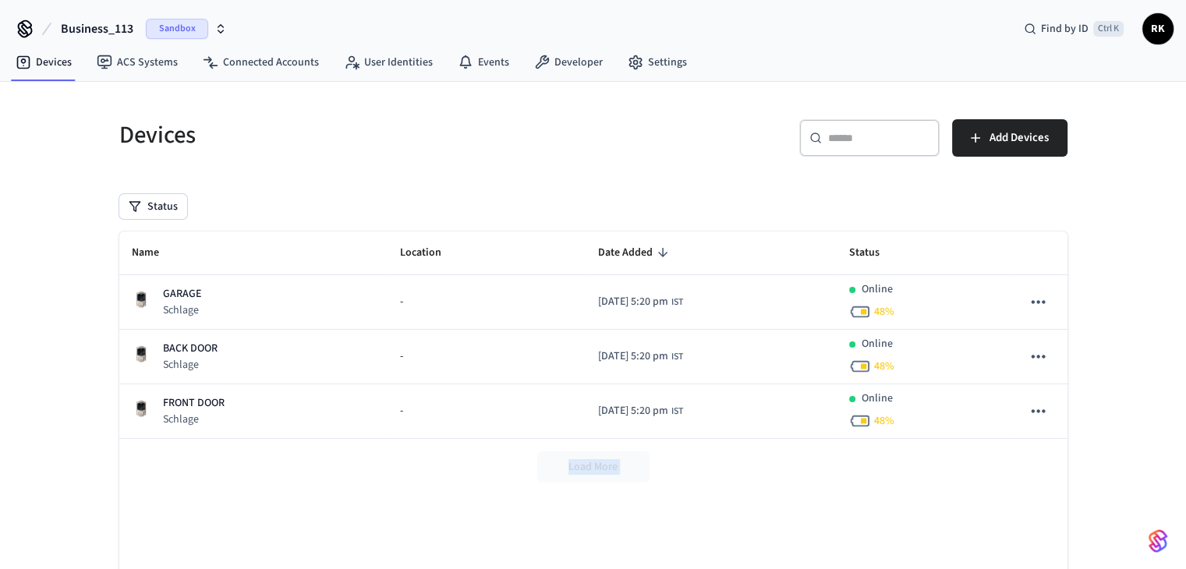
drag, startPoint x: 768, startPoint y: 456, endPoint x: 225, endPoint y: 486, distance: 543.7
click at [226, 486] on div "Load More" at bounding box center [593, 467] width 948 height 56
click at [225, 486] on div "Load More" at bounding box center [593, 467] width 948 height 56
click at [251, 63] on link "Connected Accounts" at bounding box center [260, 62] width 141 height 28
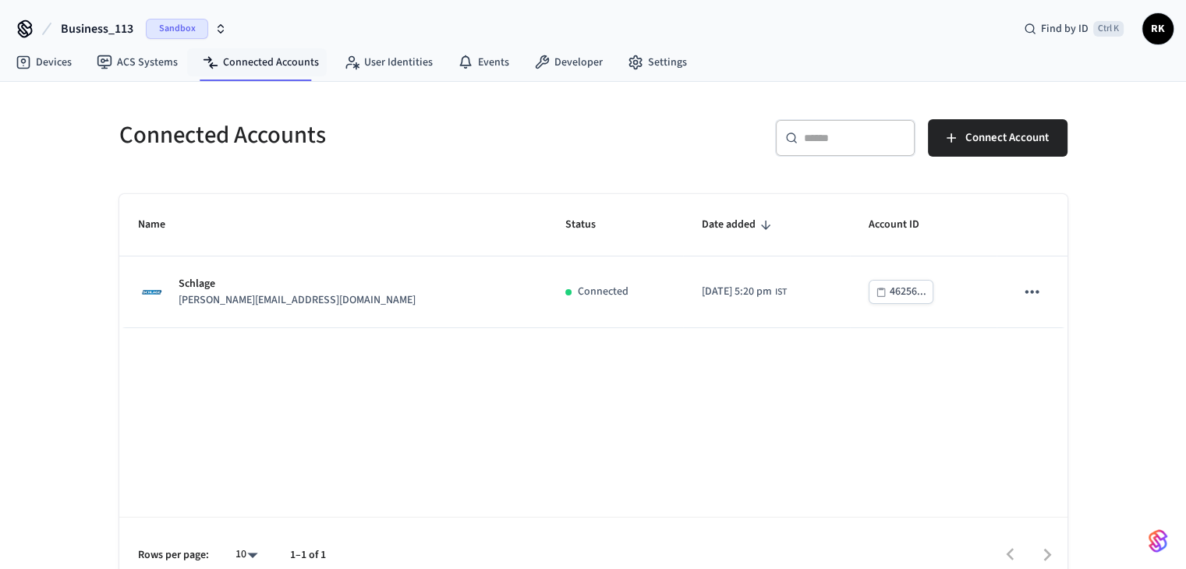
click at [441, 367] on div "Name Status Date added Account ID Schlage jane@example.com Connected 2025/10/14…" at bounding box center [593, 393] width 948 height 399
click at [153, 60] on link "ACS Systems" at bounding box center [137, 62] width 106 height 28
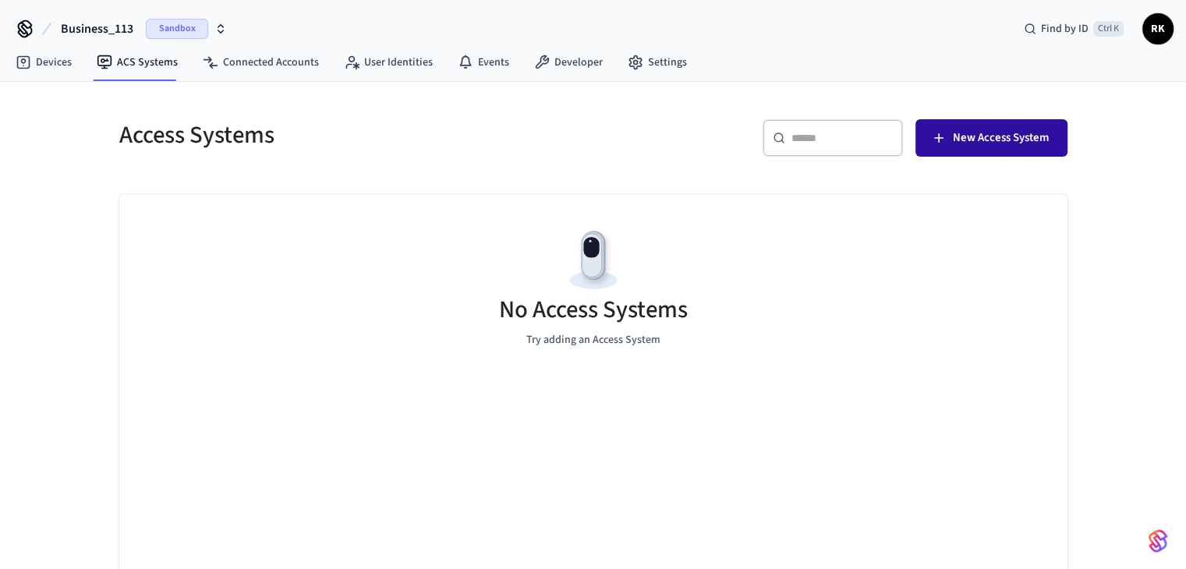
click at [984, 138] on span "New Access System" at bounding box center [1001, 138] width 96 height 20
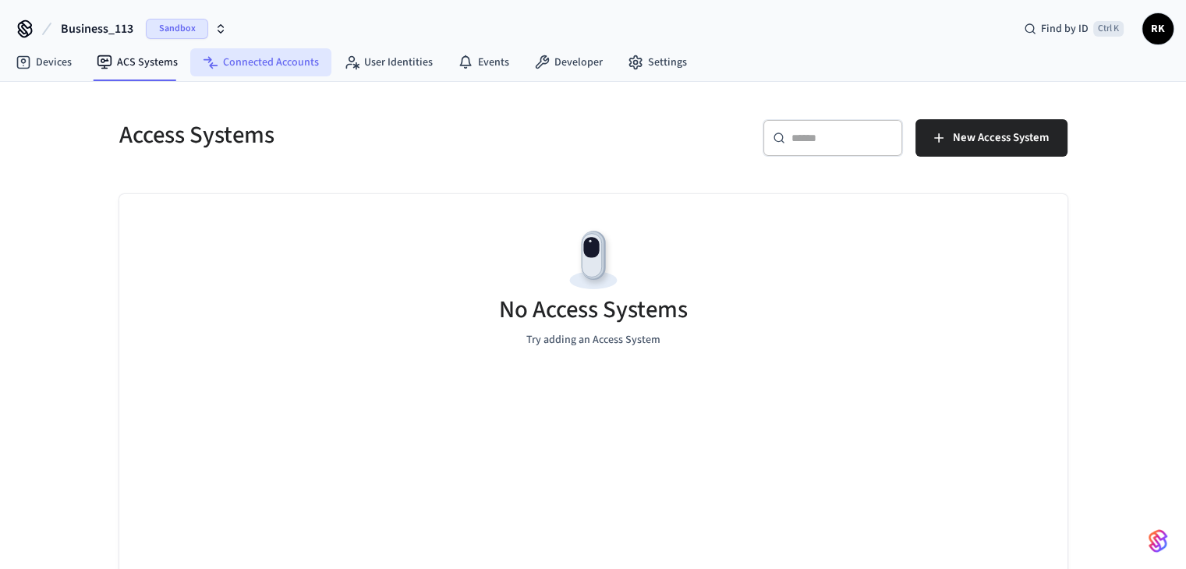
drag, startPoint x: 268, startPoint y: 60, endPoint x: 275, endPoint y: 69, distance: 11.1
click at [268, 60] on link "Connected Accounts" at bounding box center [260, 62] width 141 height 28
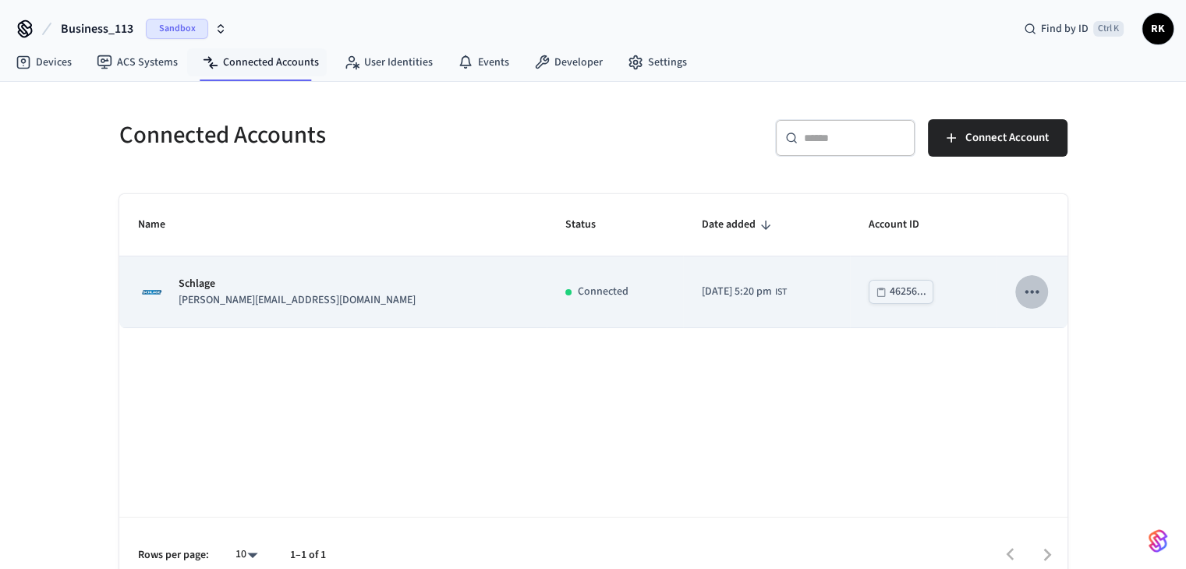
click at [1042, 289] on icon "sticky table" at bounding box center [1032, 292] width 20 height 20
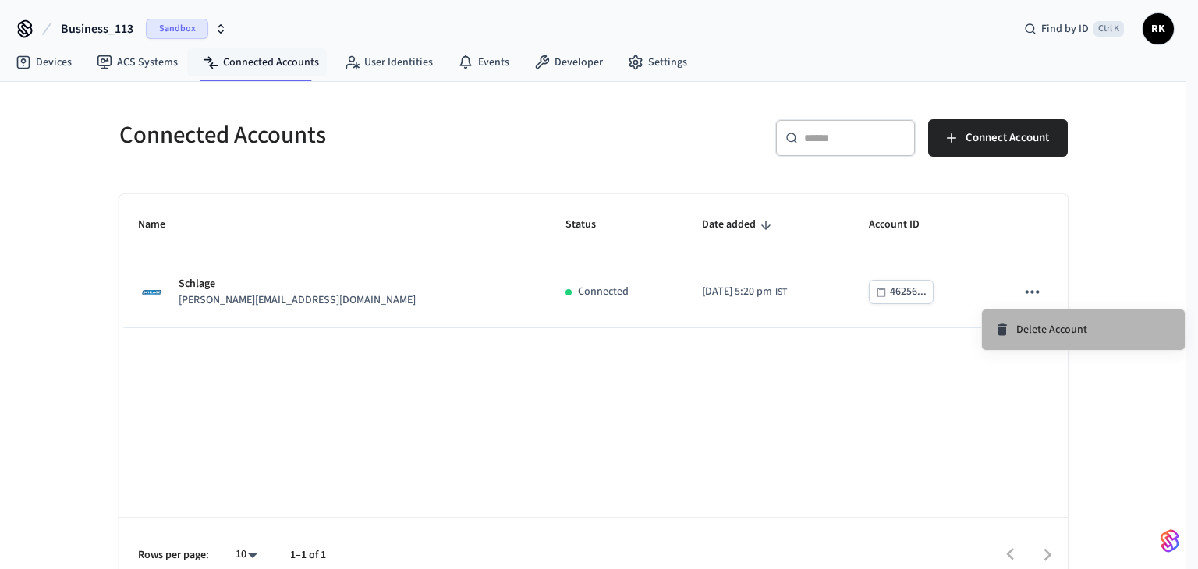
click at [1017, 330] on span "Delete Account" at bounding box center [1051, 330] width 71 height 16
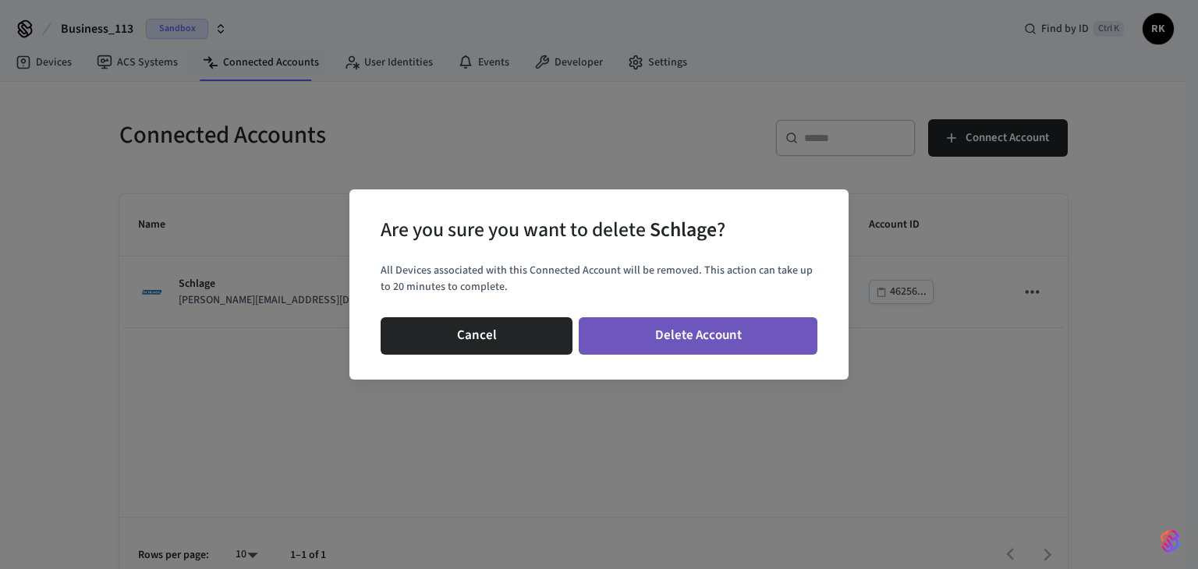
click at [718, 335] on button "Delete Account" at bounding box center [698, 335] width 239 height 37
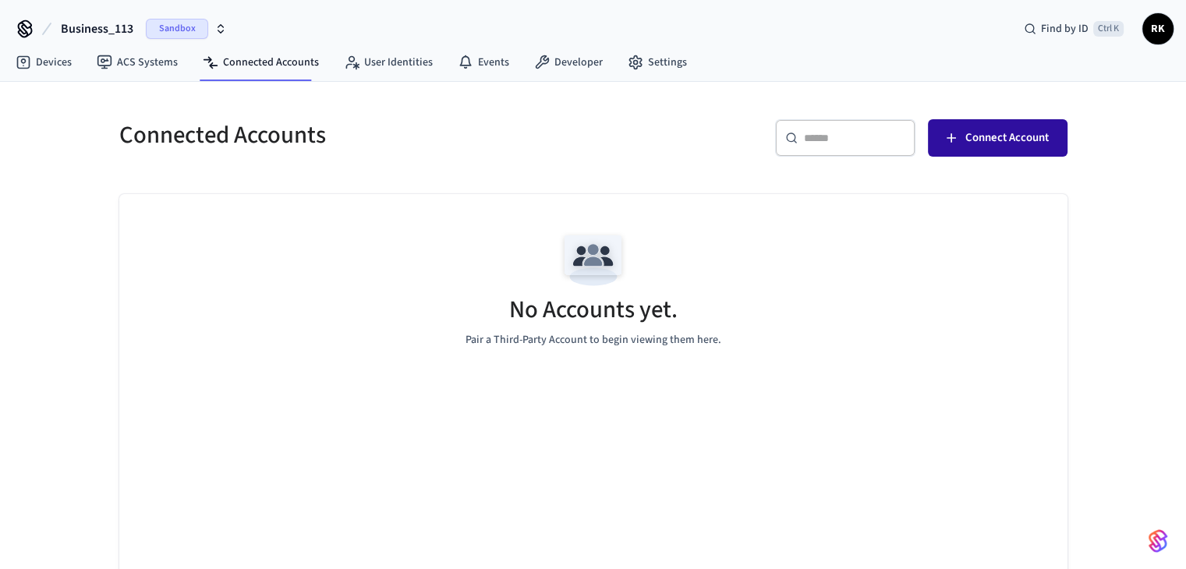
click at [977, 148] on button "Connect Account" at bounding box center [998, 137] width 140 height 37
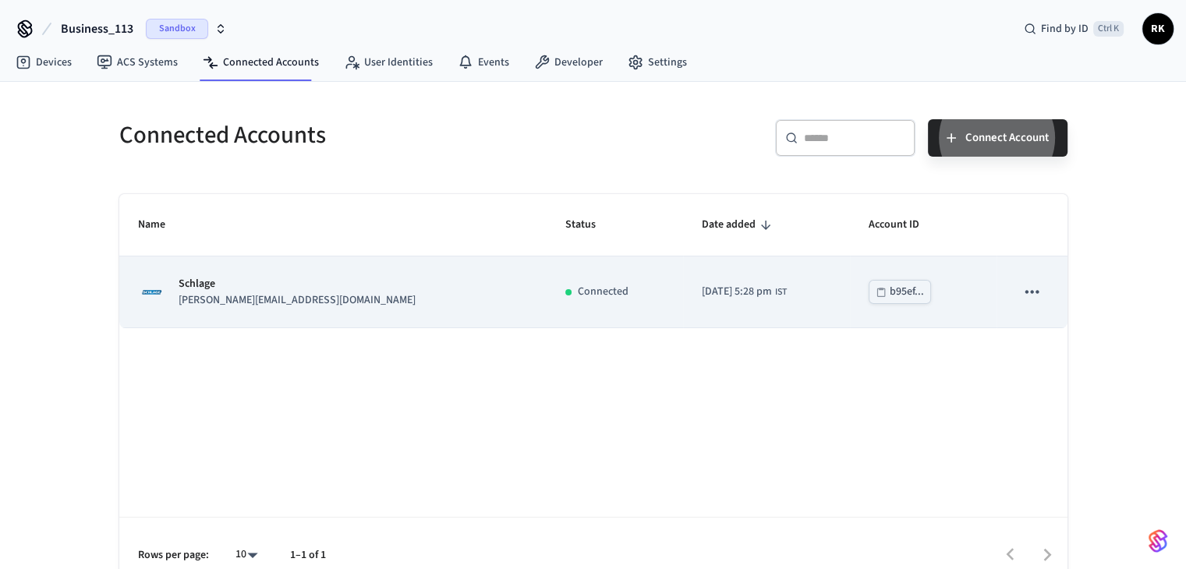
click at [1038, 298] on icon "sticky table" at bounding box center [1032, 292] width 20 height 20
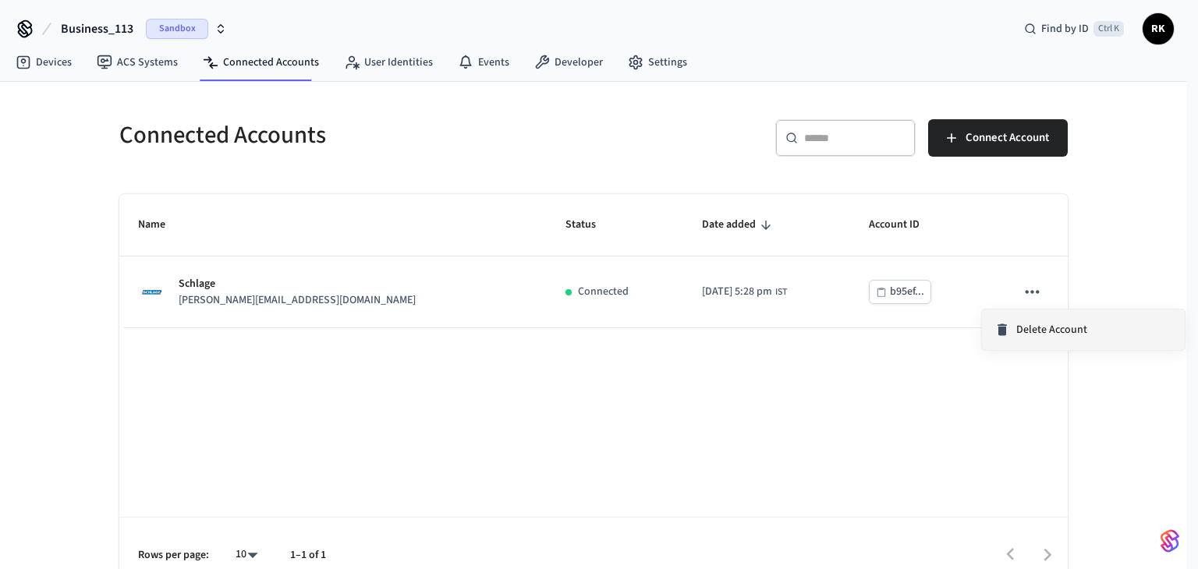
click at [1037, 340] on li "Delete Account" at bounding box center [1083, 330] width 203 height 41
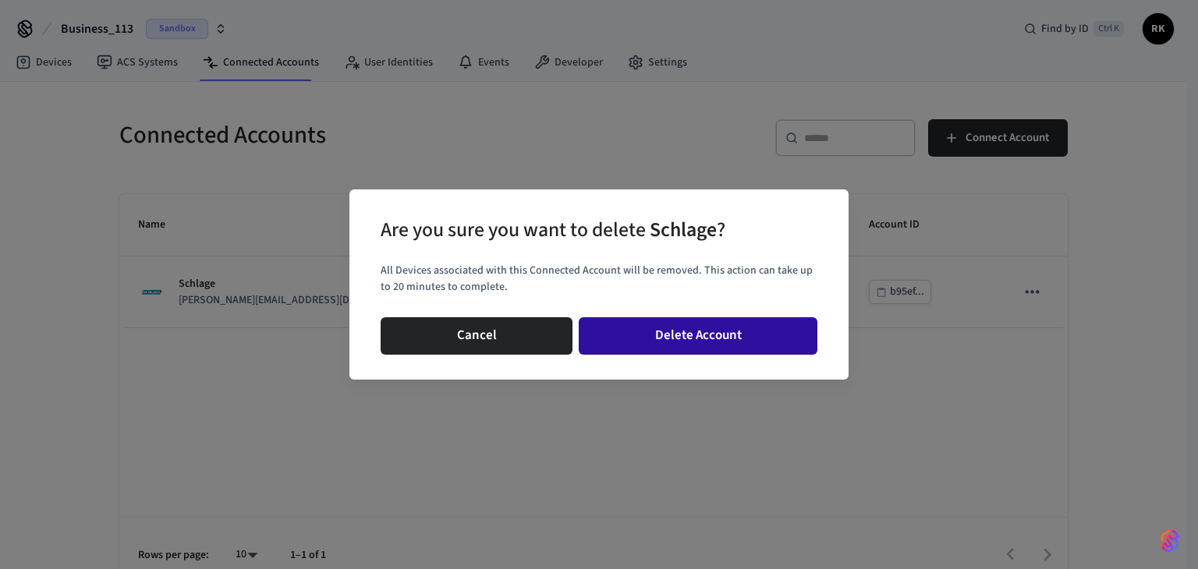
click at [684, 341] on button "Delete Account" at bounding box center [698, 335] width 239 height 37
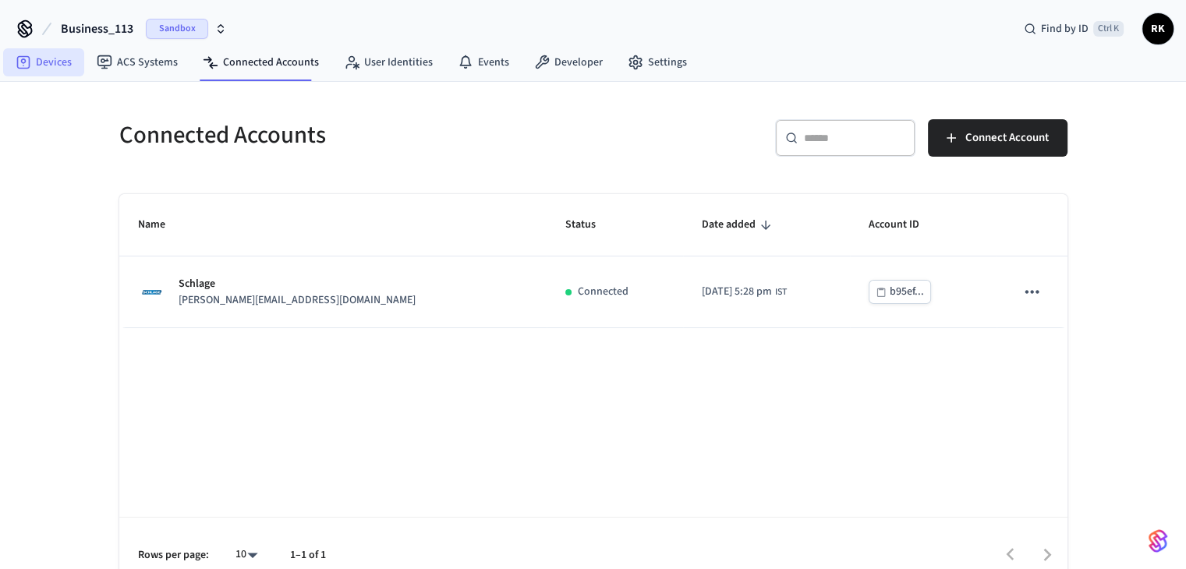
click at [53, 54] on link "Devices" at bounding box center [43, 62] width 81 height 28
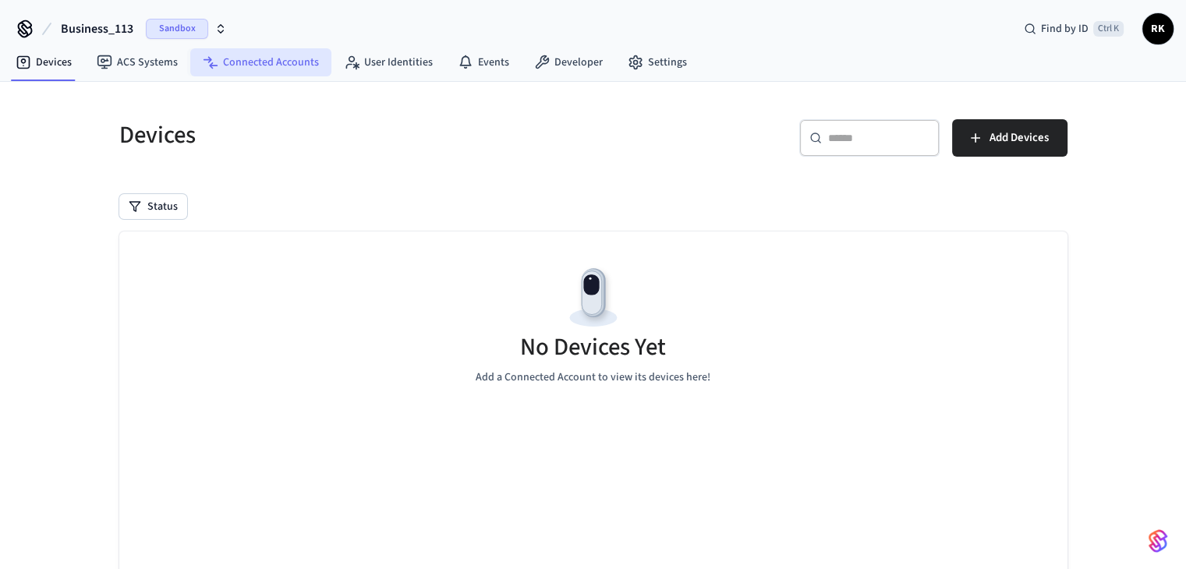
click at [256, 67] on link "Connected Accounts" at bounding box center [260, 62] width 141 height 28
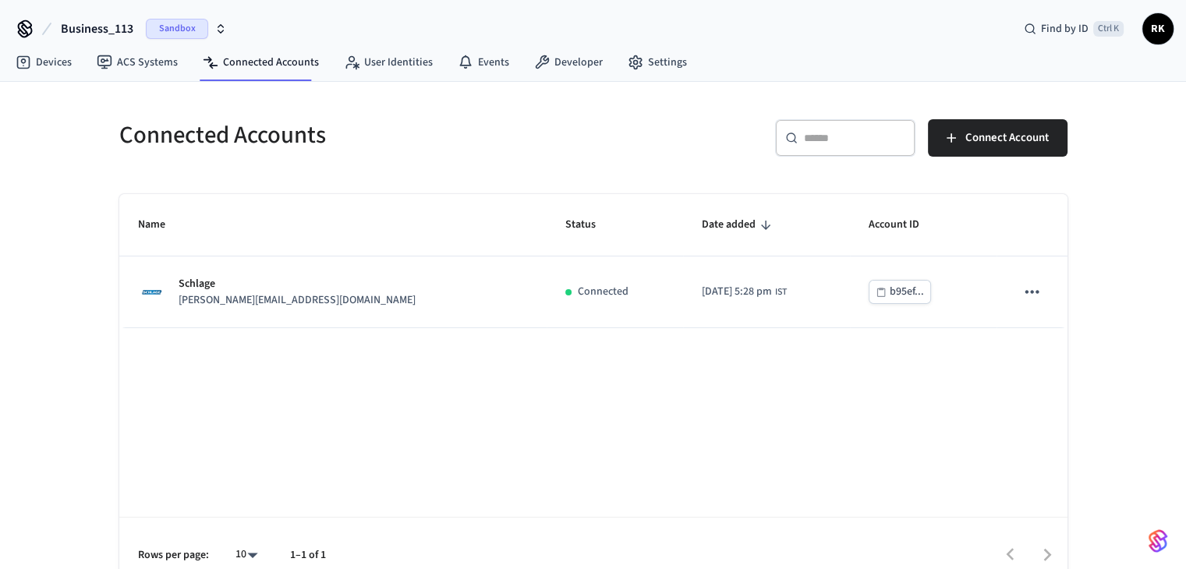
click at [372, 182] on div "Connected Accounts ​ ​ Connect Account Name Status Date added Account ID Schlag…" at bounding box center [593, 347] width 973 height 492
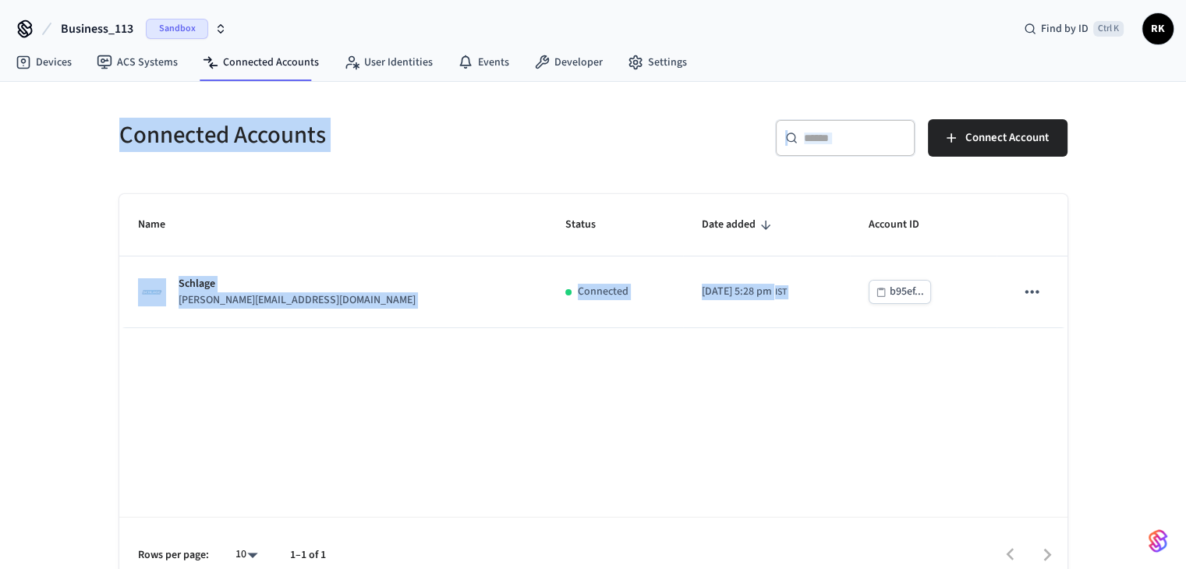
drag, startPoint x: 372, startPoint y: 182, endPoint x: 168, endPoint y: 146, distance: 206.7
click at [52, 126] on div "Connected Accounts ​ ​ Connect Account Name Status Date added Account ID Schlag…" at bounding box center [593, 337] width 1186 height 511
click at [174, 145] on h5 "Connected Accounts" at bounding box center [351, 135] width 465 height 32
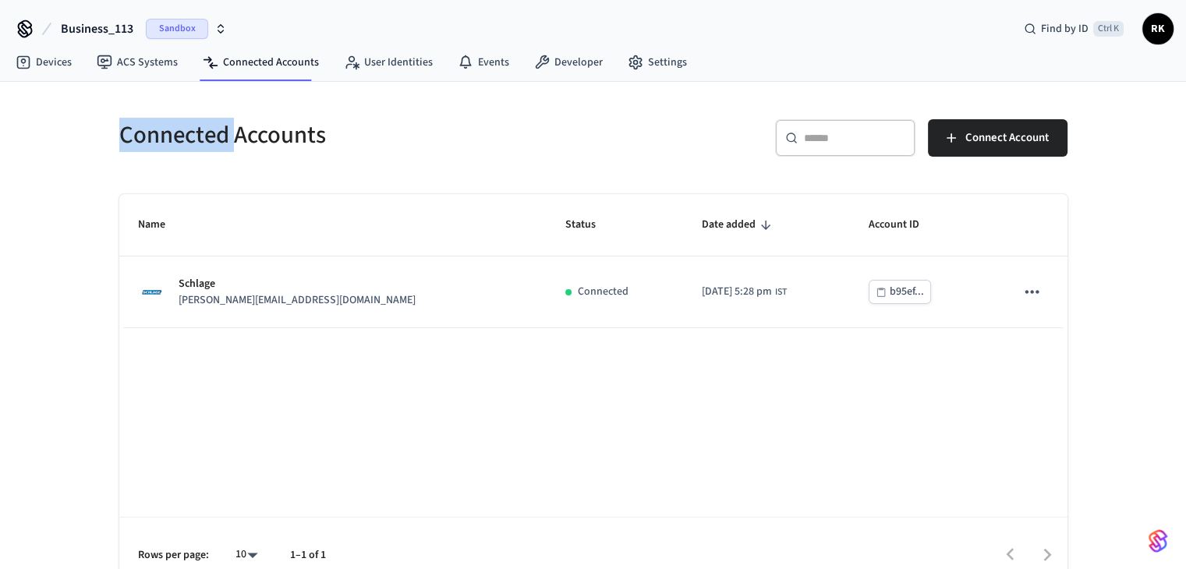
click at [174, 145] on h5 "Connected Accounts" at bounding box center [351, 135] width 465 height 32
drag, startPoint x: 174, startPoint y: 145, endPoint x: 283, endPoint y: 145, distance: 109.2
click at [278, 145] on h5 "Connected Accounts" at bounding box center [351, 135] width 465 height 32
click at [428, 48] on link "User Identities" at bounding box center [389, 62] width 114 height 28
click at [480, 48] on link "Events" at bounding box center [483, 62] width 76 height 28
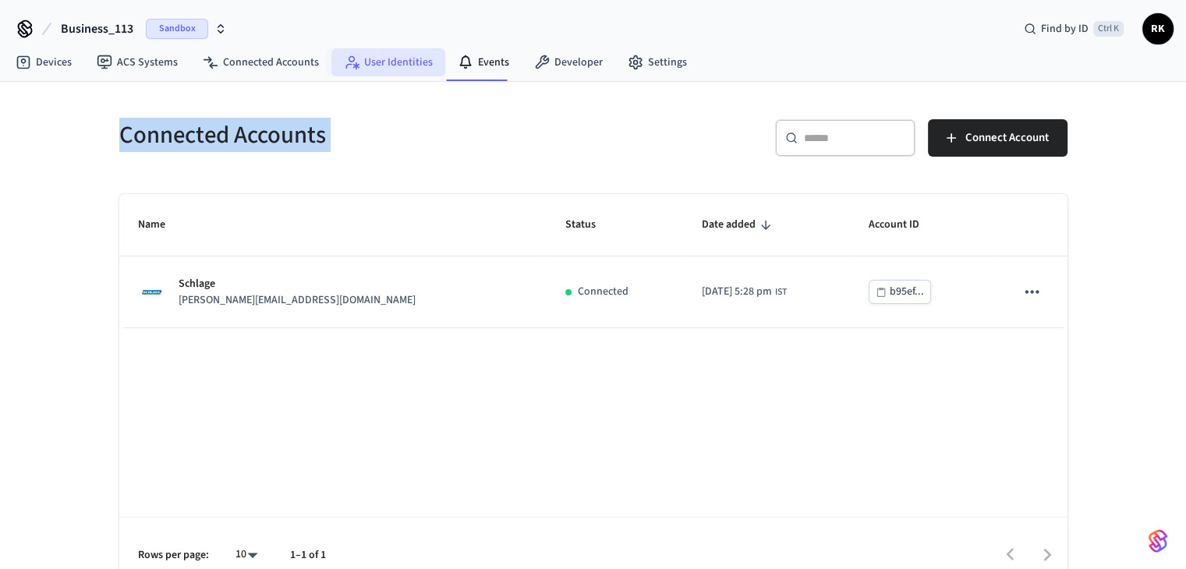
click at [388, 63] on link "User Identities" at bounding box center [389, 62] width 114 height 28
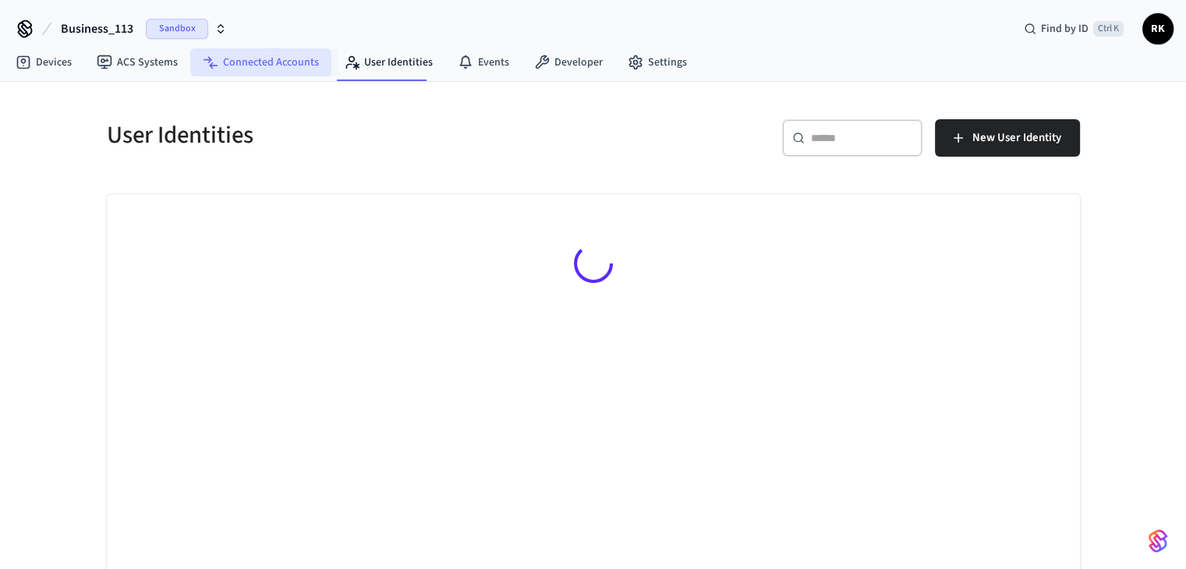
click at [271, 64] on link "Connected Accounts" at bounding box center [260, 62] width 141 height 28
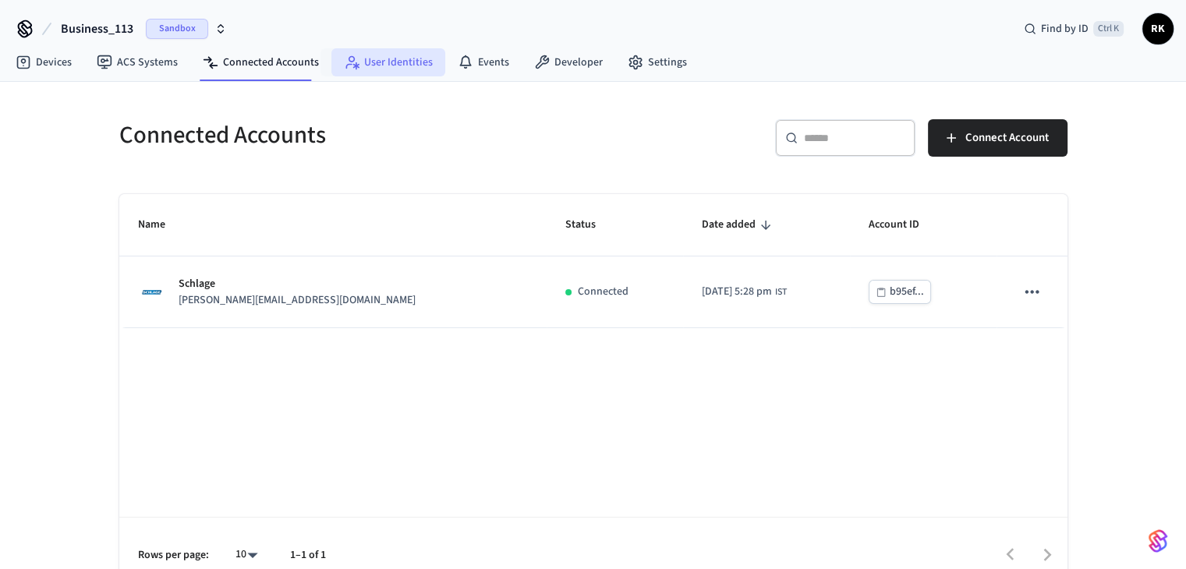
click at [404, 63] on link "User Identities" at bounding box center [389, 62] width 114 height 28
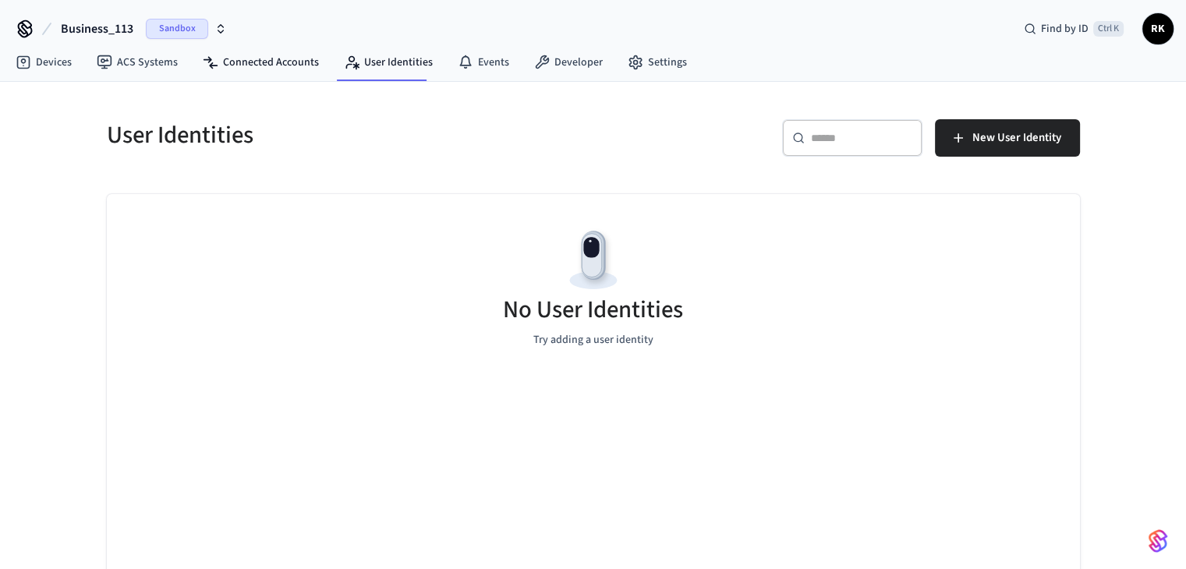
click at [275, 44] on div "Business_113 Sandbox Find by ID Ctrl K RK" at bounding box center [593, 22] width 1186 height 45
click at [271, 64] on link "Connected Accounts" at bounding box center [260, 62] width 141 height 28
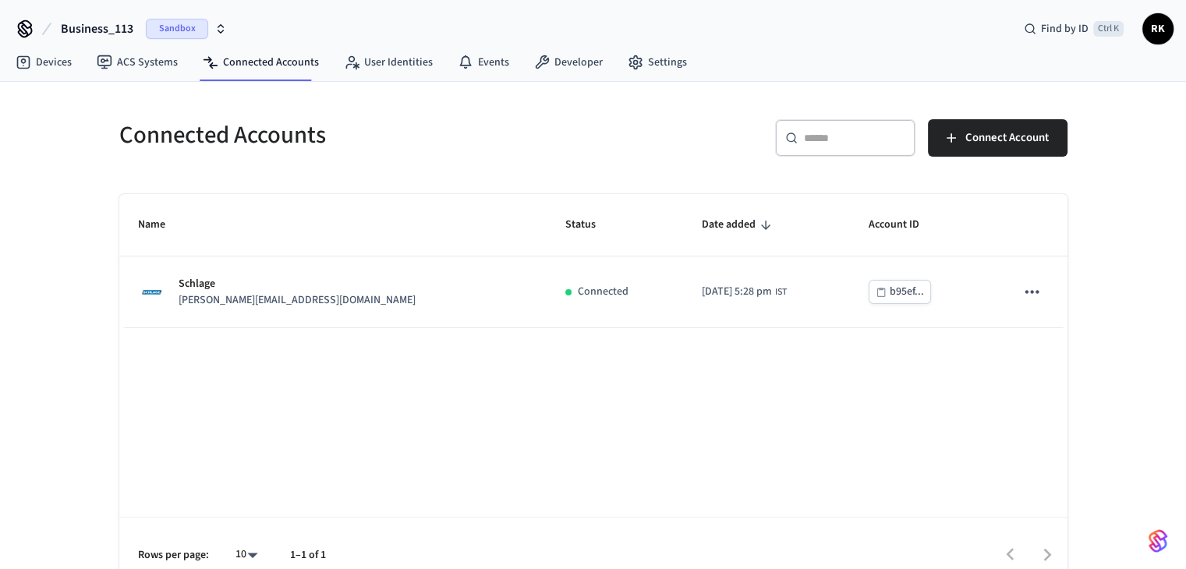
click at [197, 126] on h5 "Connected Accounts" at bounding box center [351, 135] width 465 height 32
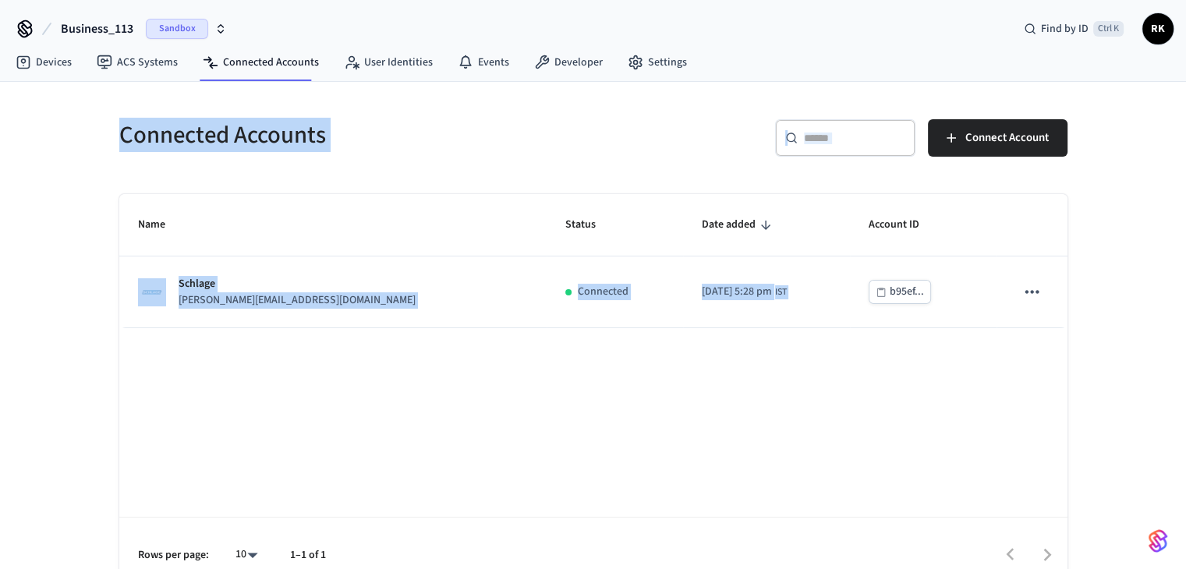
drag, startPoint x: 197, startPoint y: 126, endPoint x: 858, endPoint y: 397, distance: 714.3
click at [854, 408] on div "Connected Accounts ​ ​ Connect Account Name Status Date added Account ID Schlag…" at bounding box center [593, 347] width 973 height 492
click at [831, 350] on div "Name Status Date added Account ID Schlage jane@example.com Connected 2025/10/14…" at bounding box center [593, 393] width 948 height 399
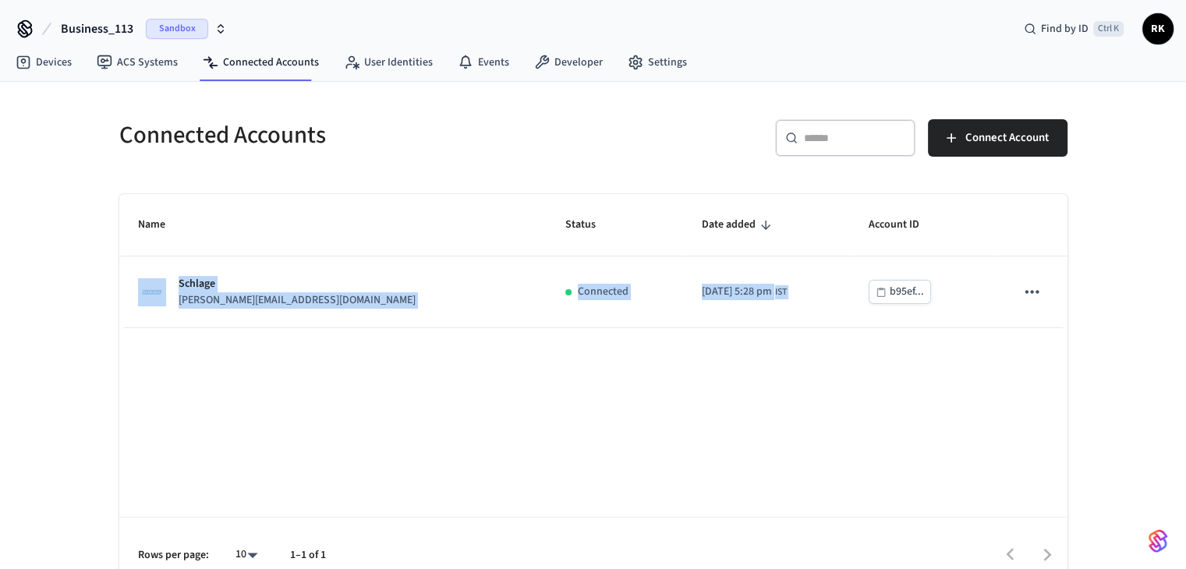
click at [831, 350] on div "Name Status Date added Account ID Schlage jane@example.com Connected 2025/10/14…" at bounding box center [593, 393] width 948 height 399
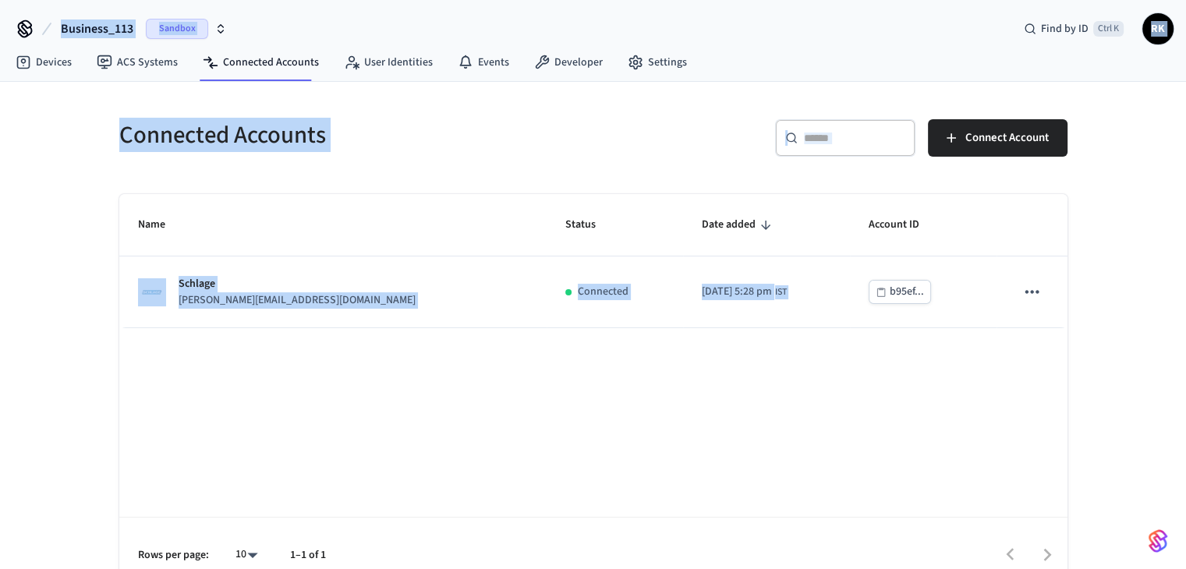
drag, startPoint x: 831, startPoint y: 350, endPoint x: 0, endPoint y: -68, distance: 930.7
click at [0, 0] on html "Business_113 Sandbox Find by ID Ctrl K RK Devices ACS Systems Connected Account…" at bounding box center [593, 296] width 1186 height 593
click at [187, 121] on h5 "Connected Accounts" at bounding box center [351, 135] width 465 height 32
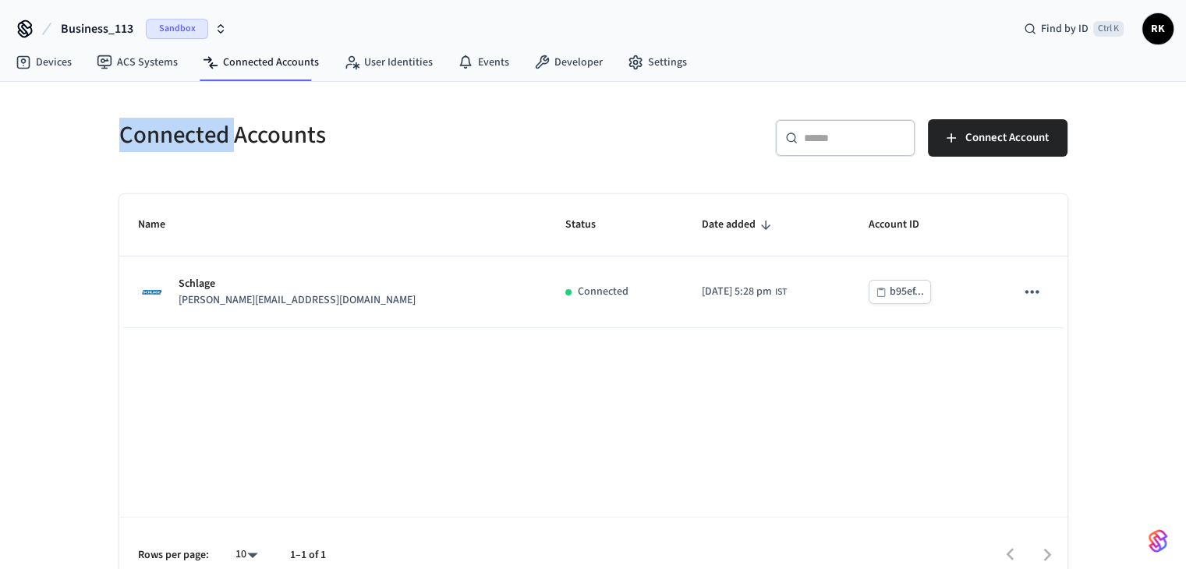
click at [187, 121] on h5 "Connected Accounts" at bounding box center [351, 135] width 465 height 32
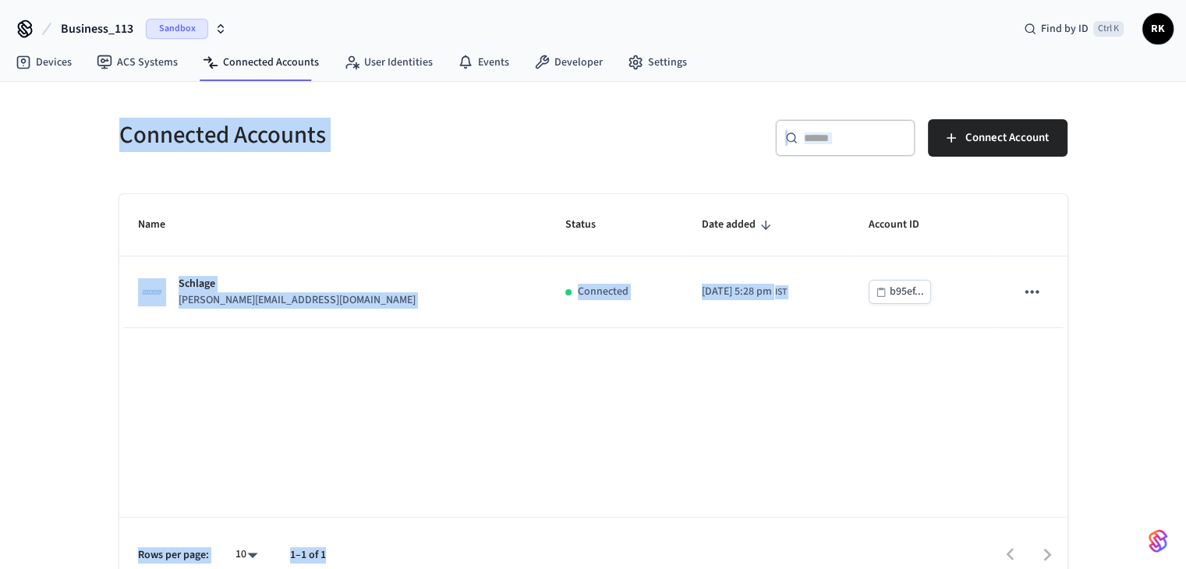
drag, startPoint x: 187, startPoint y: 121, endPoint x: 699, endPoint y: 604, distance: 703.5
click at [699, 569] on html "Business_113 Sandbox Find by ID Ctrl K RK Devices ACS Systems Connected Account…" at bounding box center [593, 296] width 1186 height 593
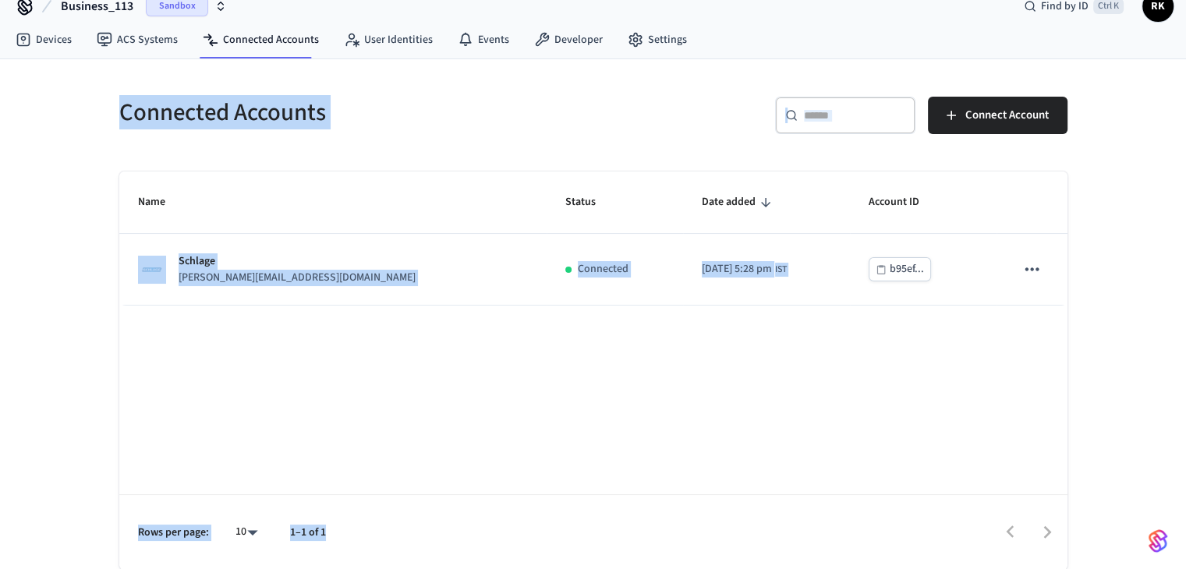
click at [688, 457] on div "Name Status Date added Account ID Schlage jane@example.com Connected 2025/10/14…" at bounding box center [593, 371] width 948 height 399
click at [608, 461] on div "Name Status Date added Account ID Schlage jane@example.com Connected 2025/10/14…" at bounding box center [593, 371] width 948 height 399
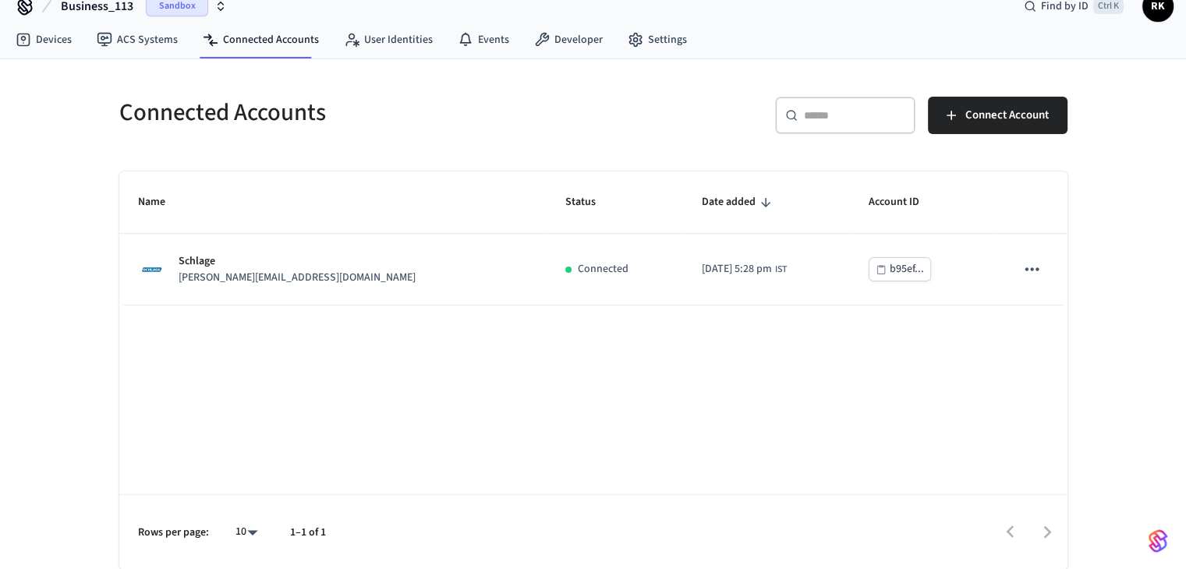
click at [608, 461] on div "Name Status Date added Account ID Schlage jane@example.com Connected 2025/10/14…" at bounding box center [593, 371] width 948 height 399
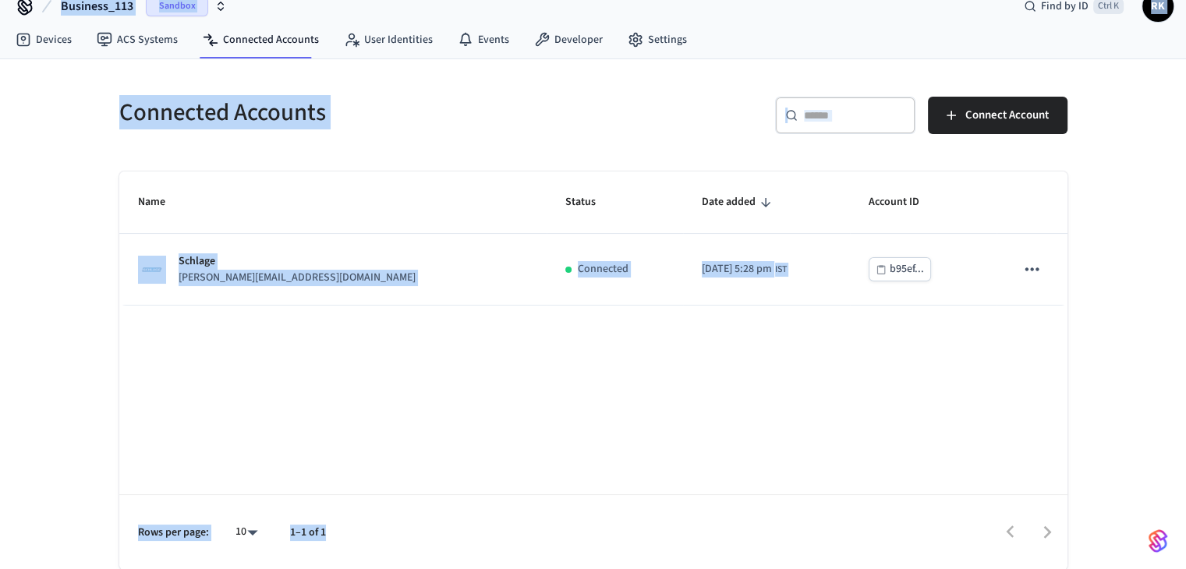
scroll to position [0, 0]
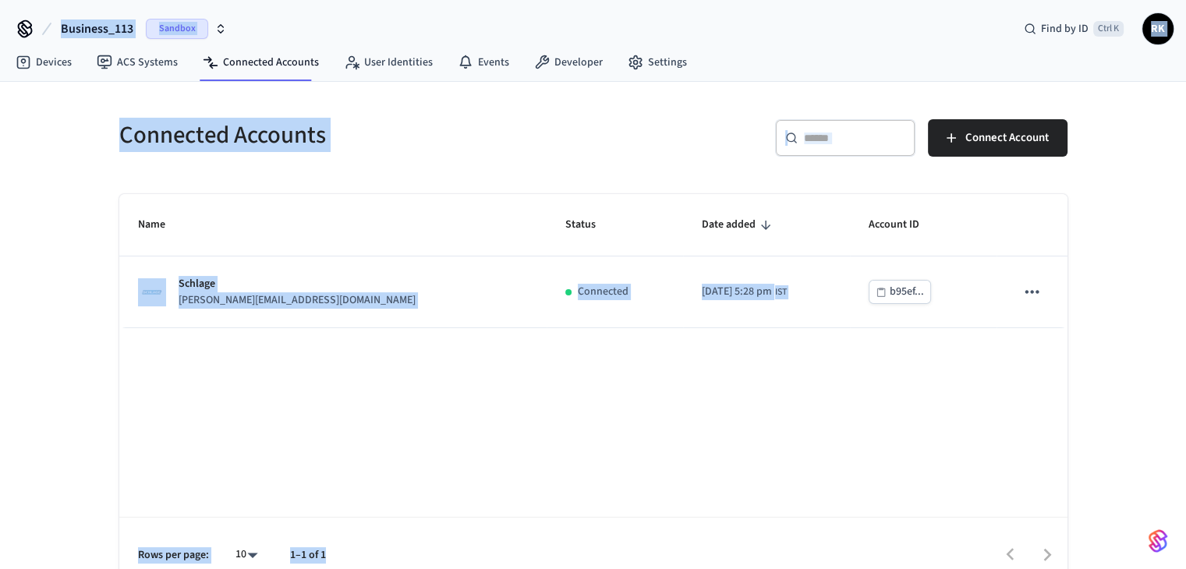
drag, startPoint x: 608, startPoint y: 461, endPoint x: 0, endPoint y: -68, distance: 805.5
click at [0, 0] on html "Business_113 Sandbox Find by ID Ctrl K RK Devices ACS Systems Connected Account…" at bounding box center [593, 296] width 1186 height 593
click at [204, 151] on div "Connected Accounts" at bounding box center [343, 135] width 484 height 69
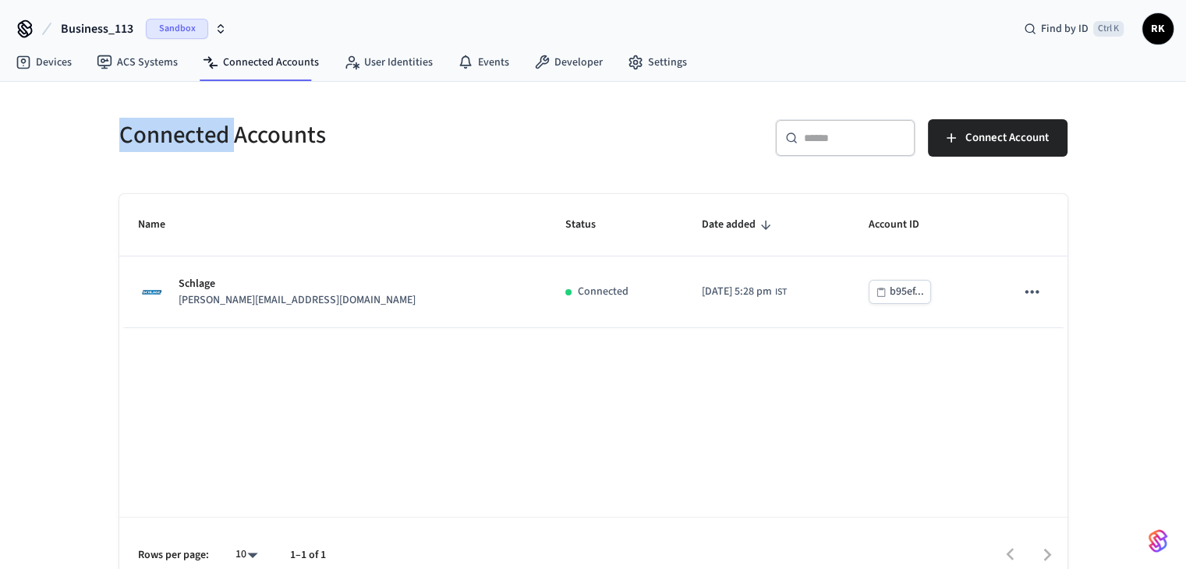
click at [204, 151] on div "Connected Accounts" at bounding box center [343, 135] width 484 height 69
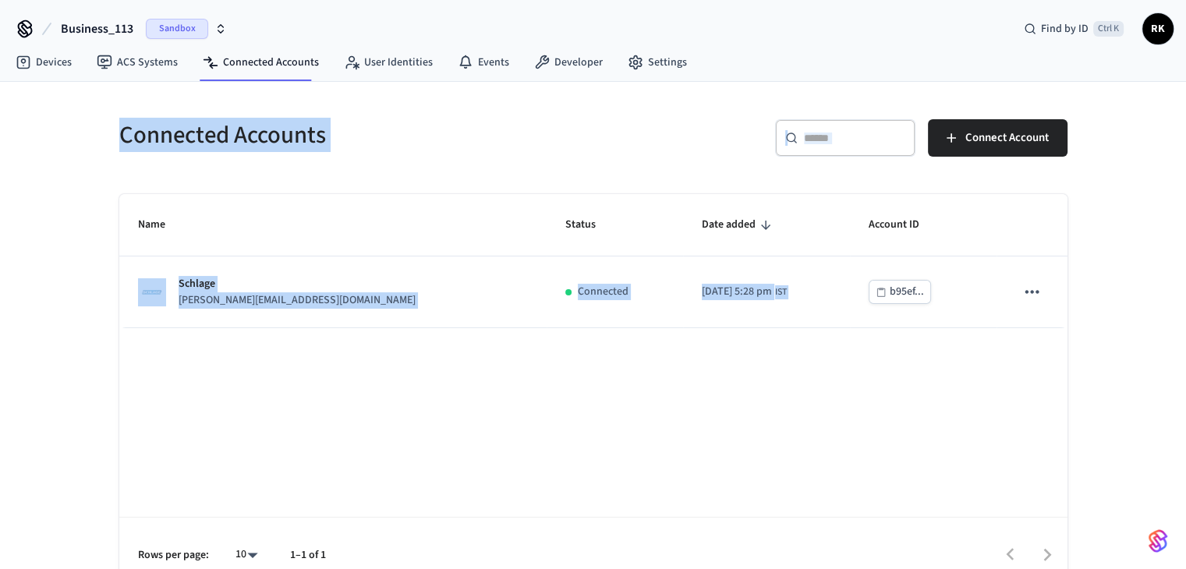
scroll to position [23, 0]
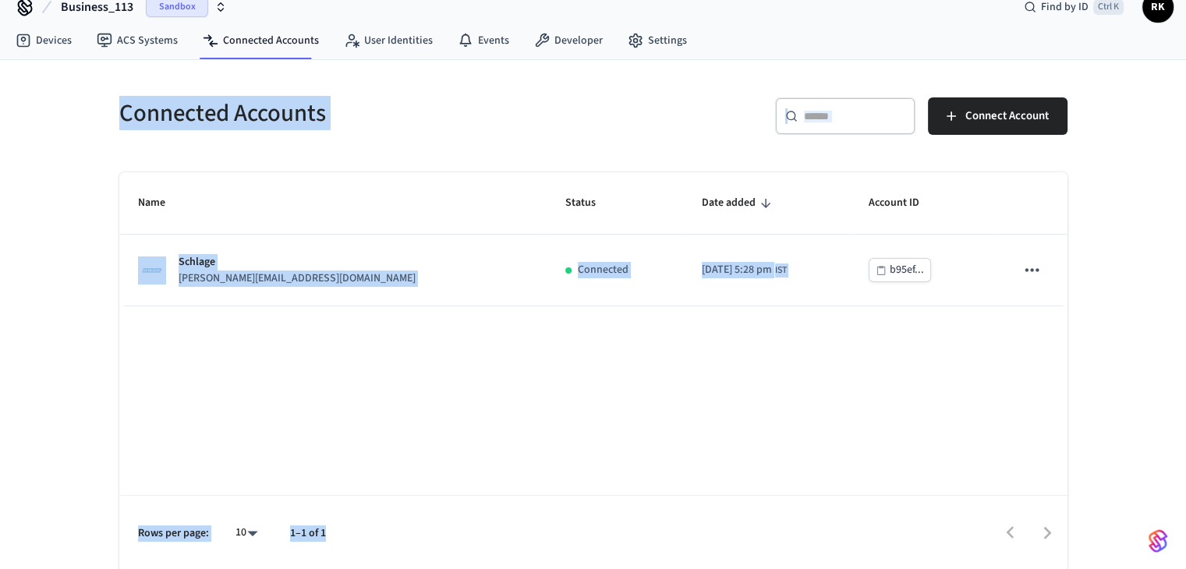
drag, startPoint x: 204, startPoint y: 151, endPoint x: 689, endPoint y: 605, distance: 664.4
click at [689, 569] on html "Business_113 Sandbox Find by ID Ctrl K RK Devices ACS Systems Connected Account…" at bounding box center [593, 274] width 1186 height 593
click at [495, 515] on div at bounding box center [704, 532] width 725 height 37
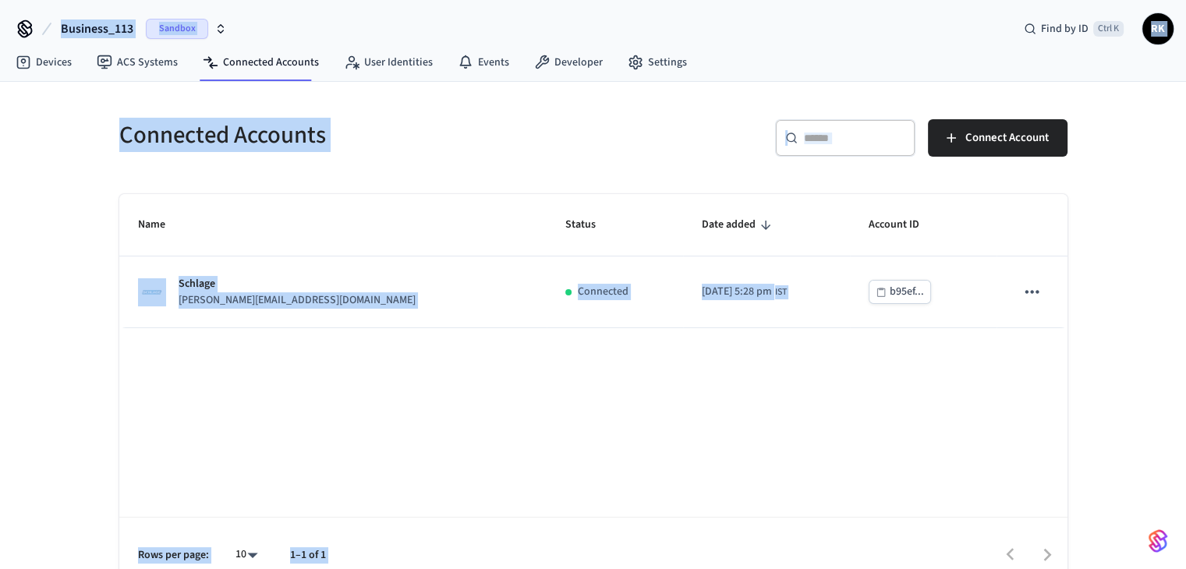
drag, startPoint x: 495, startPoint y: 515, endPoint x: 0, endPoint y: -68, distance: 764.7
click at [0, 0] on html "Business_113 Sandbox Find by ID Ctrl K RK Devices ACS Systems Connected Account…" at bounding box center [593, 296] width 1186 height 593
click at [121, 139] on h5 "Connected Accounts" at bounding box center [351, 135] width 465 height 32
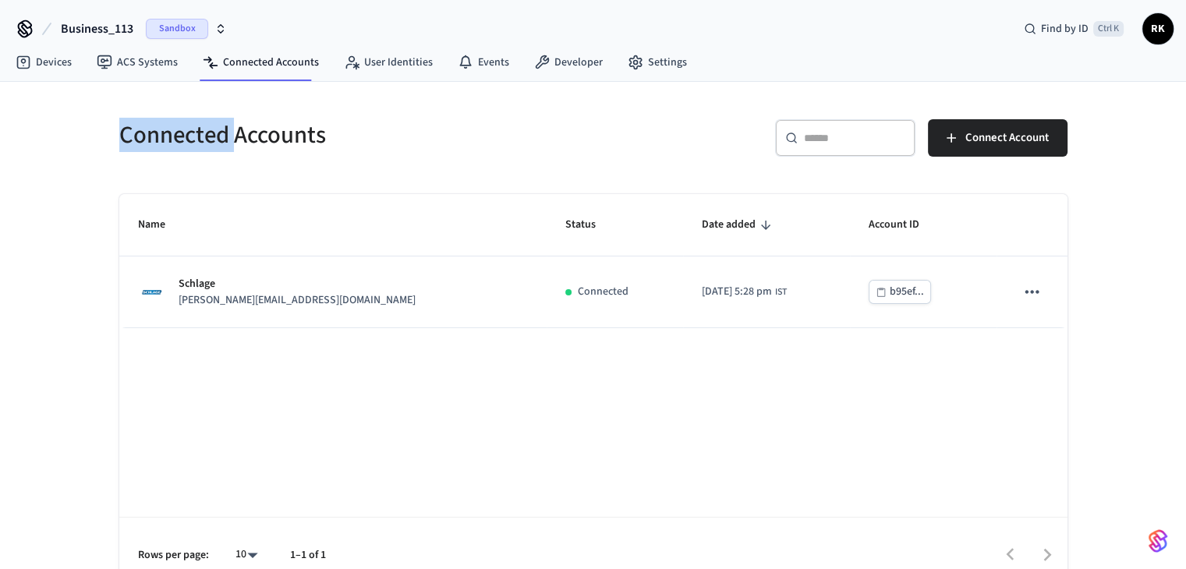
click at [121, 139] on h5 "Connected Accounts" at bounding box center [351, 135] width 465 height 32
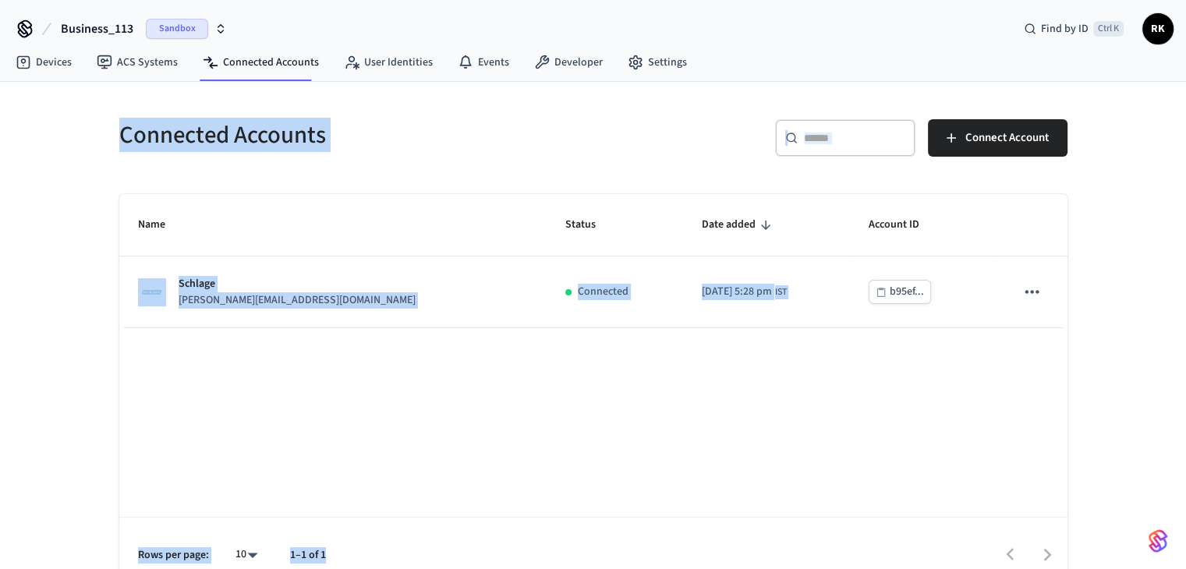
drag, startPoint x: 121, startPoint y: 139, endPoint x: 546, endPoint y: 482, distance: 546.4
click at [572, 552] on div "Connected Accounts ​ ​ Connect Account Name Status Date added Account ID Schlag…" at bounding box center [593, 347] width 973 height 492
click at [424, 535] on div "Rows per page: 10 ** 1–1 of 1" at bounding box center [593, 555] width 948 height 76
drag, startPoint x: 424, startPoint y: 535, endPoint x: 0, endPoint y: -64, distance: 734.1
click at [0, 0] on html "Business_113 Sandbox Find by ID Ctrl K RK Devices ACS Systems Connected Account…" at bounding box center [593, 296] width 1186 height 593
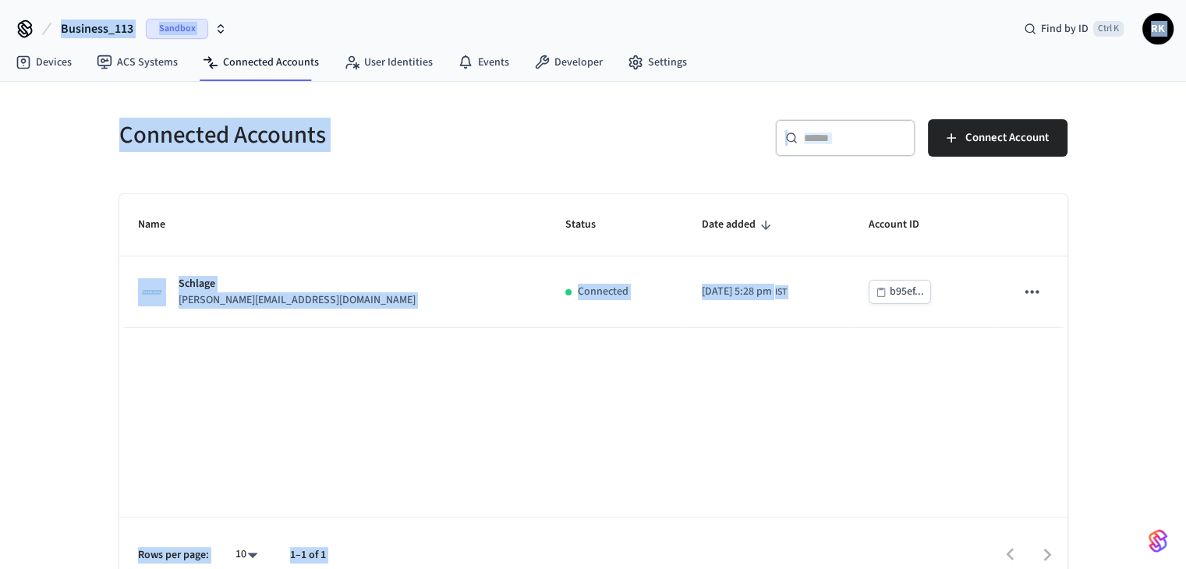
click at [314, 19] on div "Business_113 Sandbox Find by ID Ctrl K RK" at bounding box center [593, 22] width 1186 height 45
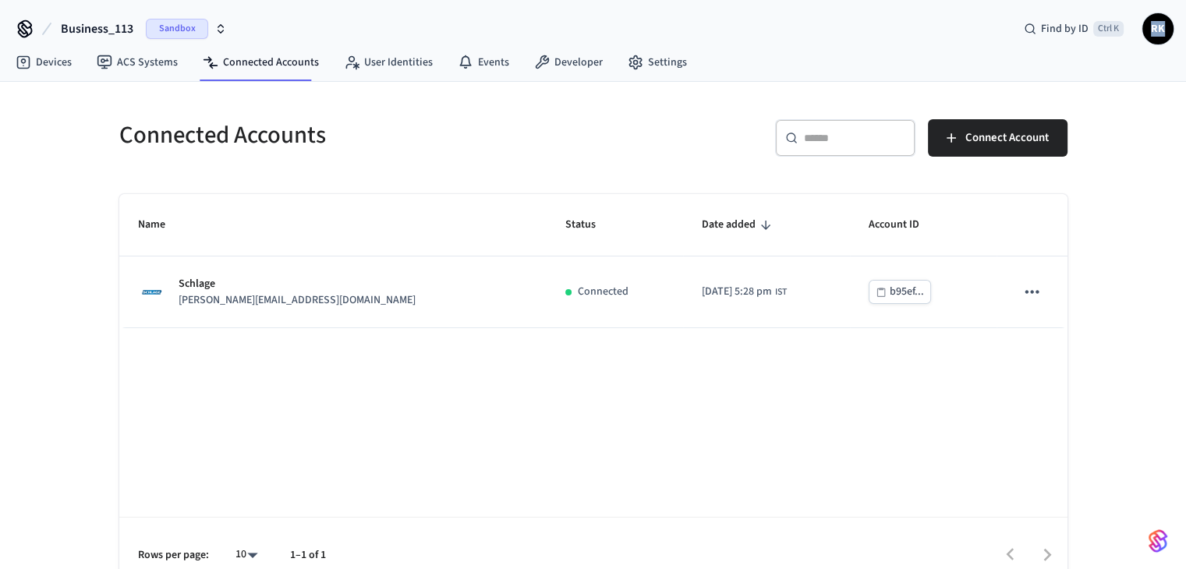
click at [314, 19] on div "Business_113 Sandbox Find by ID Ctrl K RK" at bounding box center [593, 22] width 1186 height 45
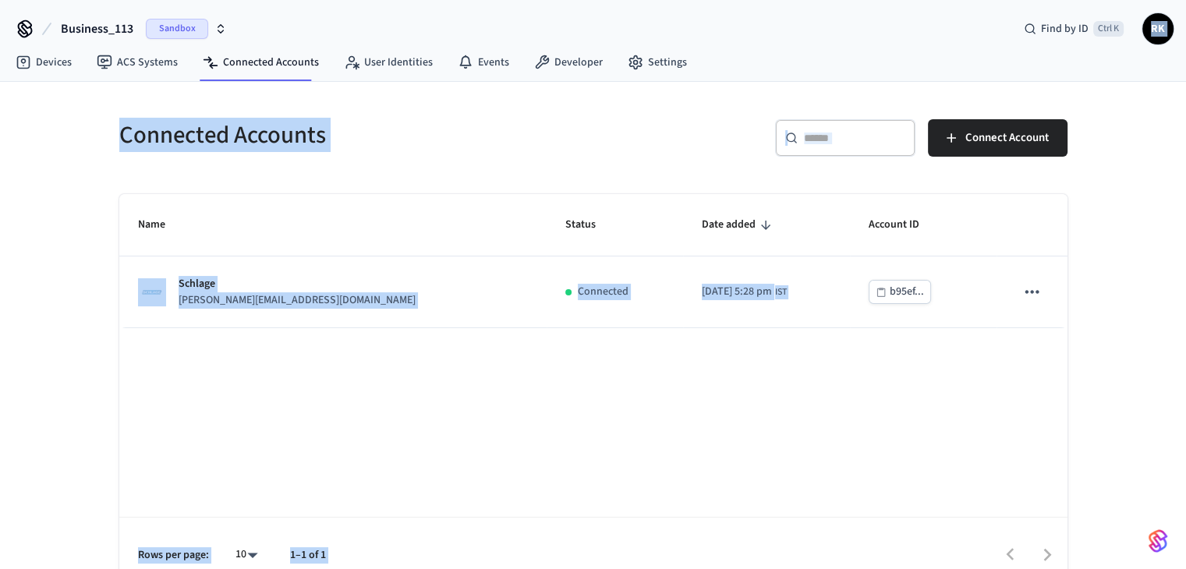
scroll to position [23, 0]
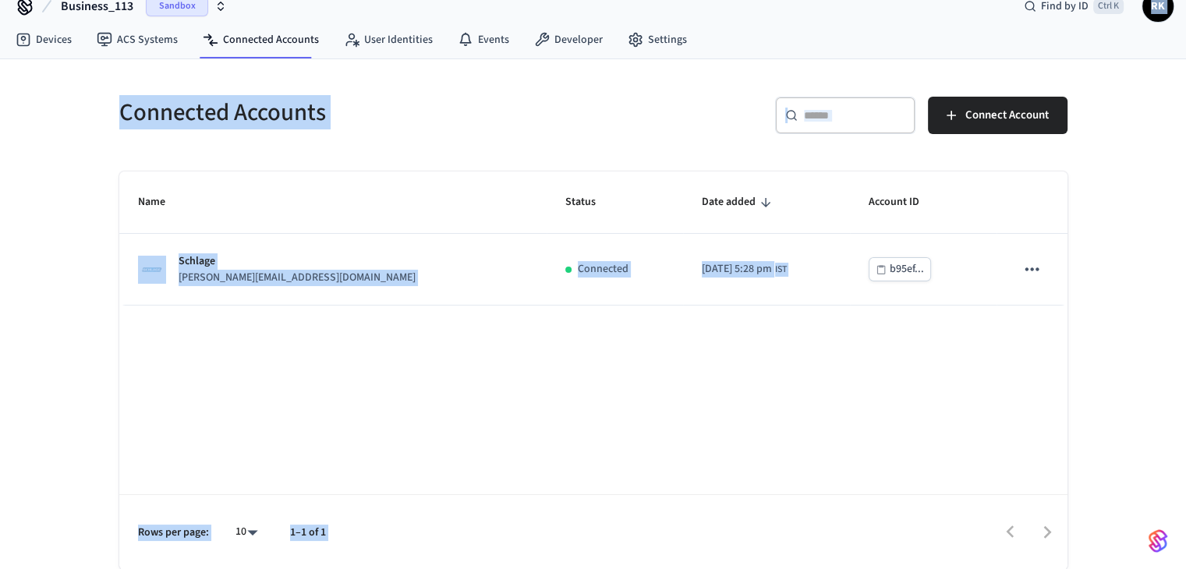
drag, startPoint x: 314, startPoint y: 19, endPoint x: 611, endPoint y: 604, distance: 655.8
click at [611, 569] on html "Business_113 Sandbox Find by ID Ctrl K RK Devices ACS Systems Connected Account…" at bounding box center [593, 273] width 1186 height 593
click at [375, 484] on div "Name Status Date added Account ID Schlage jane@example.com Connected 2025/10/14…" at bounding box center [593, 371] width 948 height 399
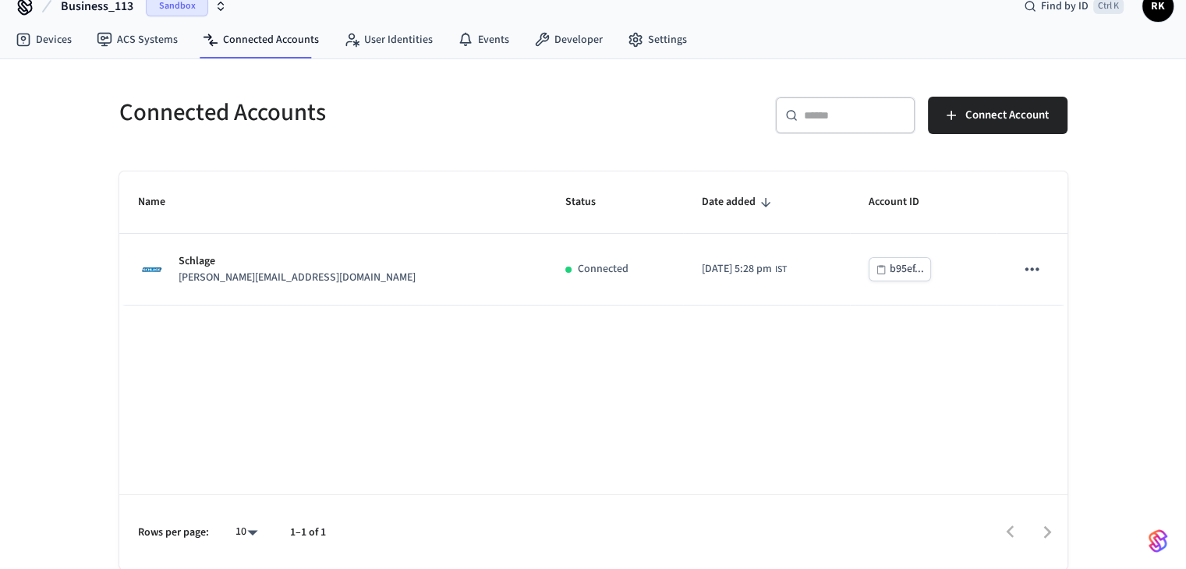
click at [375, 484] on div "Name Status Date added Account ID Schlage jane@example.com Connected 2025/10/14…" at bounding box center [593, 371] width 948 height 399
drag, startPoint x: 375, startPoint y: 484, endPoint x: 398, endPoint y: 558, distance: 77.5
click at [398, 558] on div "Name Status Date added Account ID Schlage jane@example.com Connected 2025/10/14…" at bounding box center [593, 371] width 948 height 399
click at [371, 527] on div at bounding box center [704, 532] width 725 height 37
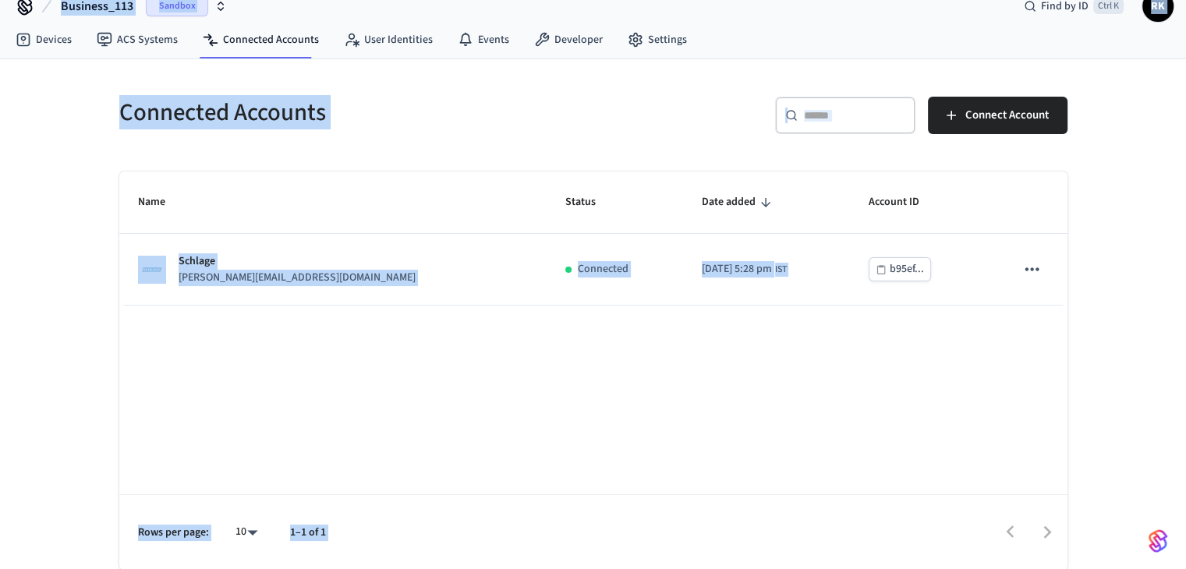
scroll to position [0, 0]
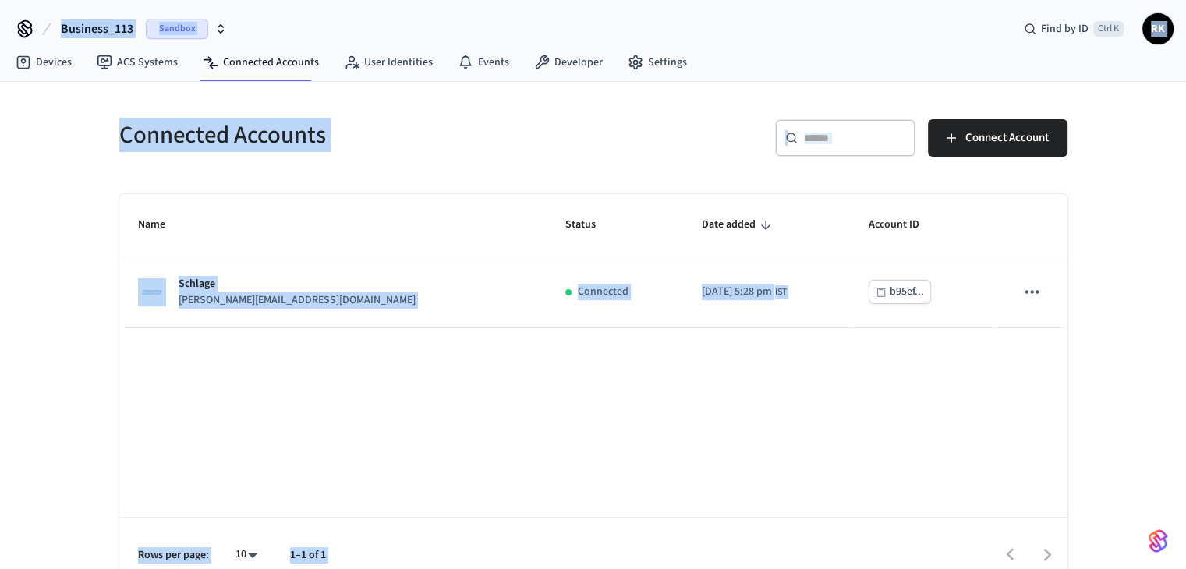
drag, startPoint x: 371, startPoint y: 527, endPoint x: 0, endPoint y: -68, distance: 700.4
click at [0, 0] on html "Business_113 Sandbox Find by ID Ctrl K RK Devices ACS Systems Connected Account…" at bounding box center [593, 296] width 1186 height 593
click at [316, 29] on div "Business_113 Sandbox Find by ID Ctrl K RK" at bounding box center [593, 22] width 1186 height 45
click at [314, 29] on div "Business_113 Sandbox Find by ID Ctrl K RK" at bounding box center [593, 22] width 1186 height 45
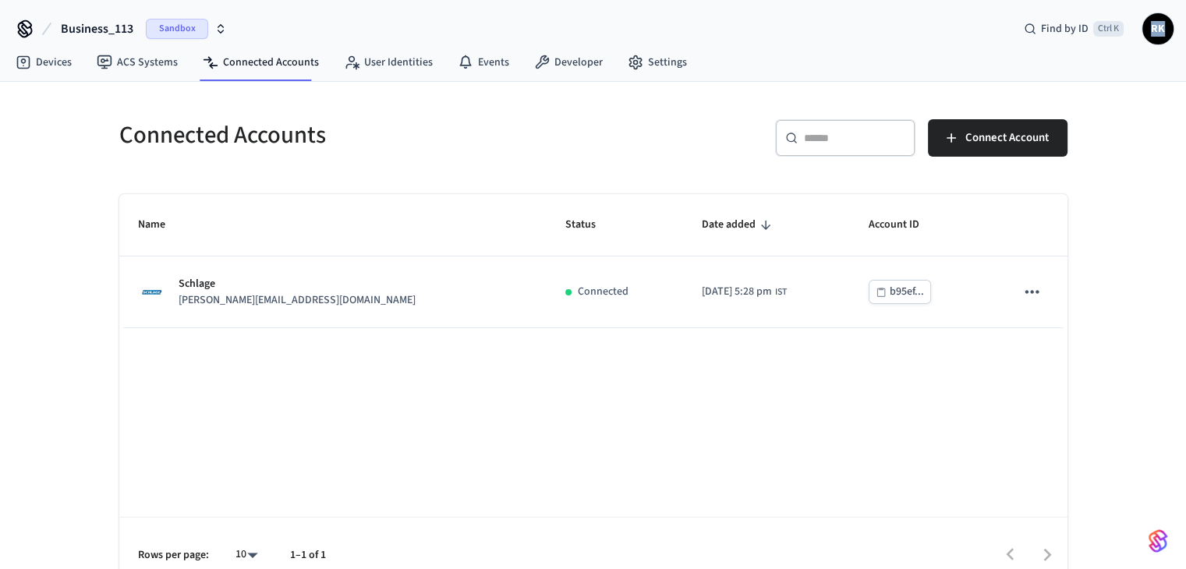
click at [314, 29] on div "Business_113 Sandbox Find by ID Ctrl K RK" at bounding box center [593, 22] width 1186 height 45
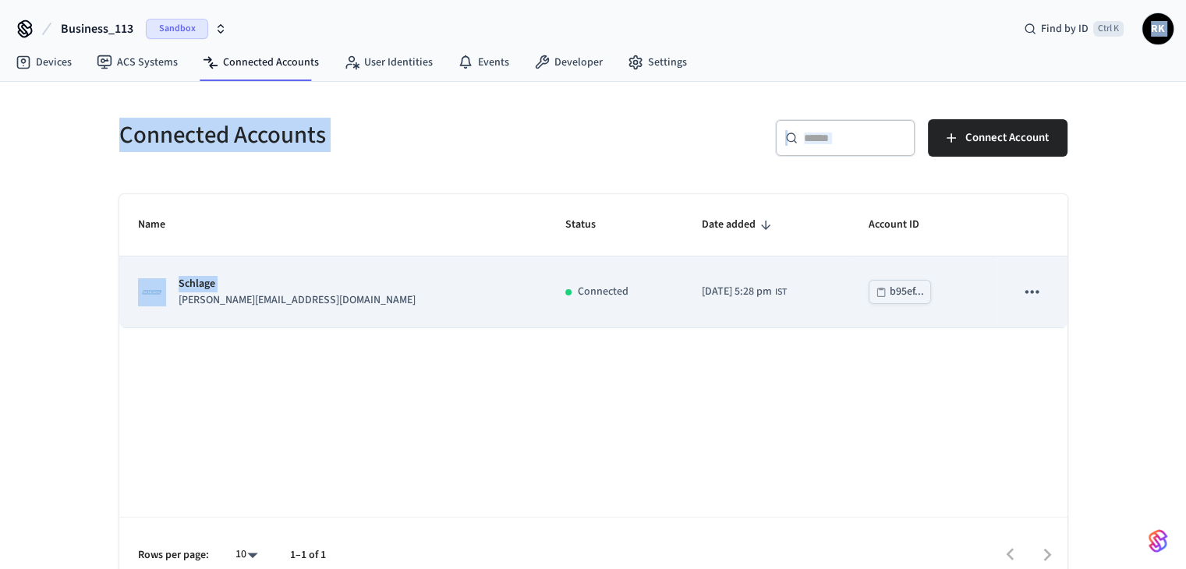
drag, startPoint x: 314, startPoint y: 29, endPoint x: 393, endPoint y: 285, distance: 268.4
click at [377, 284] on div "Business_113 Sandbox Find by ID Ctrl K RK Devices ACS Systems Connected Account…" at bounding box center [593, 296] width 1186 height 593
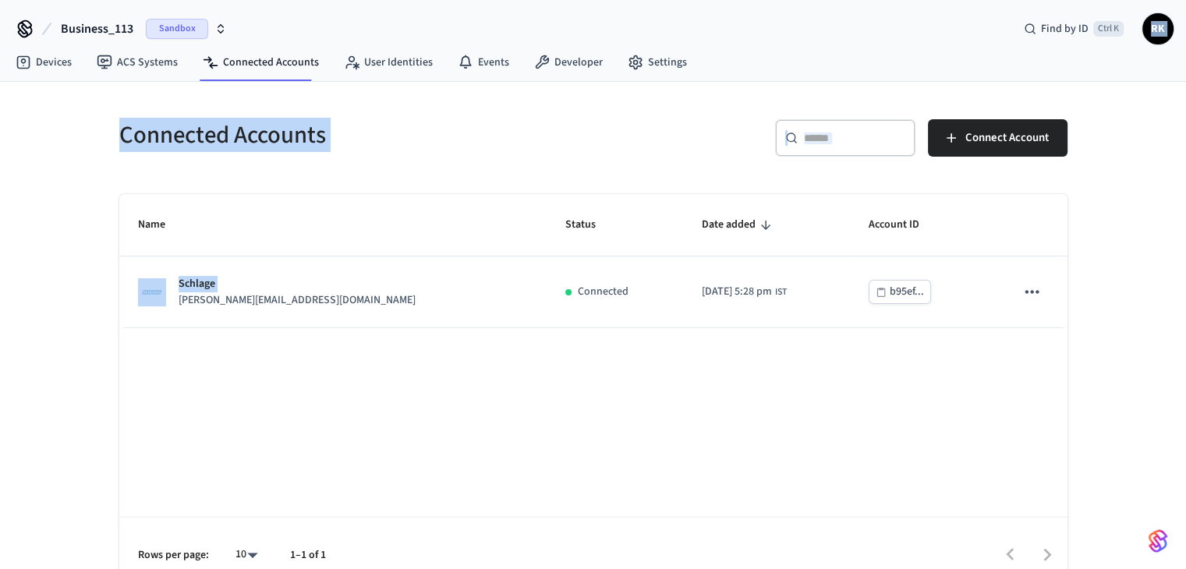
click at [341, 139] on h5 "Connected Accounts" at bounding box center [351, 135] width 465 height 32
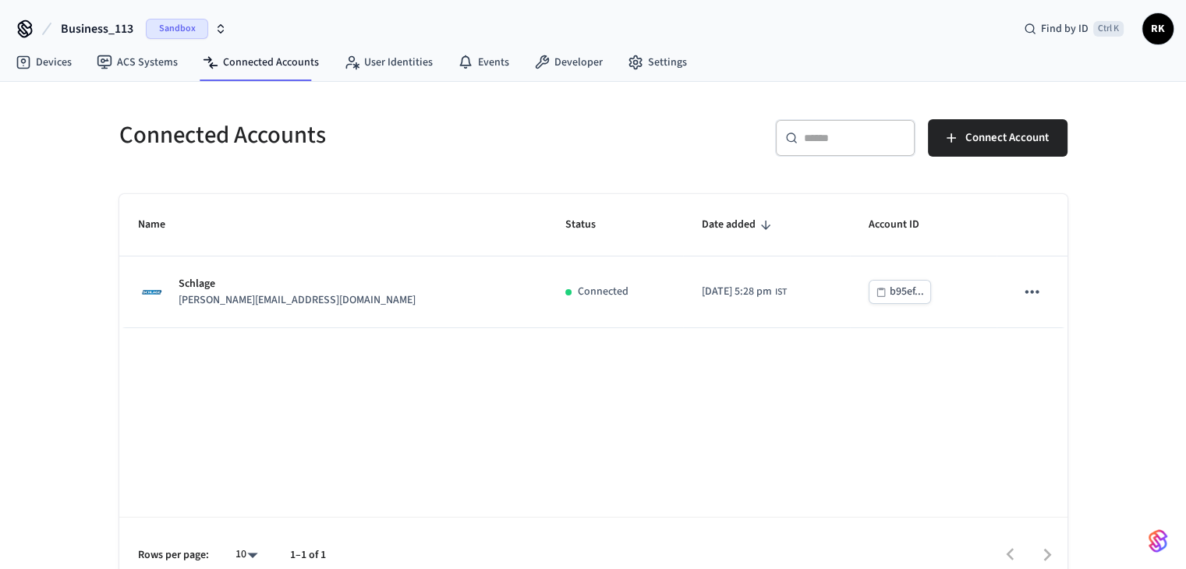
click at [341, 139] on h5 "Connected Accounts" at bounding box center [351, 135] width 465 height 32
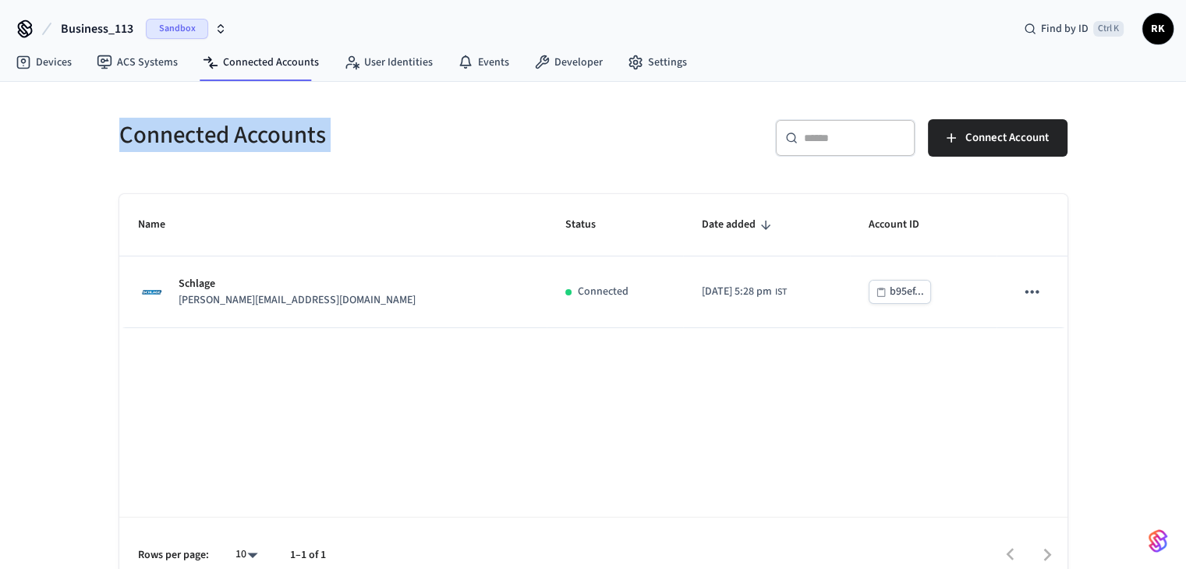
drag, startPoint x: 341, startPoint y: 139, endPoint x: 162, endPoint y: 110, distance: 180.9
click at [162, 110] on div "Connected Accounts" at bounding box center [343, 135] width 484 height 69
click at [278, 125] on h5 "Connected Accounts" at bounding box center [351, 135] width 465 height 32
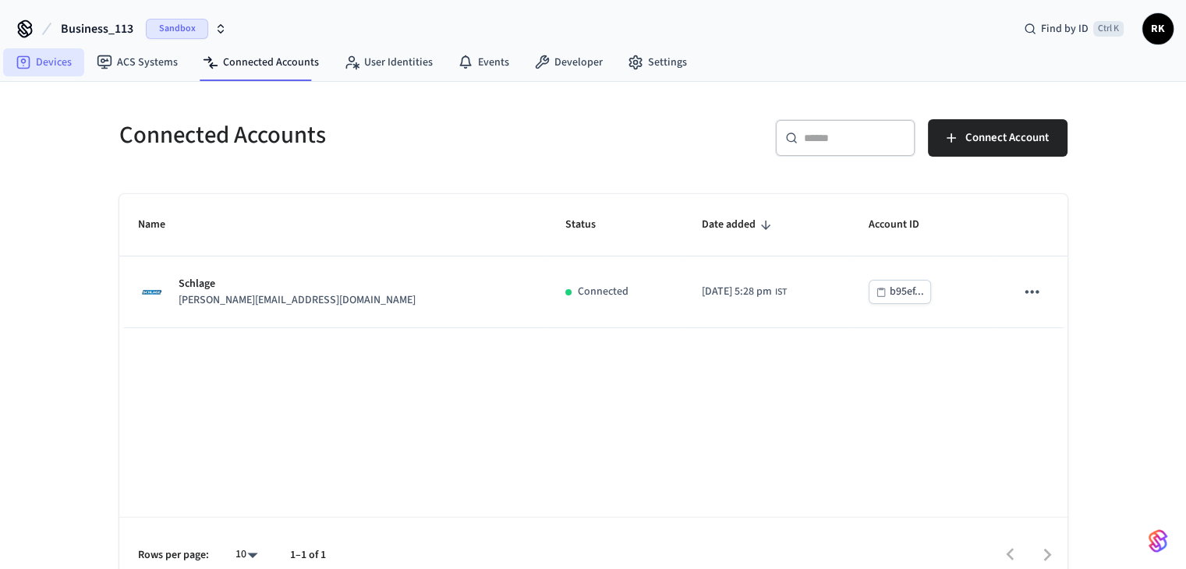
click at [35, 58] on link "Devices" at bounding box center [43, 62] width 81 height 28
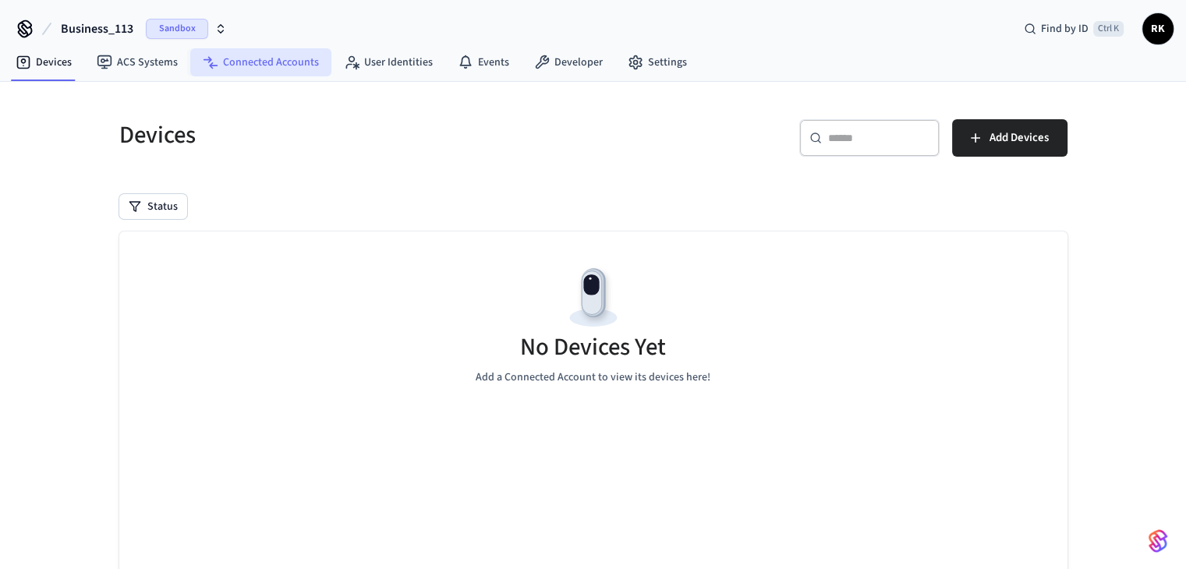
click at [280, 70] on link "Connected Accounts" at bounding box center [260, 62] width 141 height 28
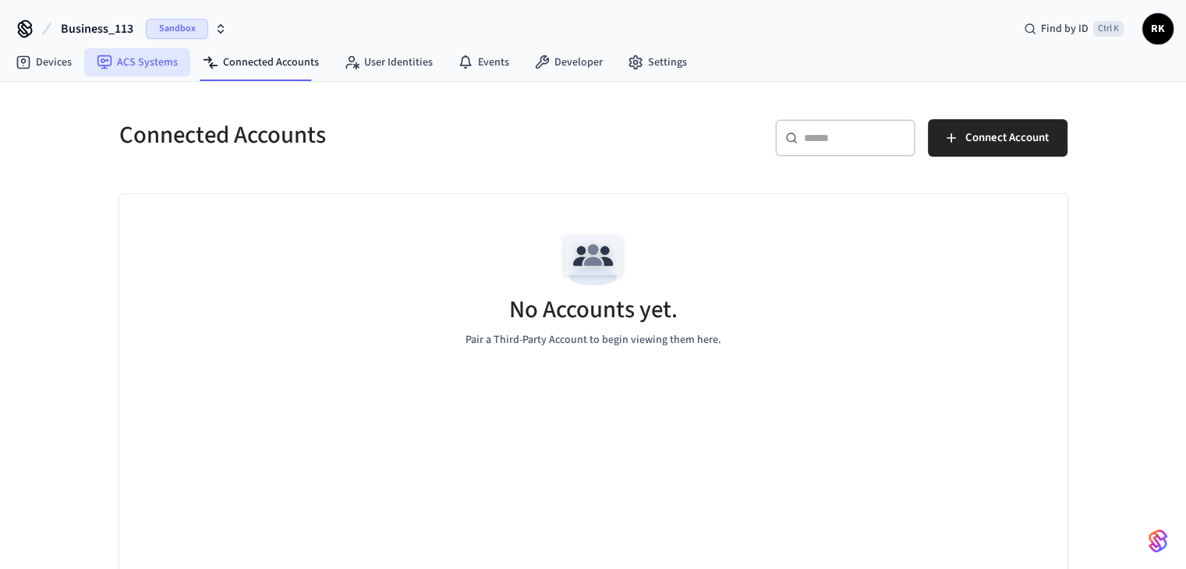
click at [170, 66] on link "ACS Systems" at bounding box center [137, 62] width 106 height 28
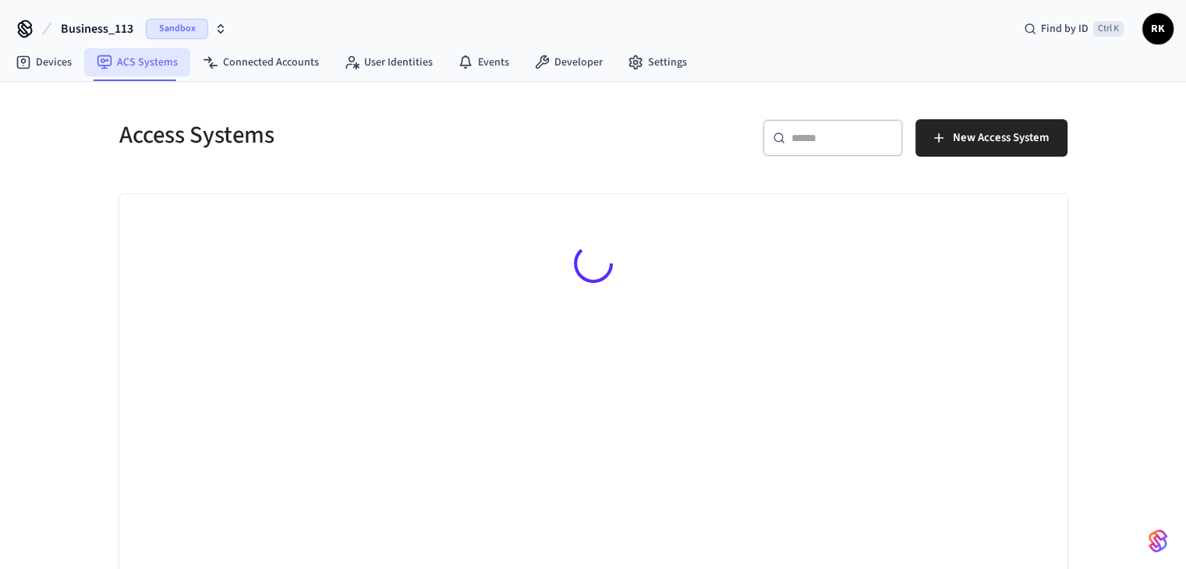
click at [84, 57] on link "ACS Systems" at bounding box center [137, 62] width 106 height 28
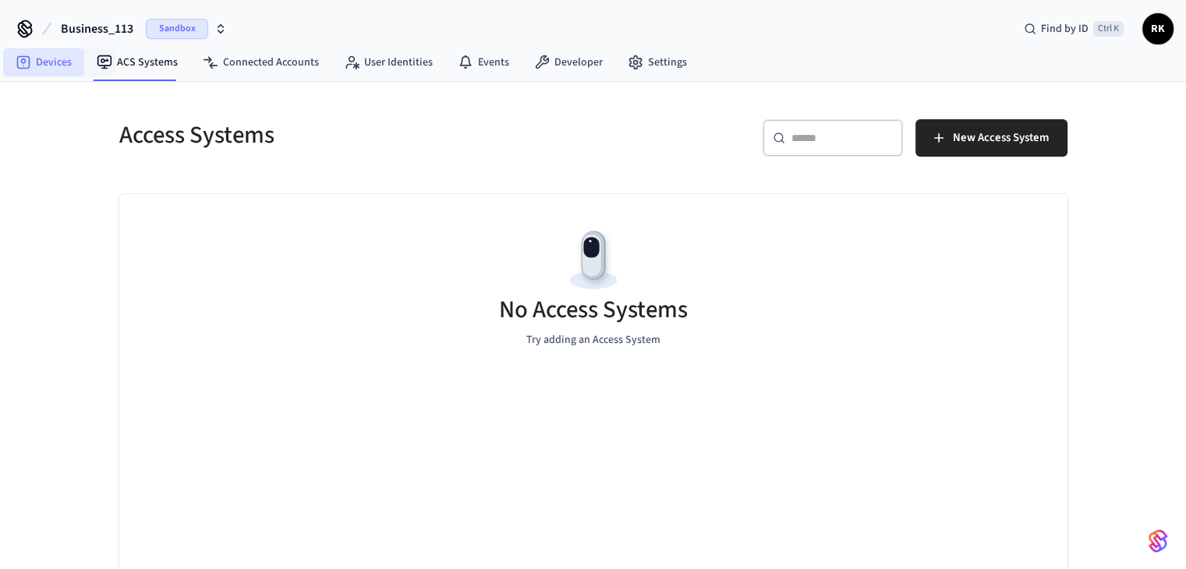
click at [69, 57] on link "Devices" at bounding box center [43, 62] width 81 height 28
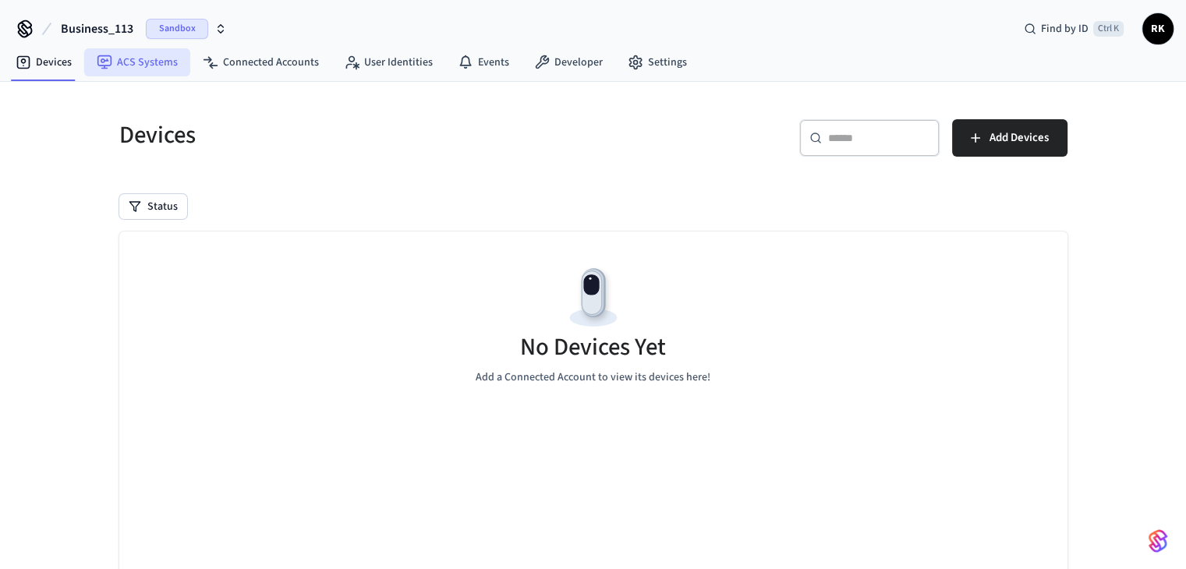
click at [177, 57] on link "ACS Systems" at bounding box center [137, 62] width 106 height 28
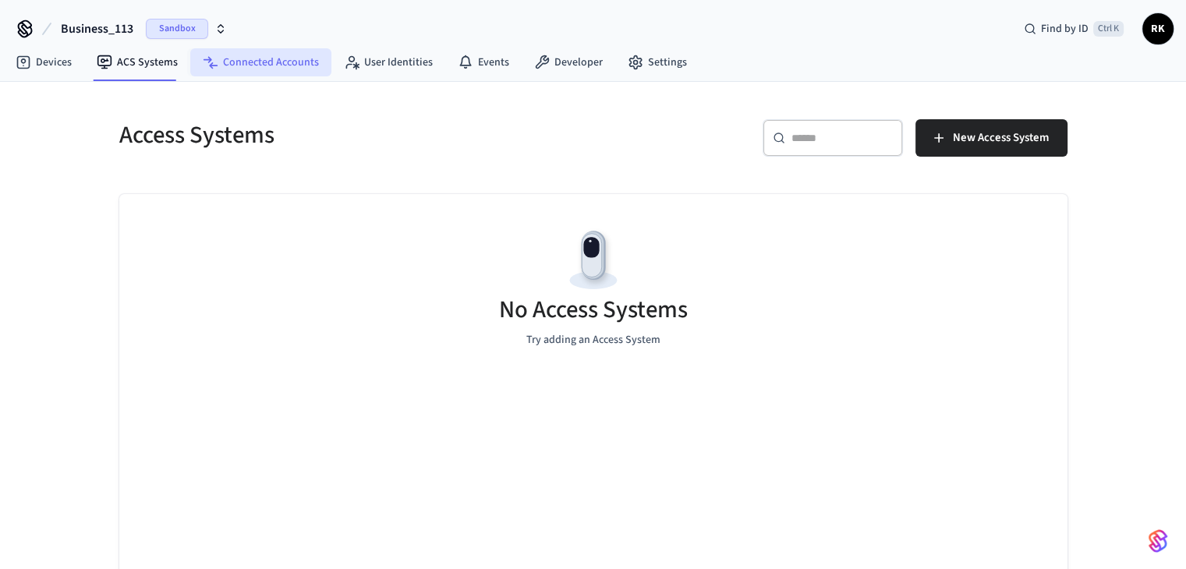
click at [264, 62] on link "Connected Accounts" at bounding box center [260, 62] width 141 height 28
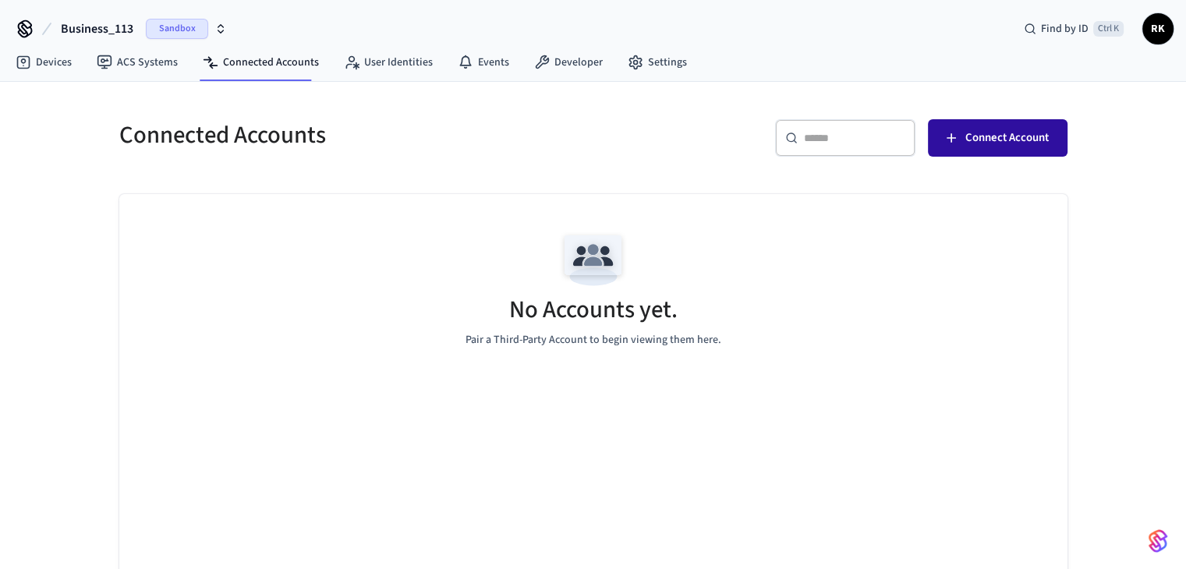
click at [1021, 130] on span "Connect Account" at bounding box center [1007, 138] width 83 height 20
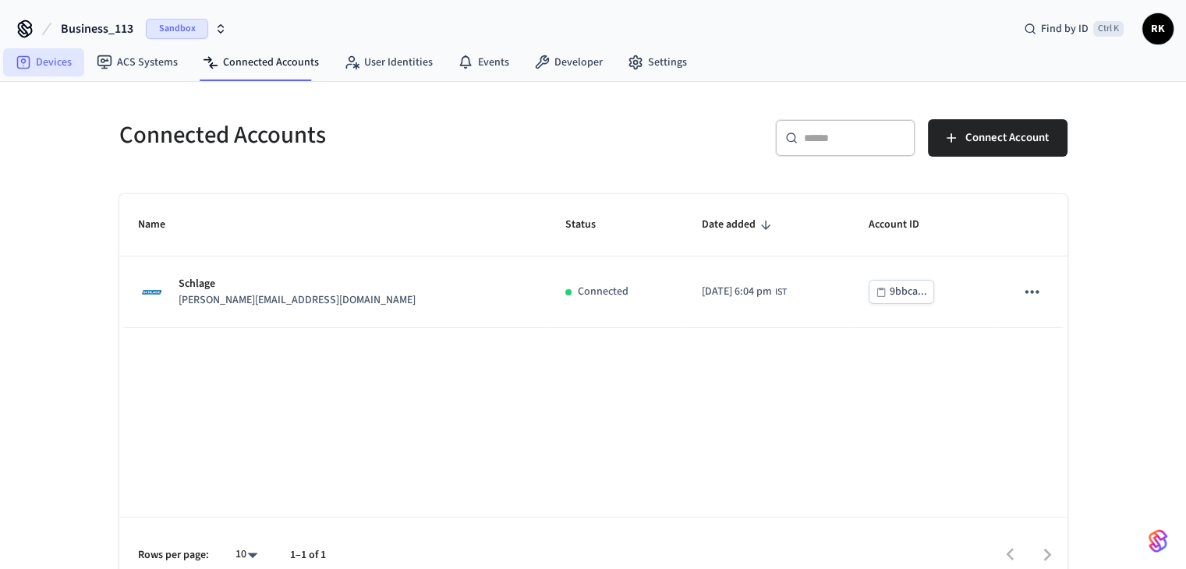
click at [47, 60] on link "Devices" at bounding box center [43, 62] width 81 height 28
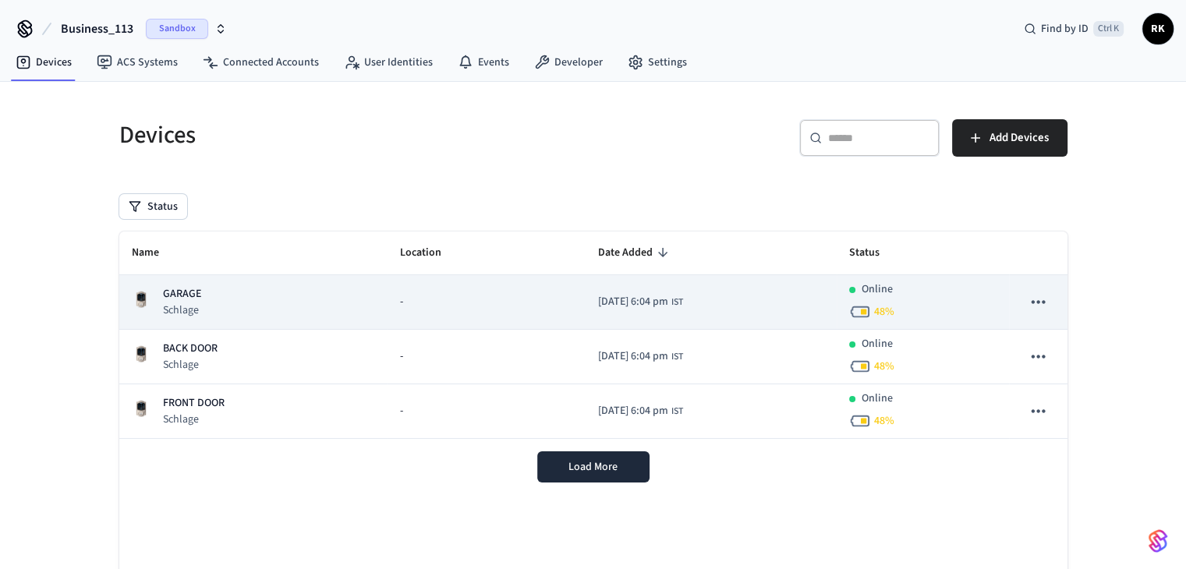
click at [1045, 303] on icon "sticky table" at bounding box center [1038, 302] width 20 height 20
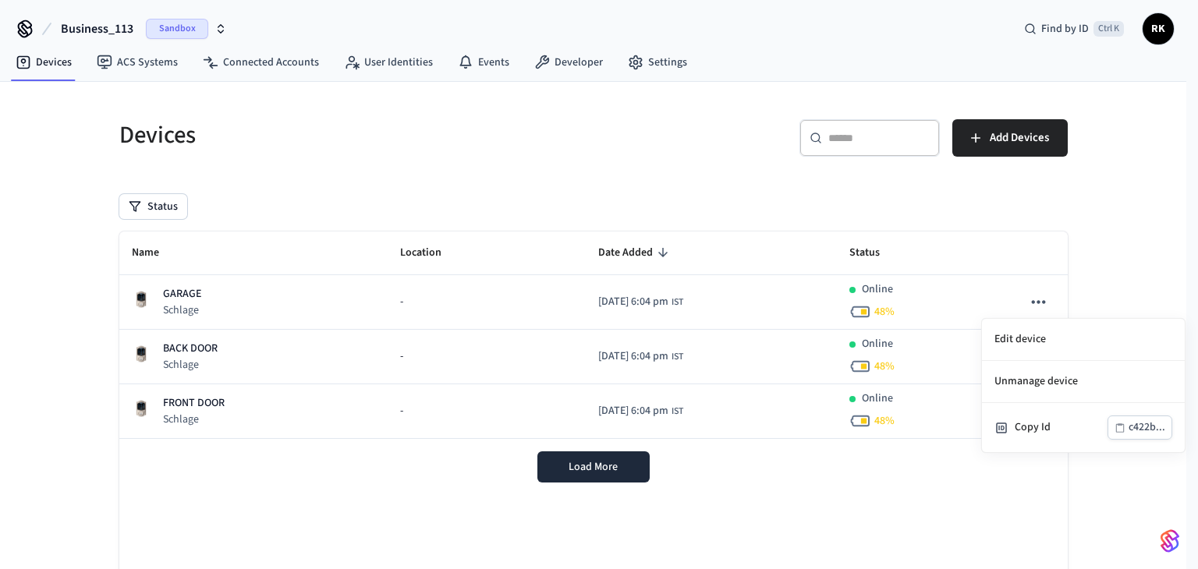
click at [1105, 287] on div at bounding box center [599, 284] width 1198 height 569
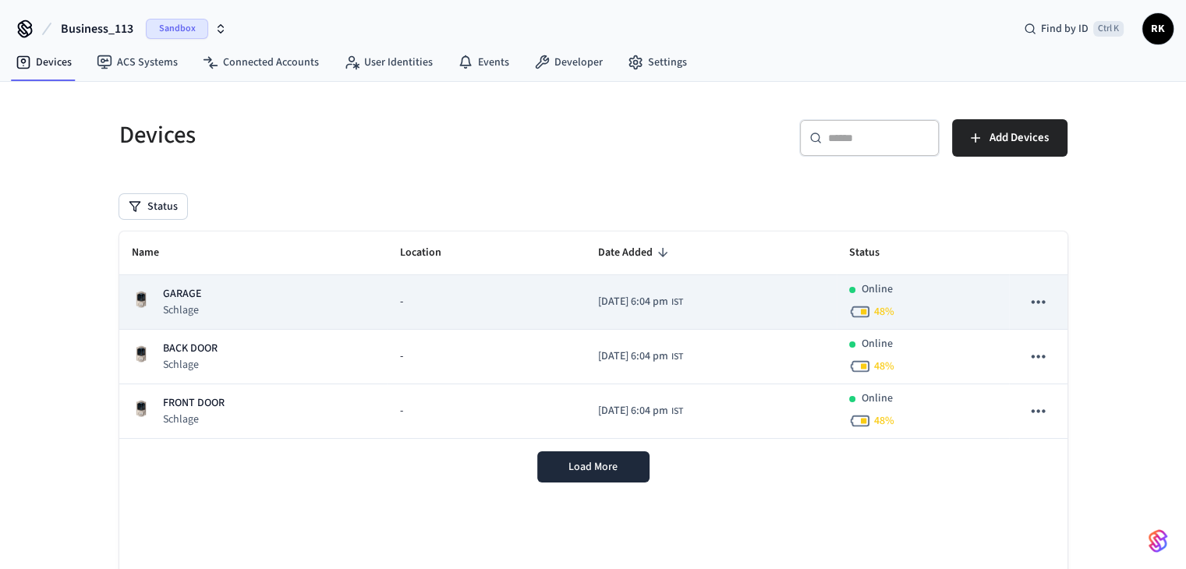
click at [402, 297] on div "-" at bounding box center [486, 302] width 172 height 16
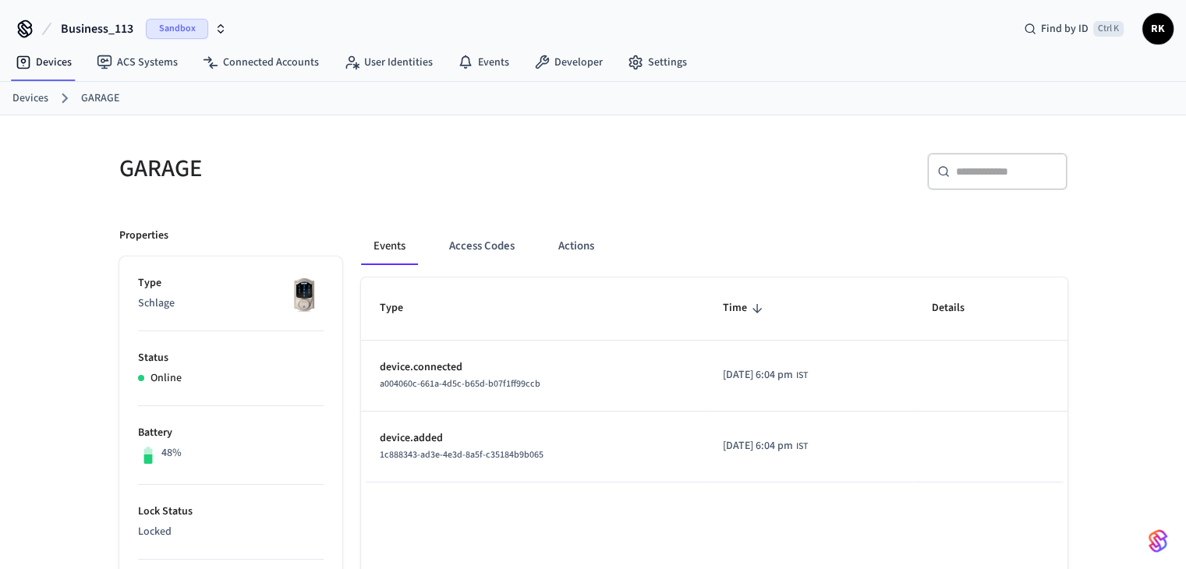
click at [507, 201] on div "GARAGE" at bounding box center [343, 168] width 484 height 69
drag, startPoint x: 61, startPoint y: 62, endPoint x: 178, endPoint y: 55, distance: 117.3
click at [61, 62] on link "Devices" at bounding box center [43, 62] width 81 height 28
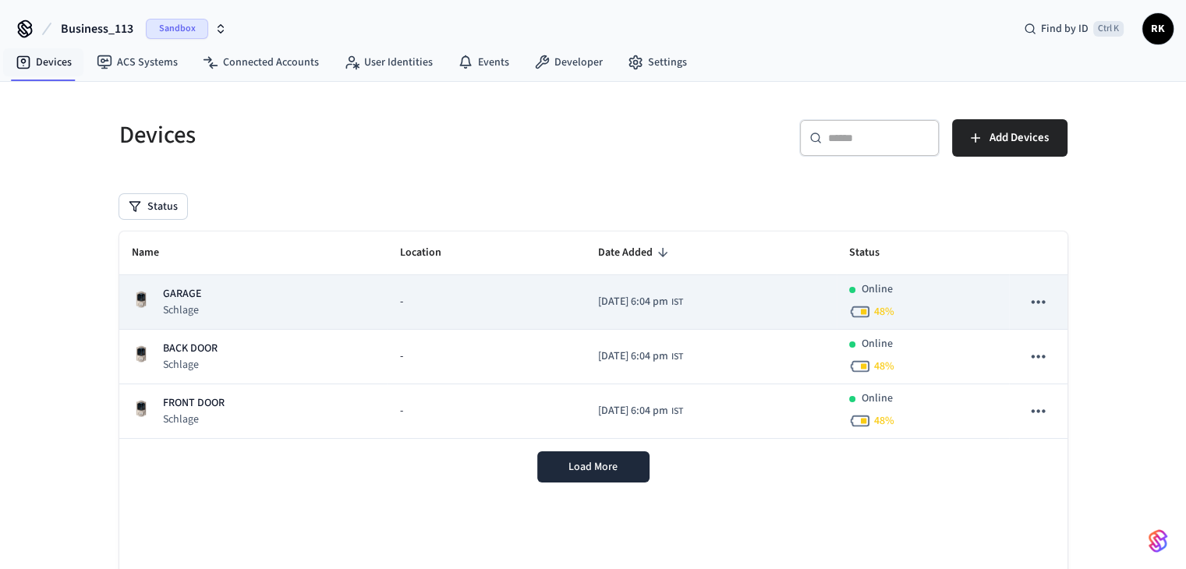
click at [275, 317] on div "GARAGE Schlage" at bounding box center [254, 302] width 244 height 32
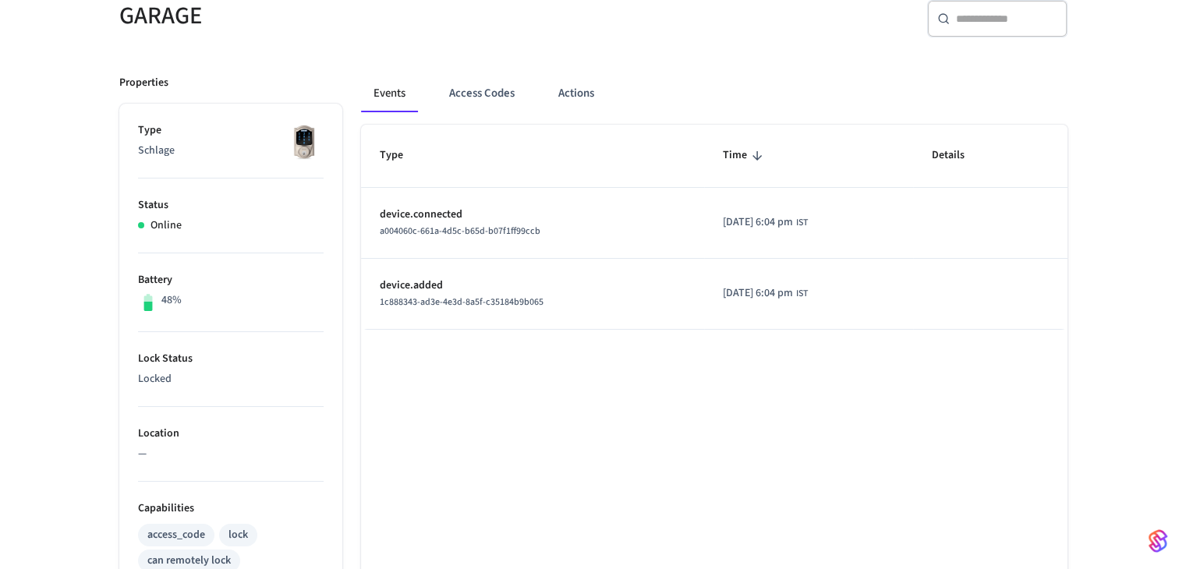
scroll to position [78, 0]
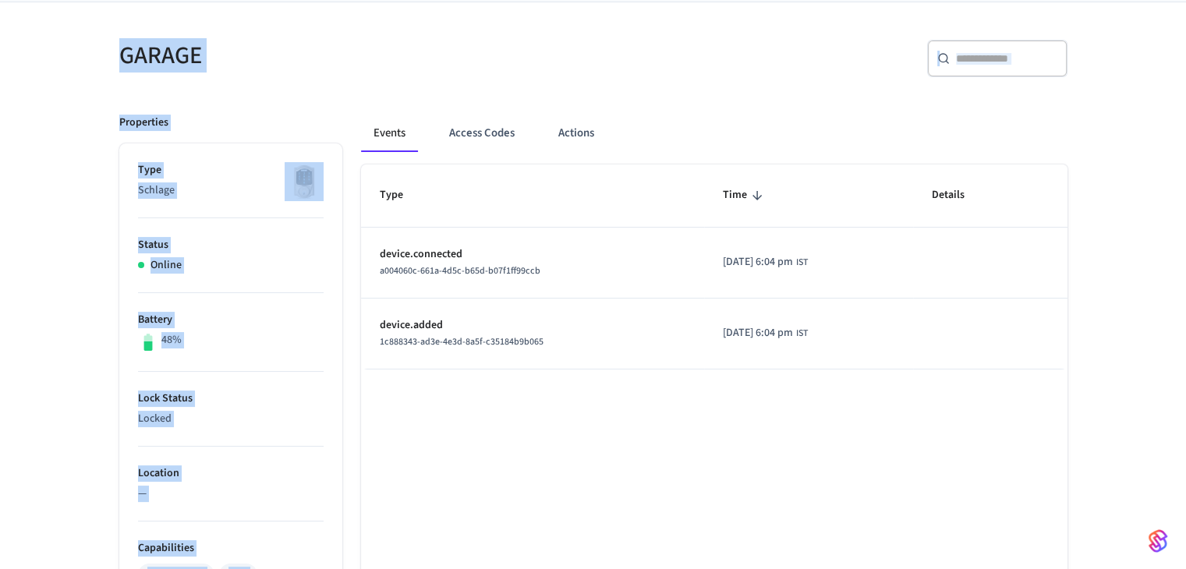
drag, startPoint x: 100, startPoint y: 97, endPoint x: 707, endPoint y: 445, distance: 699.9
click at [715, 548] on div "GARAGE ​ ​ Properties Type Schlage Status Online Battery 48% Lock Status Locked…" at bounding box center [593, 524] width 973 height 1006
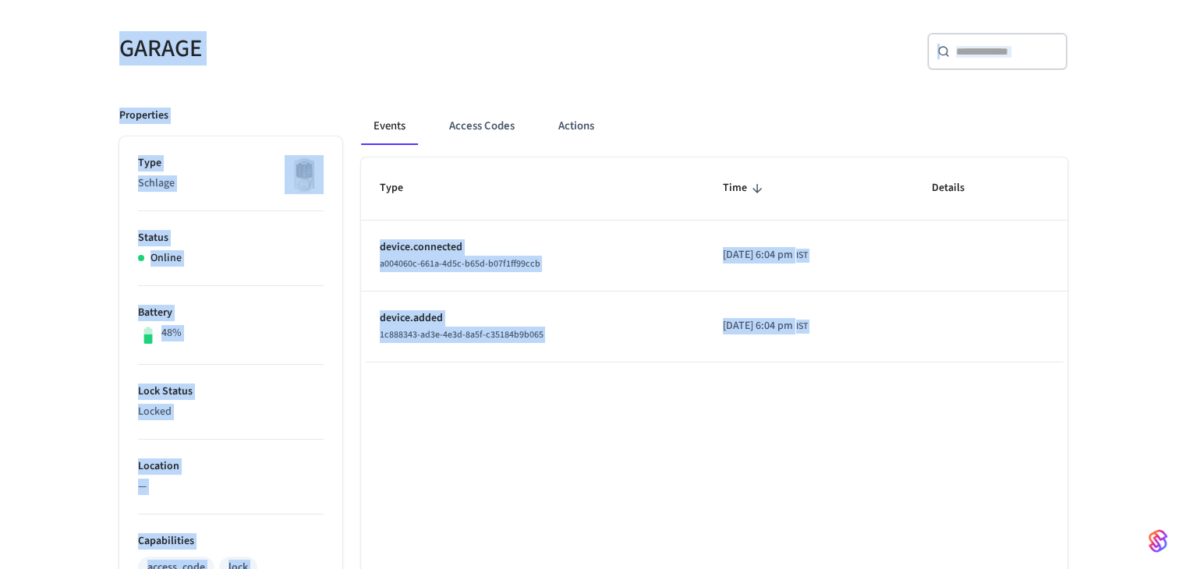
drag, startPoint x: 705, startPoint y: 441, endPoint x: 212, endPoint y: 50, distance: 629.6
click at [212, 50] on div "GARAGE ​ ​ Properties Type Schlage Status Online Battery 48% Lock Status Locked…" at bounding box center [593, 517] width 973 height 1006
click at [213, 52] on h5 "GARAGE" at bounding box center [351, 49] width 465 height 32
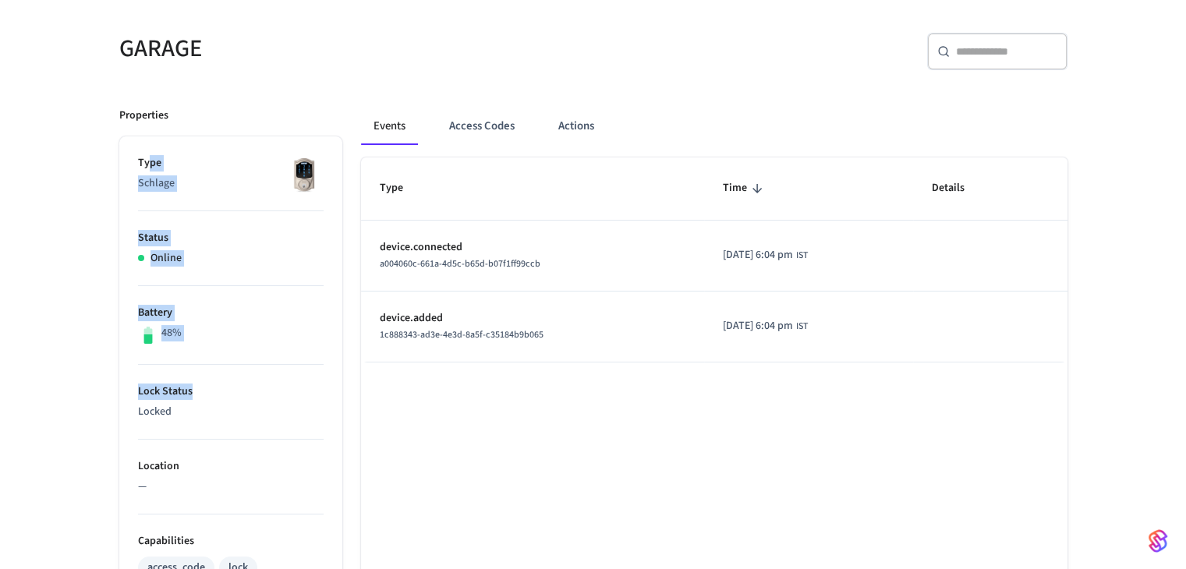
drag, startPoint x: 147, startPoint y: 153, endPoint x: 246, endPoint y: 394, distance: 260.6
click at [246, 394] on ul "Type Schlage Status Online Battery 48% Lock Status Locked Location — Capabiliti…" at bounding box center [230, 579] width 223 height 884
click at [296, 292] on li "Battery 48%" at bounding box center [231, 325] width 186 height 79
drag, startPoint x: 395, startPoint y: 204, endPoint x: 667, endPoint y: 394, distance: 331.7
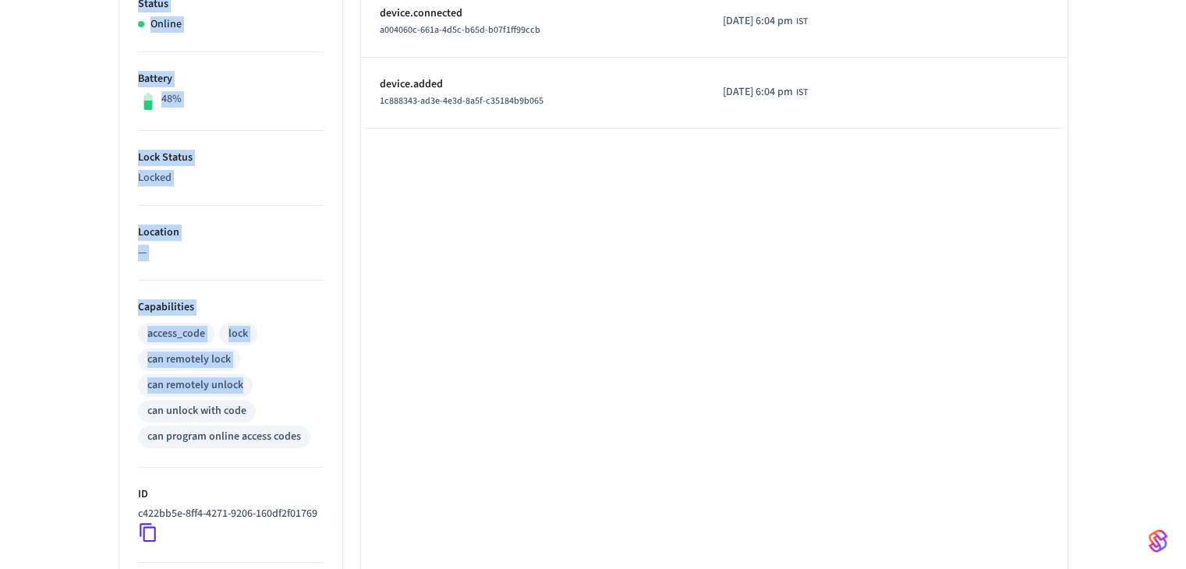
drag, startPoint x: 276, startPoint y: 384, endPoint x: 0, endPoint y: -7, distance: 478.5
click at [0, 0] on html "Business_113 Sandbox Find by ID Ctrl K RK Devices ACS Systems Connected Account…" at bounding box center [593, 216] width 1186 height 1140
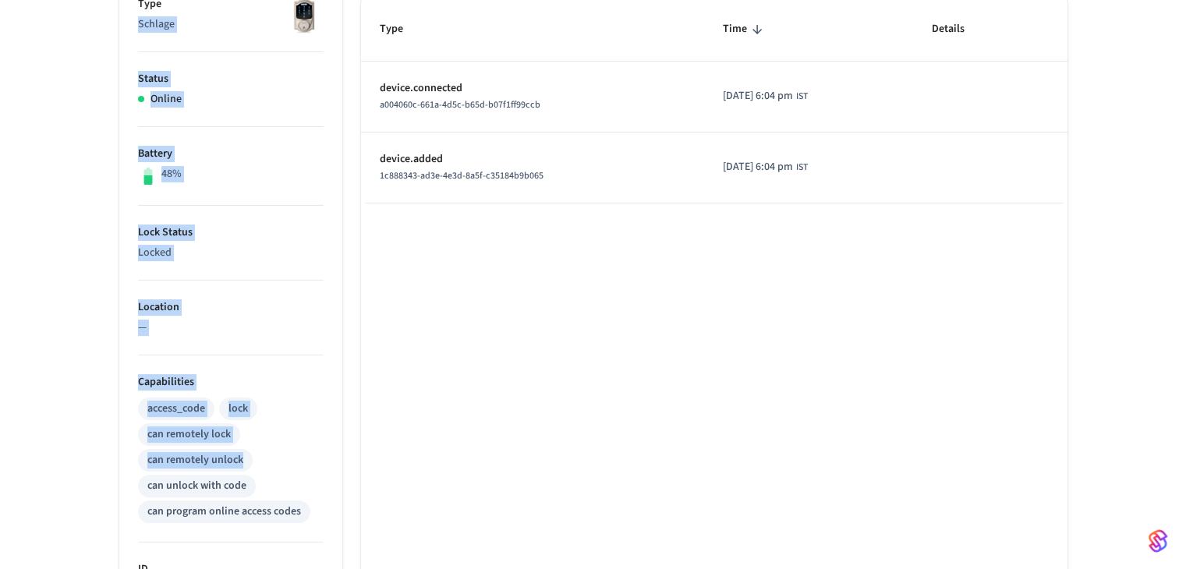
click at [190, 229] on p "Lock Status" at bounding box center [231, 233] width 186 height 16
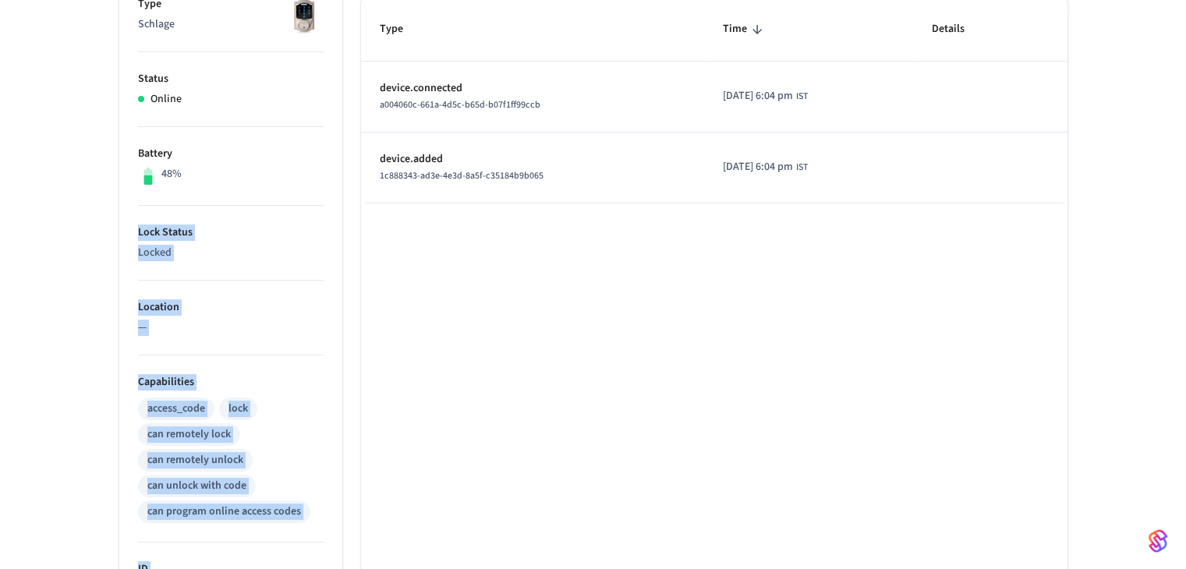
drag, startPoint x: 115, startPoint y: 215, endPoint x: 538, endPoint y: 368, distance: 449.6
click at [491, 392] on div "Properties Type Schlage Status Online Battery 48% Lock Status Locked Location —…" at bounding box center [584, 395] width 967 height 931
click at [688, 277] on div "Type Time Details device.connected a004060c-661a-4d5c-b65d-b07f1ff99ccb 2025/10…" at bounding box center [714, 429] width 707 height 863
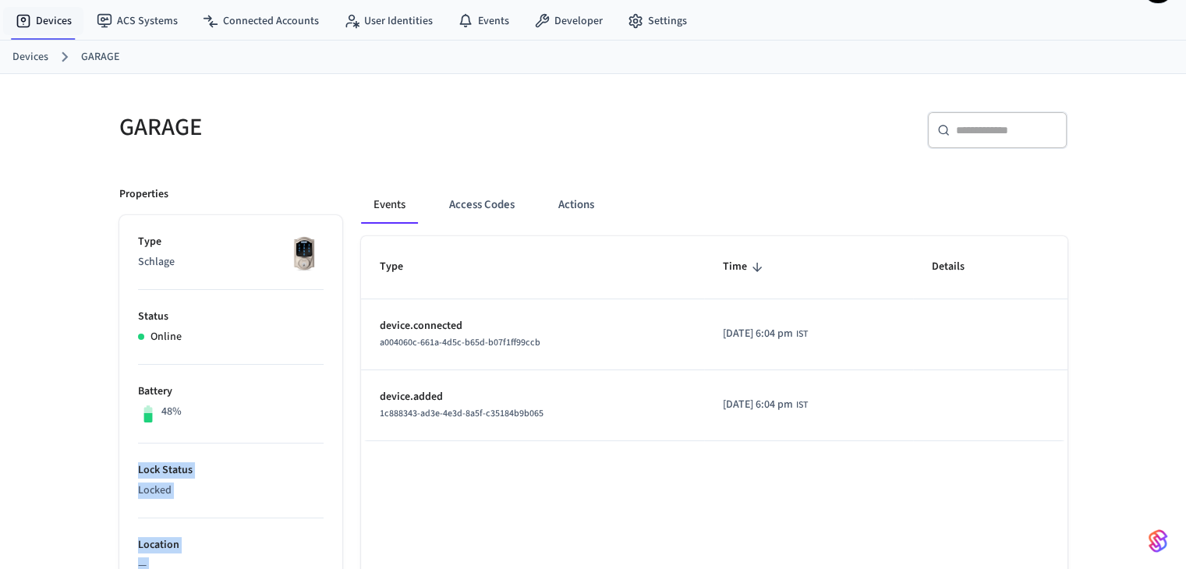
scroll to position [78, 0]
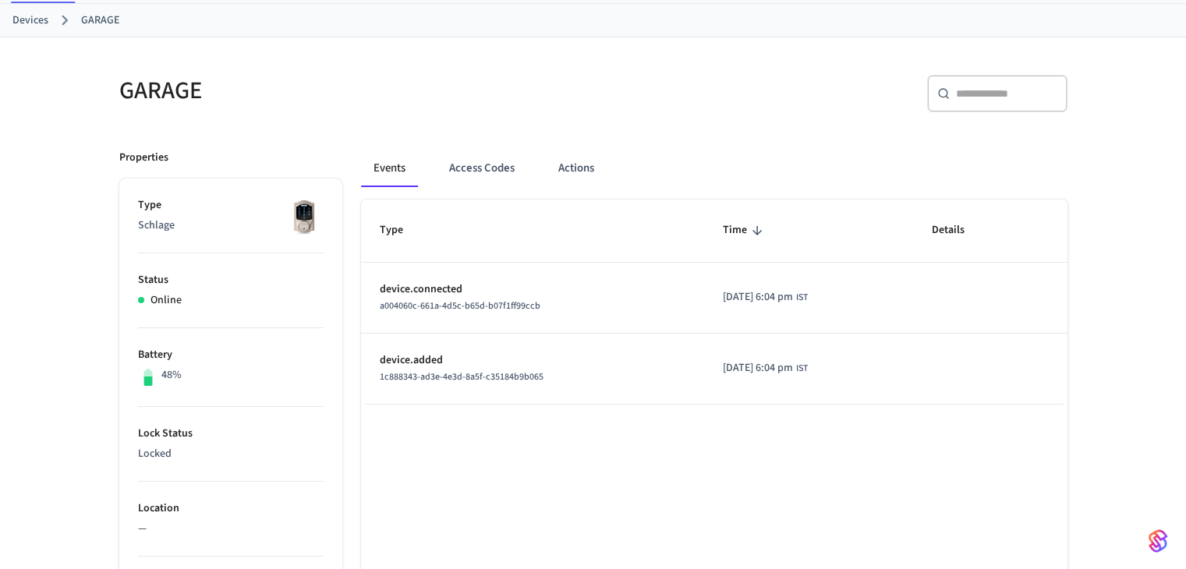
click at [236, 222] on p "Schlage" at bounding box center [231, 226] width 186 height 16
drag, startPoint x: 236, startPoint y: 222, endPoint x: 351, endPoint y: 220, distance: 114.7
click at [320, 210] on img at bounding box center [304, 216] width 39 height 39
drag, startPoint x: 320, startPoint y: 210, endPoint x: 303, endPoint y: 212, distance: 17.3
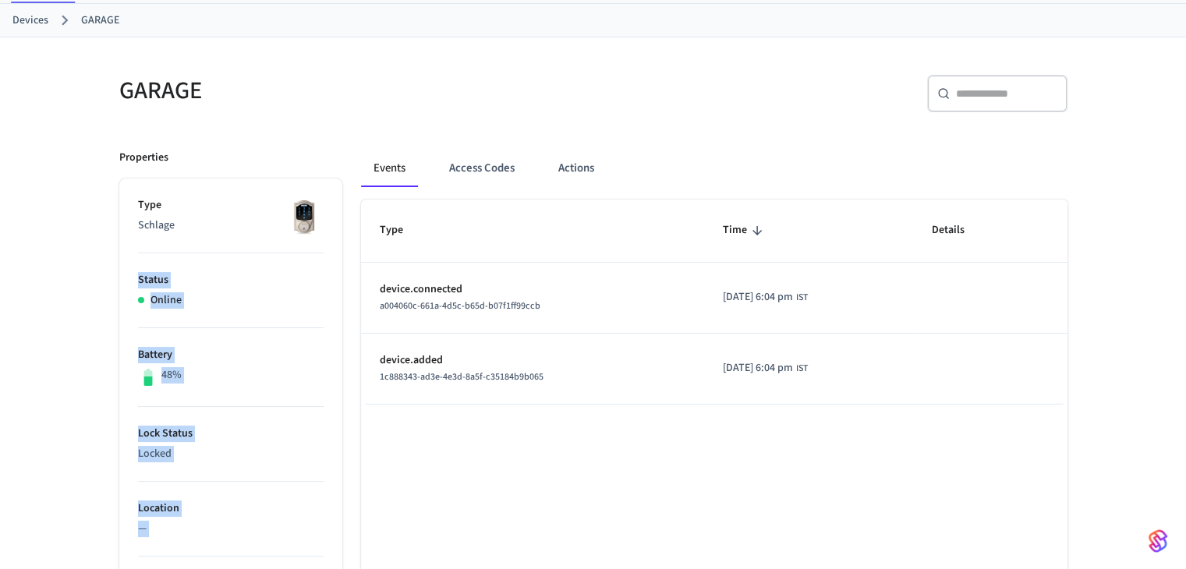
click at [303, 212] on img at bounding box center [304, 216] width 39 height 39
click at [296, 211] on img at bounding box center [304, 216] width 39 height 39
click at [290, 207] on img at bounding box center [304, 216] width 39 height 39
drag, startPoint x: 290, startPoint y: 207, endPoint x: 313, endPoint y: 226, distance: 29.4
click at [312, 225] on img at bounding box center [304, 216] width 39 height 39
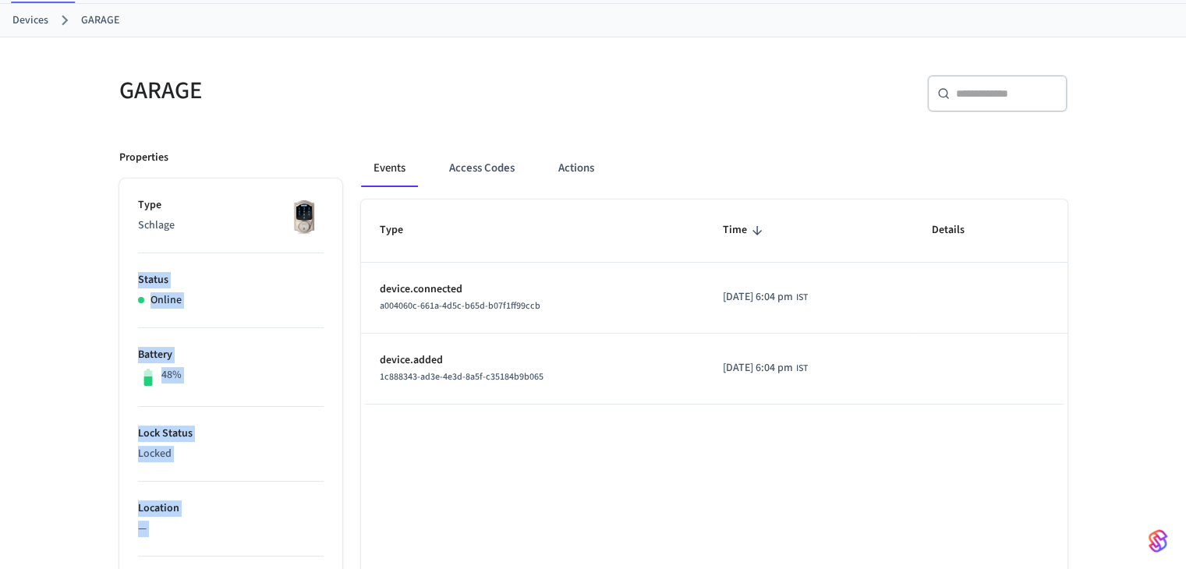
drag, startPoint x: 128, startPoint y: 278, endPoint x: 252, endPoint y: 391, distance: 167.8
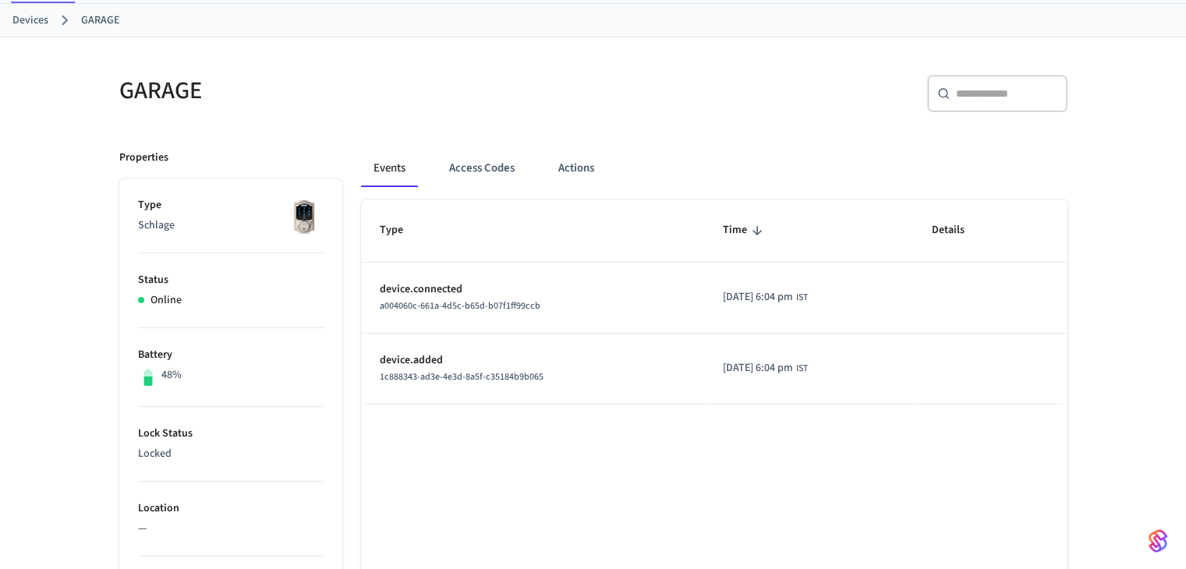
click at [228, 417] on li "Lock Status Locked" at bounding box center [231, 444] width 186 height 75
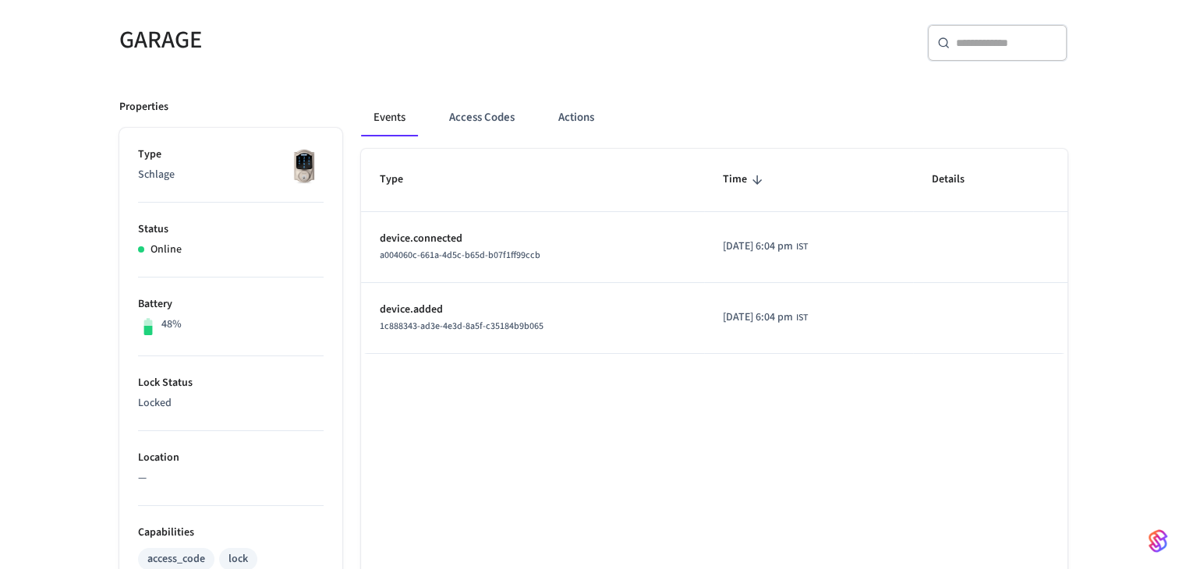
scroll to position [156, 0]
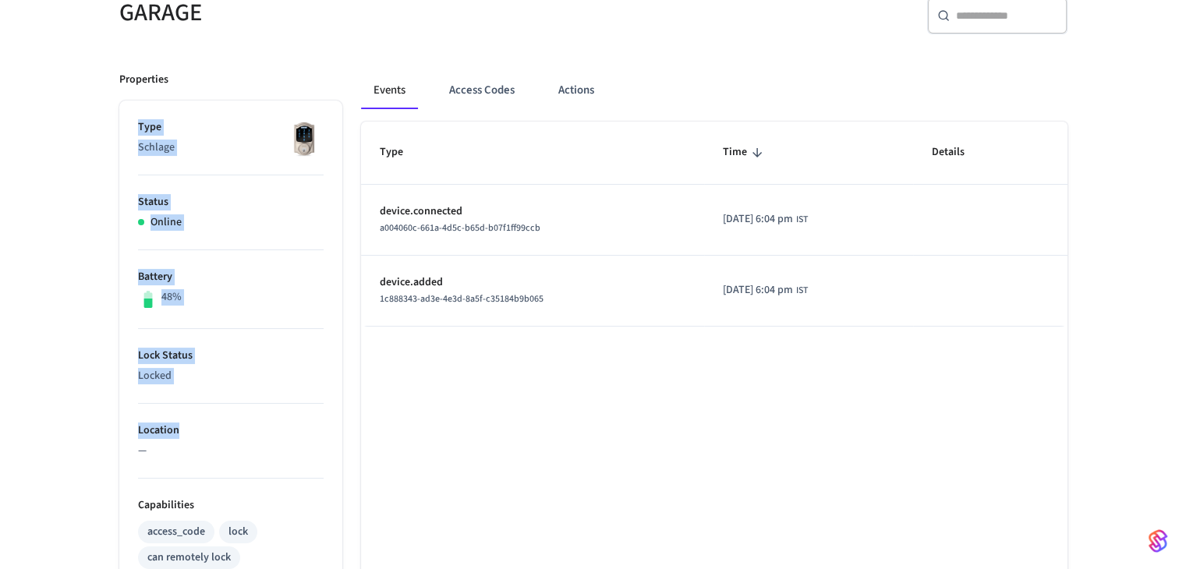
drag, startPoint x: 190, startPoint y: 432, endPoint x: 125, endPoint y: 118, distance: 321.1
click at [125, 118] on ul "Type Schlage Status Online Battery 48% Lock Status Locked Location — Capabiliti…" at bounding box center [230, 543] width 223 height 884
click at [147, 125] on p "Type" at bounding box center [231, 127] width 186 height 16
drag, startPoint x: 147, startPoint y: 125, endPoint x: 192, endPoint y: 471, distance: 349.3
click at [190, 471] on ul "Type Schlage Status Online Battery 48% Lock Status Locked Location — Capabiliti…" at bounding box center [230, 543] width 223 height 884
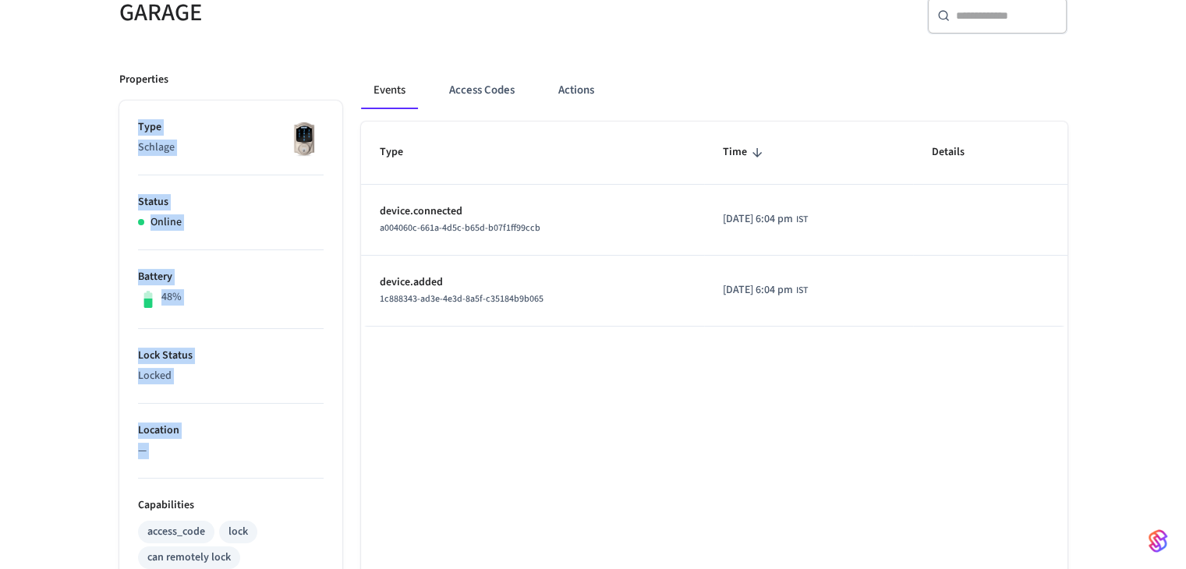
click at [215, 412] on li "Location —" at bounding box center [231, 441] width 186 height 75
click at [271, 333] on li "Lock Status Locked" at bounding box center [231, 366] width 186 height 75
click at [393, 289] on p "device.added" at bounding box center [533, 283] width 306 height 16
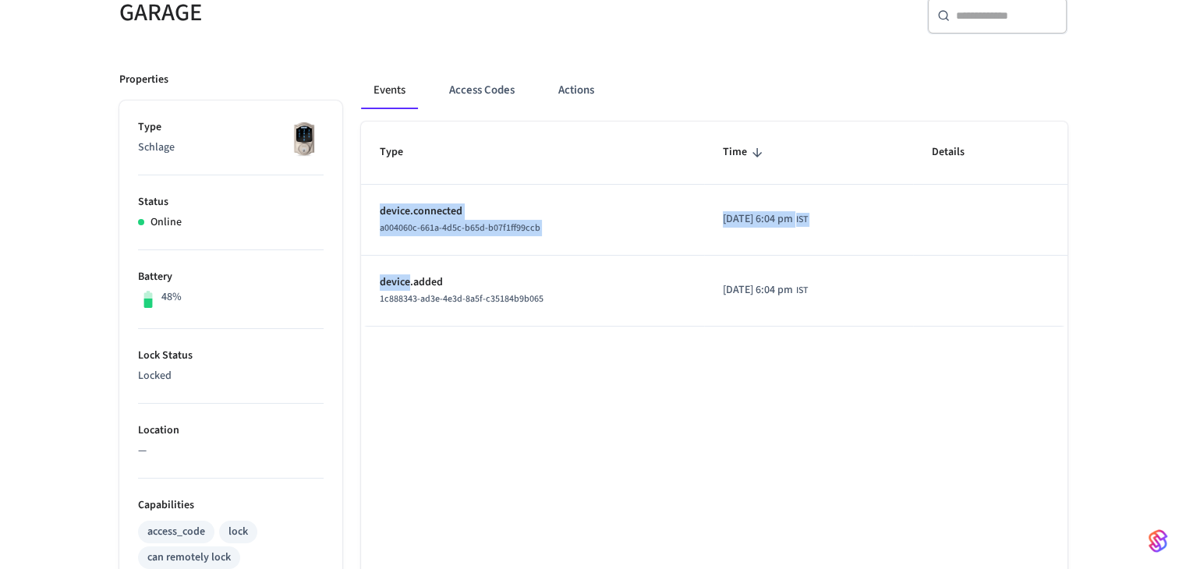
drag, startPoint x: 393, startPoint y: 289, endPoint x: 668, endPoint y: 333, distance: 278.9
click at [652, 333] on div "Type Time Details device.connected a004060c-661a-4d5c-b65d-b07f1ff99ccb 2025/10…" at bounding box center [714, 553] width 707 height 863
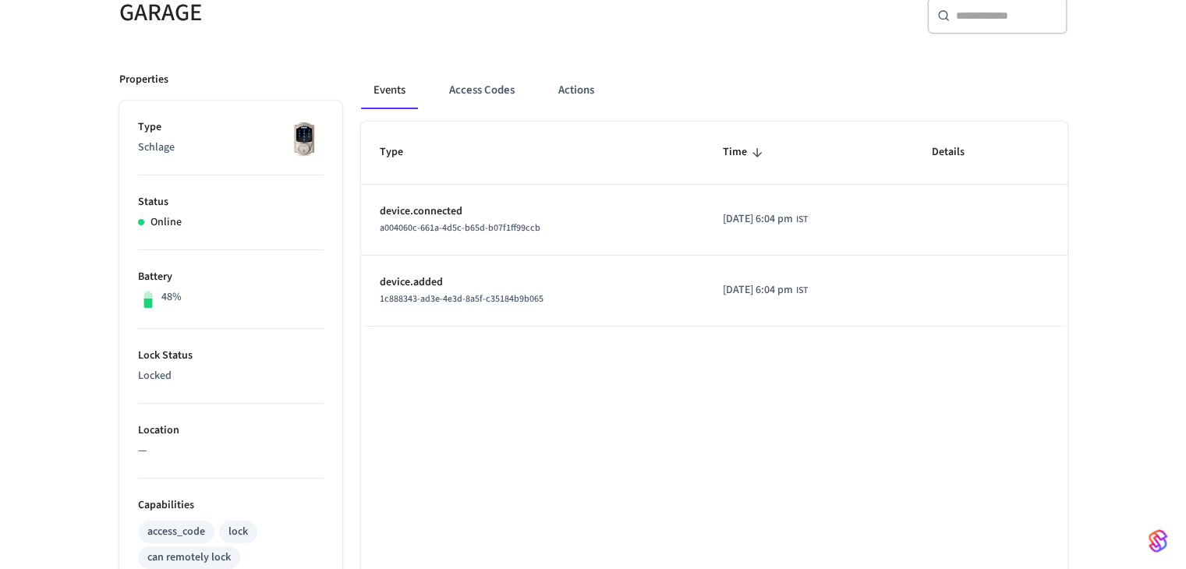
click at [833, 310] on td "2025/10/14 at 6:04 pm IST" at bounding box center [808, 291] width 209 height 71
click at [387, 213] on p "device.connected" at bounding box center [533, 212] width 306 height 16
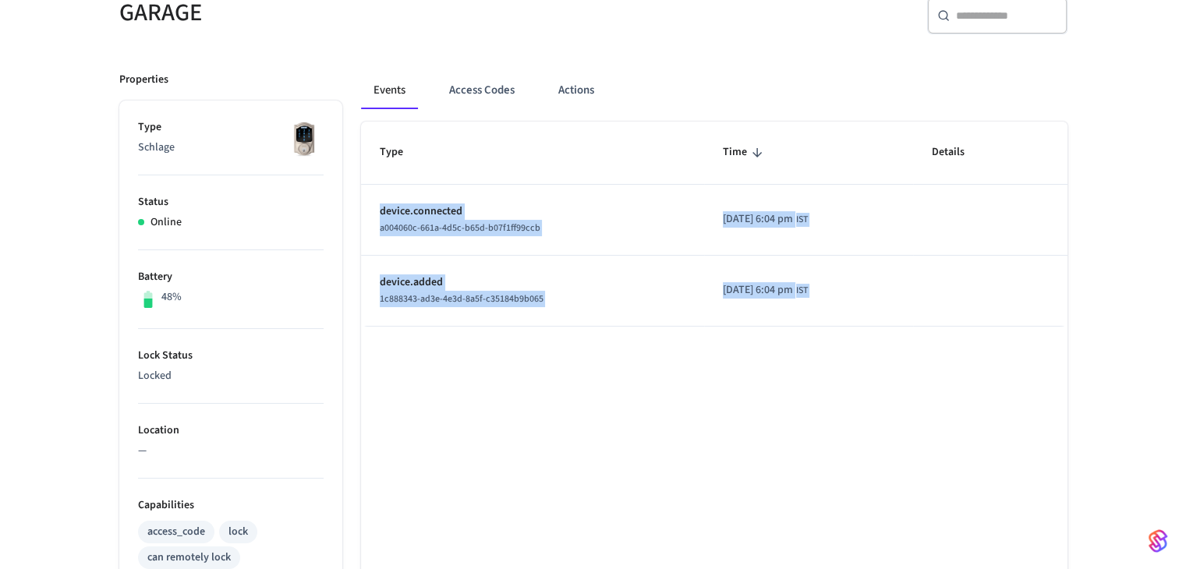
drag, startPoint x: 387, startPoint y: 213, endPoint x: 905, endPoint y: 337, distance: 532.6
click at [905, 337] on div "Type Time Details device.connected a004060c-661a-4d5c-b65d-b07f1ff99ccb 2025/10…" at bounding box center [714, 553] width 707 height 863
click at [837, 282] on td "2025/10/14 at 6:04 pm IST" at bounding box center [808, 291] width 209 height 71
drag, startPoint x: 836, startPoint y: 282, endPoint x: 438, endPoint y: 154, distance: 418.6
click at [368, 127] on table "Type Time Details device.connected a004060c-661a-4d5c-b65d-b07f1ff99ccb 2025/10…" at bounding box center [714, 224] width 707 height 204
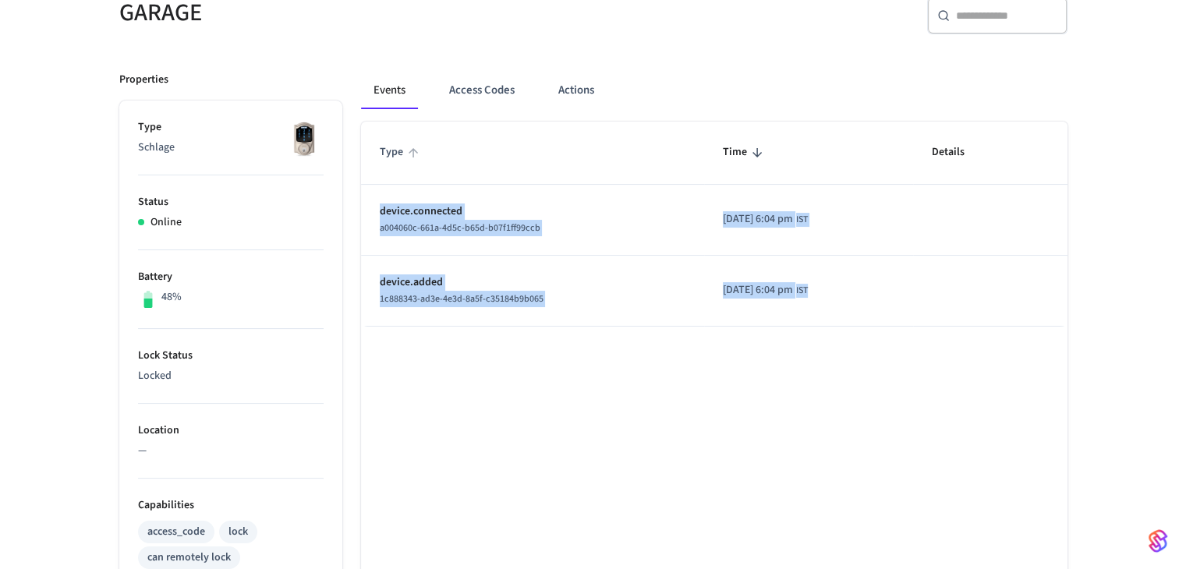
click at [402, 158] on span "Type" at bounding box center [402, 152] width 44 height 24
drag, startPoint x: 402, startPoint y: 158, endPoint x: 718, endPoint y: 279, distance: 338.5
click at [615, 310] on table "Type Time Details device.added 1c888343-ad3e-4e3d-8a5f-c35184b9b065 2025/10/14 …" at bounding box center [714, 224] width 707 height 204
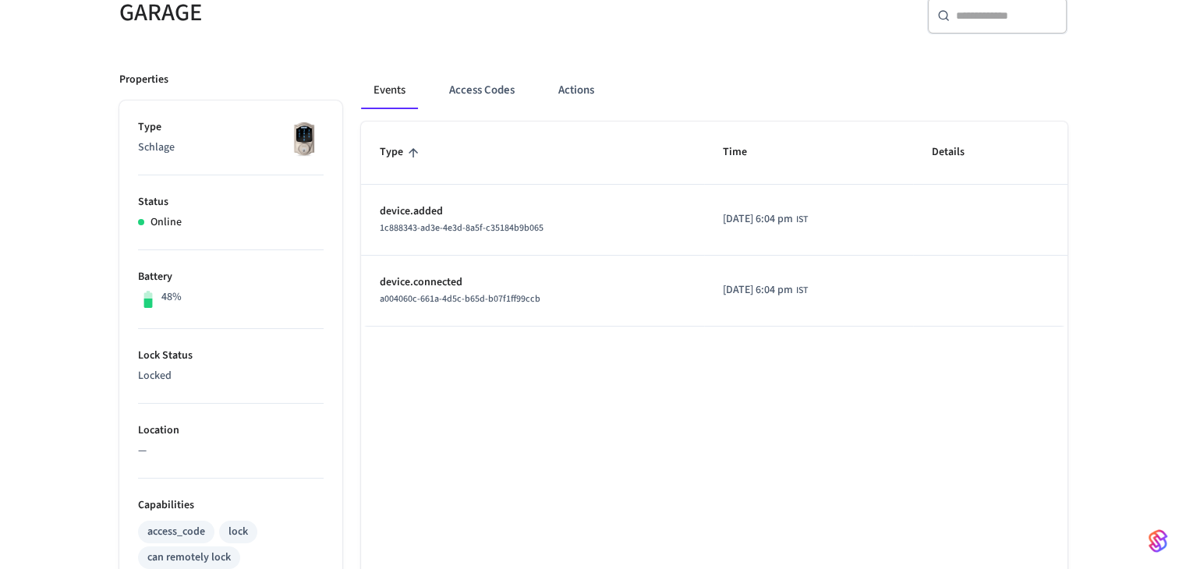
click at [718, 279] on td "2025/10/14 at 6:04 pm IST" at bounding box center [808, 291] width 209 height 71
click at [416, 151] on icon "sticky table" at bounding box center [413, 153] width 14 height 14
click at [532, 360] on div "Type Time Details device.connected a004060c-661a-4d5c-b65d-b07f1ff99ccb 2025/10…" at bounding box center [714, 553] width 707 height 863
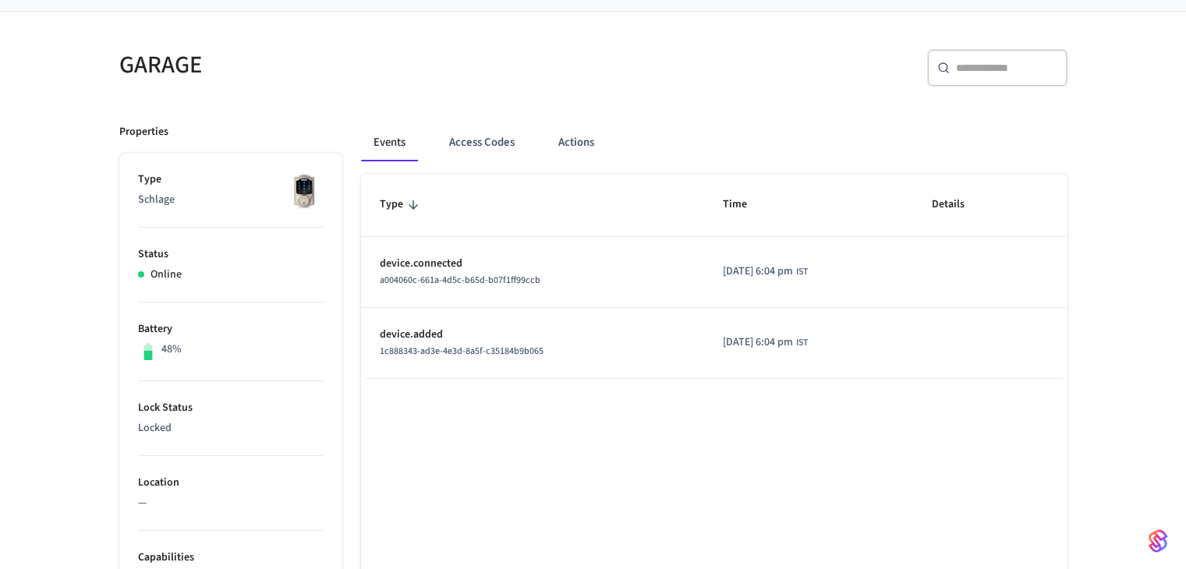
scroll to position [78, 0]
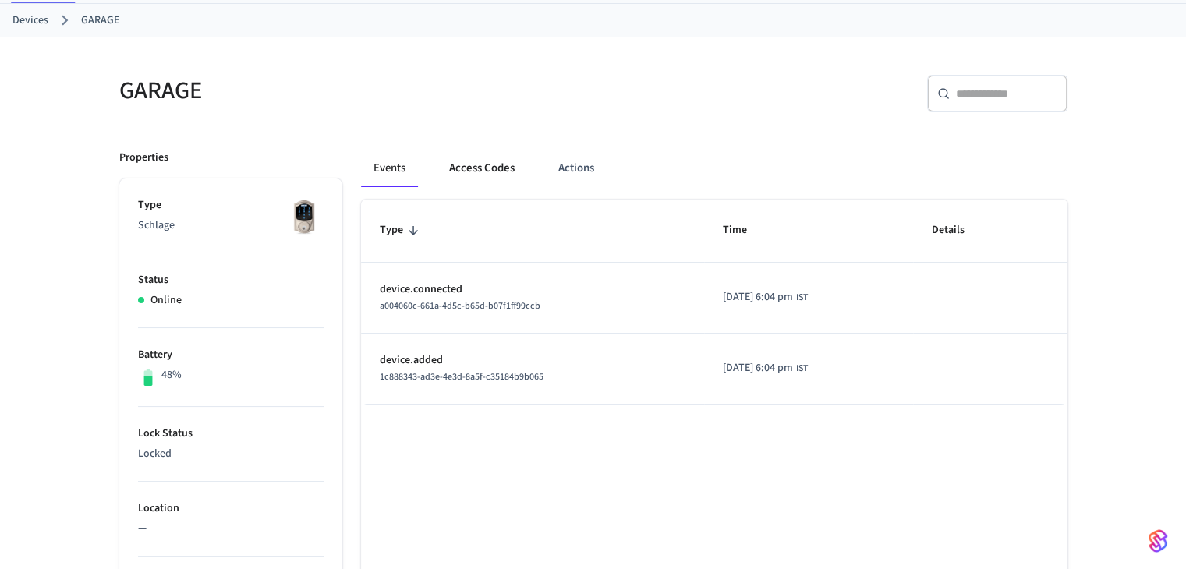
click at [487, 168] on button "Access Codes" at bounding box center [482, 168] width 90 height 37
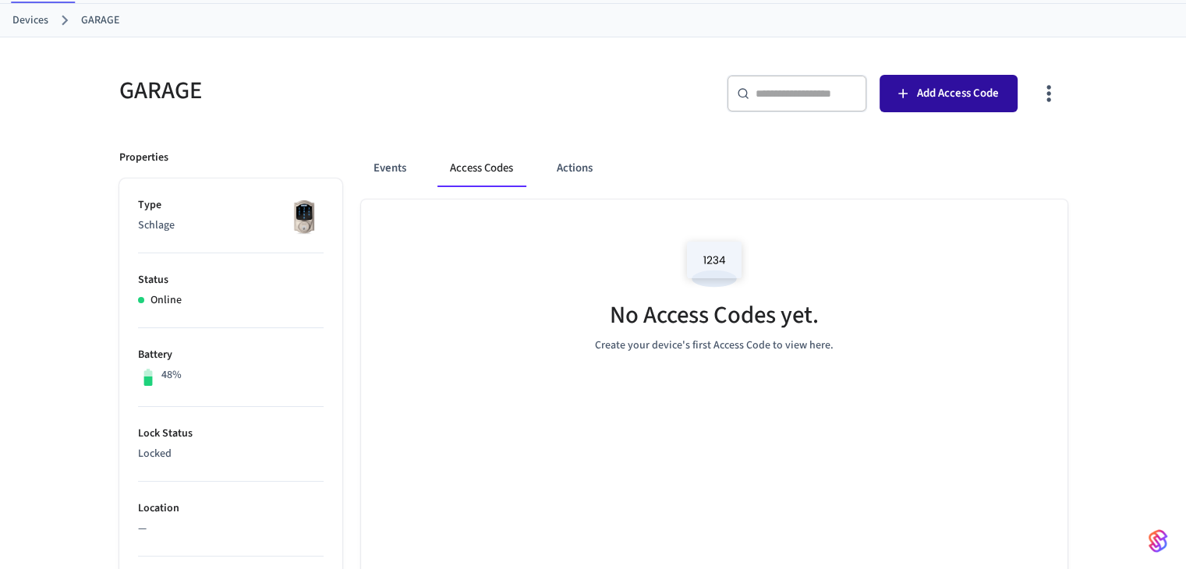
click at [950, 99] on span "Add Access Code" at bounding box center [958, 93] width 82 height 20
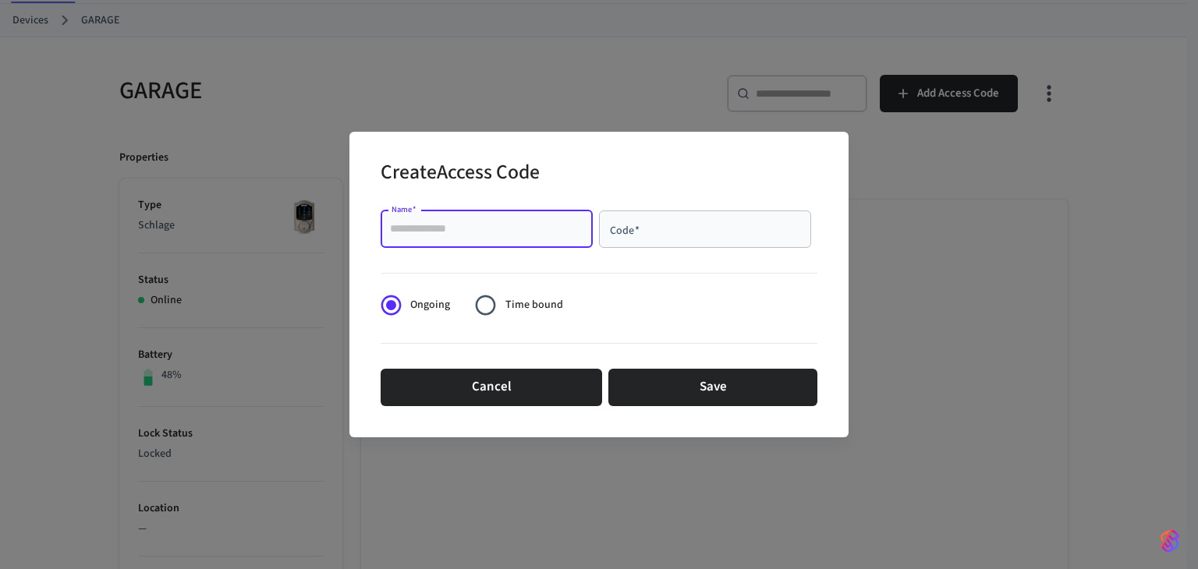
click at [466, 229] on input "Name   *" at bounding box center [486, 230] width 193 height 16
type input "**********"
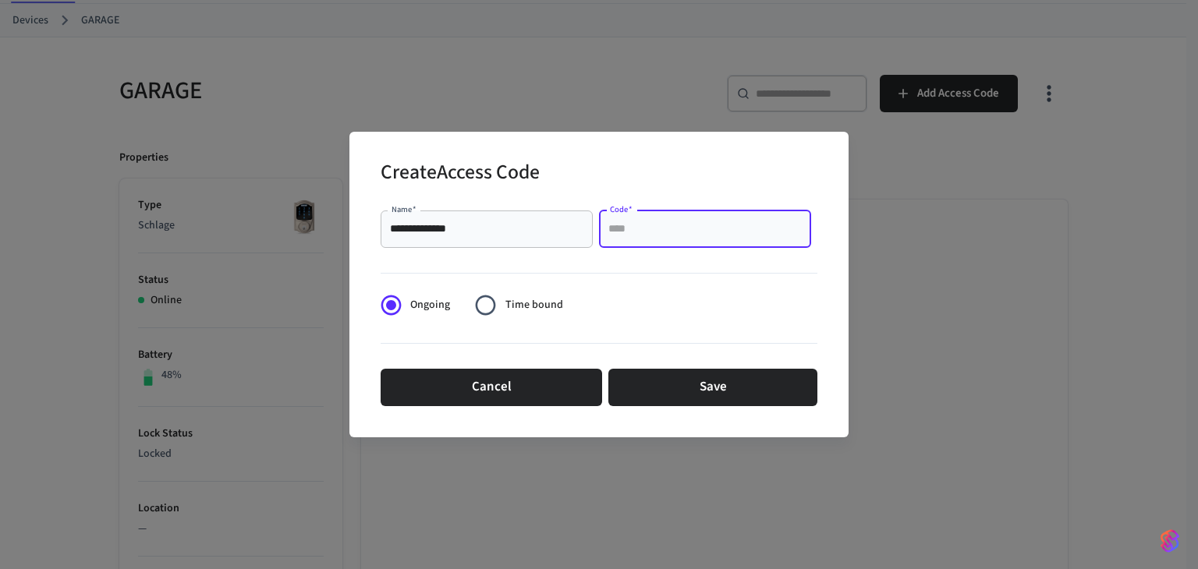
click at [640, 224] on input "Code   *" at bounding box center [704, 230] width 193 height 16
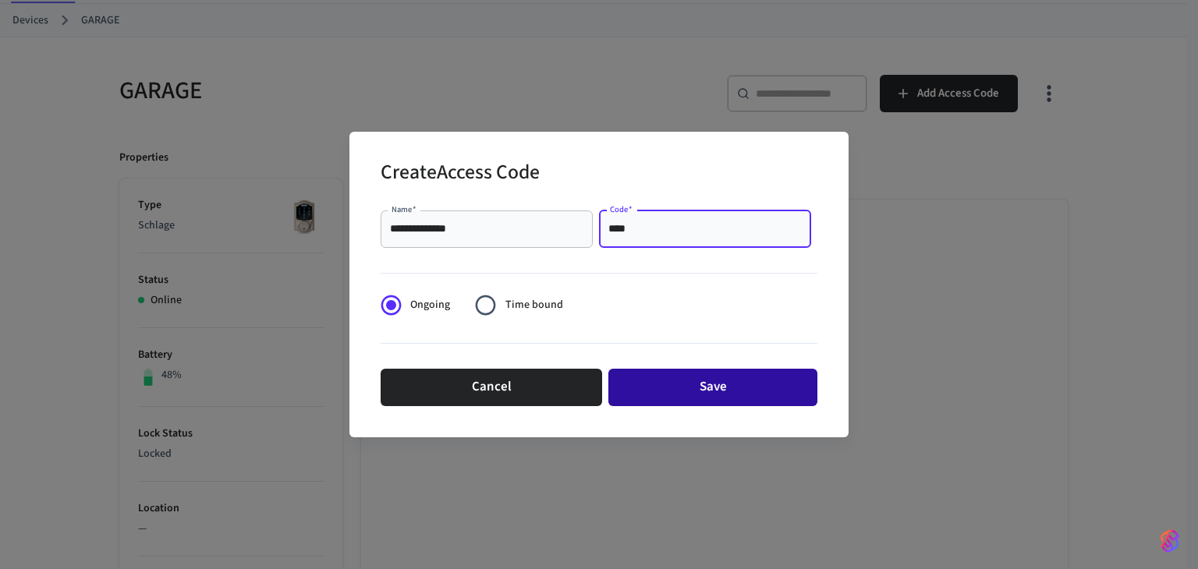
type input "****"
click at [658, 400] on button "Save" at bounding box center [712, 387] width 209 height 37
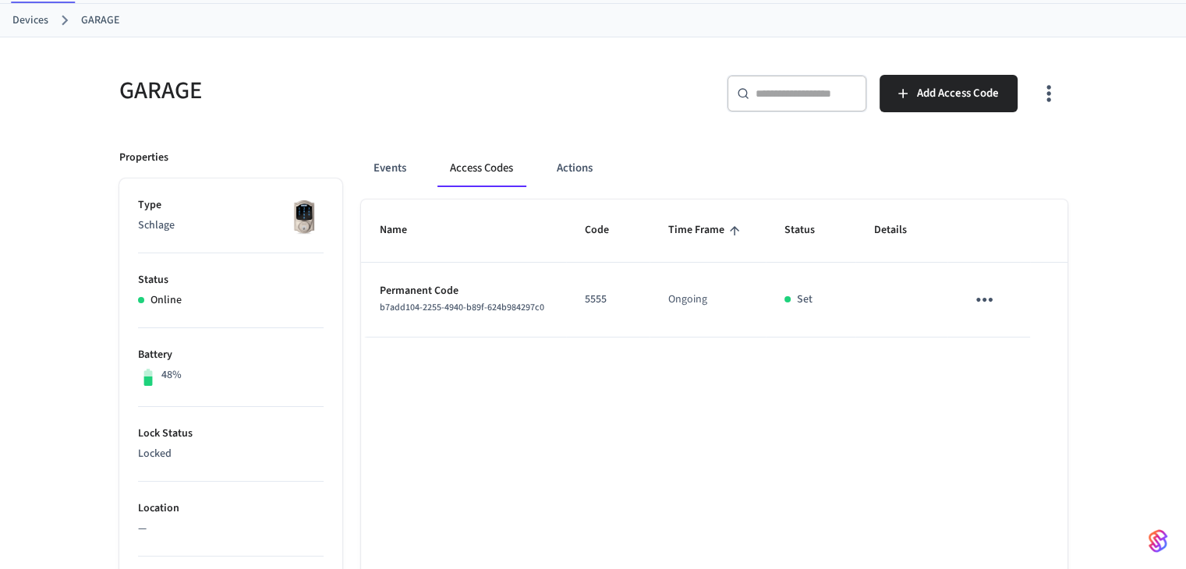
click at [390, 291] on p "Permanent Code" at bounding box center [464, 291] width 168 height 16
drag, startPoint x: 390, startPoint y: 291, endPoint x: 465, endPoint y: 291, distance: 74.9
click at [465, 291] on p "Permanent Code" at bounding box center [464, 291] width 168 height 16
click at [412, 291] on p "Permanent Code" at bounding box center [464, 291] width 168 height 16
drag, startPoint x: 412, startPoint y: 291, endPoint x: 485, endPoint y: 296, distance: 73.5
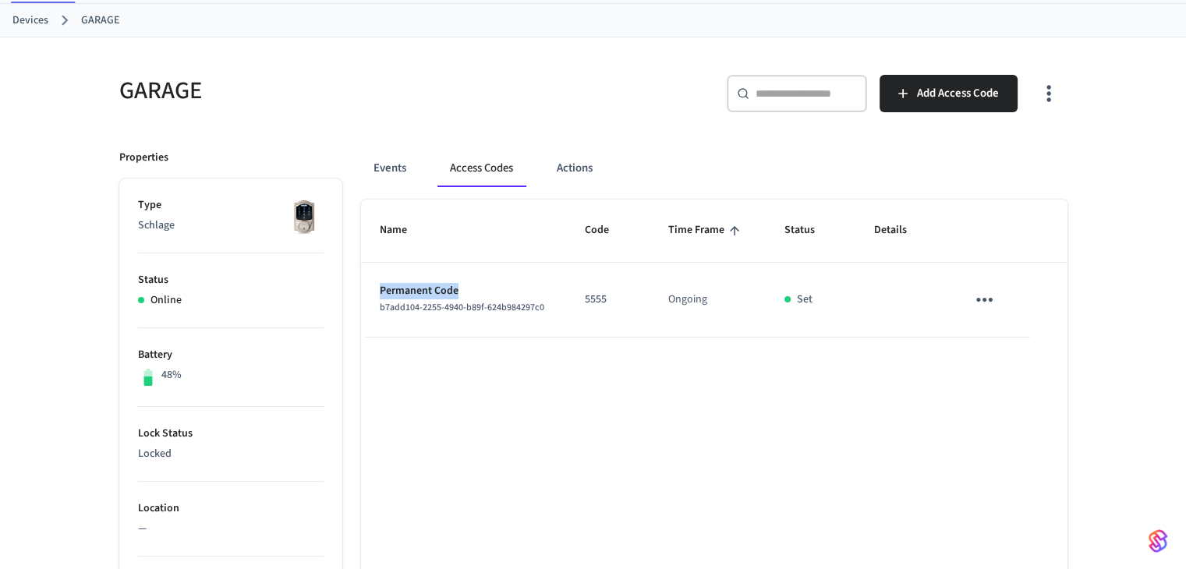
click at [485, 296] on p "Permanent Code" at bounding box center [464, 291] width 168 height 16
click at [421, 303] on span "b7add104-2255-4940-b89f-624b984297c0" at bounding box center [462, 307] width 165 height 13
drag, startPoint x: 419, startPoint y: 303, endPoint x: 527, endPoint y: 317, distance: 108.6
click at [527, 317] on td "Permanent Code b7add104-2255-4940-b89f-624b984297c0" at bounding box center [464, 300] width 206 height 75
click at [384, 296] on p "Permanent Code" at bounding box center [464, 291] width 168 height 16
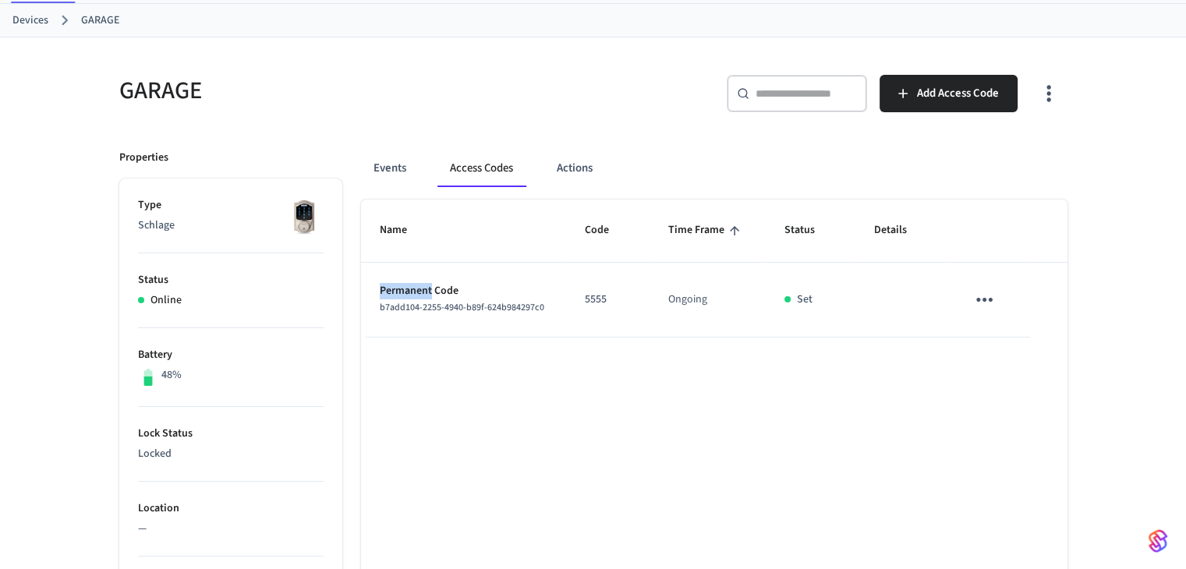
drag, startPoint x: 383, startPoint y: 296, endPoint x: 402, endPoint y: 294, distance: 18.9
click at [402, 294] on p "Permanent Code" at bounding box center [464, 291] width 168 height 16
copy p "Permanent"
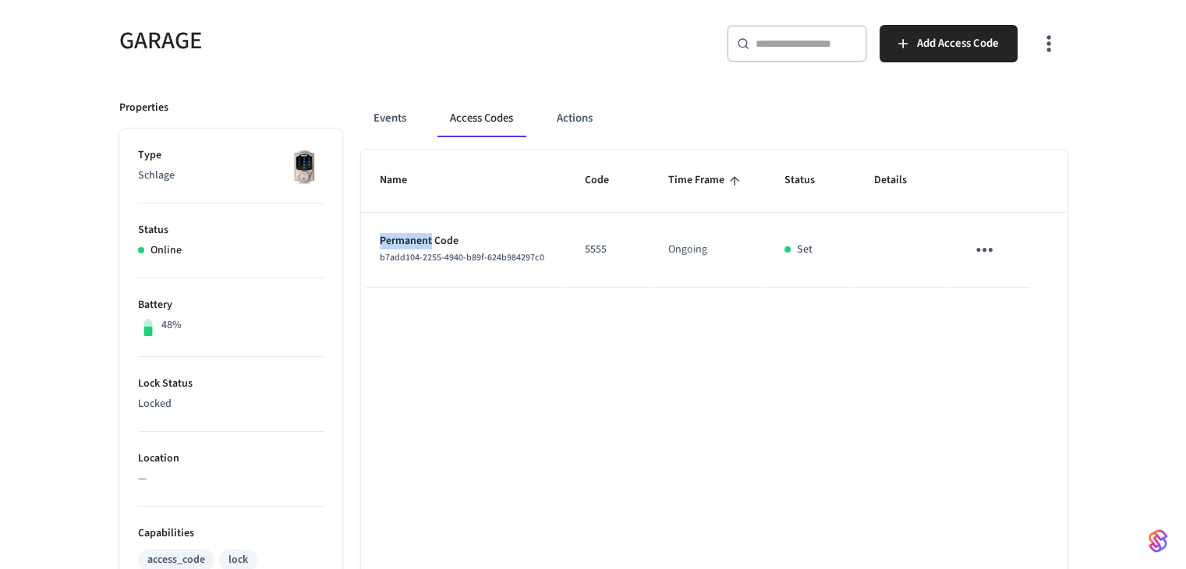
scroll to position [156, 0]
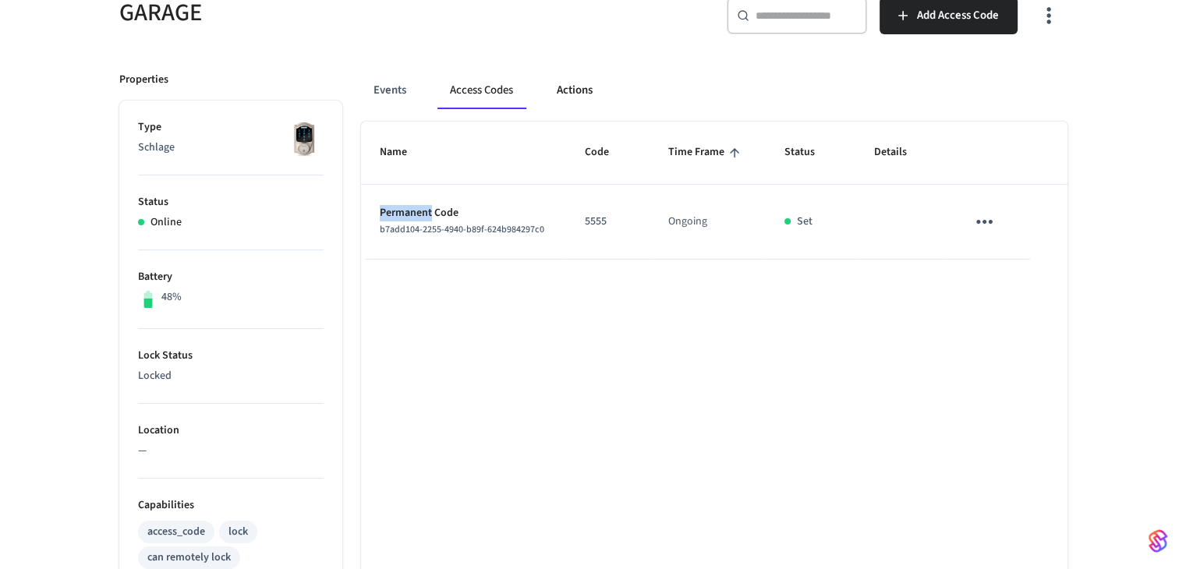
click at [583, 87] on button "Actions" at bounding box center [574, 90] width 61 height 37
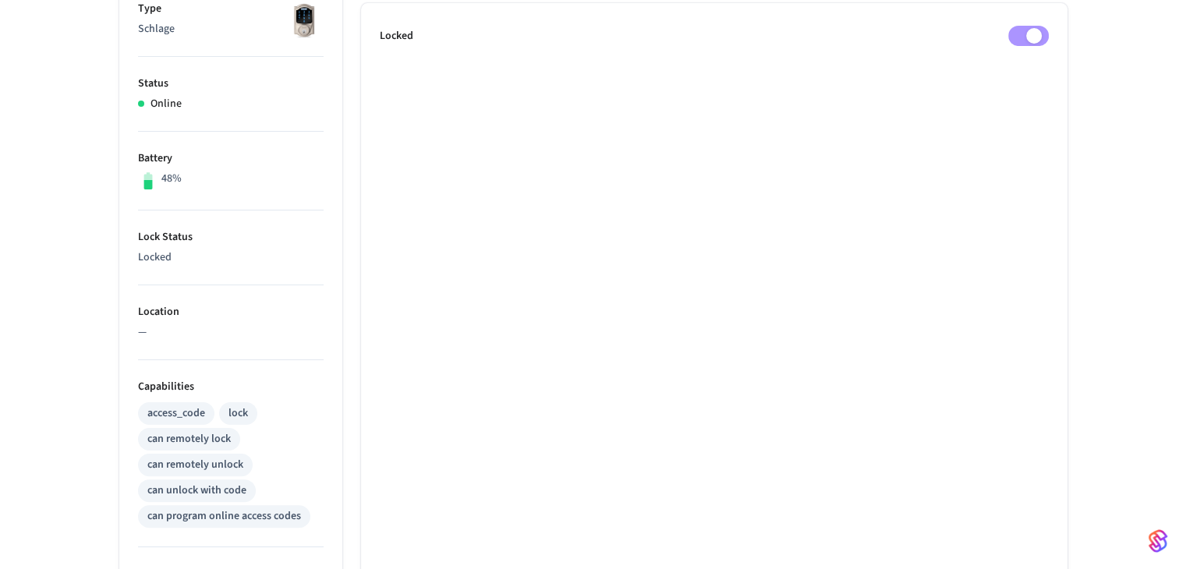
scroll to position [78, 0]
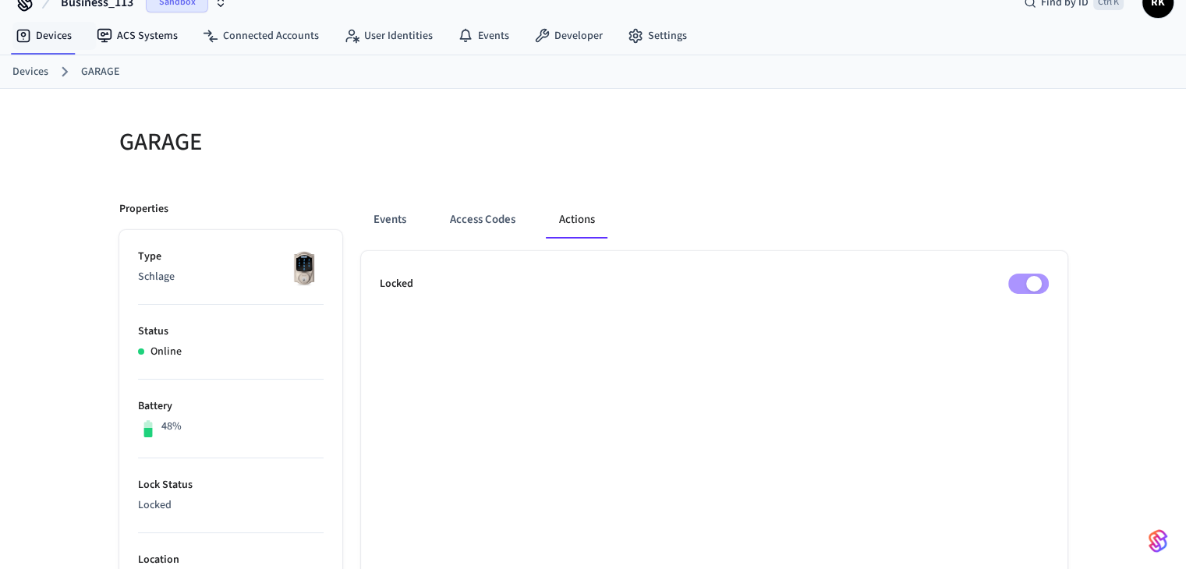
scroll to position [0, 0]
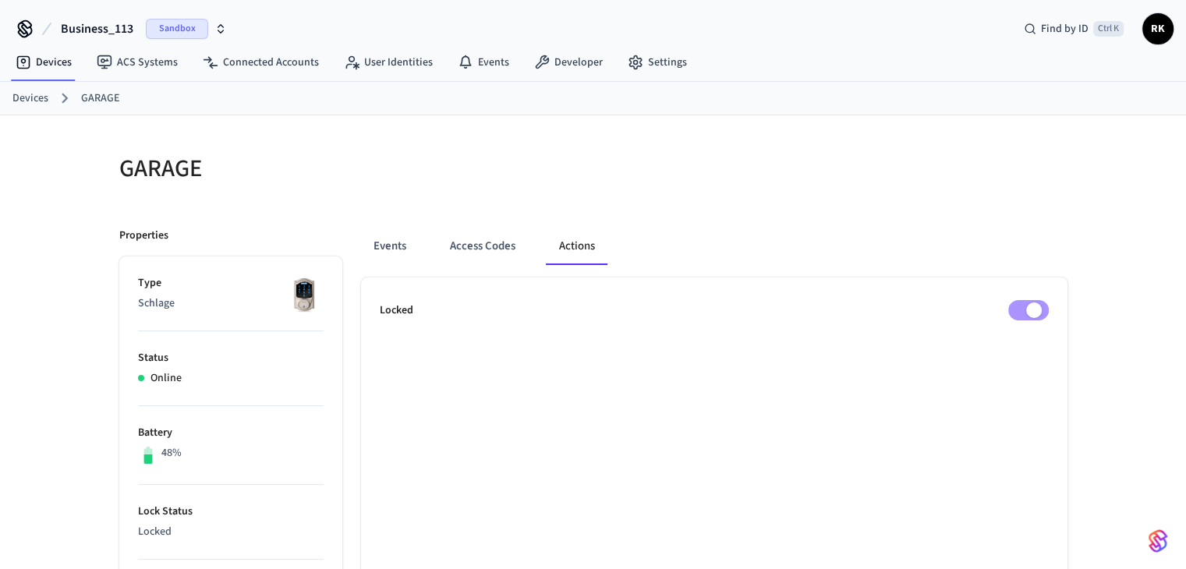
click at [30, 98] on link "Devices" at bounding box center [30, 98] width 36 height 16
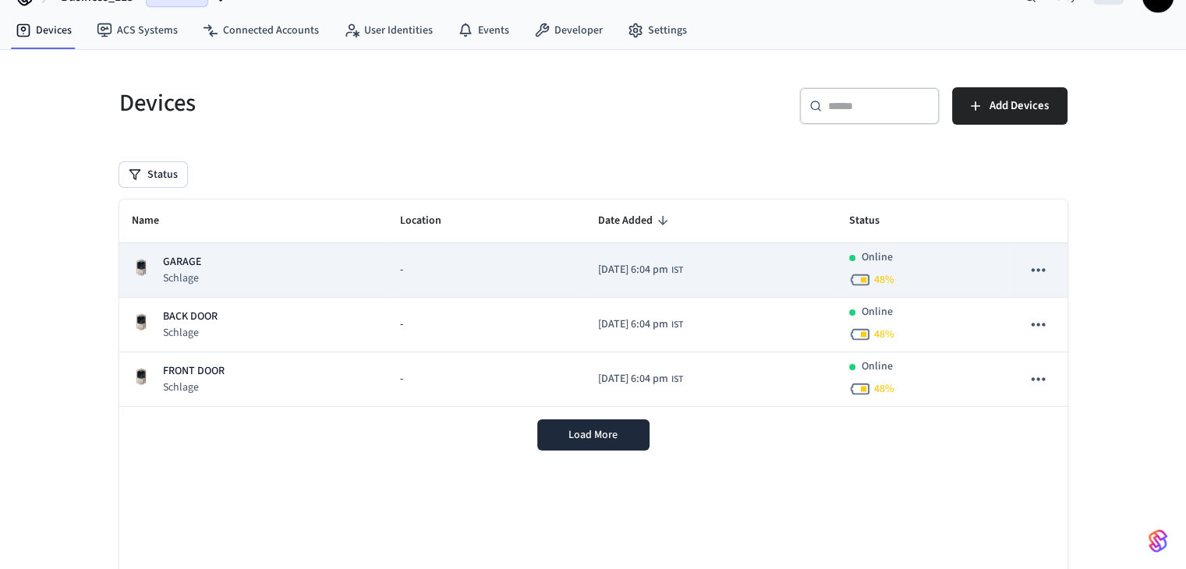
scroll to position [78, 0]
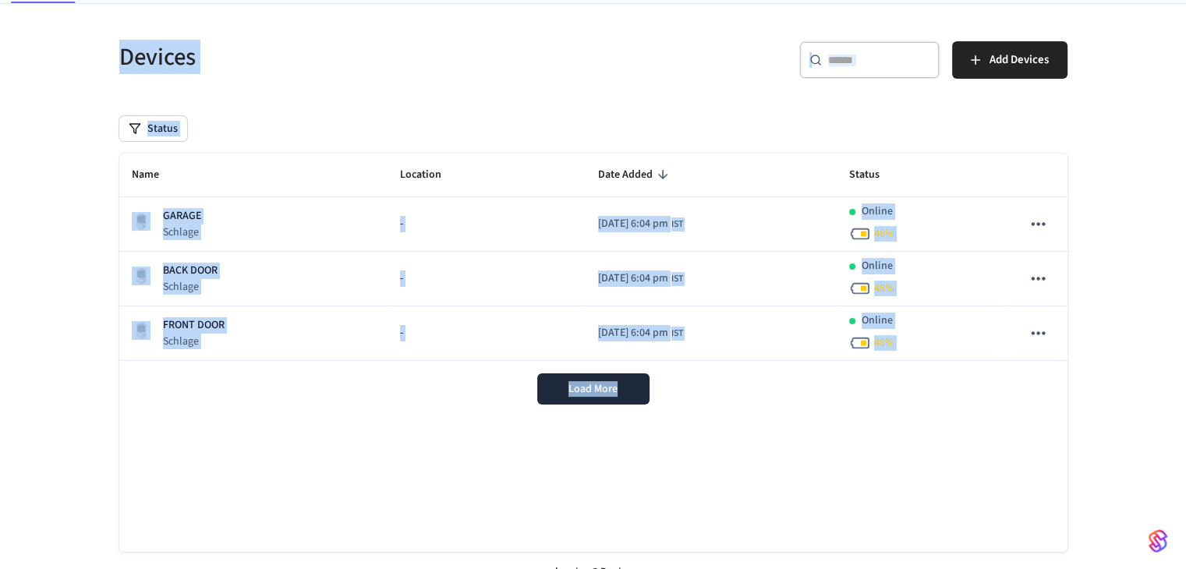
drag, startPoint x: 87, startPoint y: 58, endPoint x: 883, endPoint y: 419, distance: 873.7
click at [896, 453] on div "Devices ​ ​ Add Devices Status Name Location Date Added Status GARAGE Schlage -…" at bounding box center [593, 299] width 1186 height 590
click at [882, 399] on div "Load More" at bounding box center [593, 389] width 948 height 56
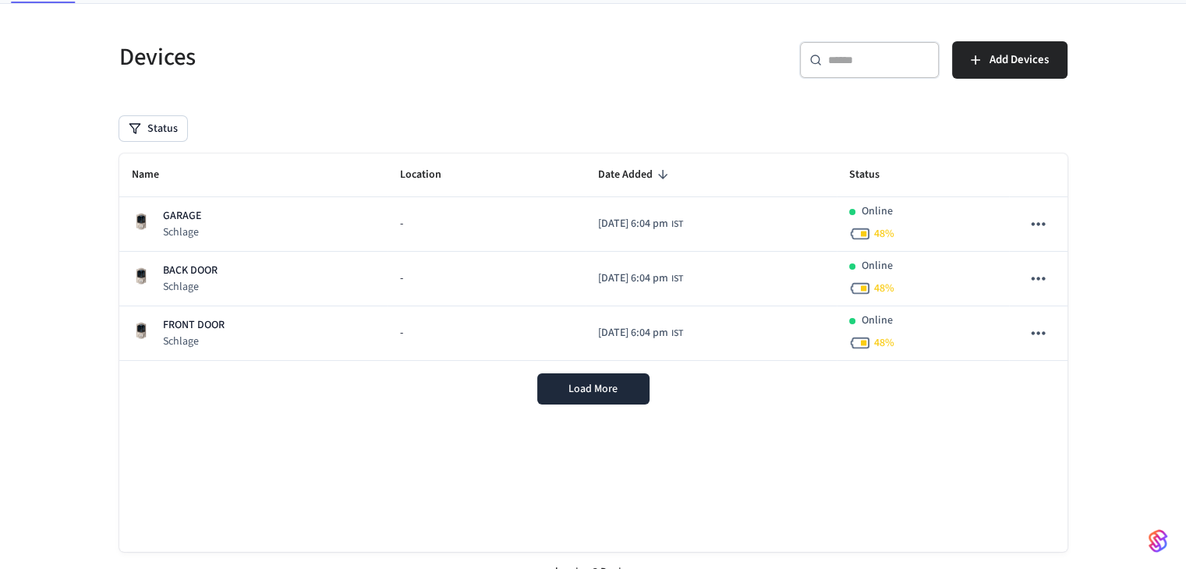
click at [882, 399] on div "Load More" at bounding box center [593, 389] width 948 height 56
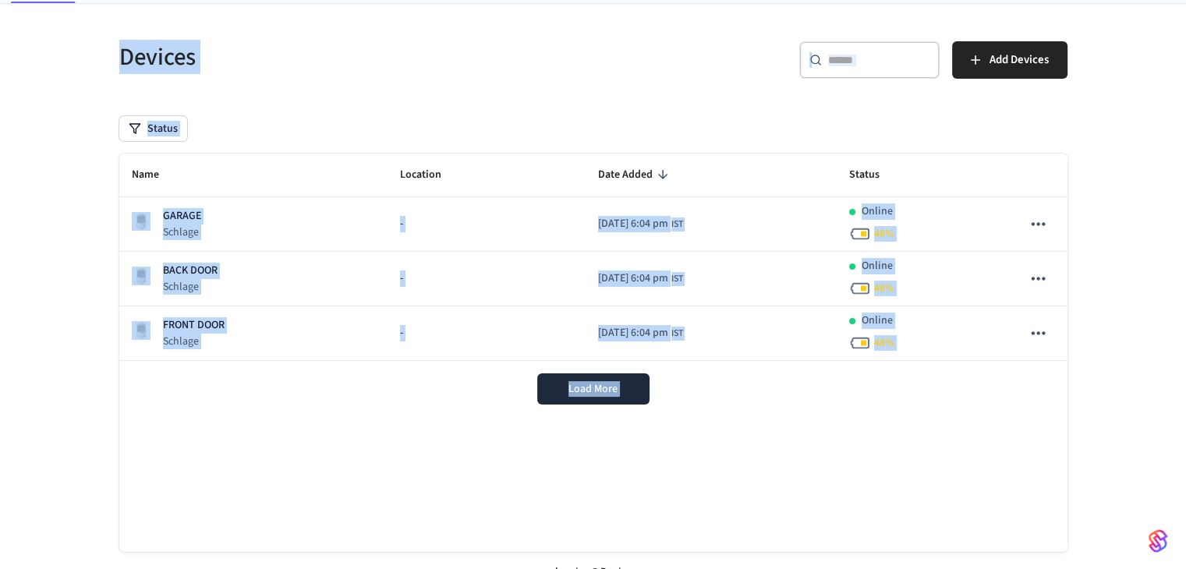
drag, startPoint x: 882, startPoint y: 399, endPoint x: 0, endPoint y: 26, distance: 958.0
click at [0, 26] on div "Devices ​ ​ Add Devices Status Name Location Date Added Status GARAGE Schlage -…" at bounding box center [593, 299] width 1186 height 590
click at [66, 46] on div "Devices ​ ​ Add Devices Status Name Location Date Added Status GARAGE Schlage -…" at bounding box center [593, 299] width 1186 height 590
drag, startPoint x: 66, startPoint y: 46, endPoint x: 717, endPoint y: 378, distance: 730.8
click at [636, 410] on div "Devices ​ ​ Add Devices Status Name Location Date Added Status GARAGE Schlage -…" at bounding box center [593, 299] width 1186 height 590
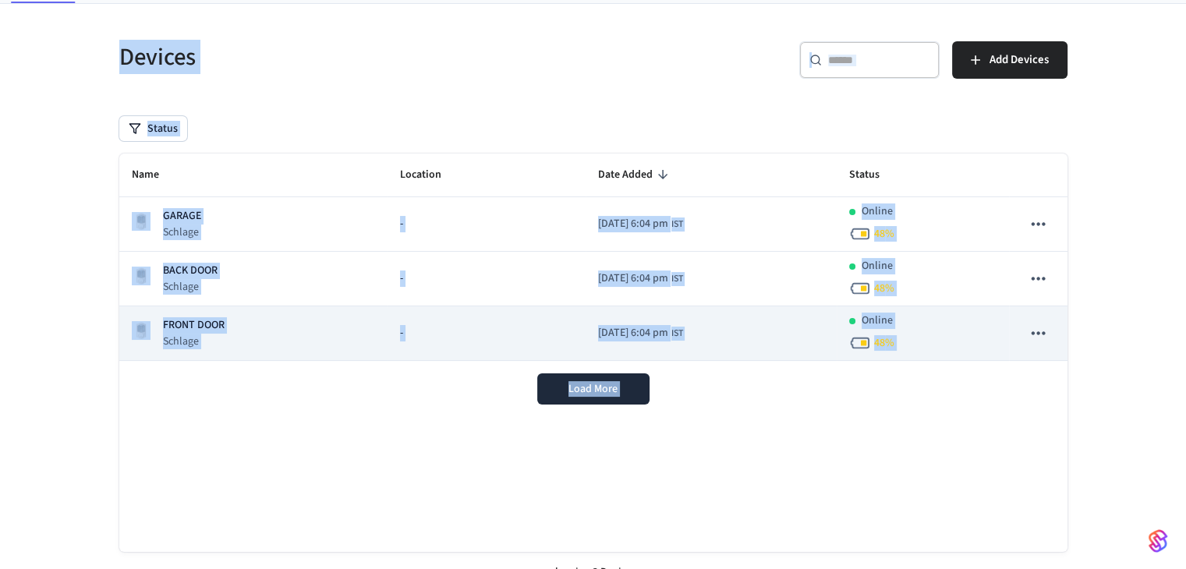
click at [714, 336] on td "2025/10/14 at 6:04 pm IST" at bounding box center [711, 334] width 251 height 55
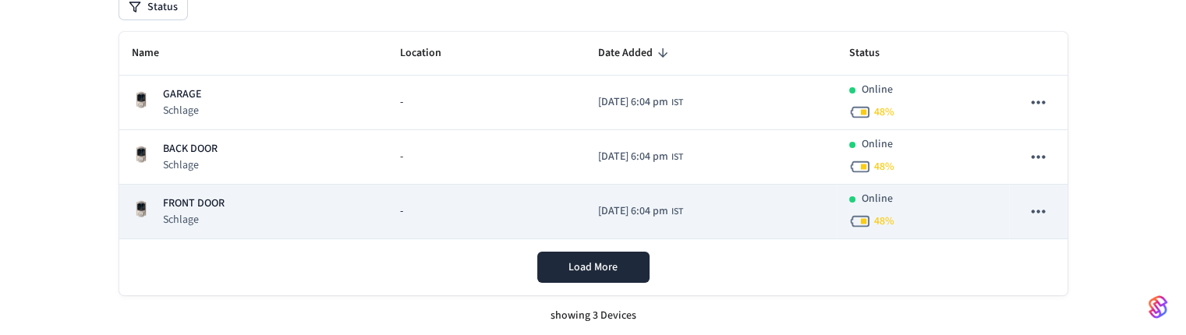
scroll to position [200, 0]
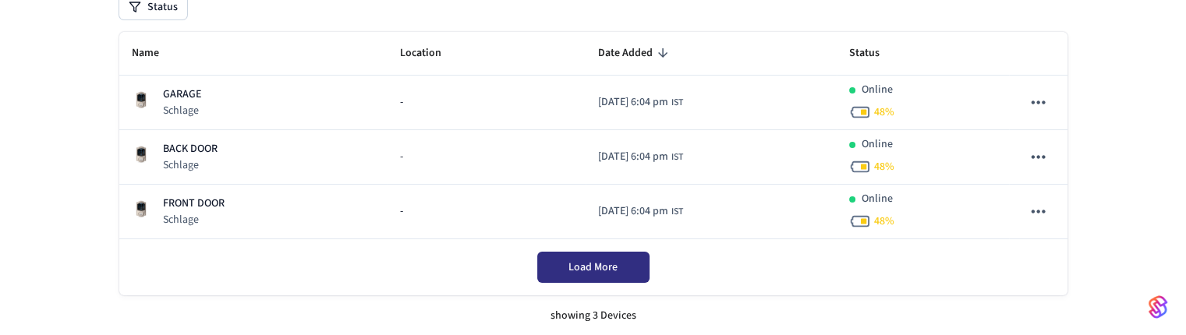
click at [584, 266] on span "Load More" at bounding box center [593, 268] width 49 height 16
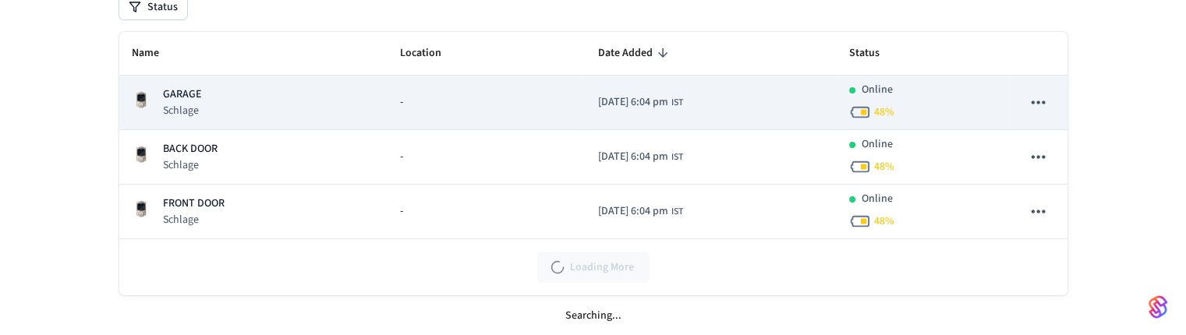
scroll to position [122, 0]
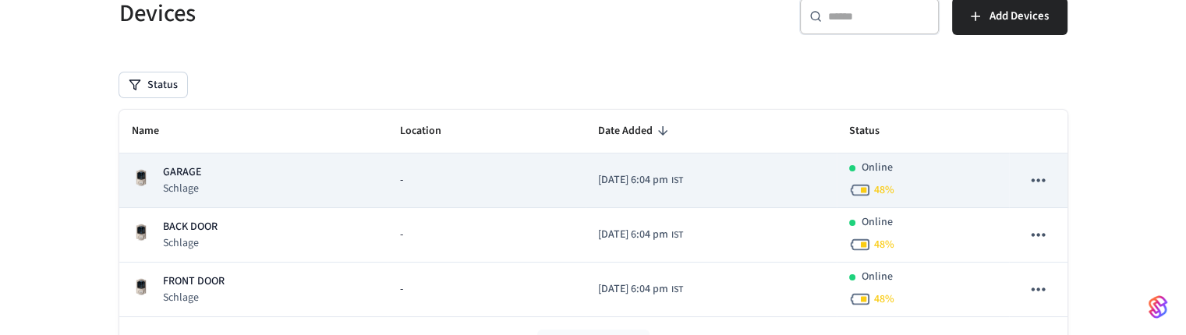
click at [527, 192] on td "-" at bounding box center [486, 181] width 197 height 55
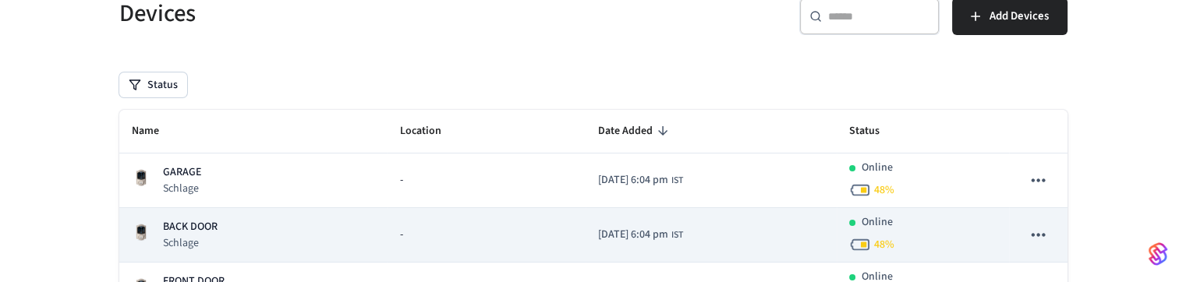
scroll to position [156, 0]
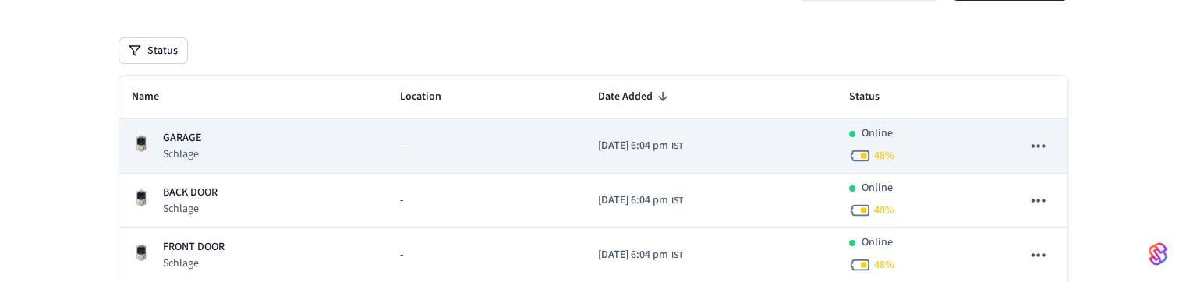
click at [247, 152] on div "GARAGE Schlage" at bounding box center [254, 146] width 244 height 32
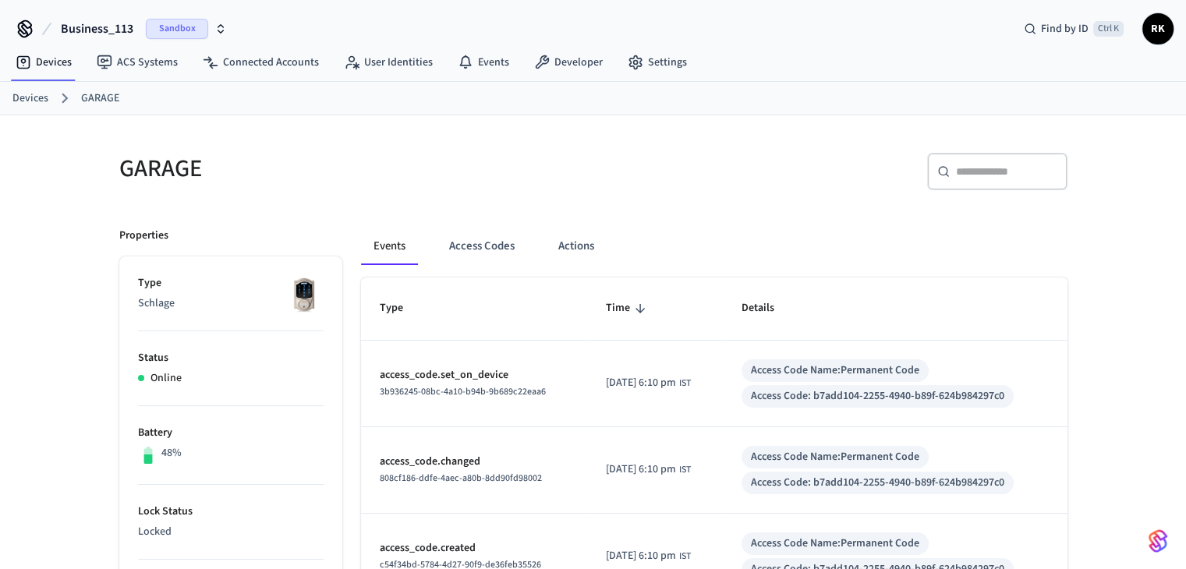
click at [117, 23] on span "Business_113" at bounding box center [97, 29] width 73 height 19
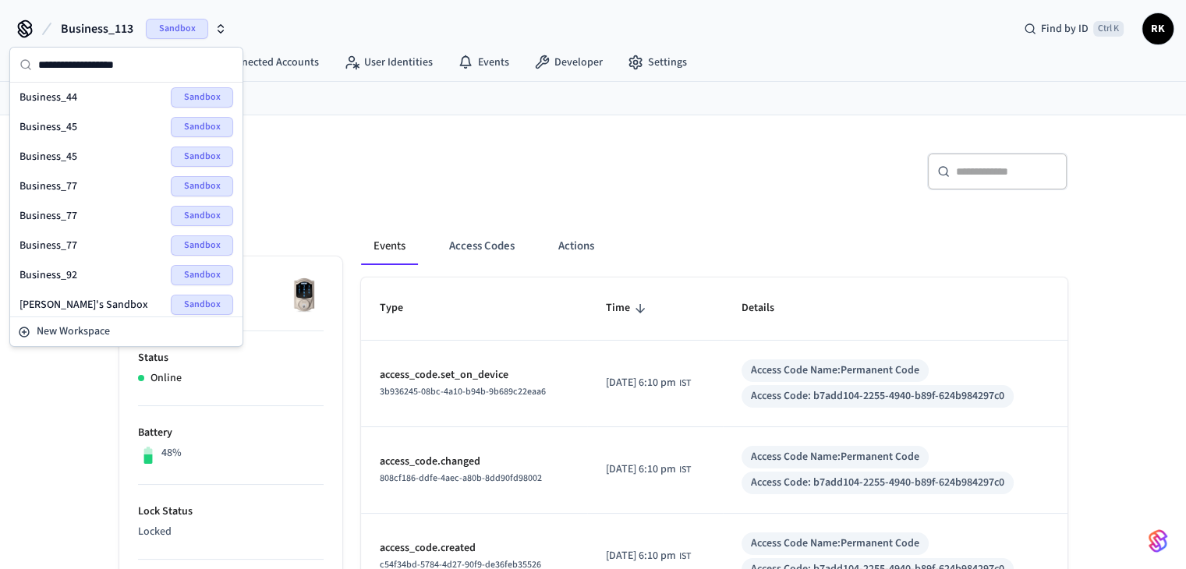
click at [648, 76] on nav "Devices ACS Systems Connected Accounts User Identities Events Developer Settings" at bounding box center [351, 63] width 697 height 36
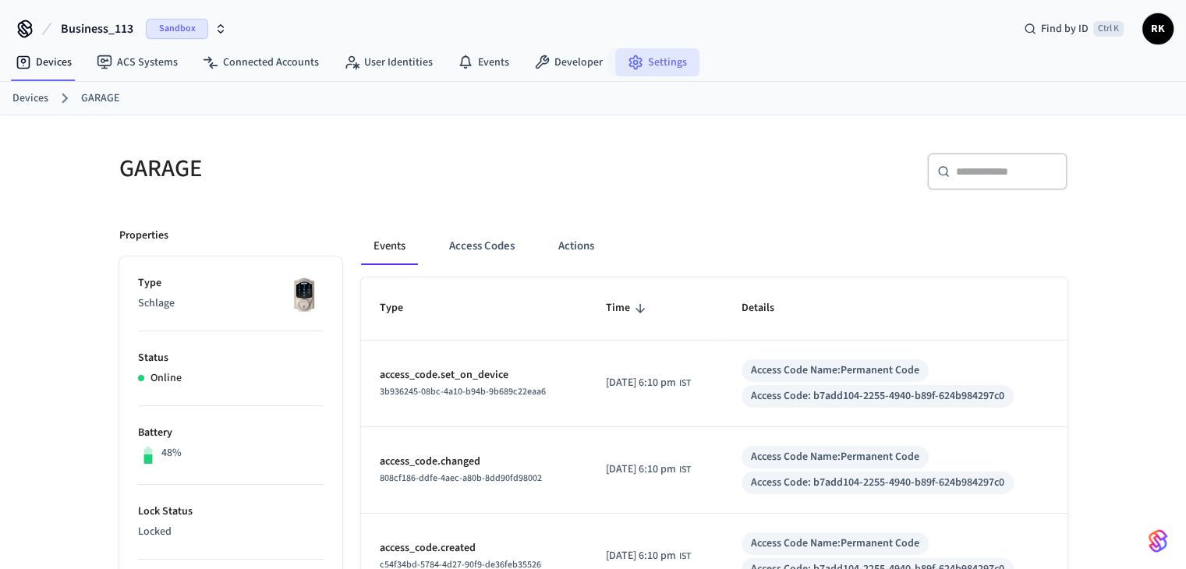
click at [652, 57] on link "Settings" at bounding box center [657, 62] width 84 height 28
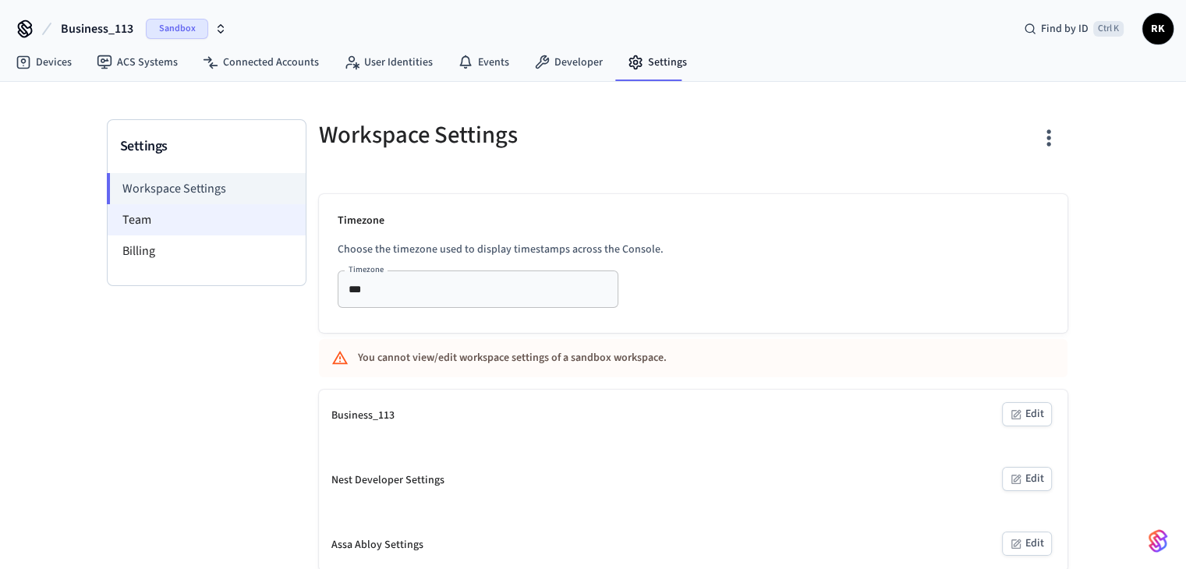
click at [207, 215] on li "Team" at bounding box center [207, 219] width 198 height 31
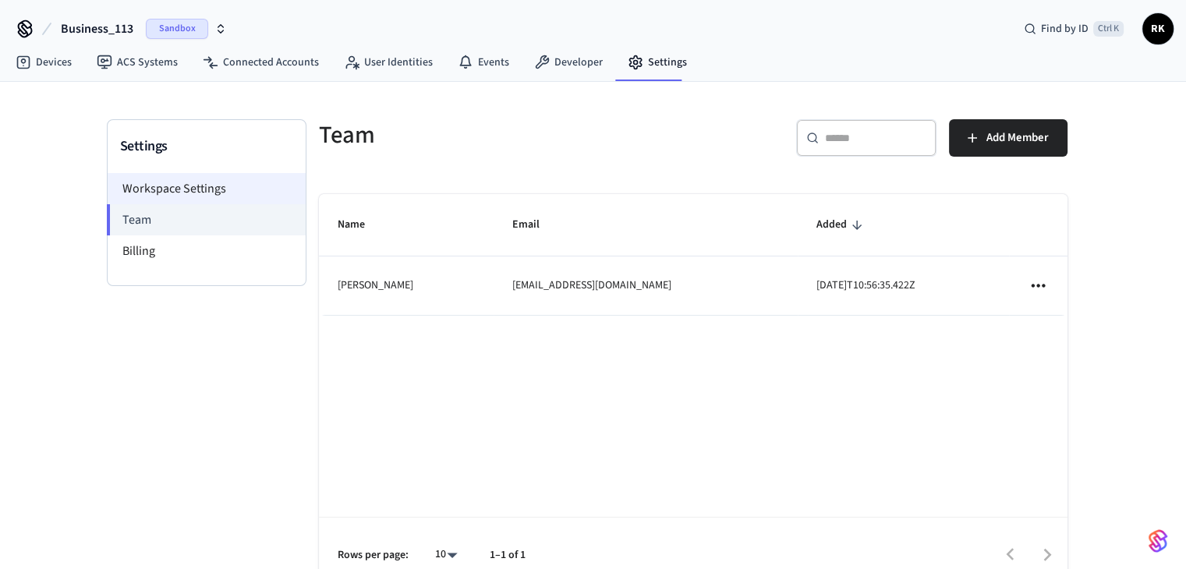
click at [239, 192] on li "Workspace Settings" at bounding box center [207, 188] width 198 height 31
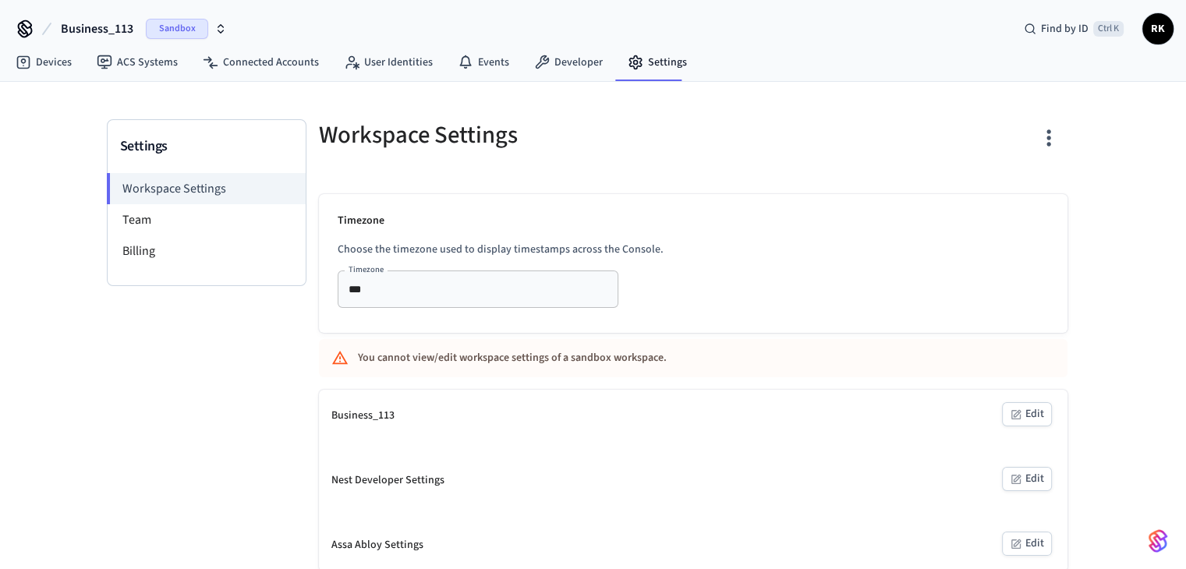
click at [119, 32] on span "Business_113" at bounding box center [97, 29] width 73 height 19
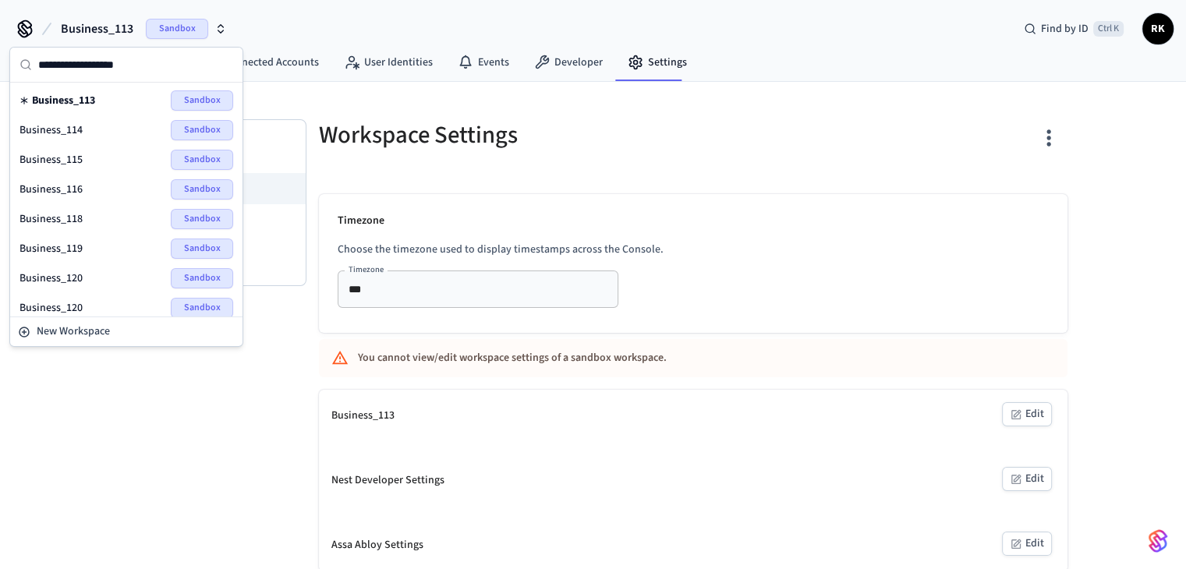
click at [72, 152] on span "Business_115" at bounding box center [51, 160] width 63 height 16
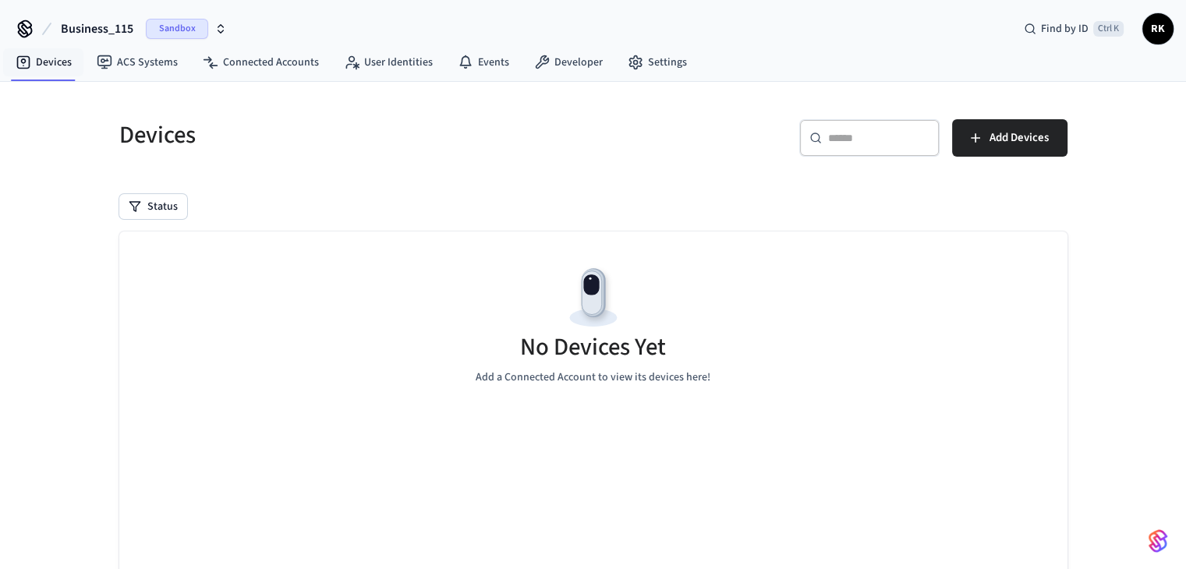
click at [112, 26] on span "Business_115" at bounding box center [97, 29] width 73 height 19
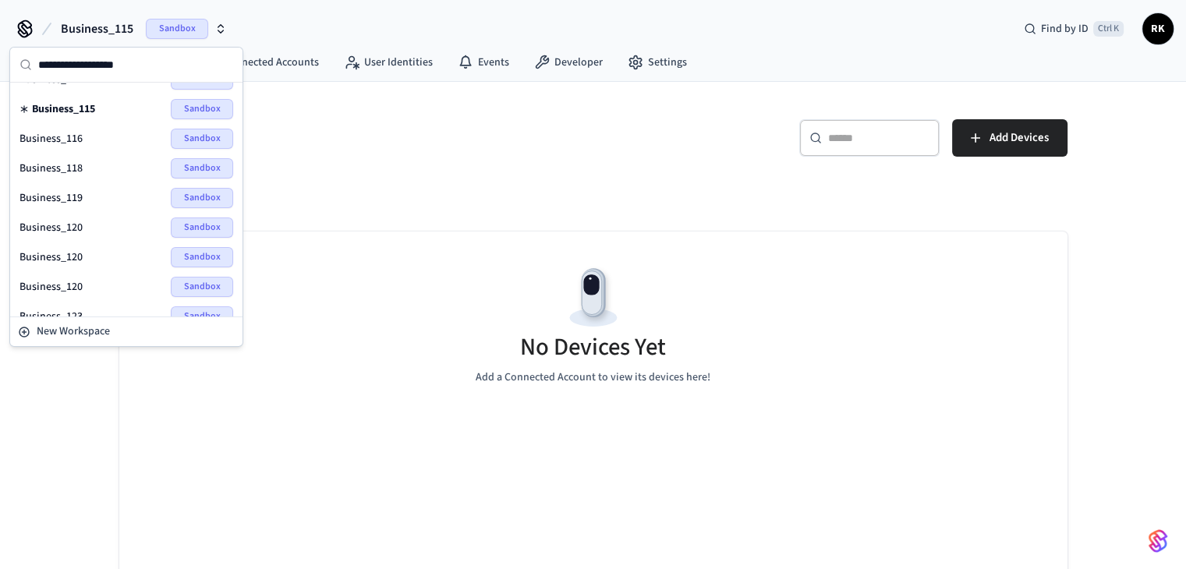
scroll to position [78, 0]
click at [93, 201] on div "Business_120 Sandbox" at bounding box center [127, 200] width 214 height 20
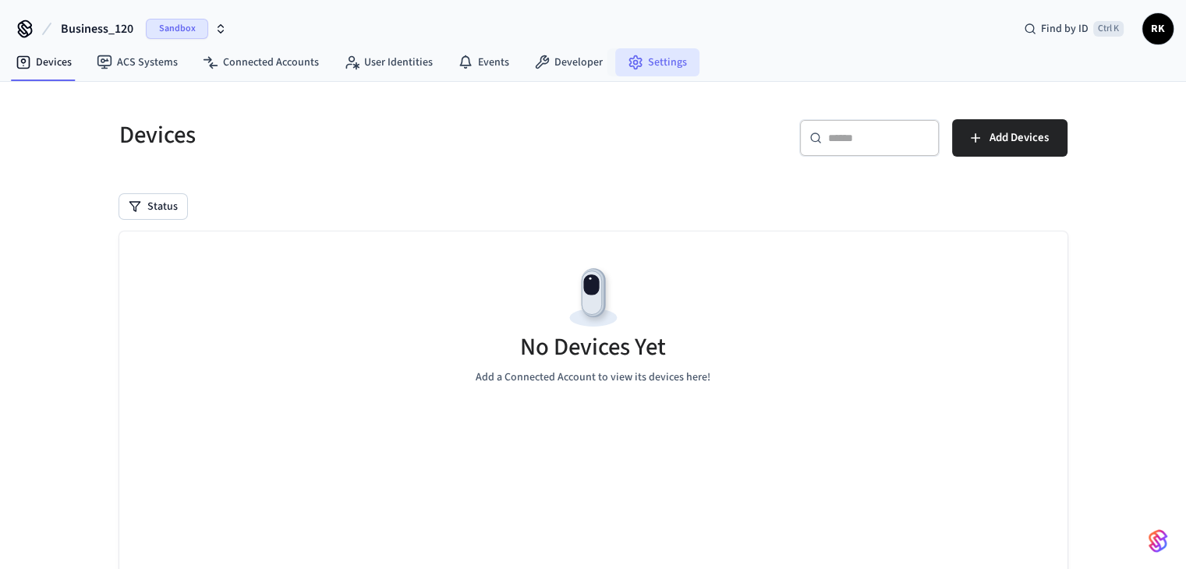
click at [652, 55] on link "Settings" at bounding box center [657, 62] width 84 height 28
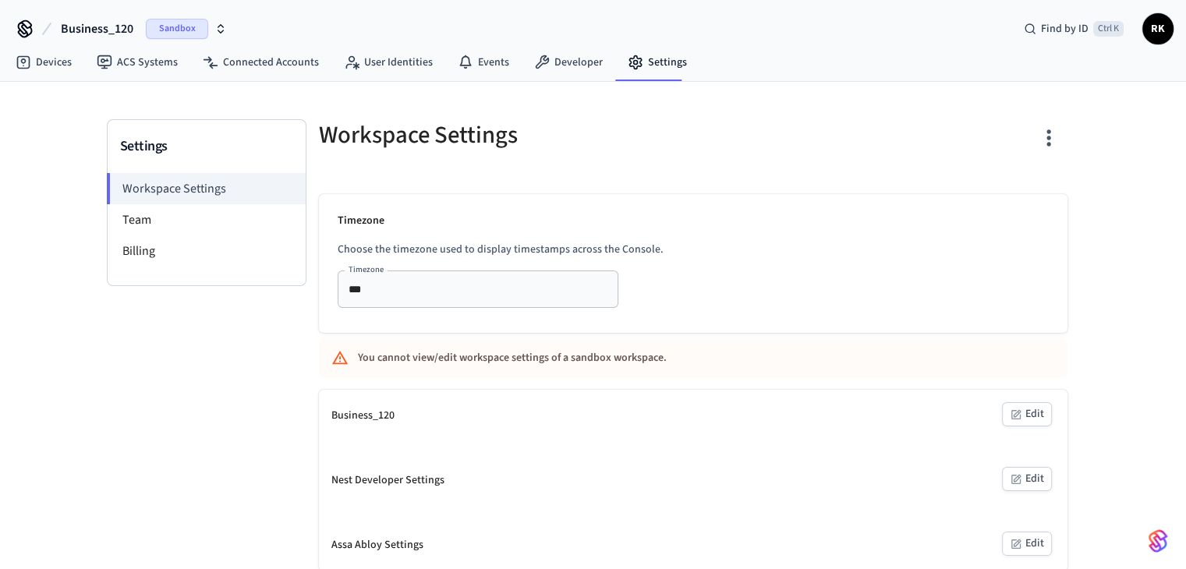
scroll to position [2, 0]
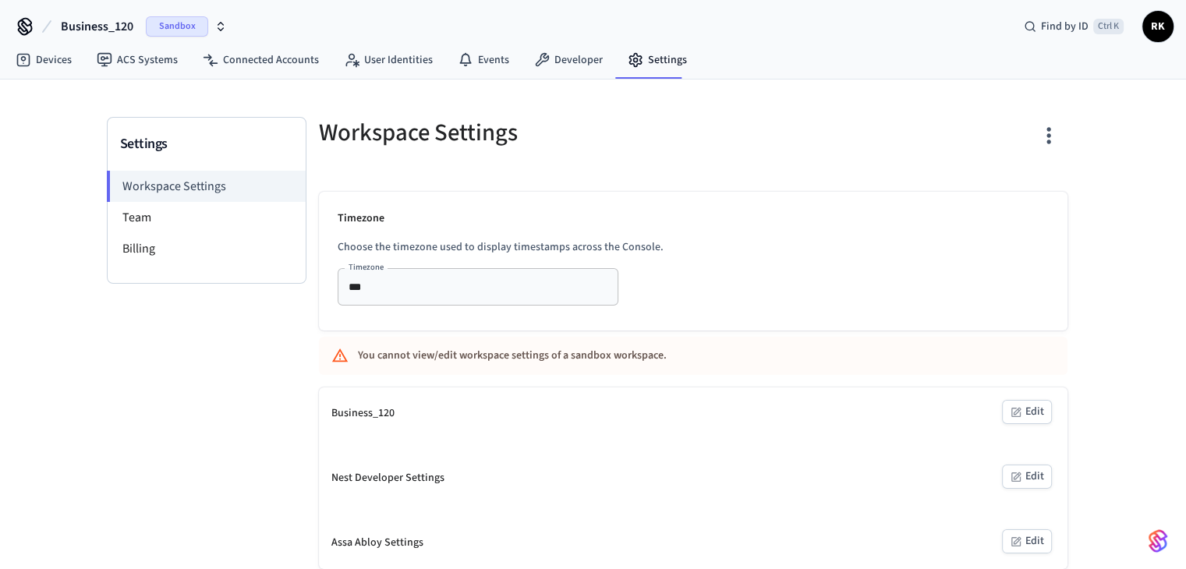
click at [1030, 282] on button "Edit" at bounding box center [1027, 412] width 50 height 24
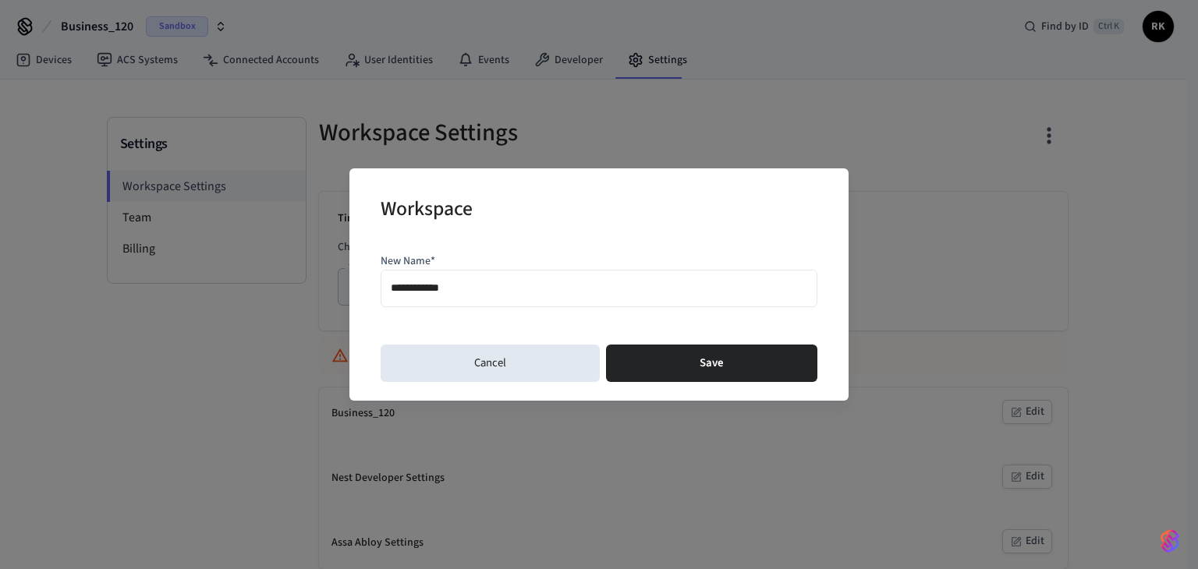
click at [468, 282] on input "**********" at bounding box center [599, 289] width 417 height 23
drag, startPoint x: 440, startPoint y: 295, endPoint x: 548, endPoint y: 293, distance: 108.4
click at [548, 282] on input "**********" at bounding box center [599, 289] width 417 height 23
click at [466, 282] on input "**********" at bounding box center [599, 289] width 417 height 23
drag, startPoint x: 433, startPoint y: 284, endPoint x: 497, endPoint y: 284, distance: 64.0
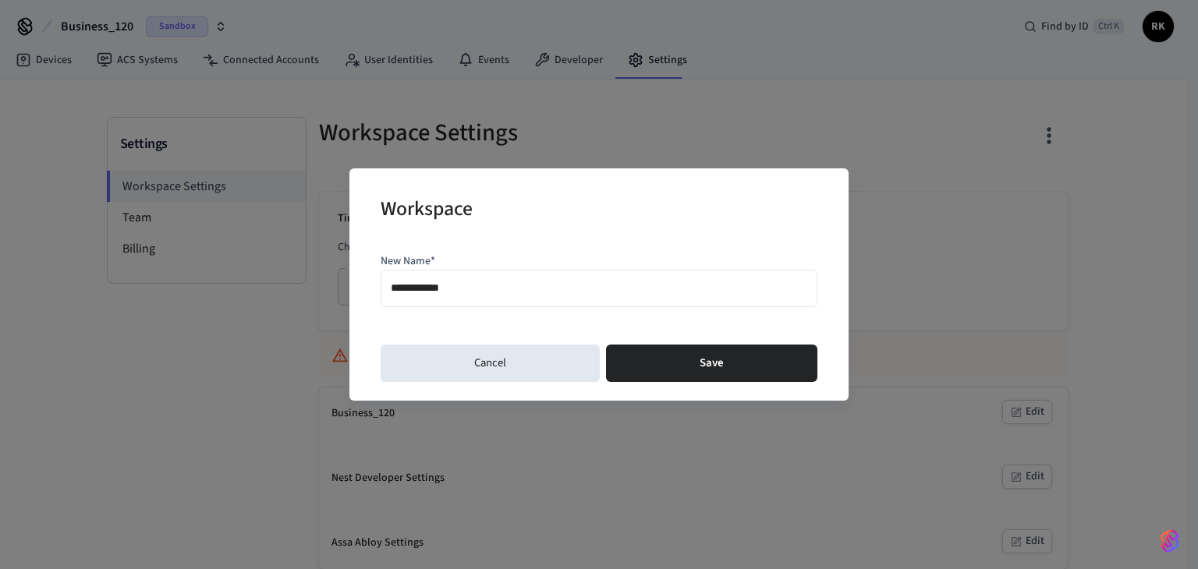
click at [497, 282] on input "**********" at bounding box center [599, 289] width 417 height 23
click at [494, 282] on input "**********" at bounding box center [599, 289] width 417 height 23
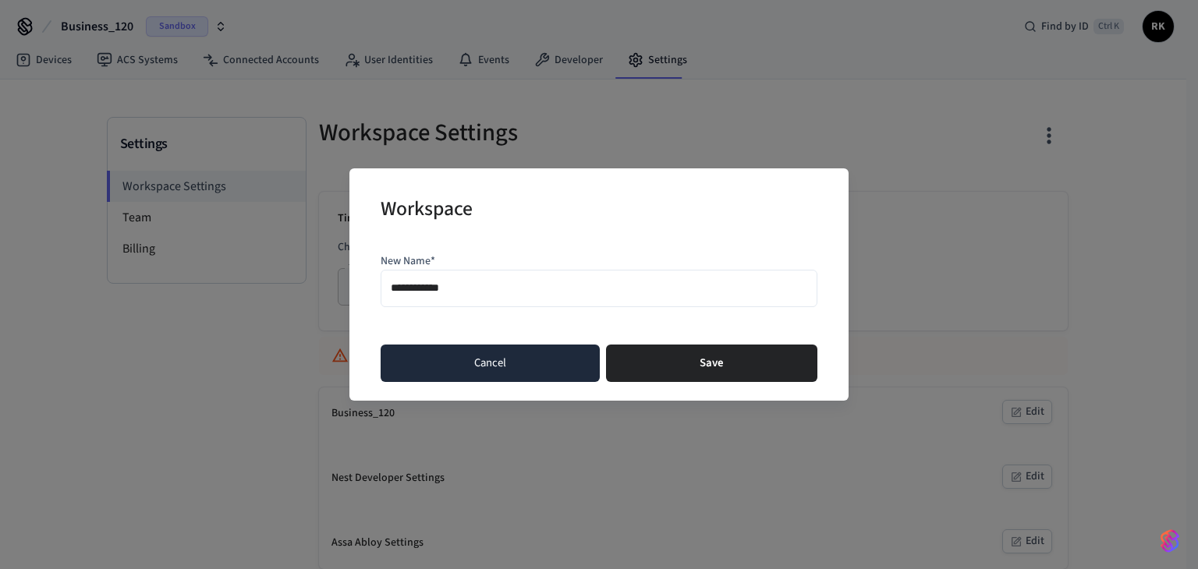
click at [466, 282] on button "Cancel" at bounding box center [490, 363] width 219 height 37
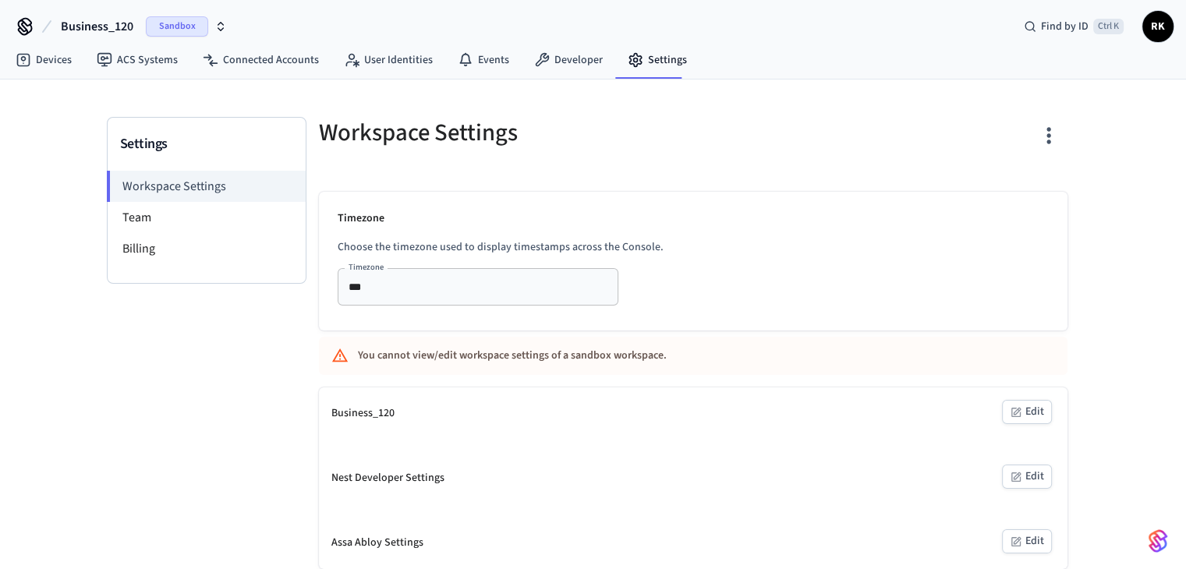
click at [122, 27] on span "Business_120" at bounding box center [97, 26] width 73 height 19
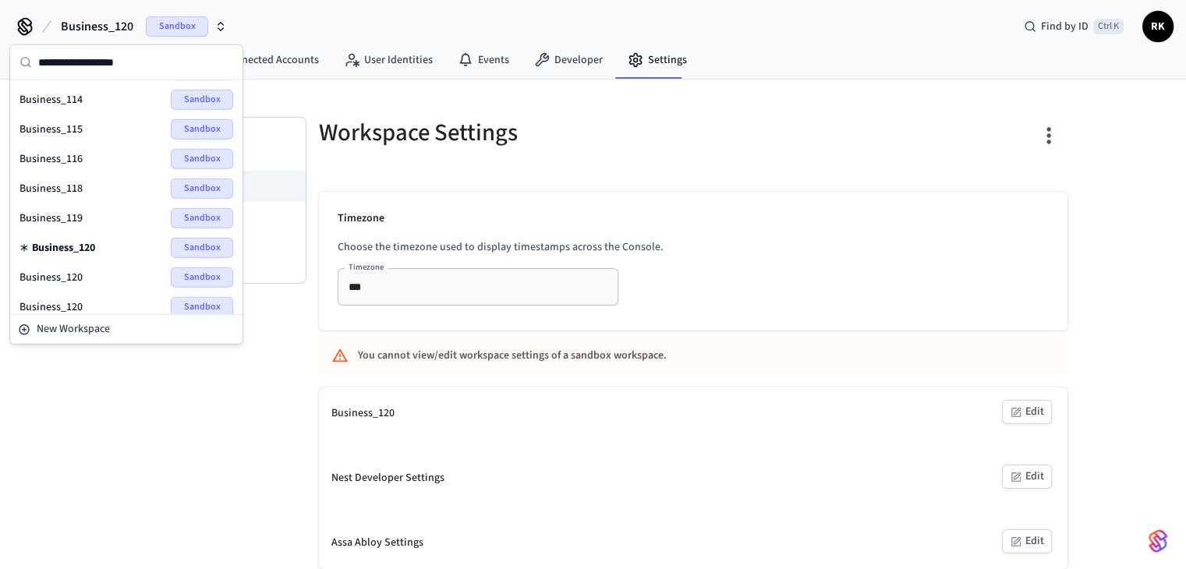
scroll to position [78, 0]
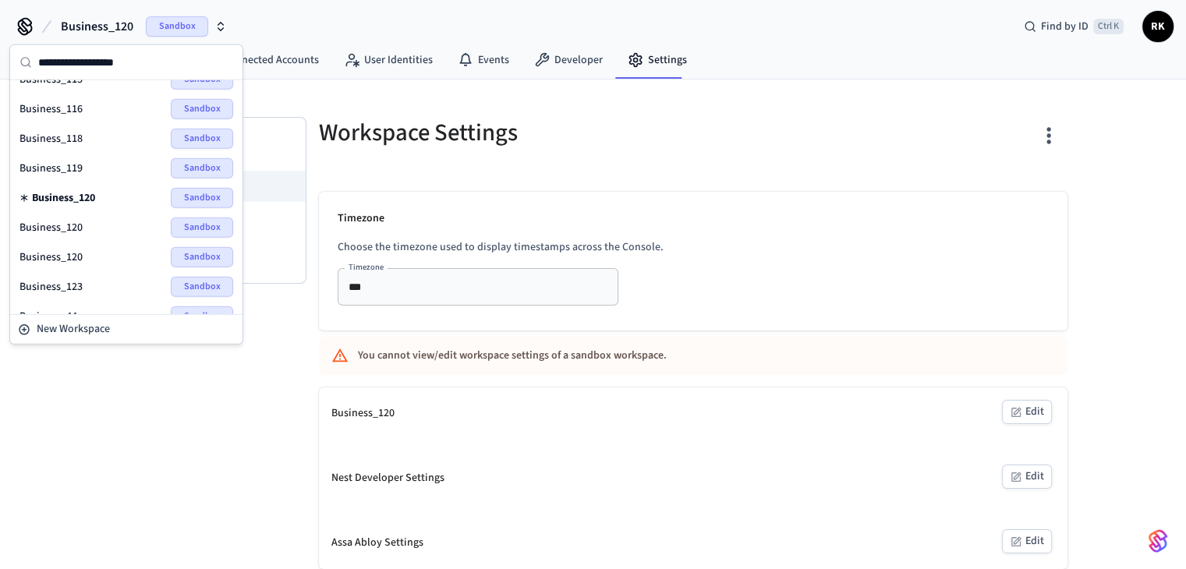
click at [615, 211] on p "Timezone" at bounding box center [693, 219] width 711 height 16
